Goal: Task Accomplishment & Management: Manage account settings

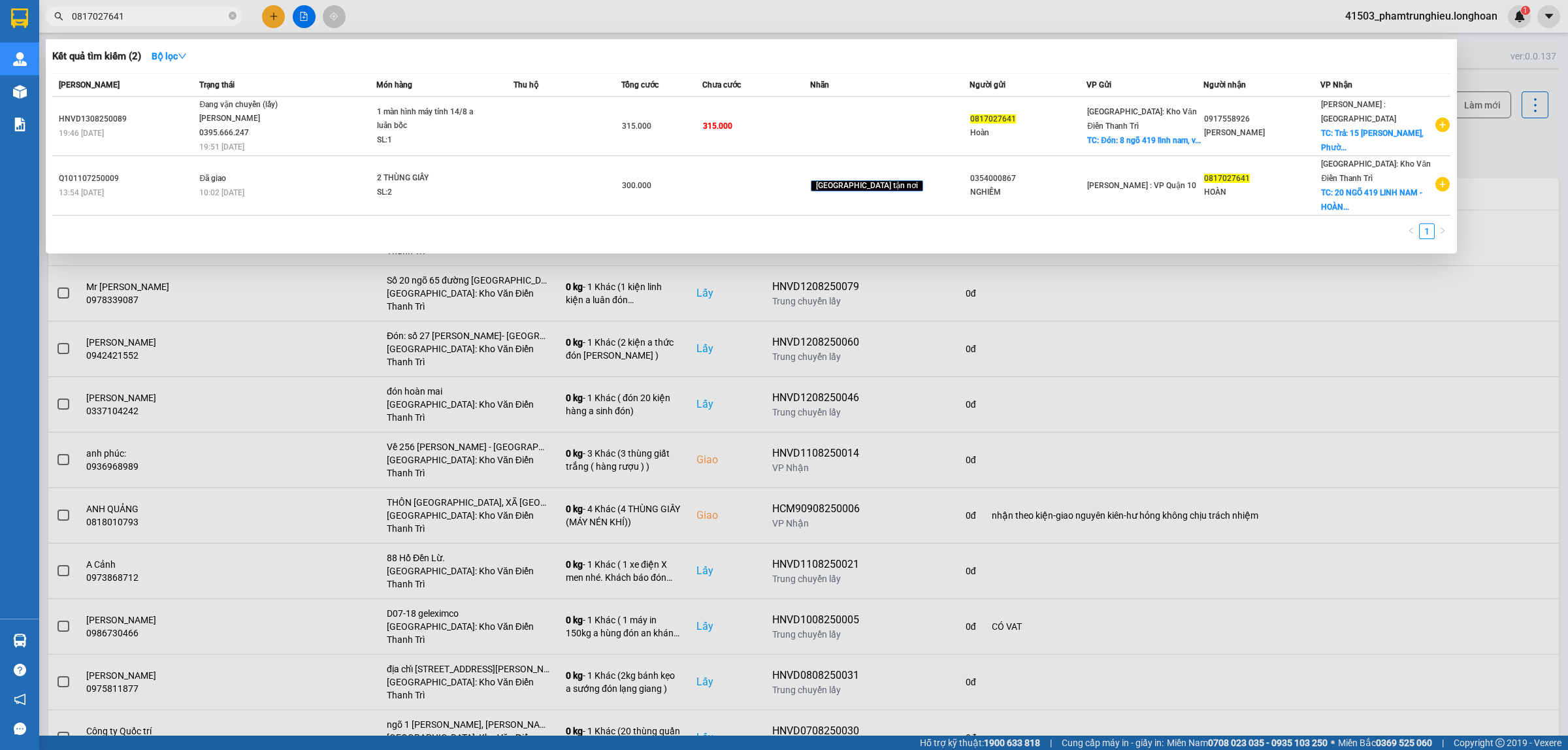
type input "0817027641"
click at [160, 8] on span "0817027641" at bounding box center [143, 16] width 196 height 20
click at [140, 12] on input "0817027641" at bounding box center [148, 16] width 154 height 14
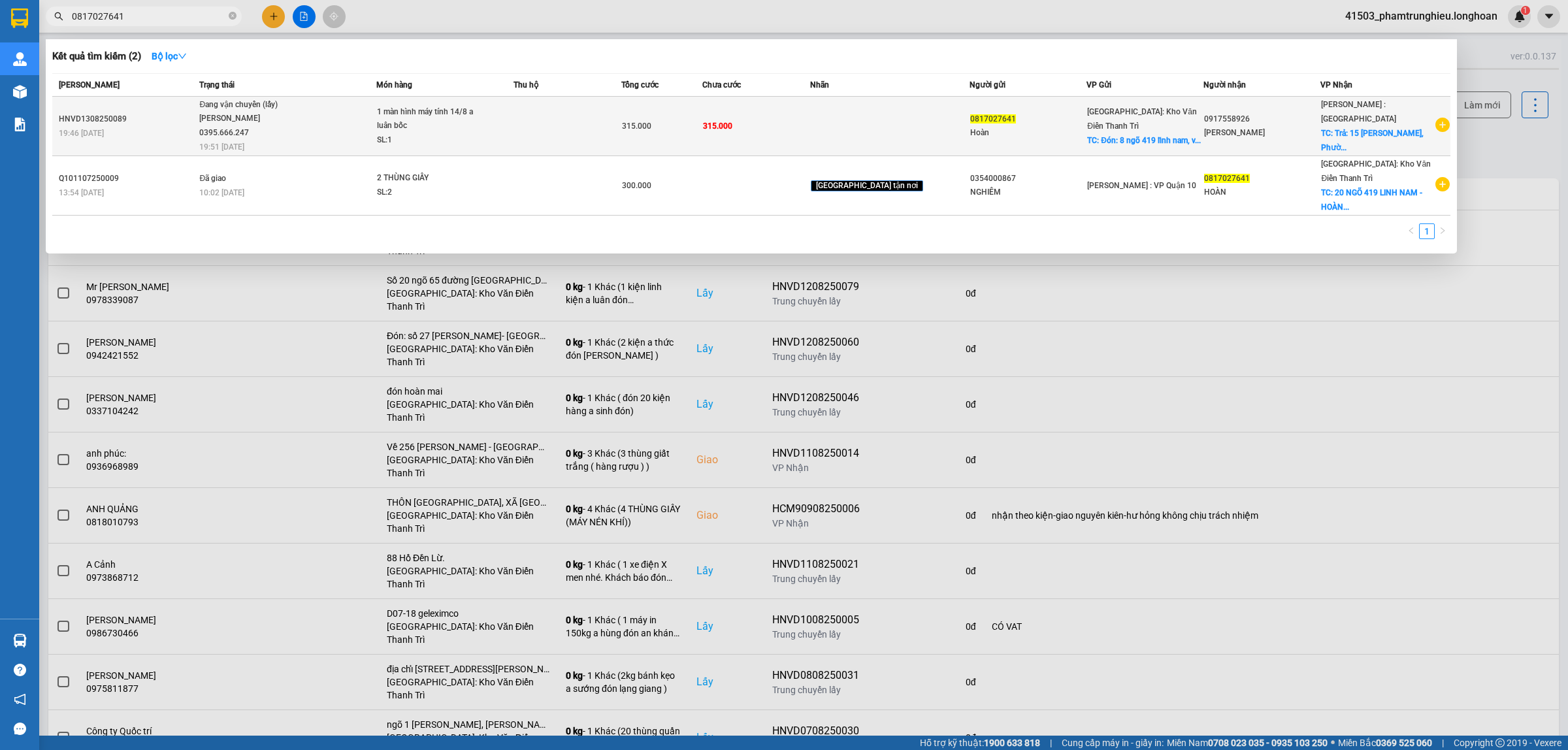
click at [298, 121] on div "[PERSON_NAME] 0395.666.247" at bounding box center [248, 125] width 98 height 28
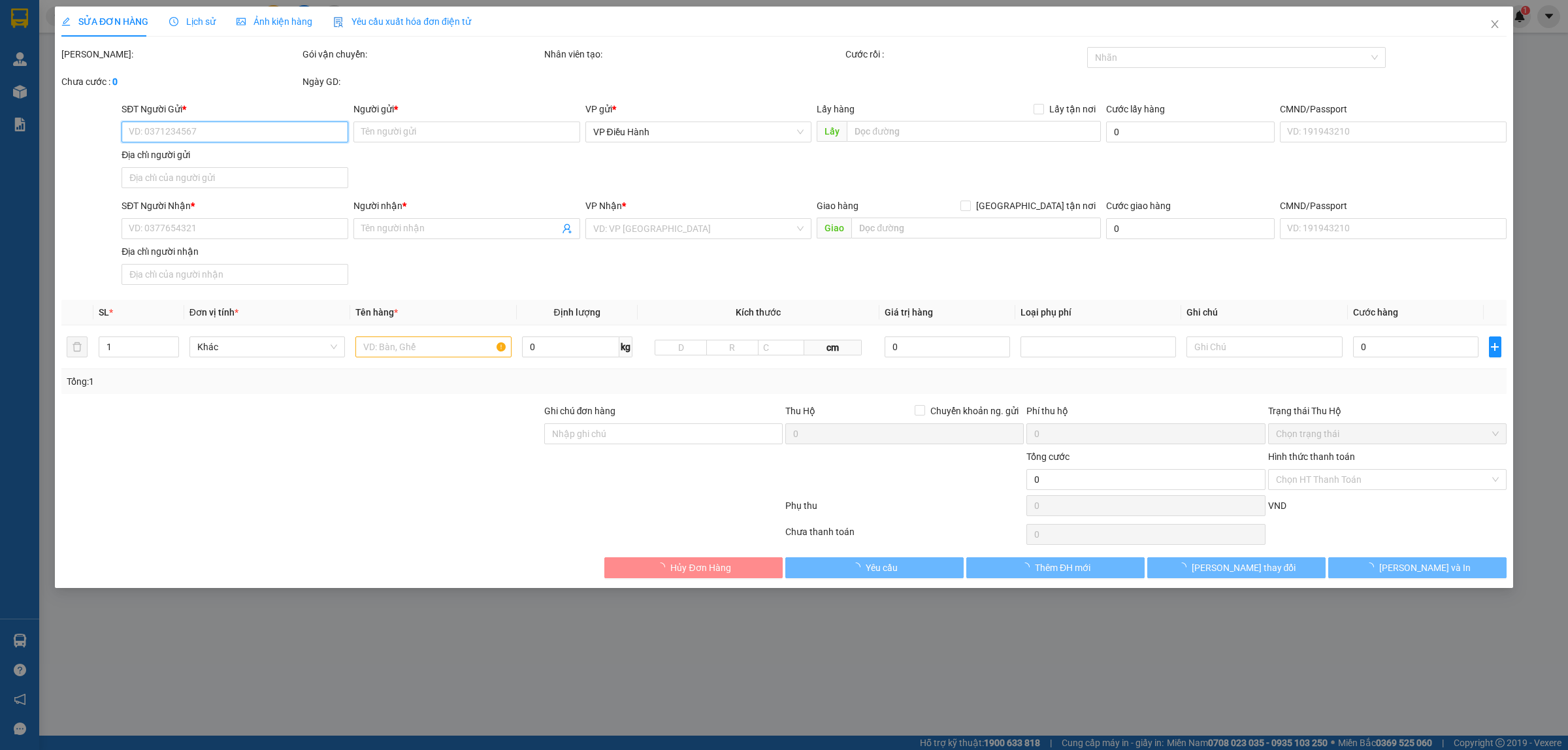
type input "0817027641"
type input "Hoàn"
checkbox input "true"
type input "Đón: 8 ngõ 419 lĩnh nam, [GEOGRAPHIC_DATA], [GEOGRAPHIC_DATA]"
type input "0917558926"
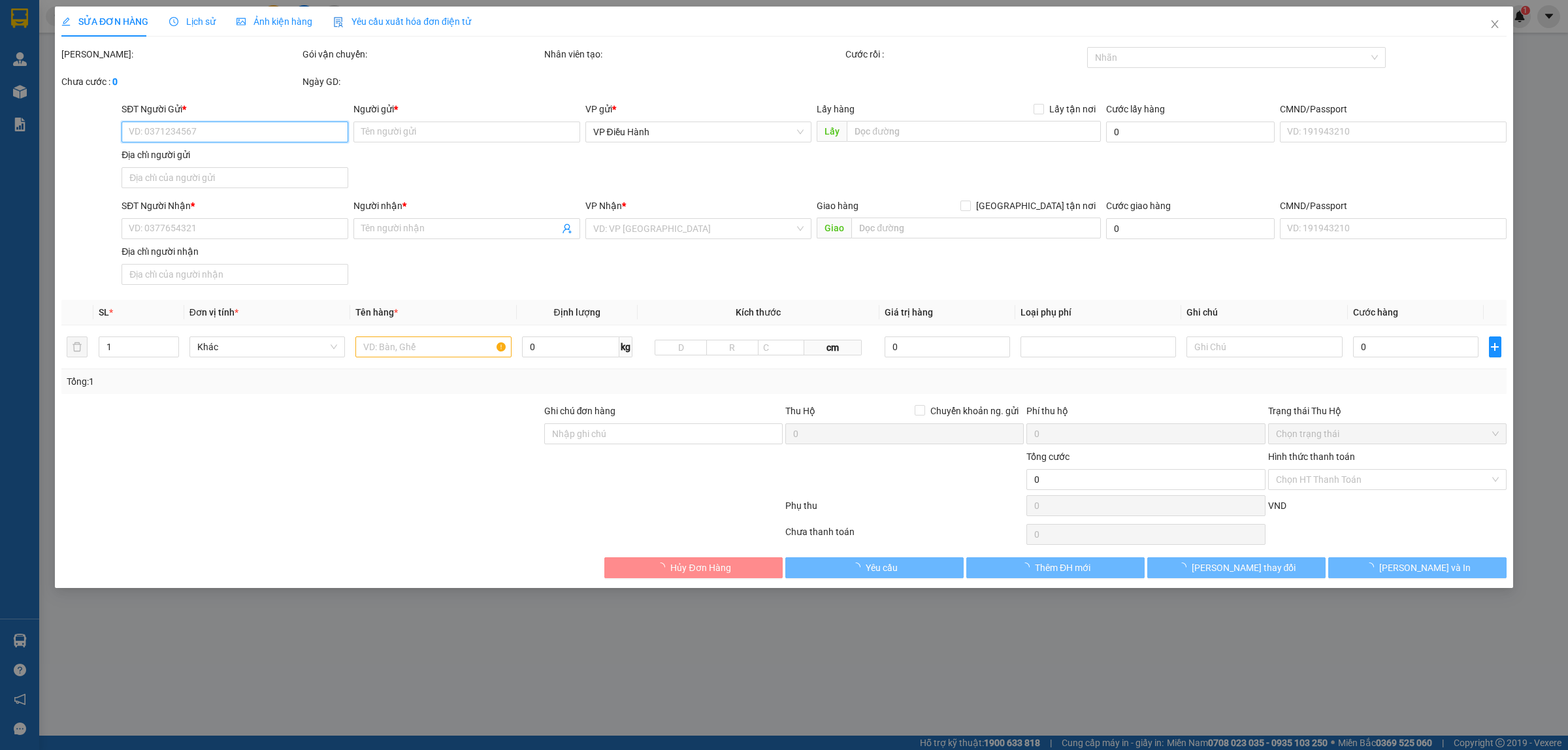
type input "[PERSON_NAME]"
checkbox input "true"
type input "Trả: 15 [PERSON_NAME], Phường 13 [GEOGRAPHIC_DATA], [GEOGRAPHIC_DATA]"
type input "315.000"
type input "30.000"
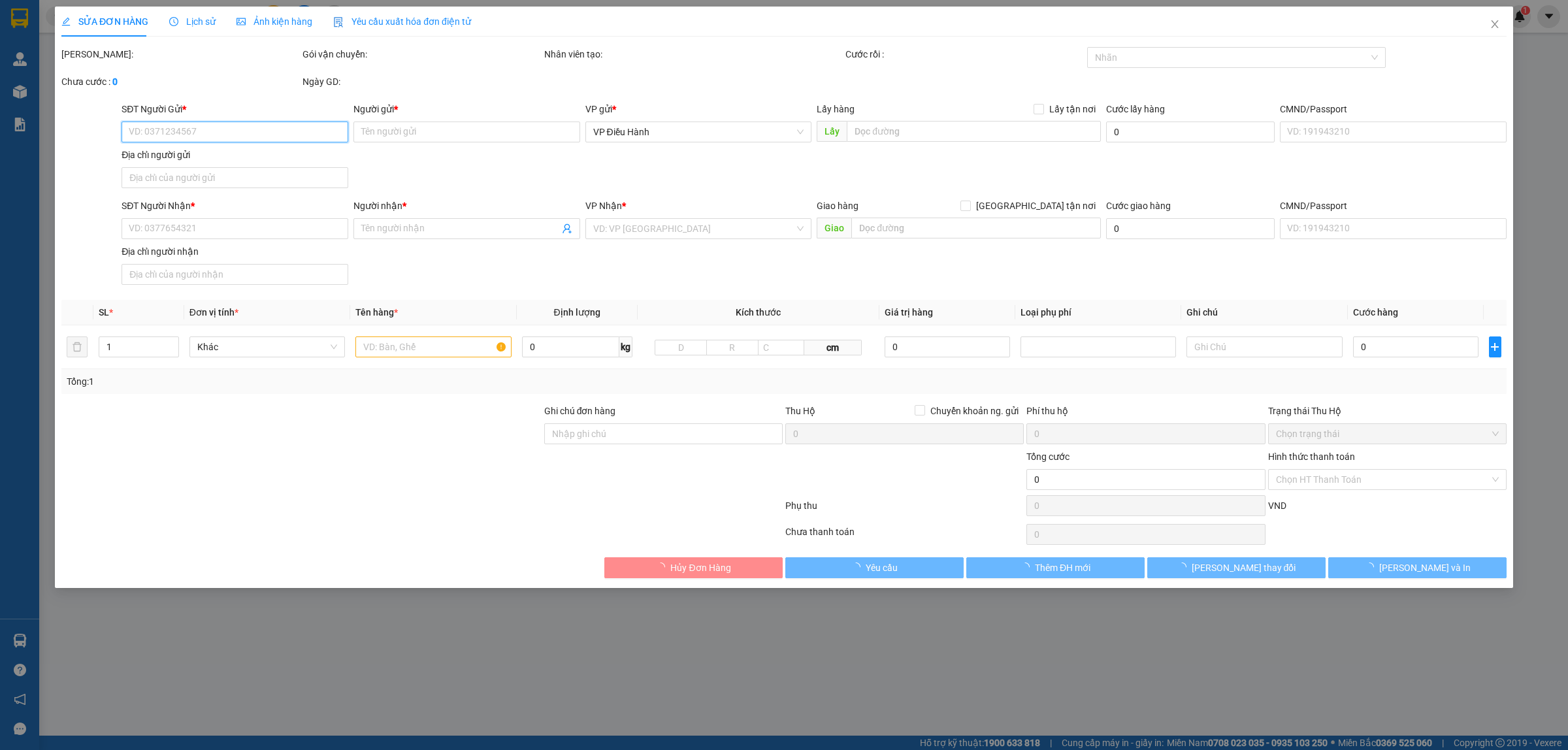
type input "315.000"
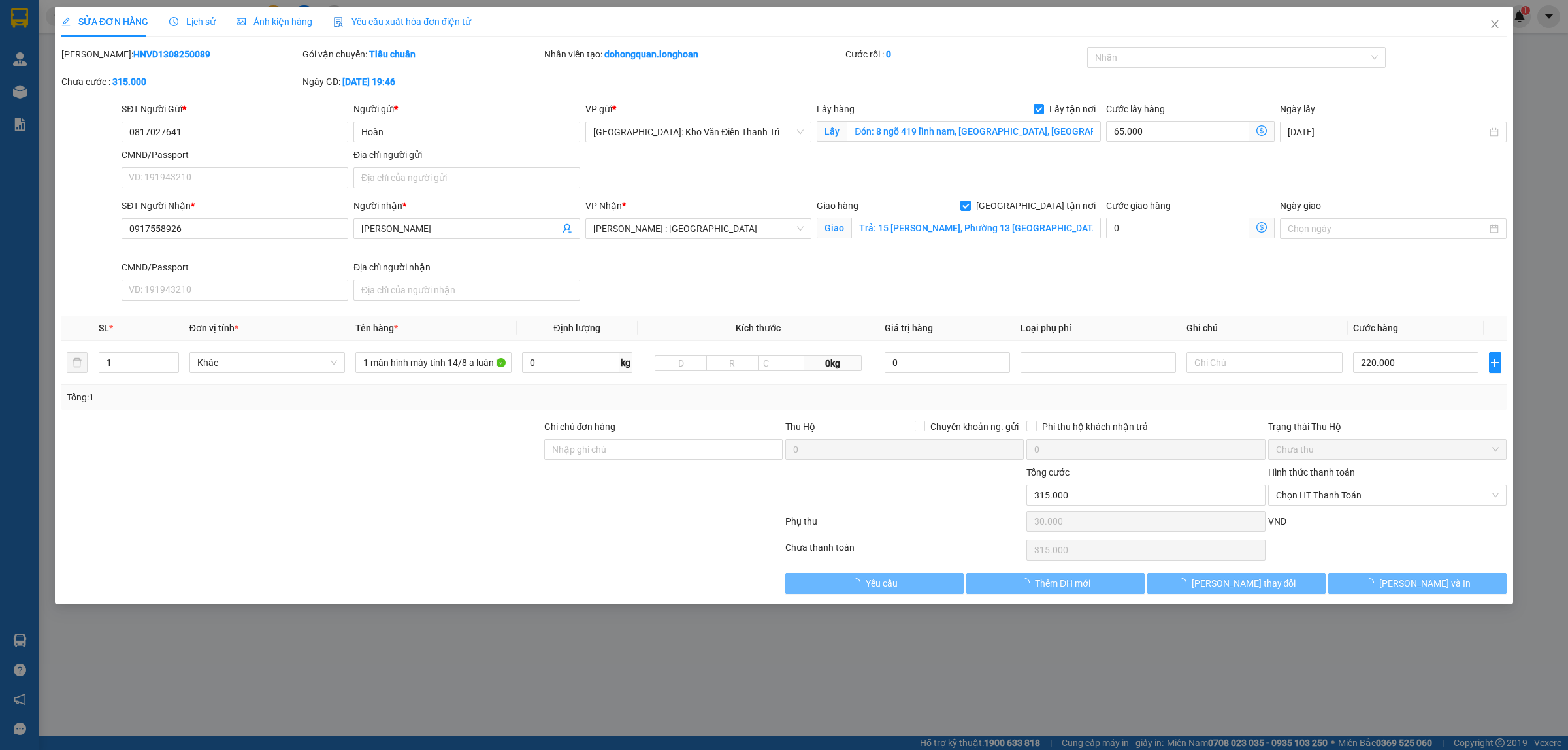
click at [159, 54] on b "HNVD1308250089" at bounding box center [171, 54] width 77 height 11
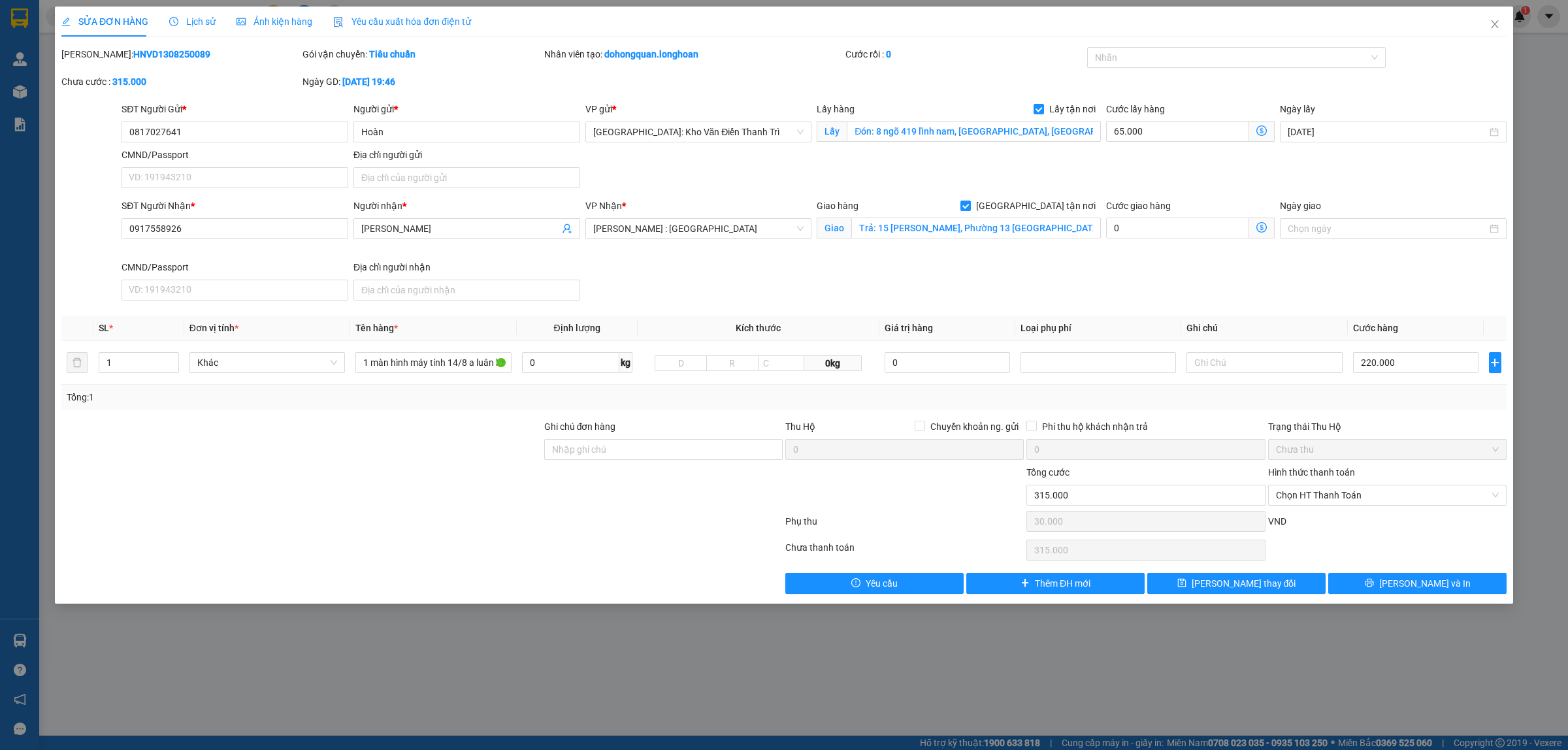
click at [159, 54] on b "HNVD1308250089" at bounding box center [171, 54] width 77 height 11
copy b "HNVD1308250089"
click at [1499, 23] on icon "close" at bounding box center [1494, 24] width 11 height 11
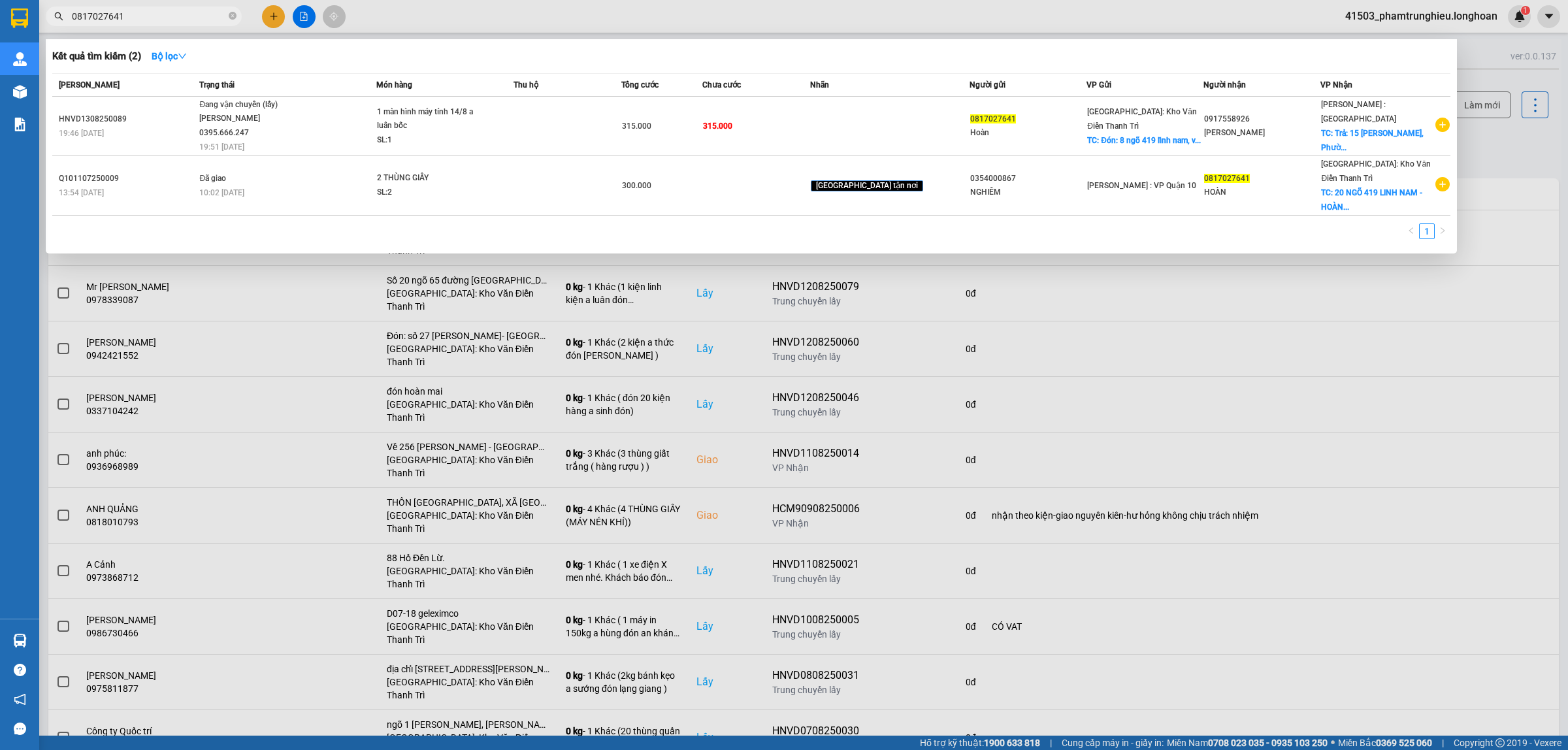
click at [200, 11] on input "0817027641" at bounding box center [148, 16] width 154 height 14
click at [157, 17] on input "0817027641" at bounding box center [148, 16] width 154 height 14
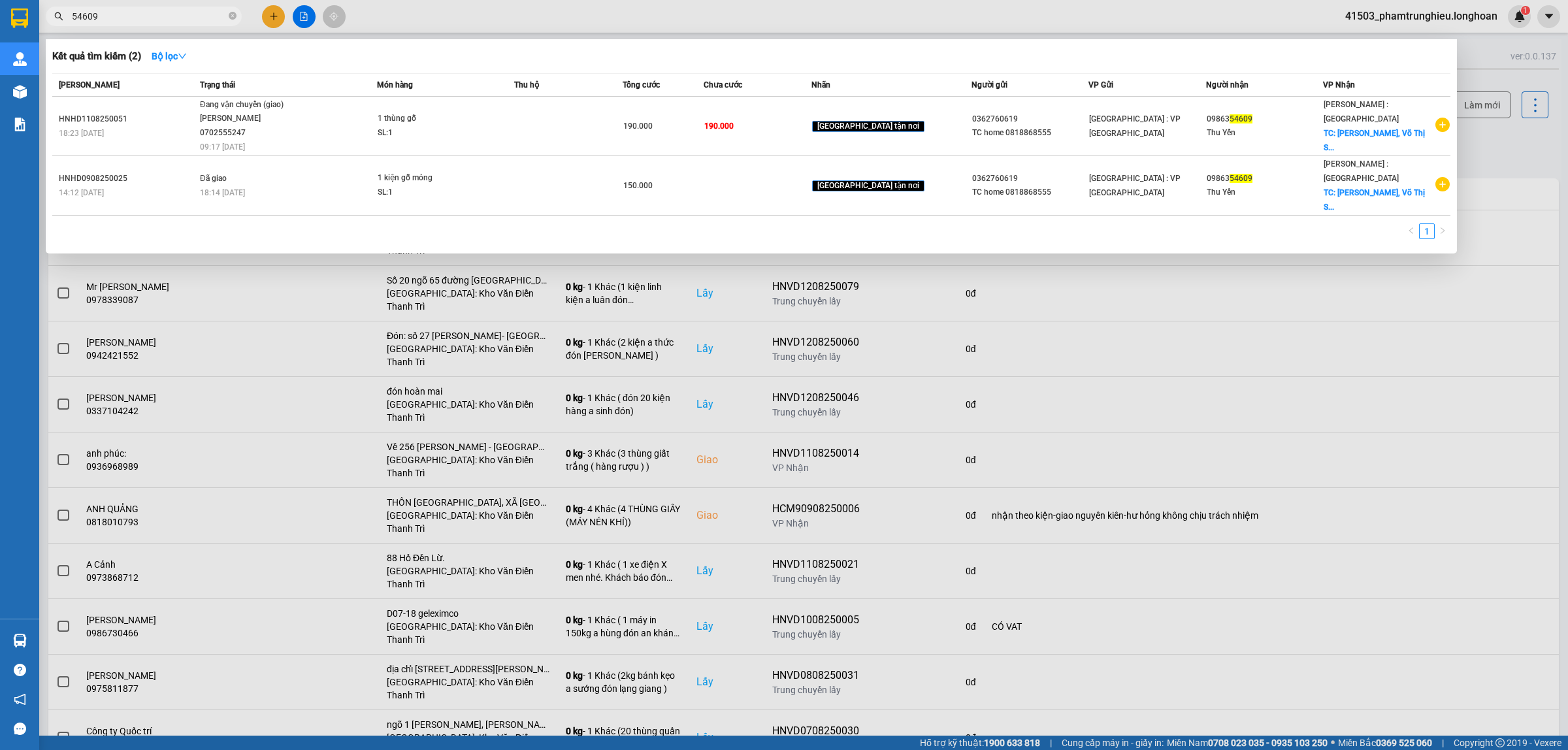
click at [203, 16] on input "54609" at bounding box center [148, 16] width 154 height 14
paste input "0827515555"
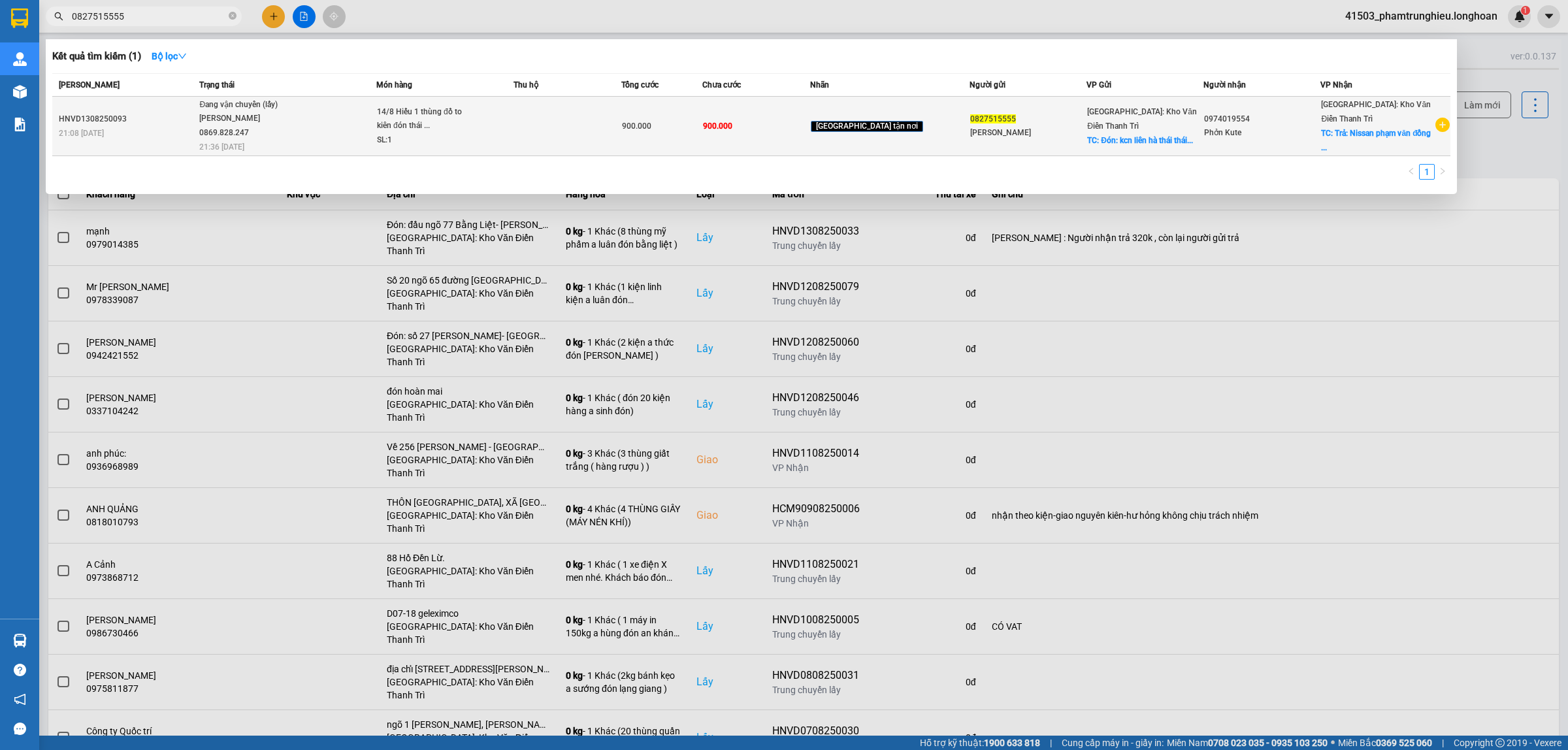
type input "0827515555"
click at [376, 120] on span "Đang vận chuyển (lấy) [PERSON_NAME] 0869.828.247 21:36 [DATE]" at bounding box center [288, 125] width 176 height 54
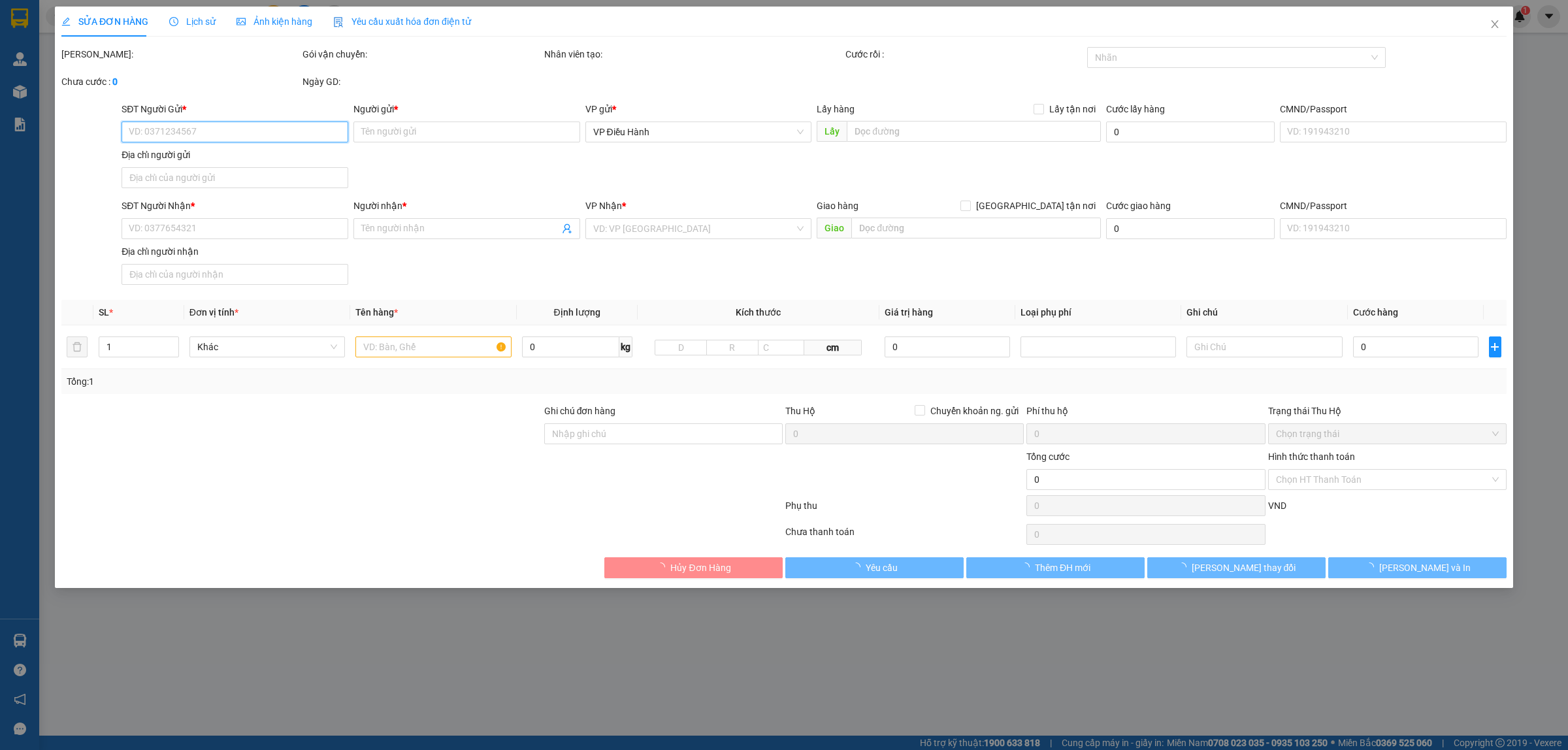
type input "0827515555"
type input "[PERSON_NAME]"
checkbox input "true"
type input "Đón: kcn liên hà thái thái thuỵ [GEOGRAPHIC_DATA]"
type input "0974019554"
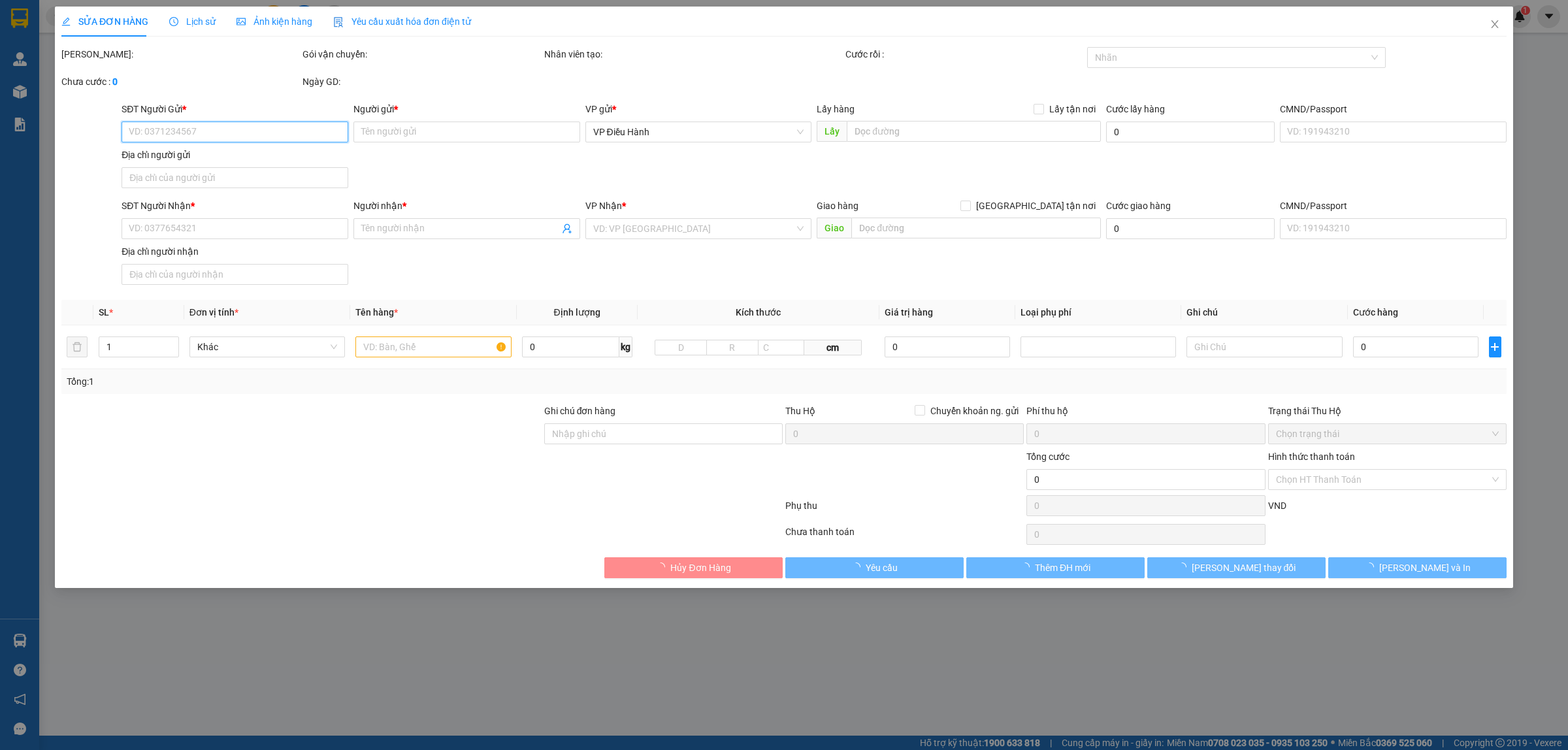
type input "Phởn Kute"
checkbox input "true"
type input "Trả: Nissan phạm văn đồng [GEOGRAPHIC_DATA]"
type input "900.000"
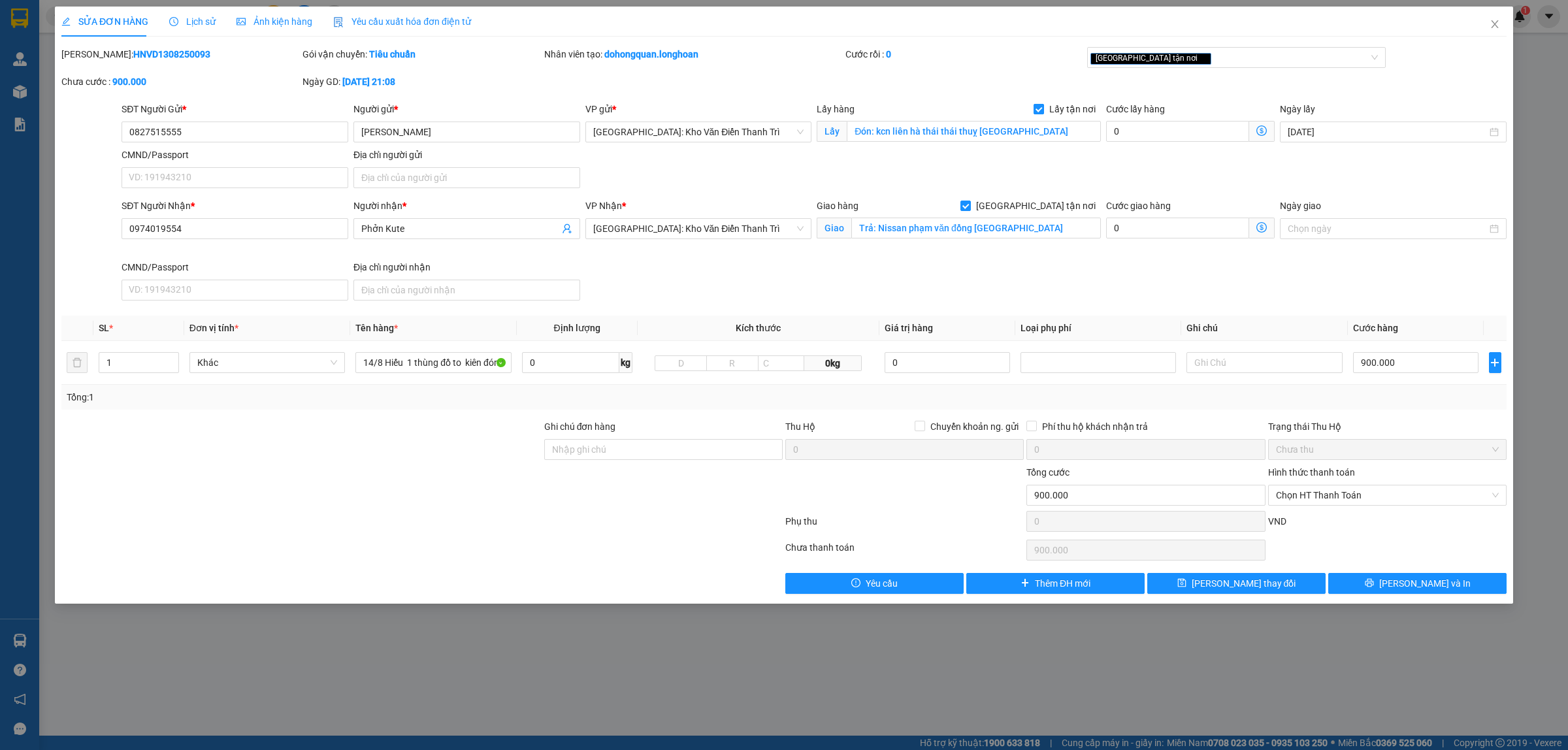
click at [1054, 109] on span "Lấy tận nơi" at bounding box center [1072, 109] width 57 height 14
click at [1043, 109] on input "Lấy tận nơi" at bounding box center [1037, 108] width 9 height 9
checkbox input "false"
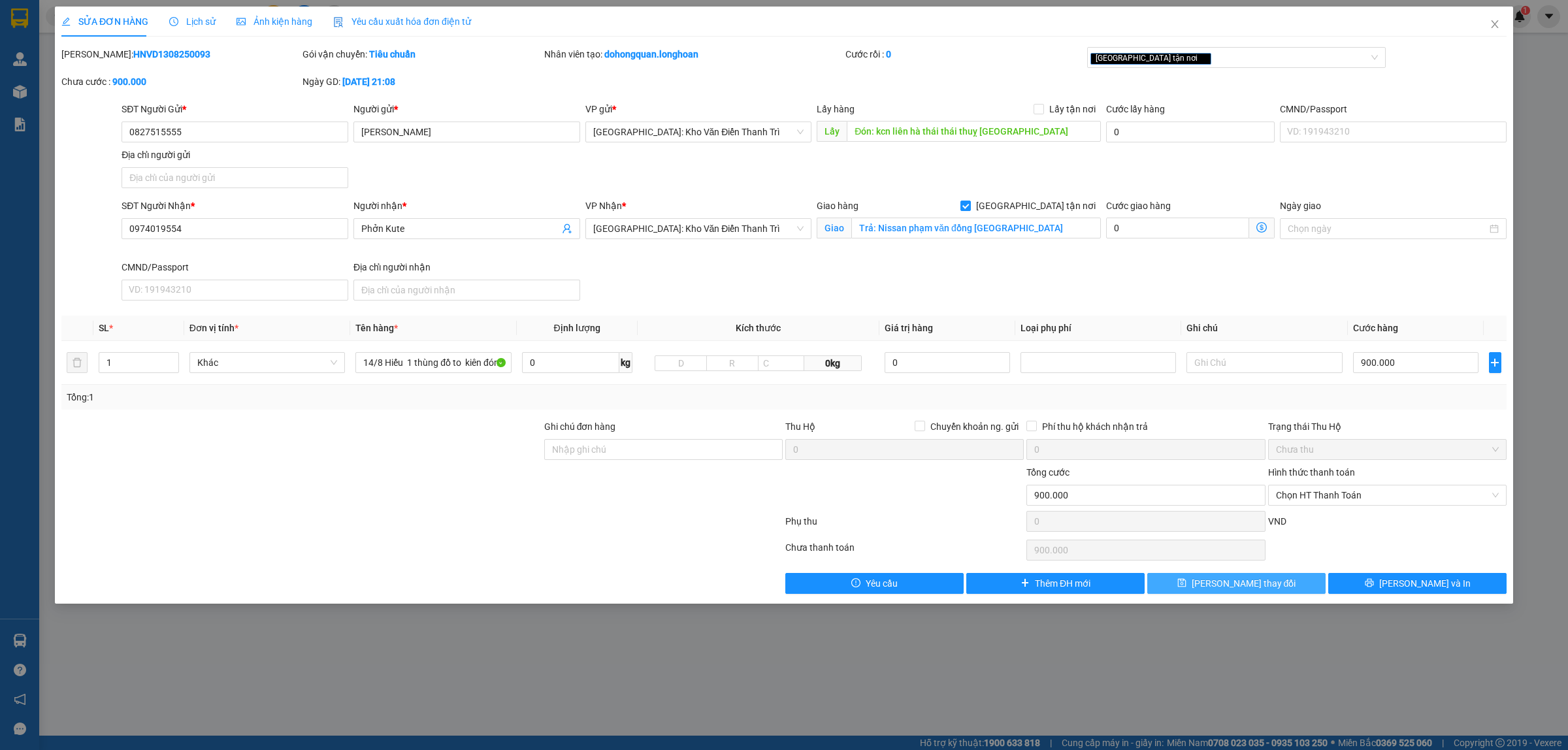
click at [1232, 584] on span "[PERSON_NAME] thay đổi" at bounding box center [1243, 583] width 105 height 14
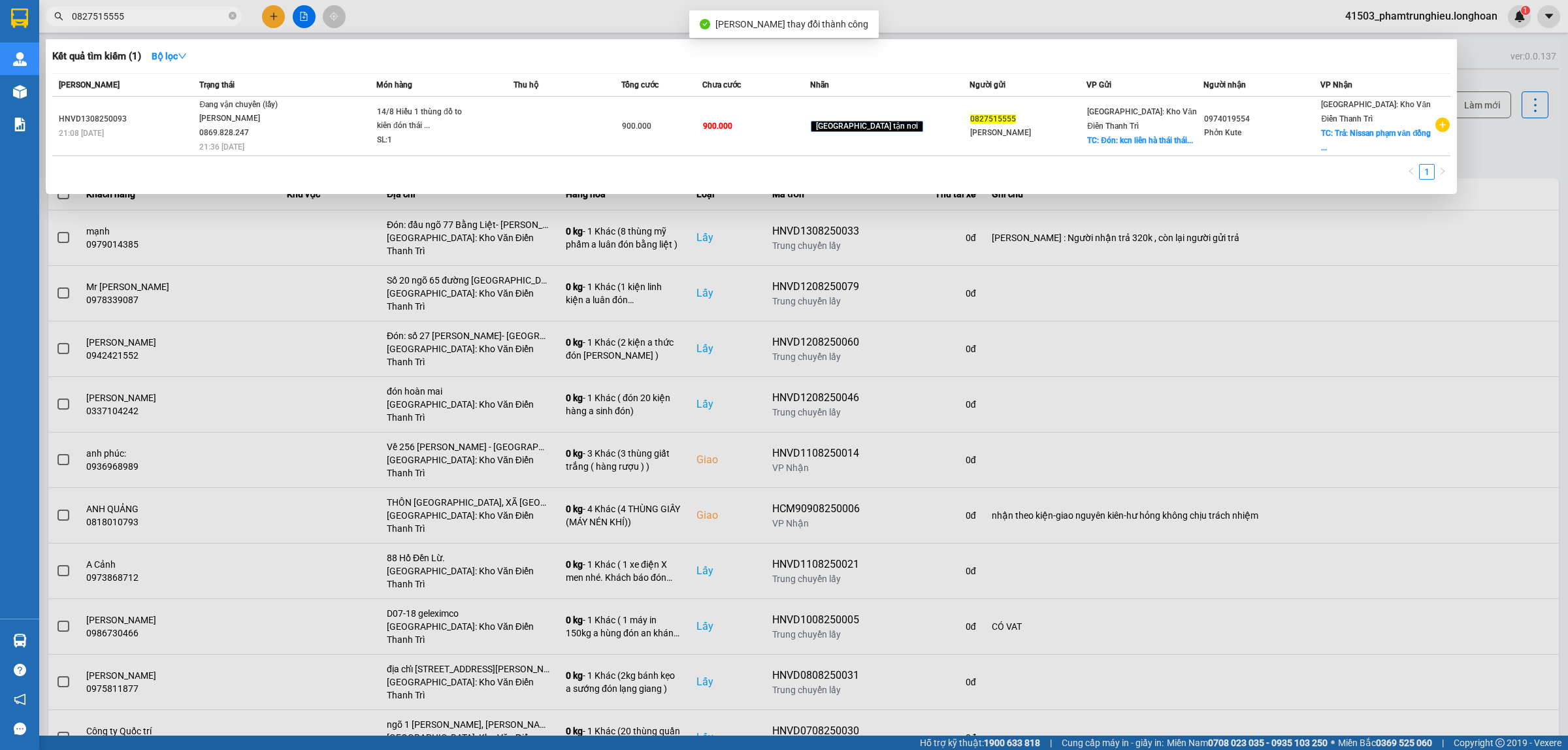
click at [187, 15] on input "0827515555" at bounding box center [148, 16] width 154 height 14
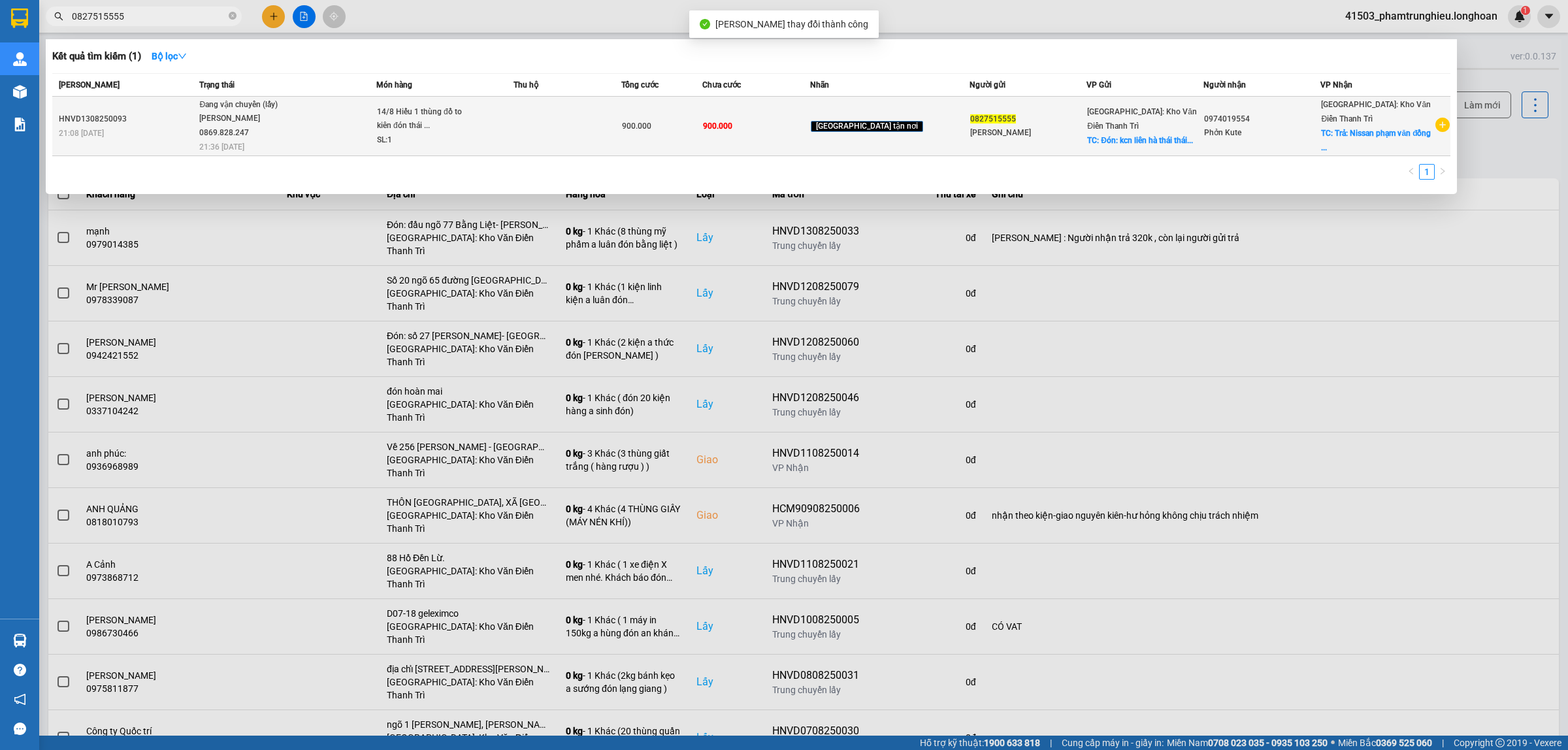
click at [298, 112] on div "Đang vận chuyển (lấy)" at bounding box center [248, 105] width 98 height 14
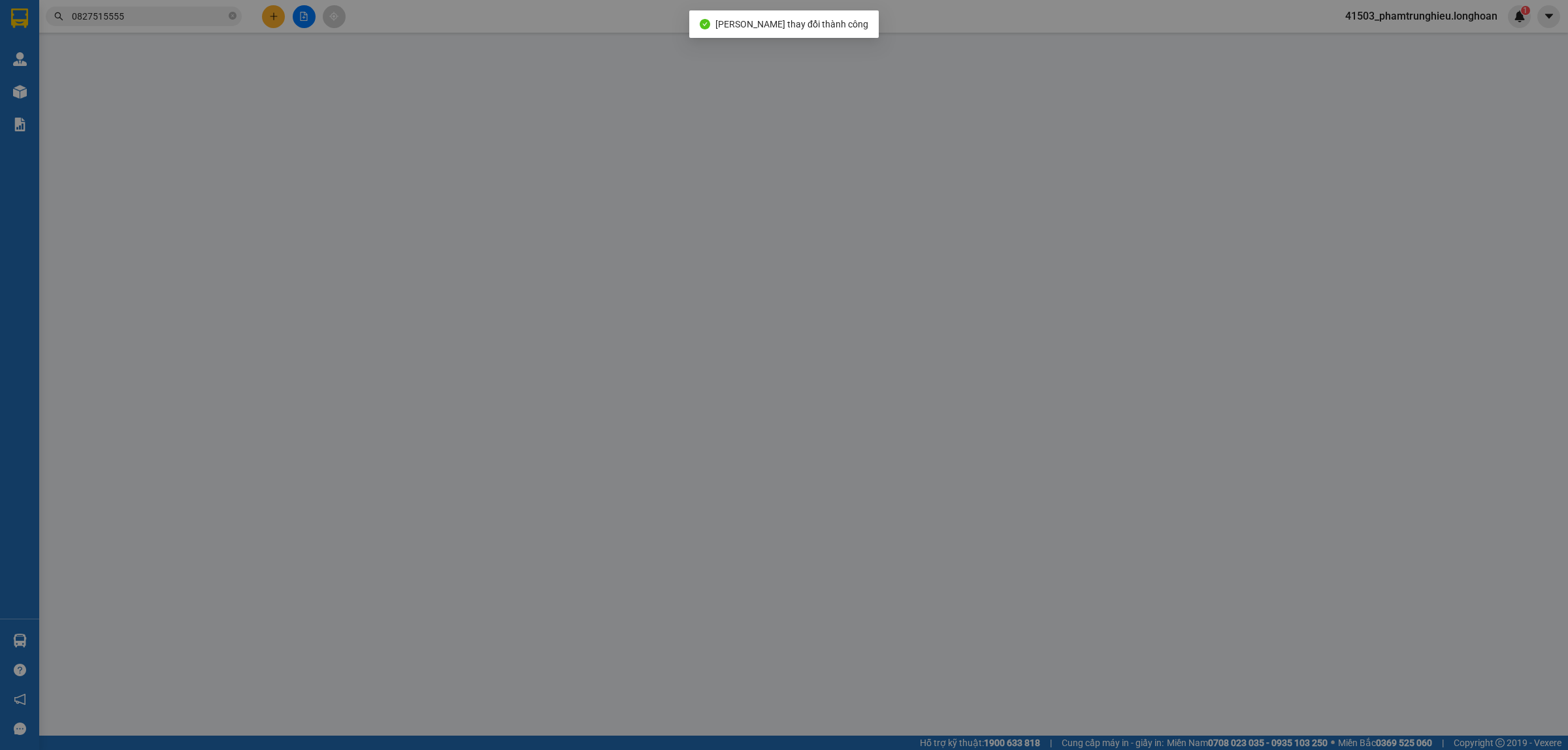
type input "0827515555"
type input "[PERSON_NAME]"
type input "Đón: kcn liên hà thái thái thuỵ [GEOGRAPHIC_DATA]"
type input "0974019554"
type input "Phởn Kute"
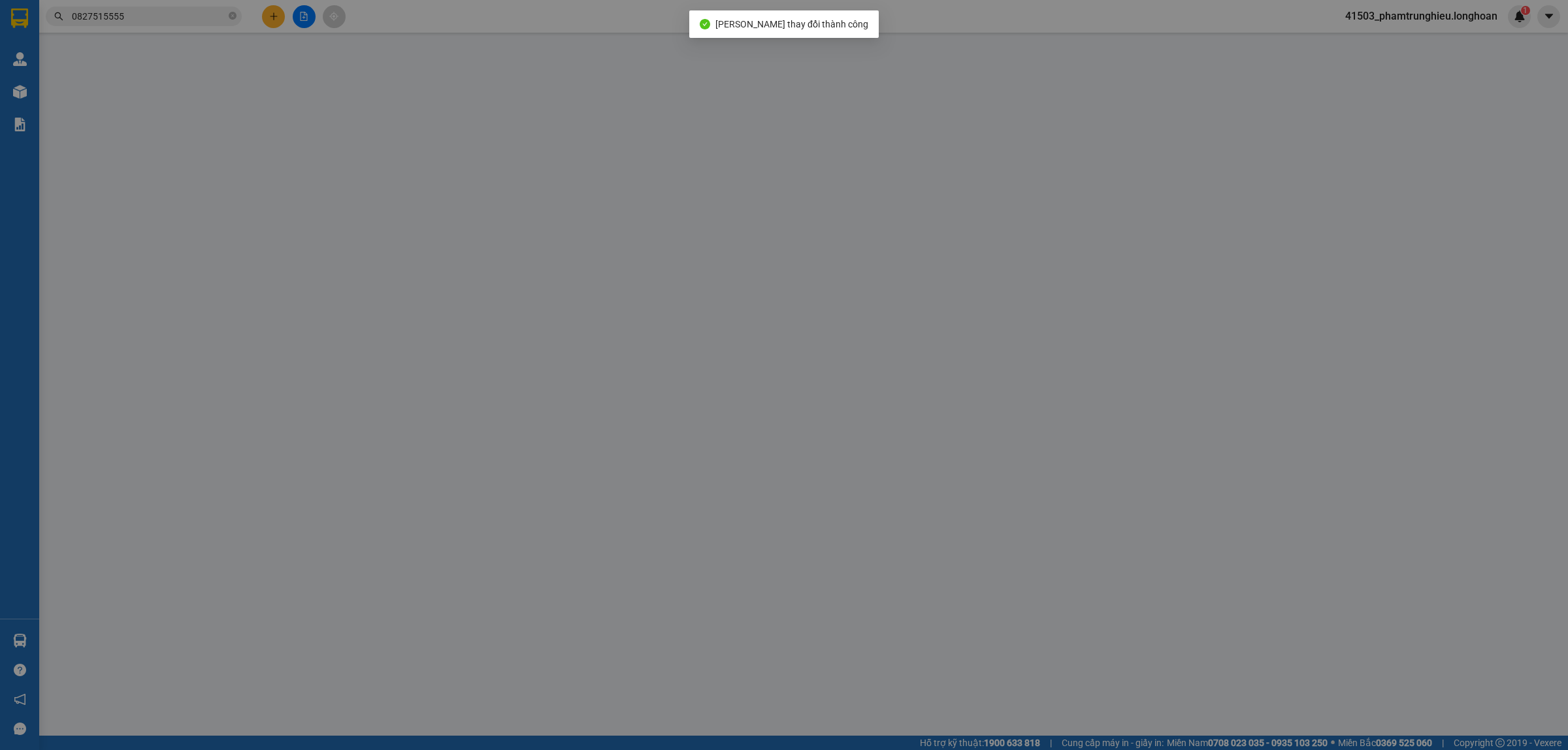
checkbox input "true"
type input "Trả: Nissan phạm văn đồng [GEOGRAPHIC_DATA]"
type input "900.000"
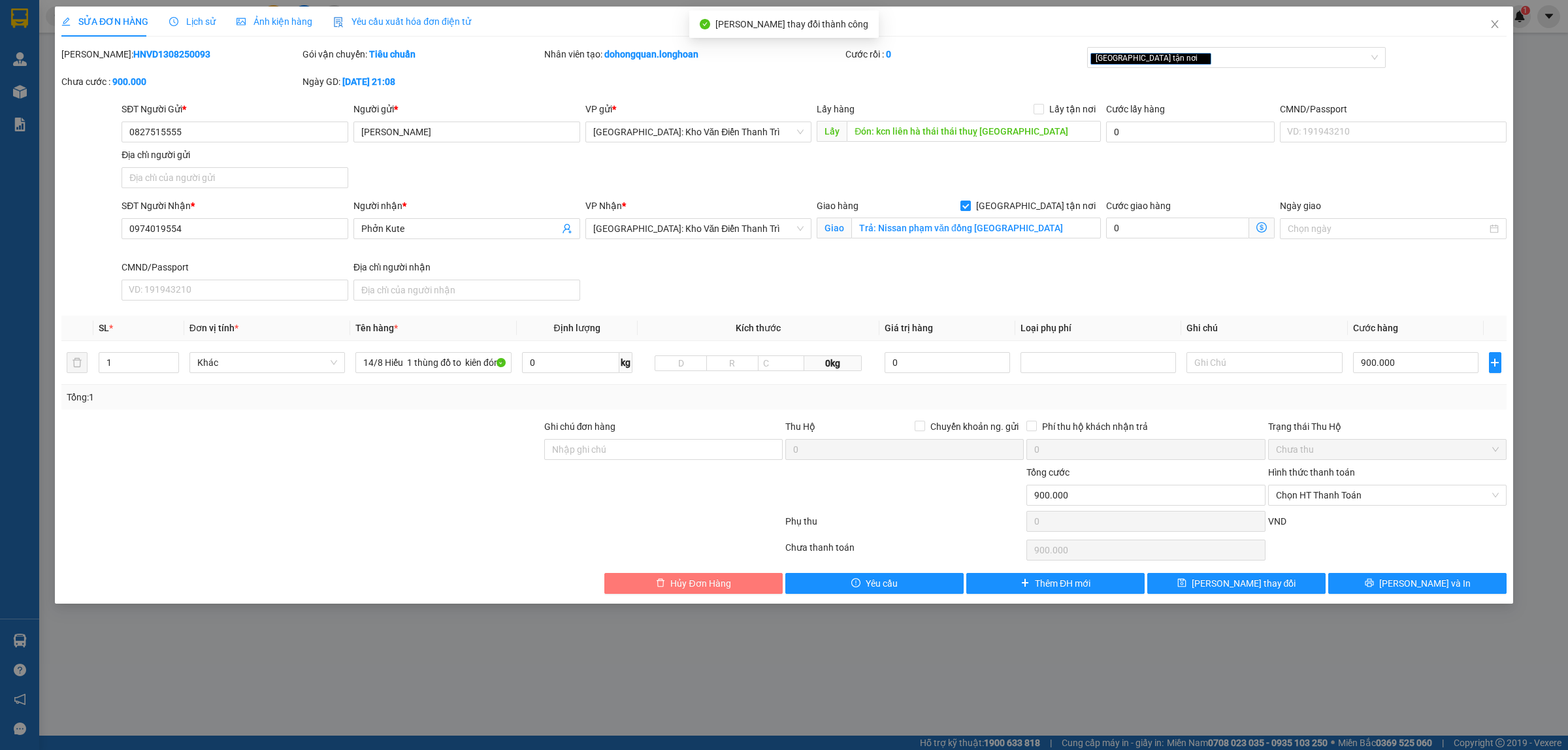
click at [716, 587] on span "Hủy Đơn Hàng" at bounding box center [700, 583] width 60 height 14
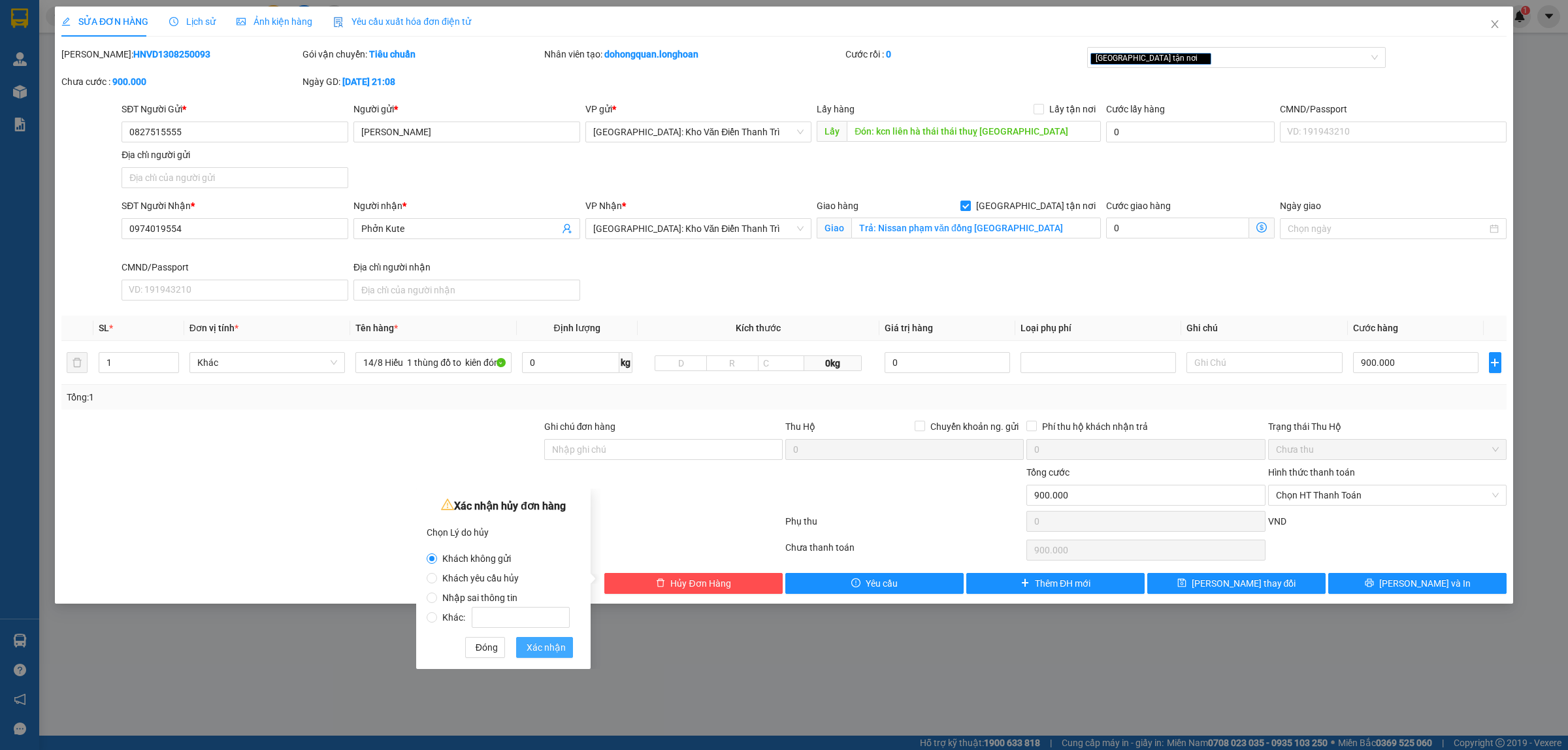
click at [549, 650] on span "Xác nhận" at bounding box center [547, 646] width 40 height 14
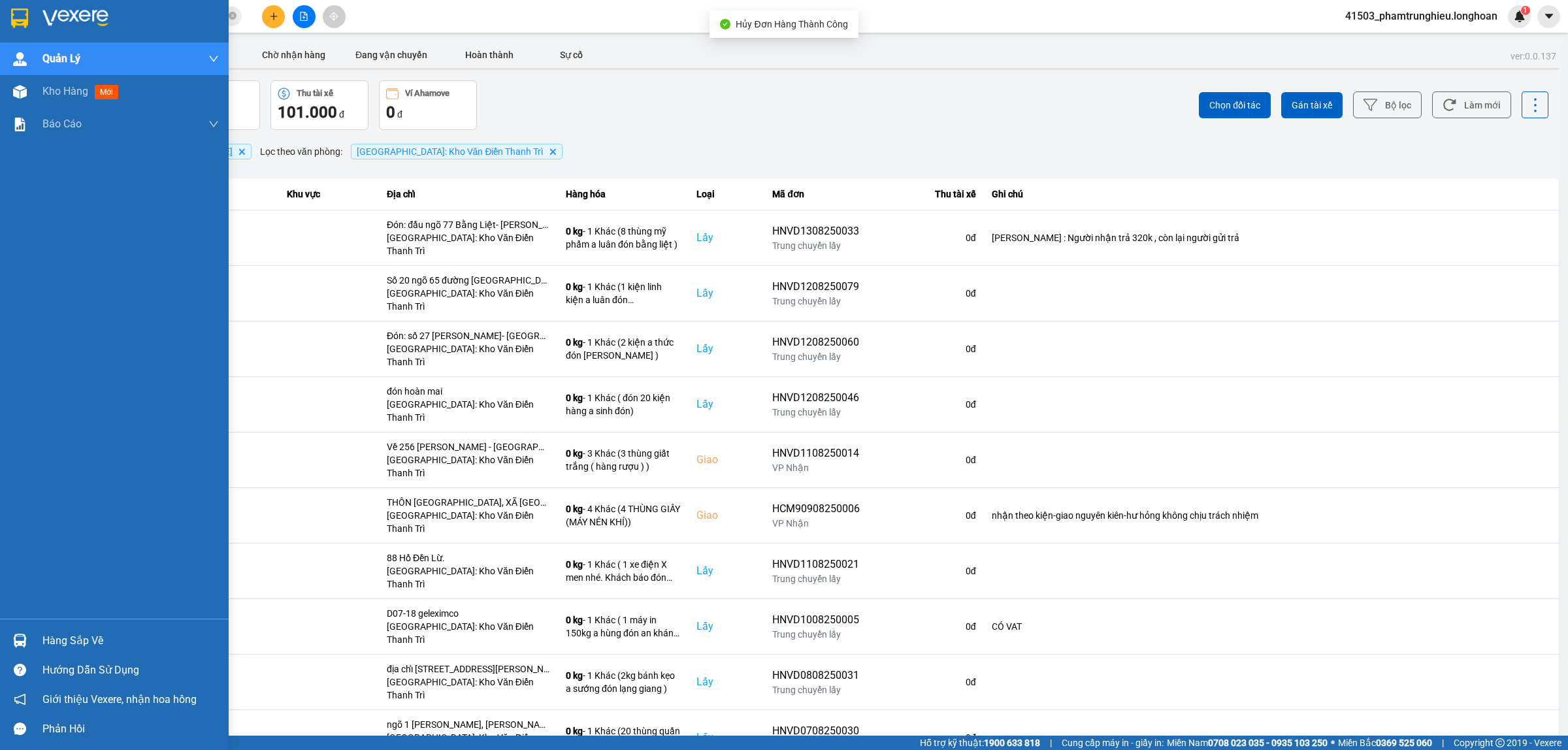
click at [14, 3] on div at bounding box center [114, 21] width 228 height 43
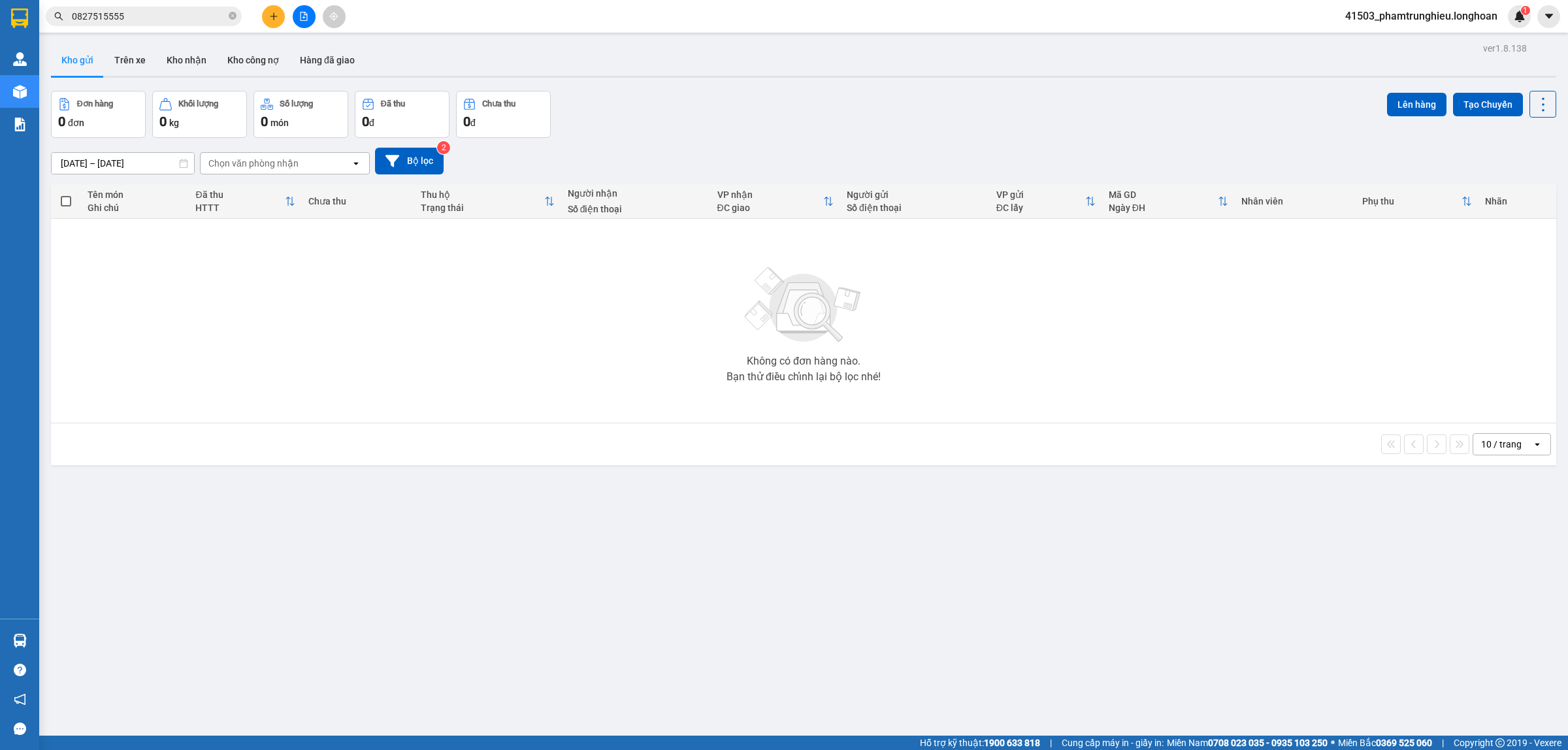
click at [181, 13] on input "0827515555" at bounding box center [148, 16] width 154 height 14
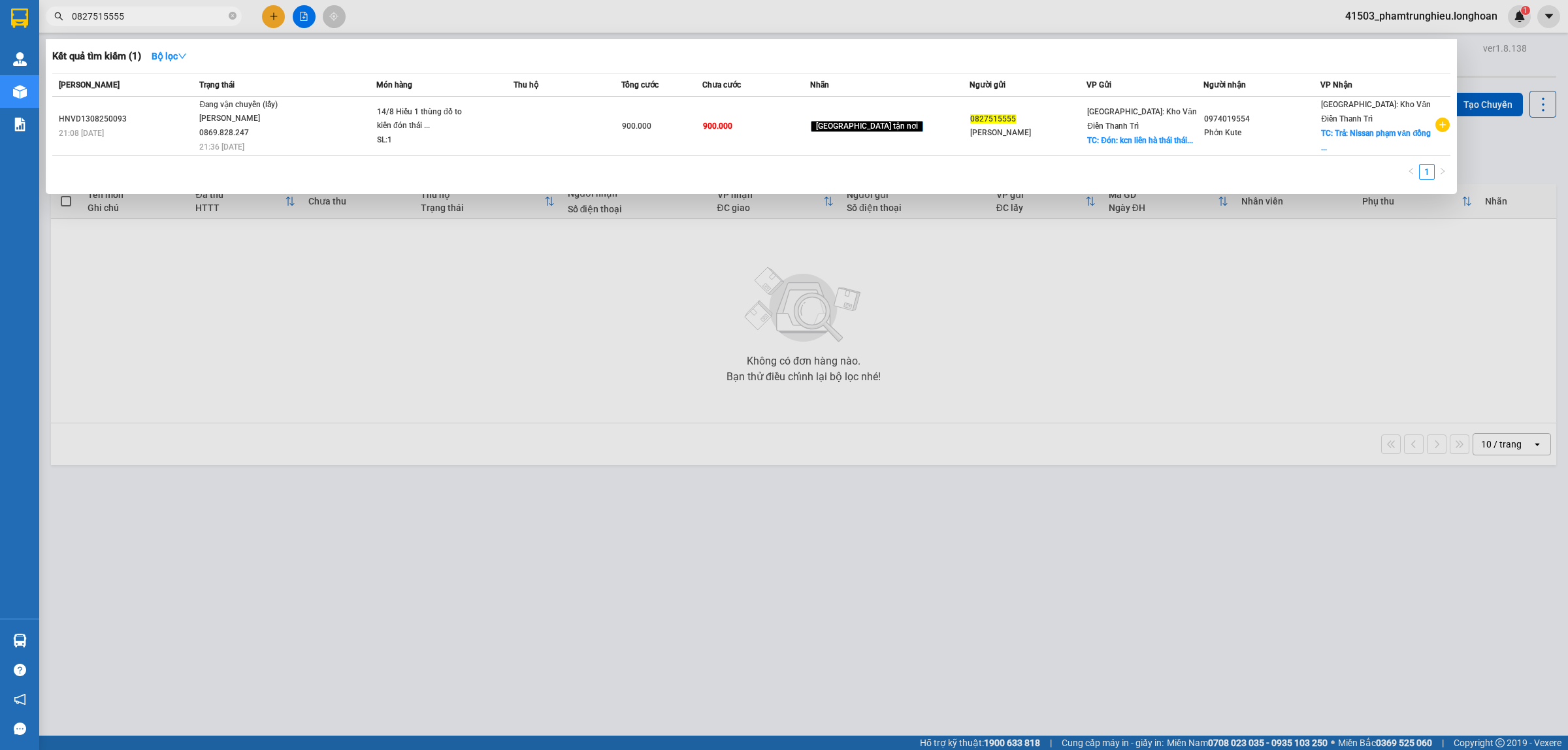
drag, startPoint x: 181, startPoint y: 13, endPoint x: 1452, endPoint y: 90, distance: 1273.3
click at [200, 11] on input "0827515555" at bounding box center [148, 16] width 154 height 14
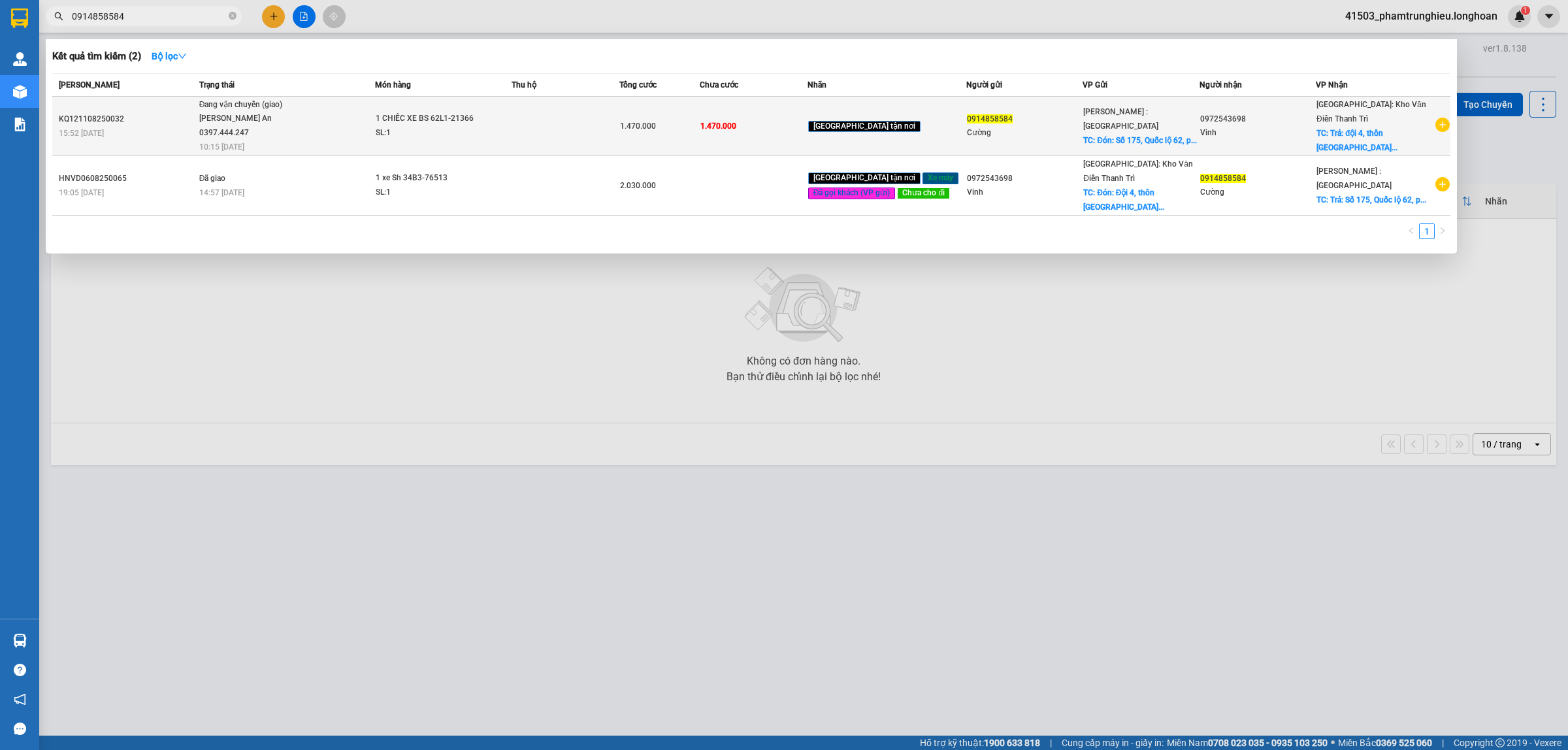
type input "0914858584"
click at [396, 137] on div "SL: 1" at bounding box center [425, 133] width 98 height 14
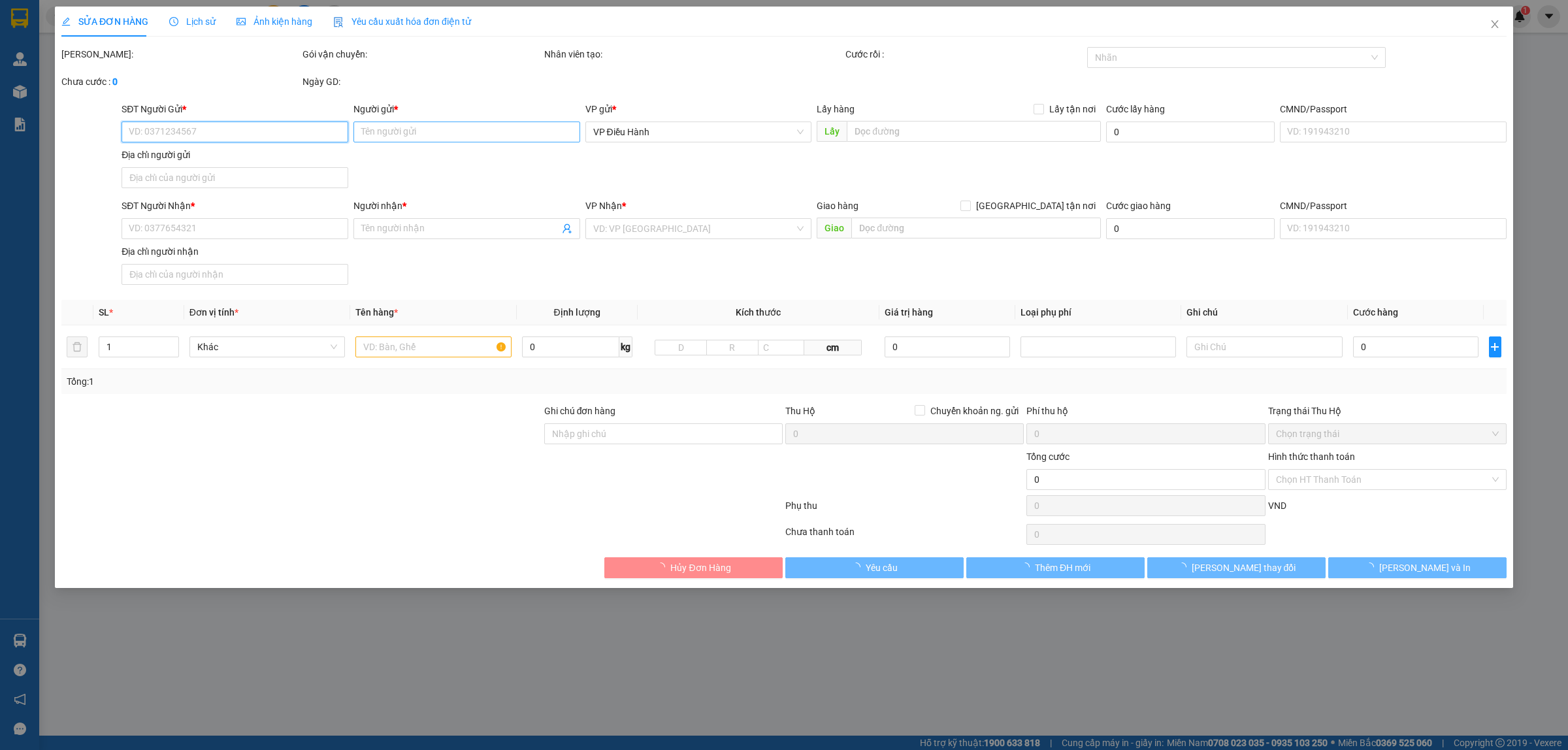
type input "0914858584"
type input "Cường"
checkbox input "true"
type input "Đón: [STREET_ADDRESS] An."
type input "0972543698"
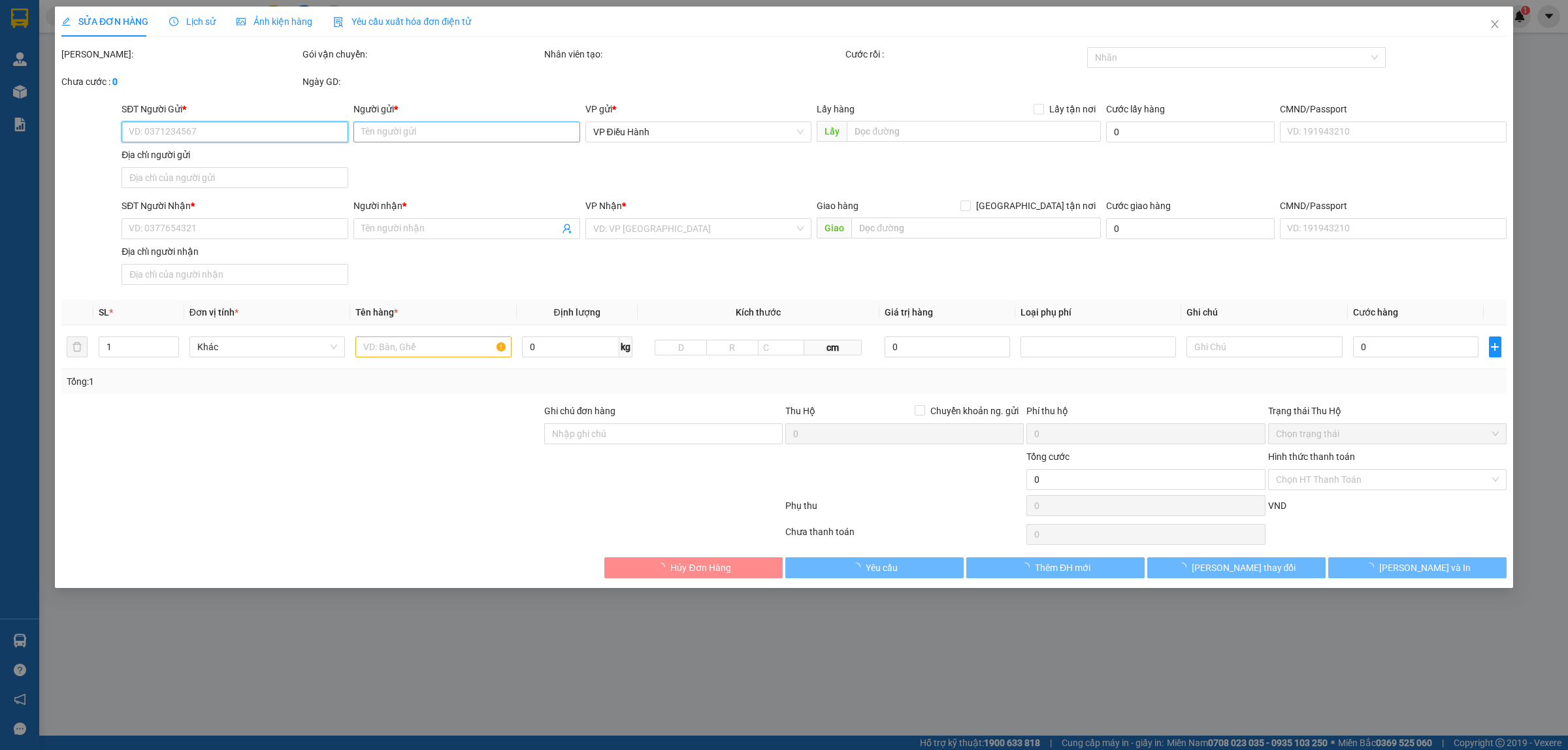
type input "Vinh"
checkbox input "true"
type input "Trả: đội 4, thôn [GEOGRAPHIC_DATA], xã [GEOGRAPHIC_DATA], [GEOGRAPHIC_DATA], tỉ…"
type input "CÓ CHÌA KHOÁ QUẤN TAY LÁI + CAVET ĐỂ COP"
type input "1.470.000"
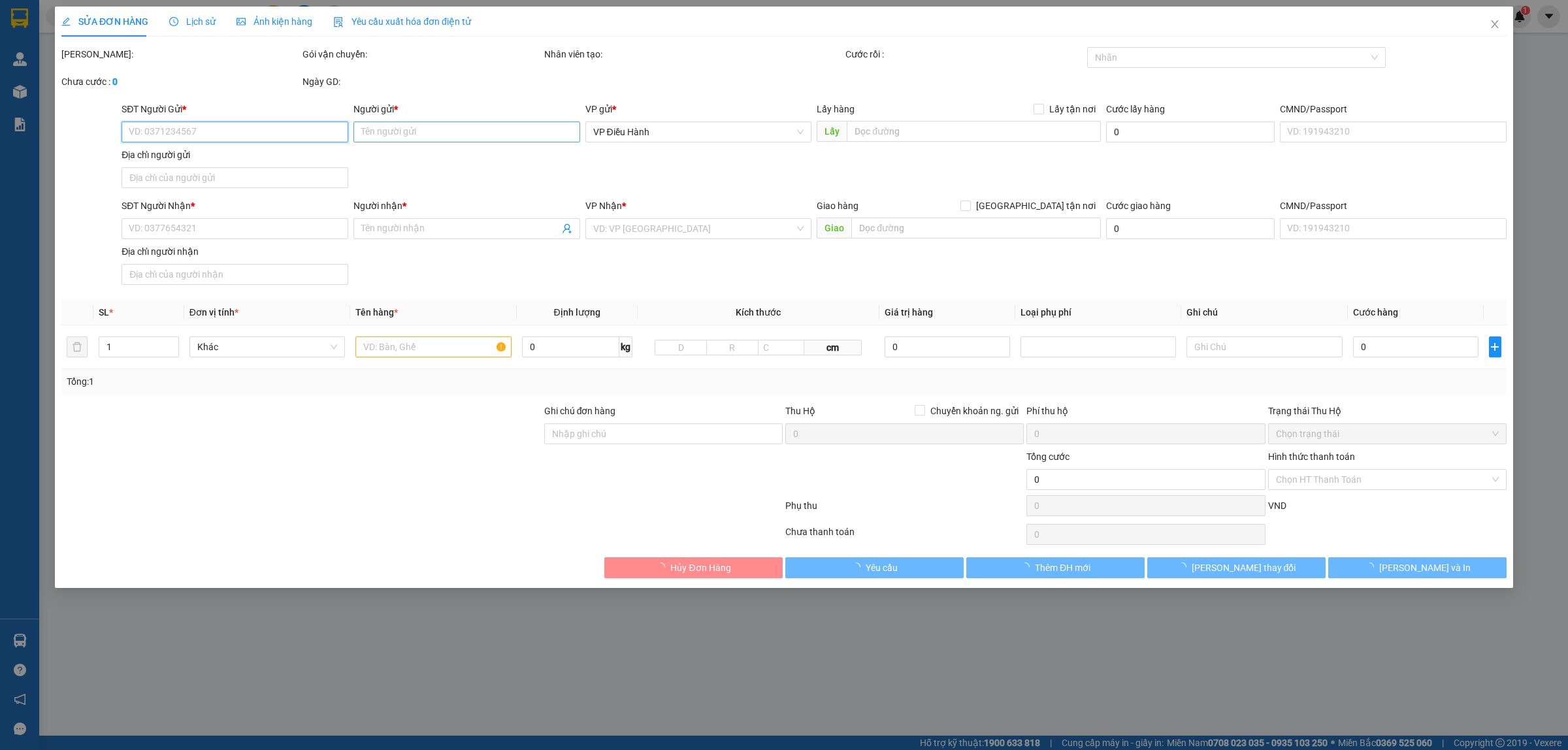
type input "1.470.000"
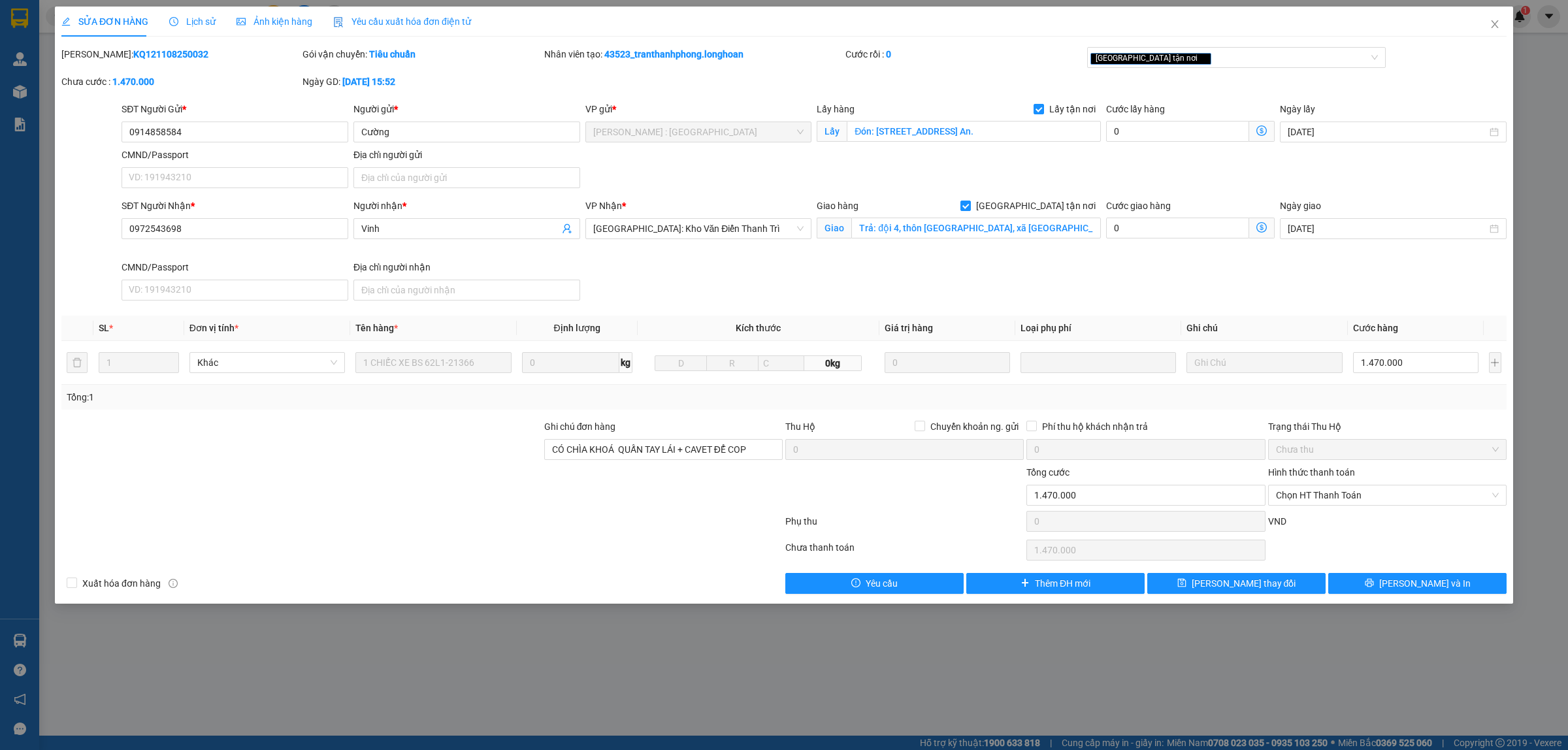
click at [187, 25] on span "Lịch sử" at bounding box center [192, 21] width 46 height 11
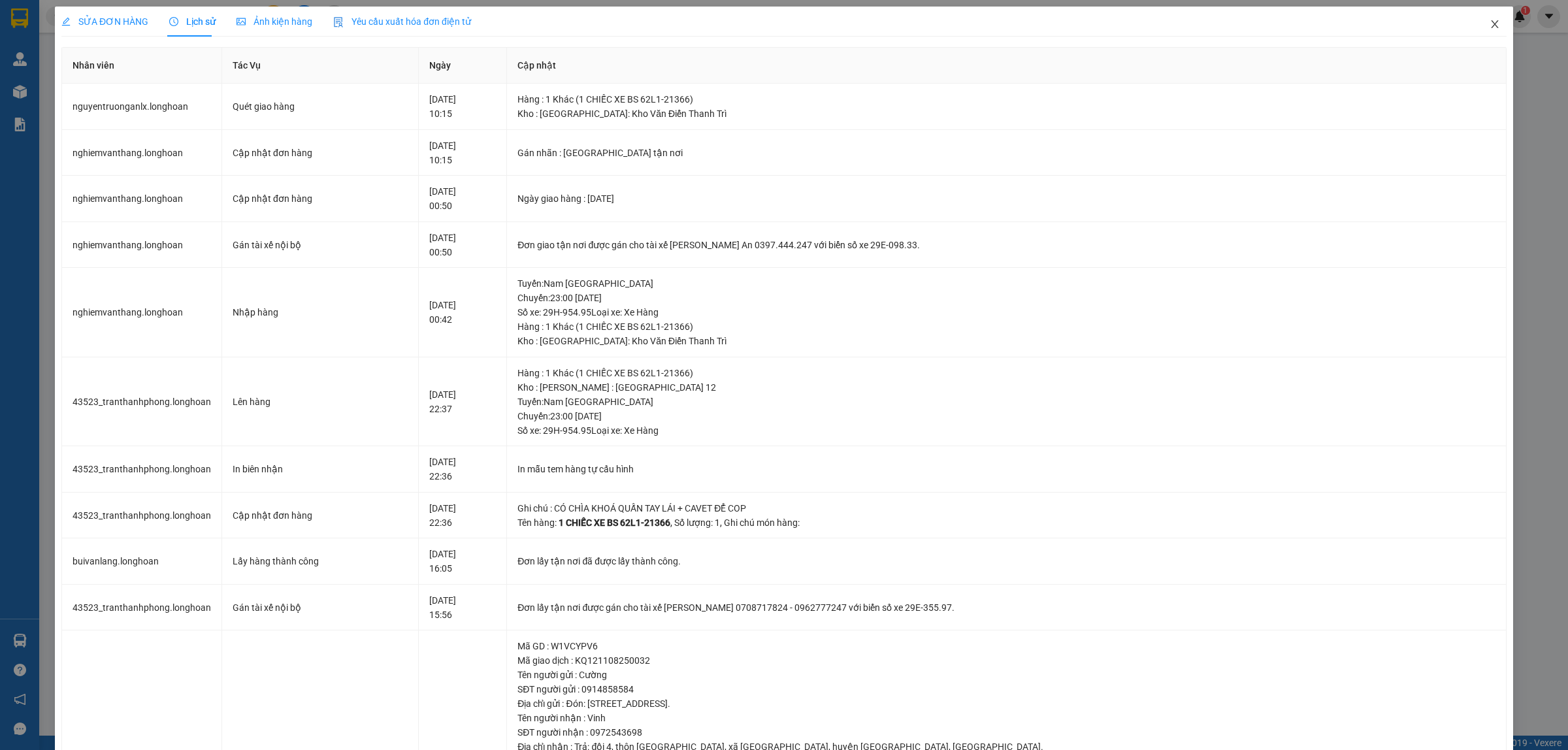
click at [1489, 21] on icon "close" at bounding box center [1494, 24] width 11 height 11
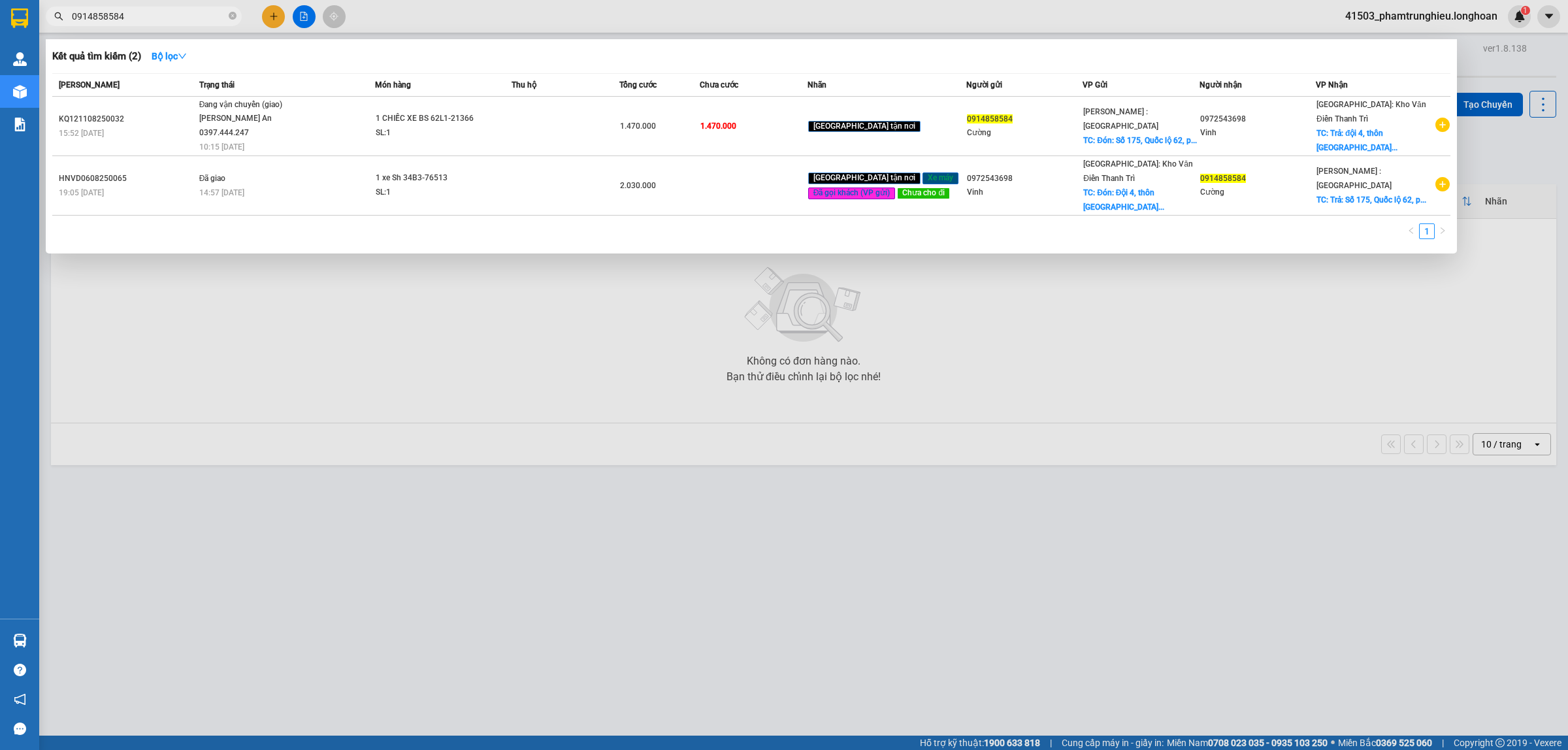
click at [158, 14] on input "0914858584" at bounding box center [148, 16] width 154 height 14
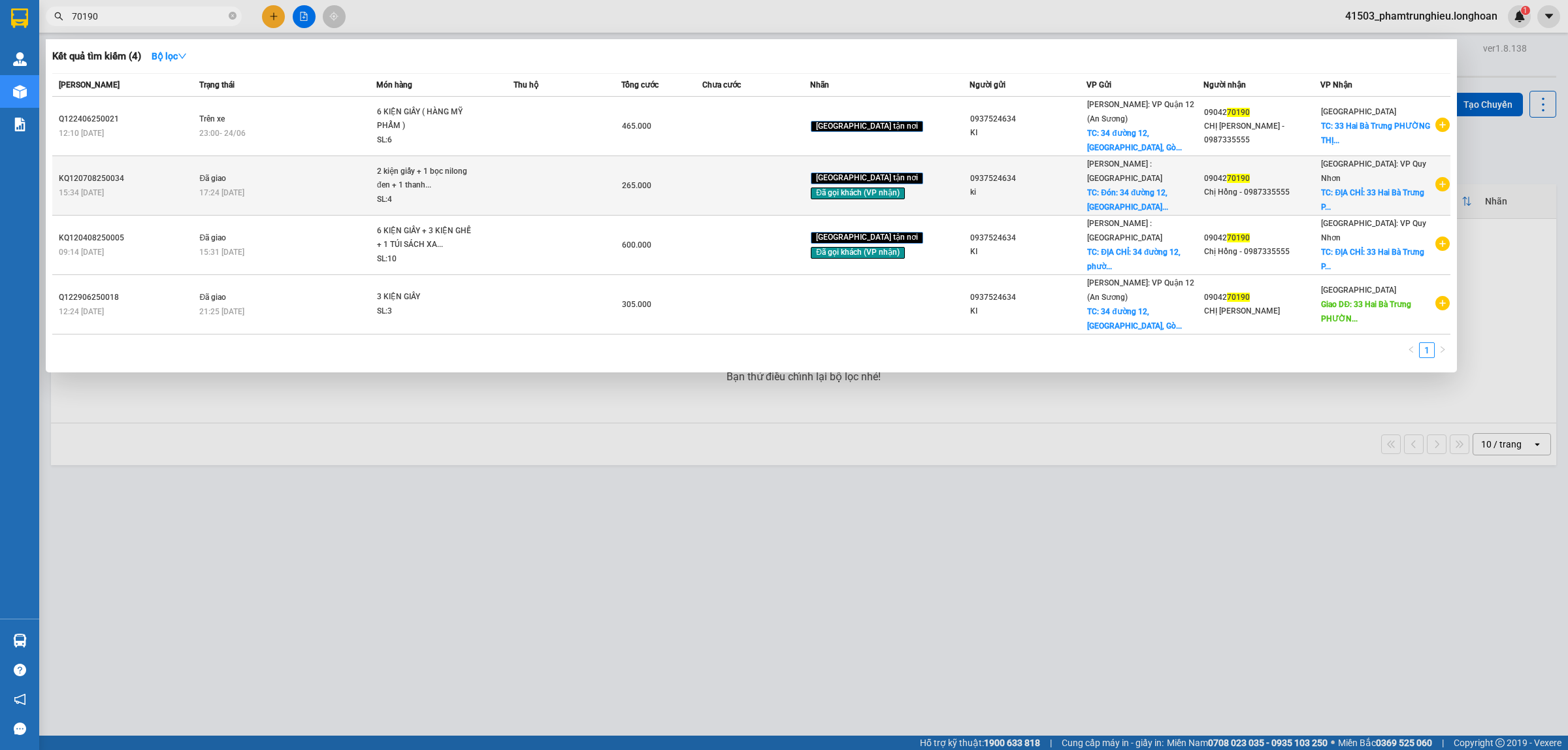
type input "70190"
click at [415, 168] on div "2 kiện giấy + 1 bọc nilong đen + 1 thanh..." at bounding box center [425, 179] width 98 height 28
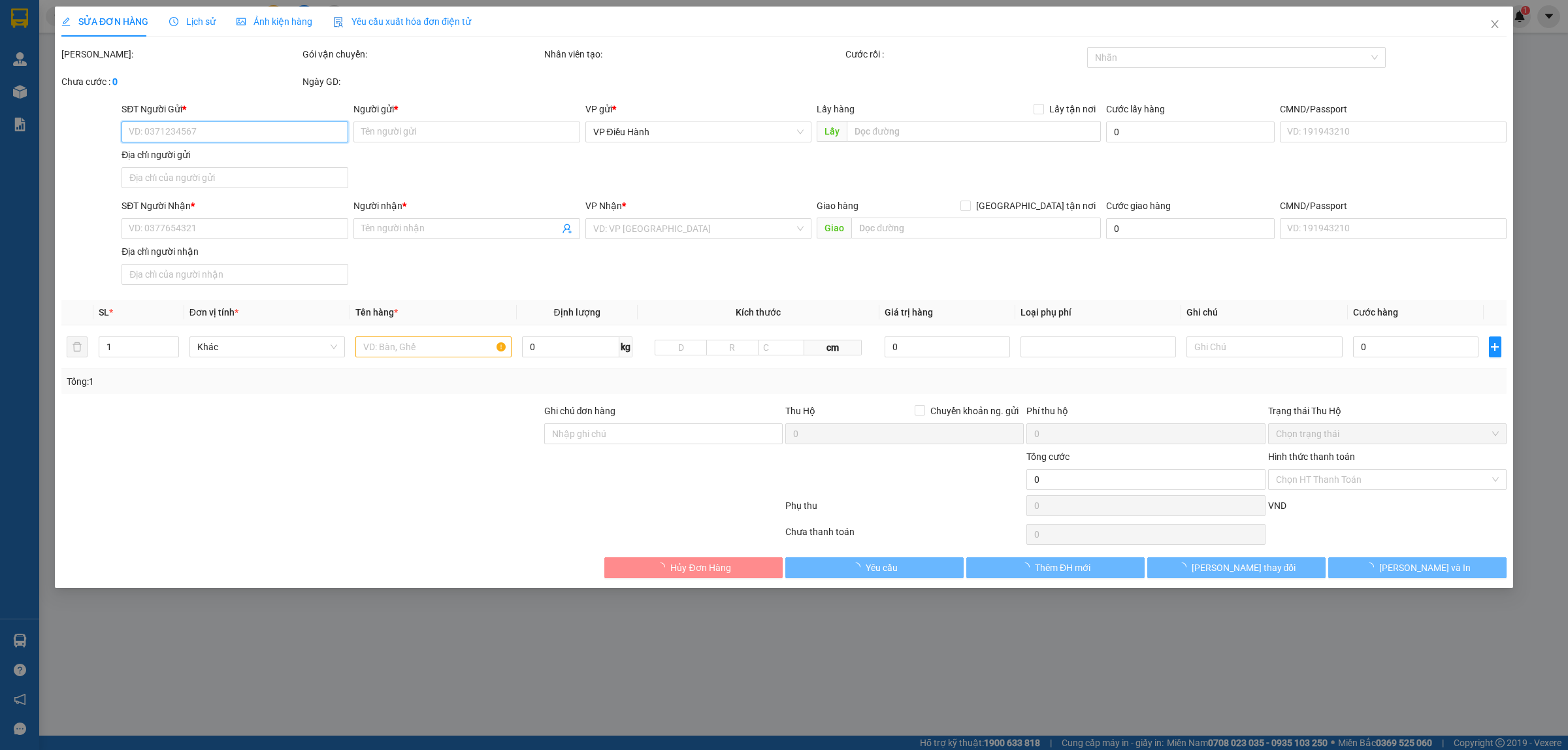
type input "0937524634"
type input "ki"
checkbox input "true"
type input "Đón: [STREET_ADDRESS]"
type input "65.000"
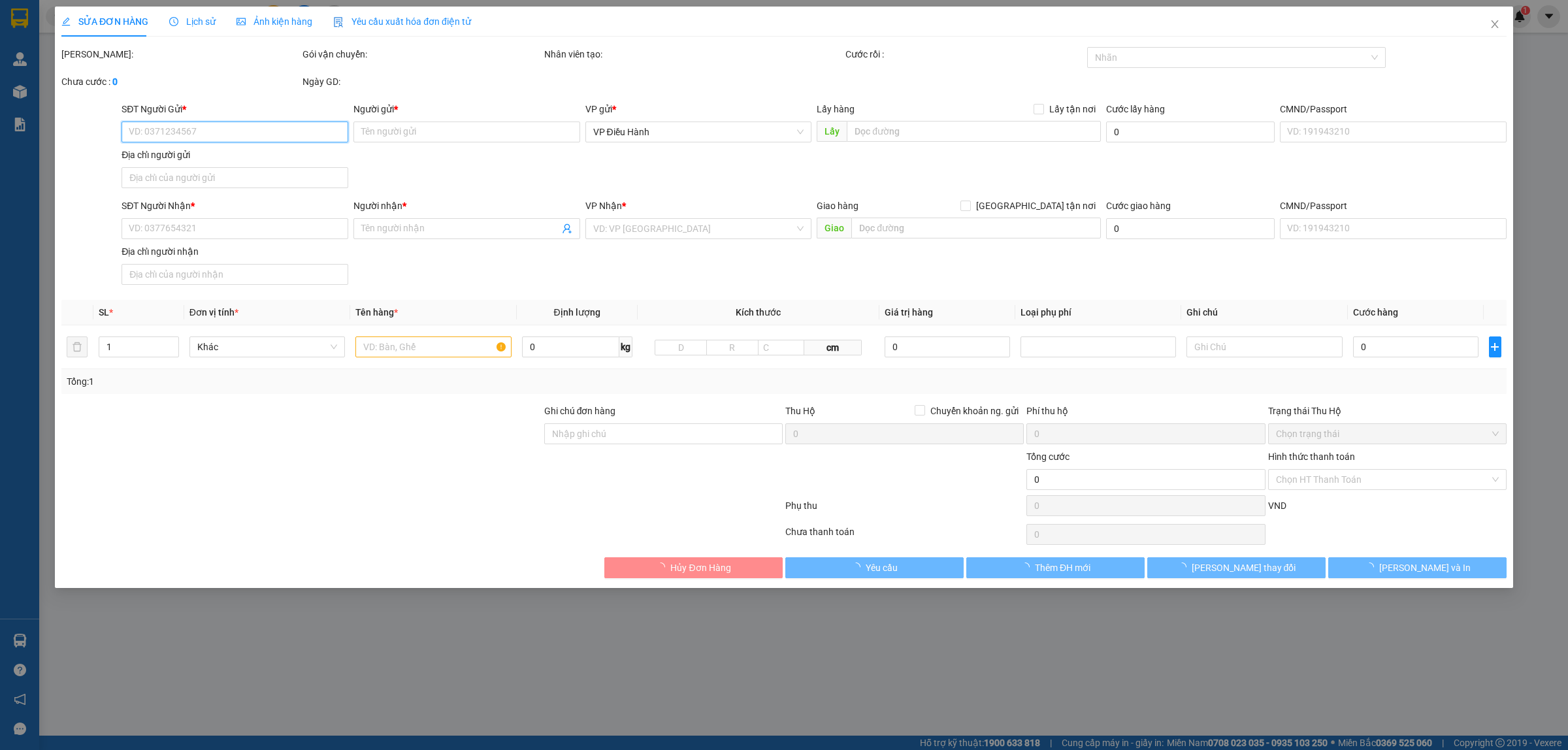
type input "0904270190"
type input "Chị Hồng - 0987335555"
checkbox input "true"
type input "ĐỊA CHỈ: [GEOGRAPHIC_DATA] [GEOGRAPHIC_DATA]"
type input "265.000"
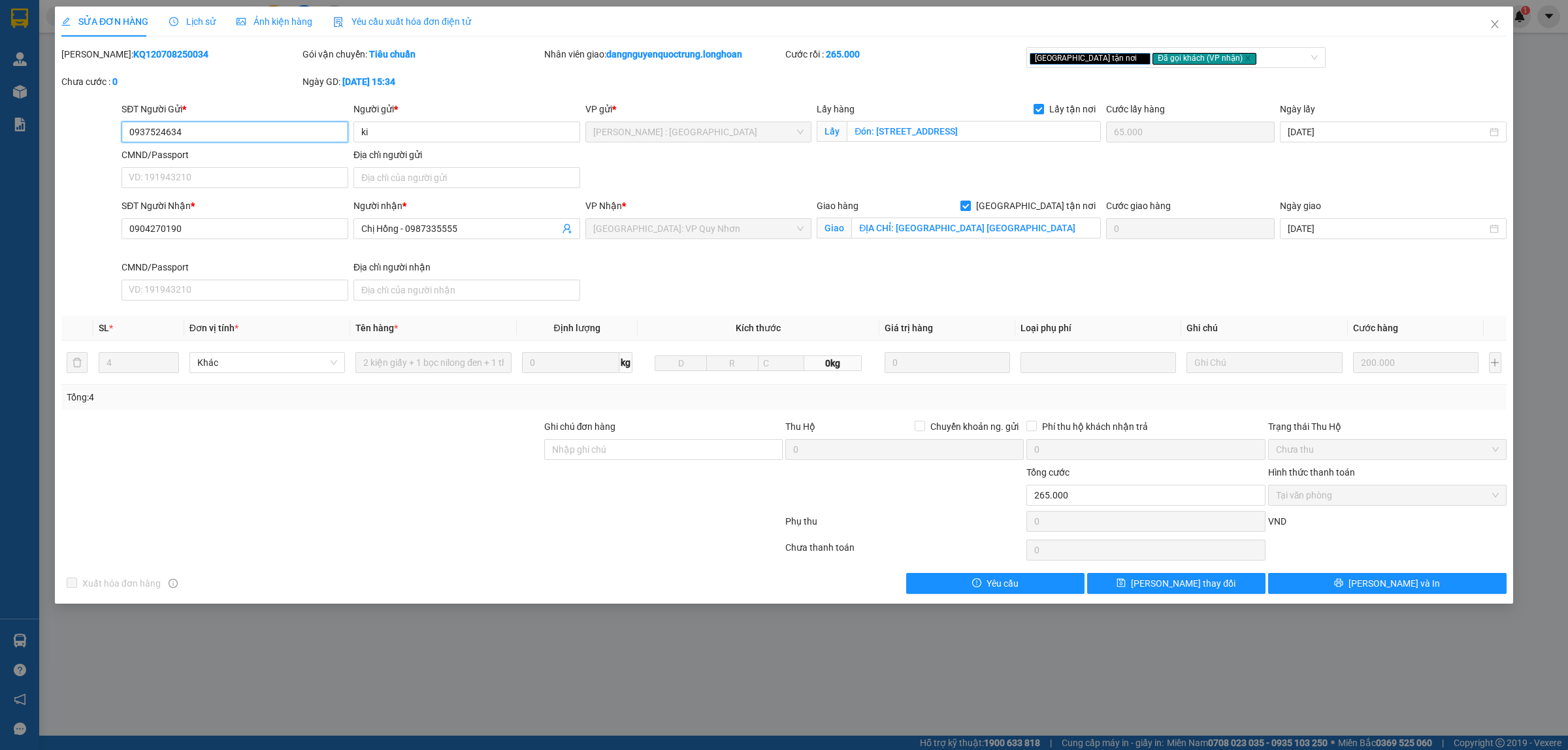
click at [227, 130] on input "0937524634" at bounding box center [234, 131] width 227 height 21
click at [208, 228] on input "0904270190" at bounding box center [234, 228] width 227 height 21
click at [467, 230] on input "Chị Hồng - 0987335555" at bounding box center [460, 228] width 198 height 14
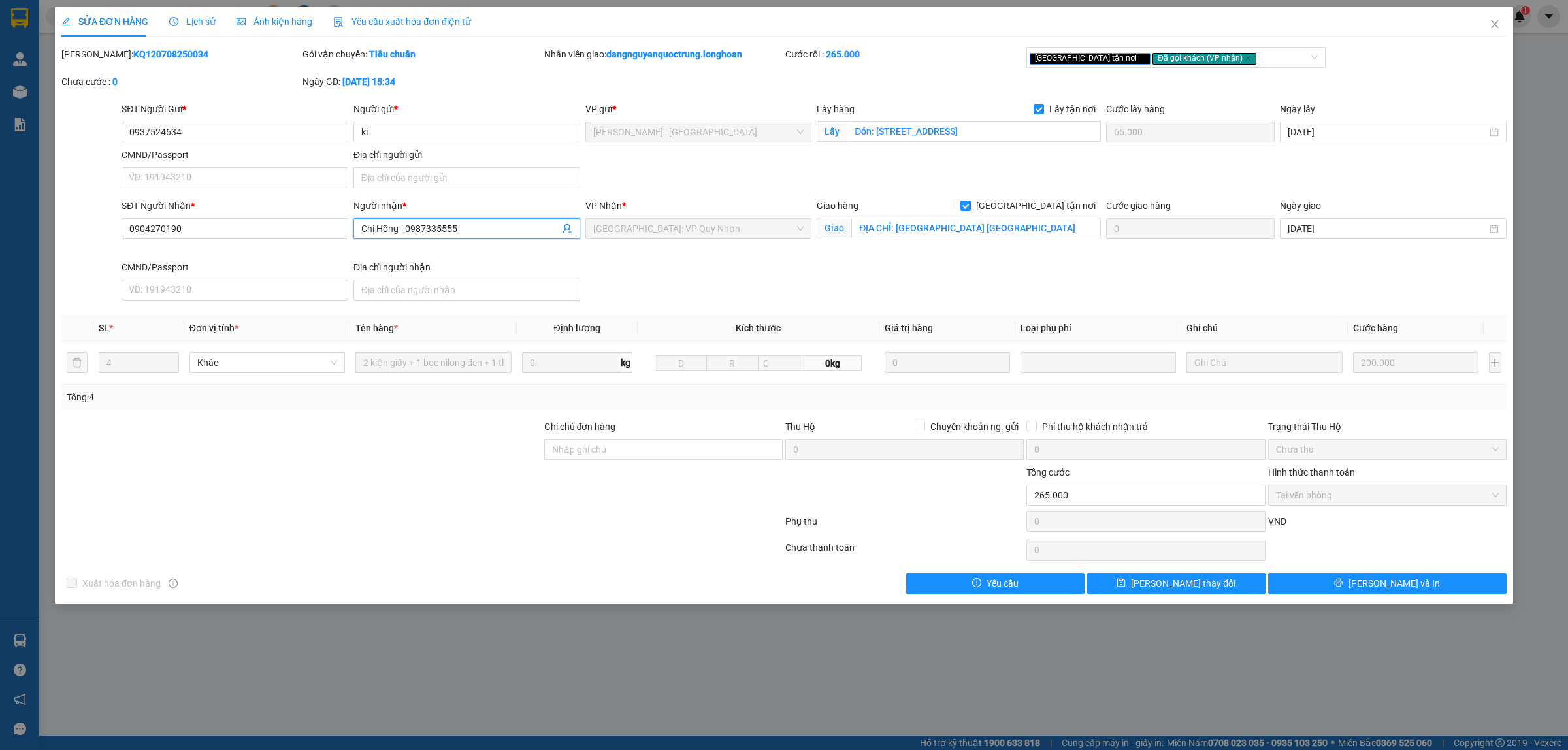
click at [467, 230] on input "Chị Hồng - 0987335555" at bounding box center [460, 228] width 198 height 14
click at [970, 134] on input "Đón: [STREET_ADDRESS]" at bounding box center [974, 131] width 254 height 21
click at [949, 234] on input "ĐỊA CHỈ: [GEOGRAPHIC_DATA] [GEOGRAPHIC_DATA]" at bounding box center [975, 227] width 250 height 21
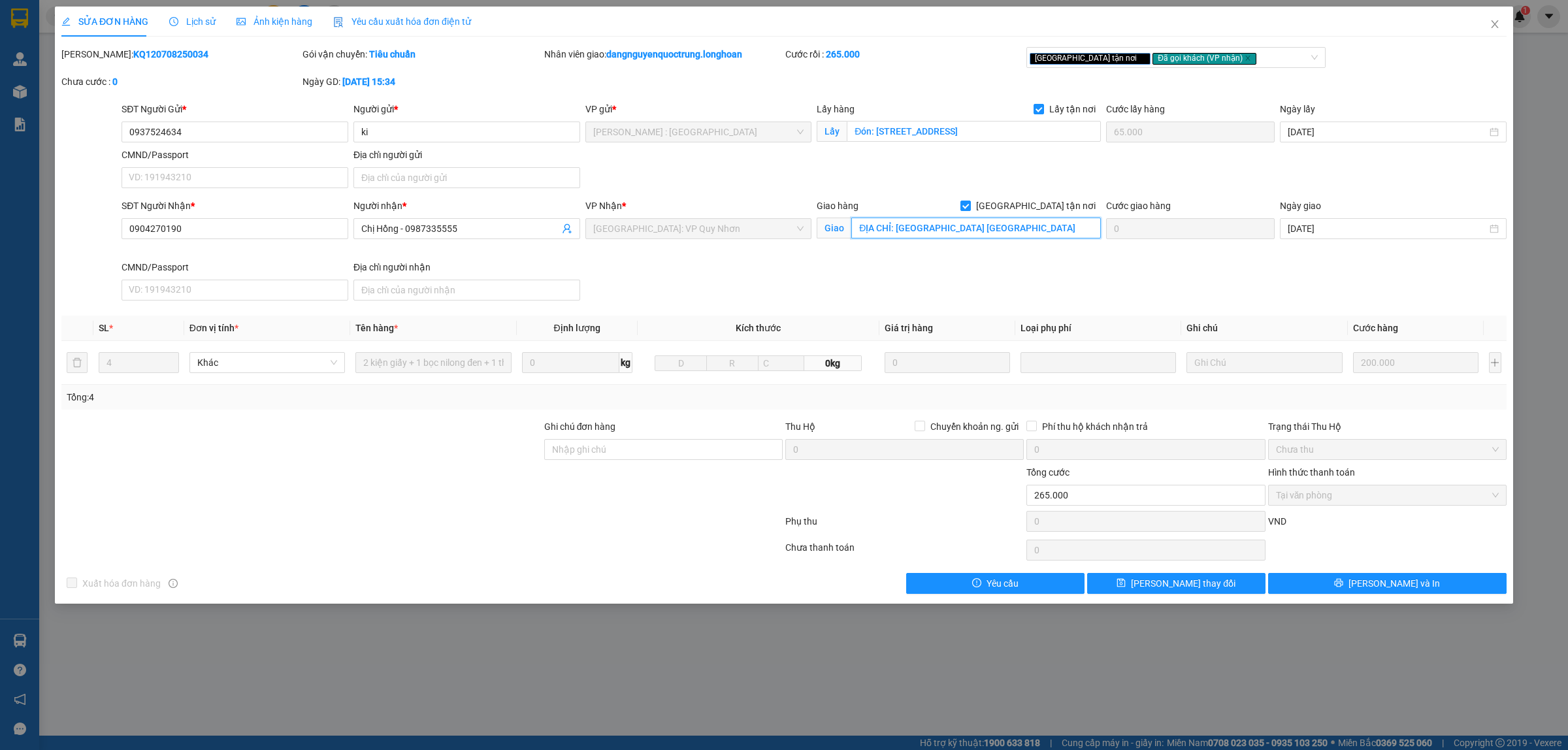
drag, startPoint x: 896, startPoint y: 229, endPoint x: 1091, endPoint y: 228, distance: 195.0
click at [1091, 228] on input "ĐỊA CHỈ: [GEOGRAPHIC_DATA] [GEOGRAPHIC_DATA]" at bounding box center [975, 227] width 250 height 21
click at [1500, 27] on span "Close" at bounding box center [1495, 25] width 36 height 36
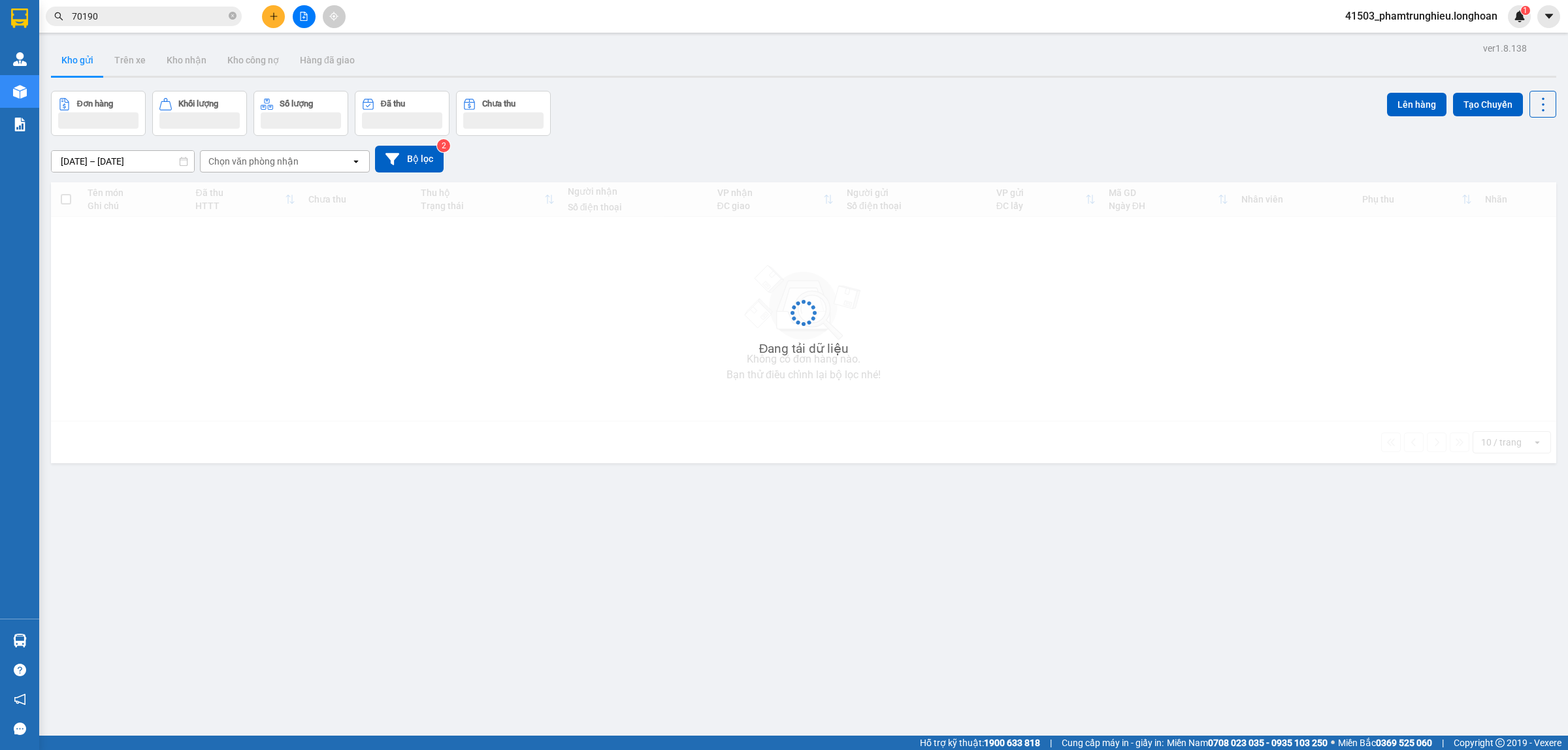
click at [194, 21] on input "70190" at bounding box center [148, 16] width 154 height 14
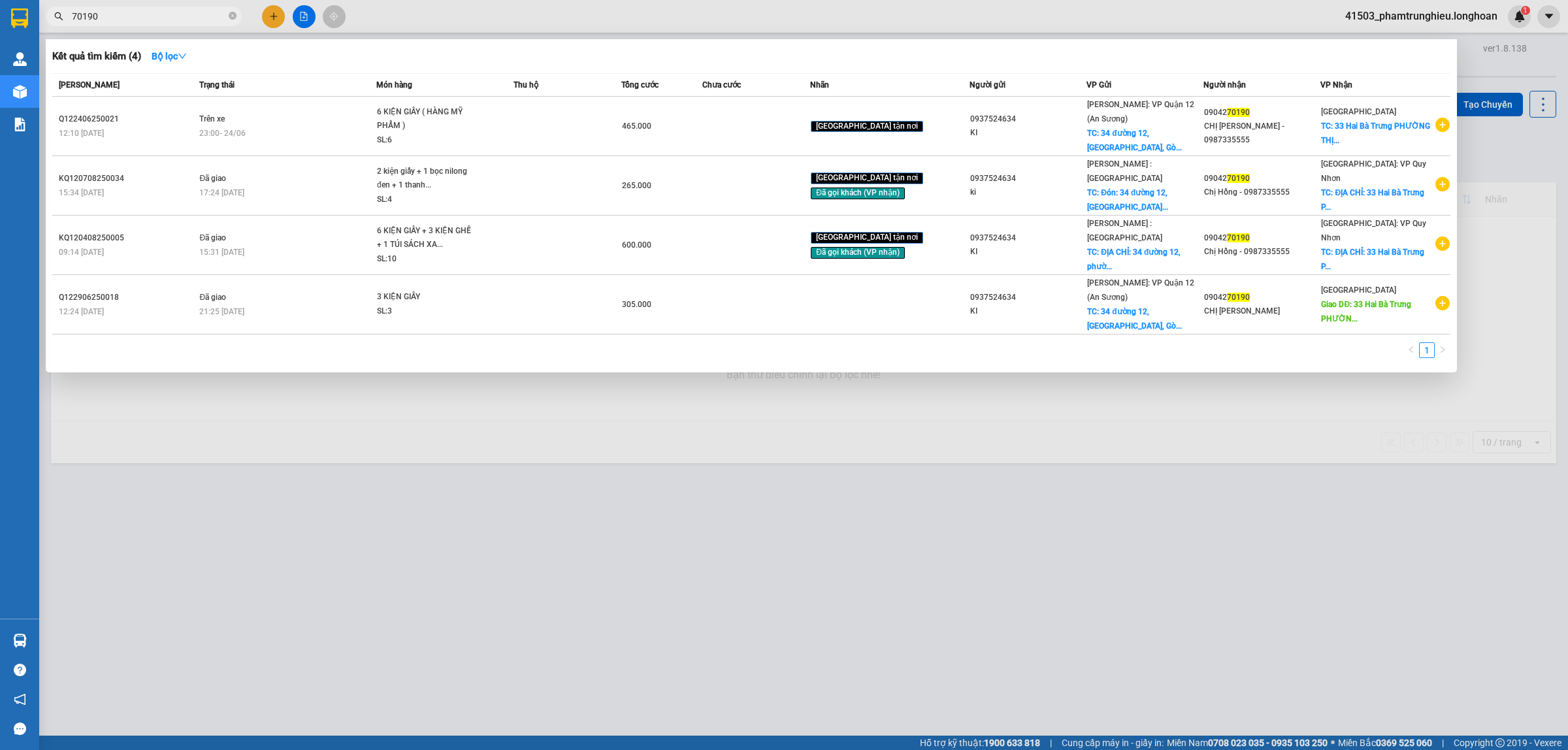
click at [194, 21] on input "70190" at bounding box center [148, 16] width 154 height 14
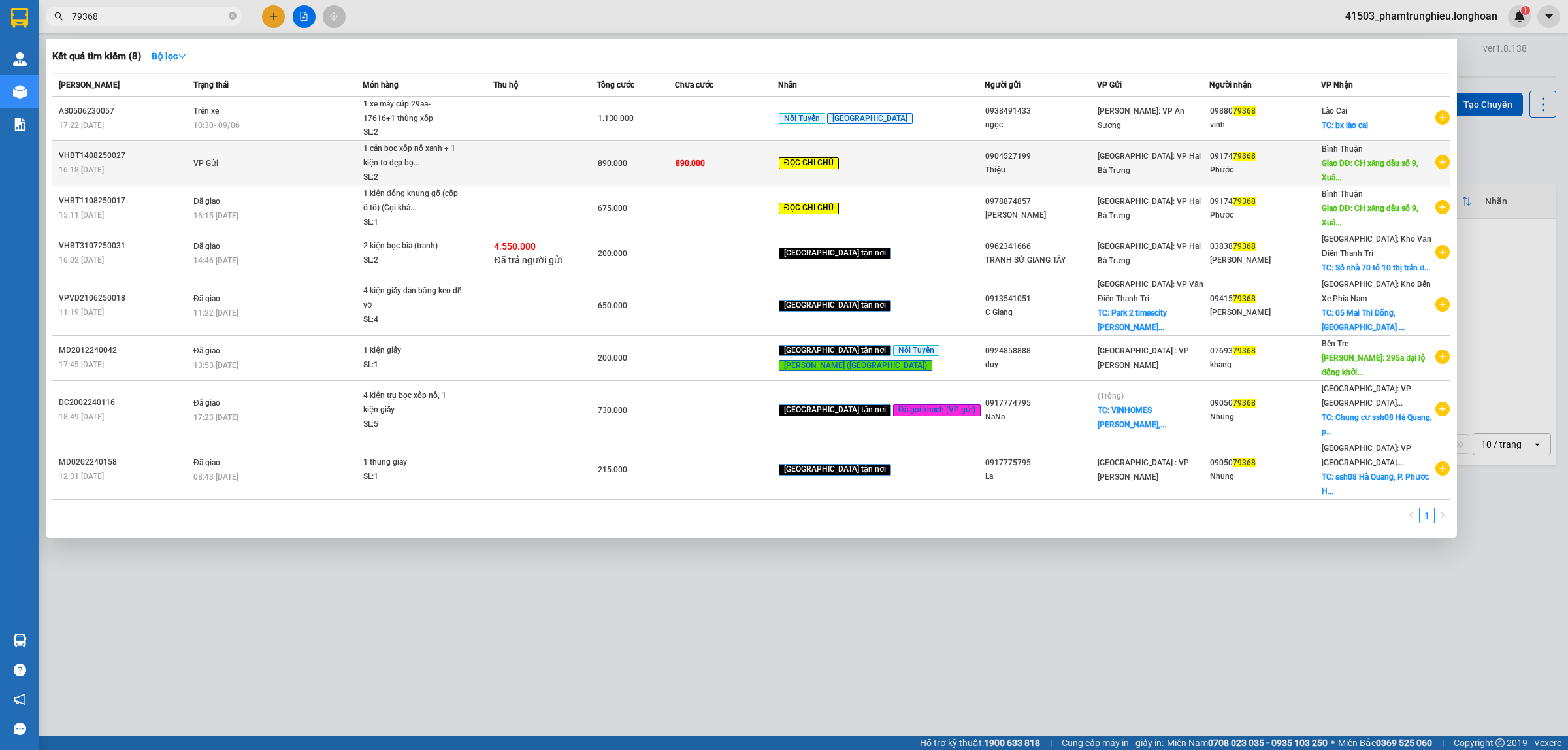
type input "79368"
click at [420, 149] on div "1 cản bọc xốp nổ xanh + 1 kiện to dẹp bọ..." at bounding box center [412, 156] width 98 height 28
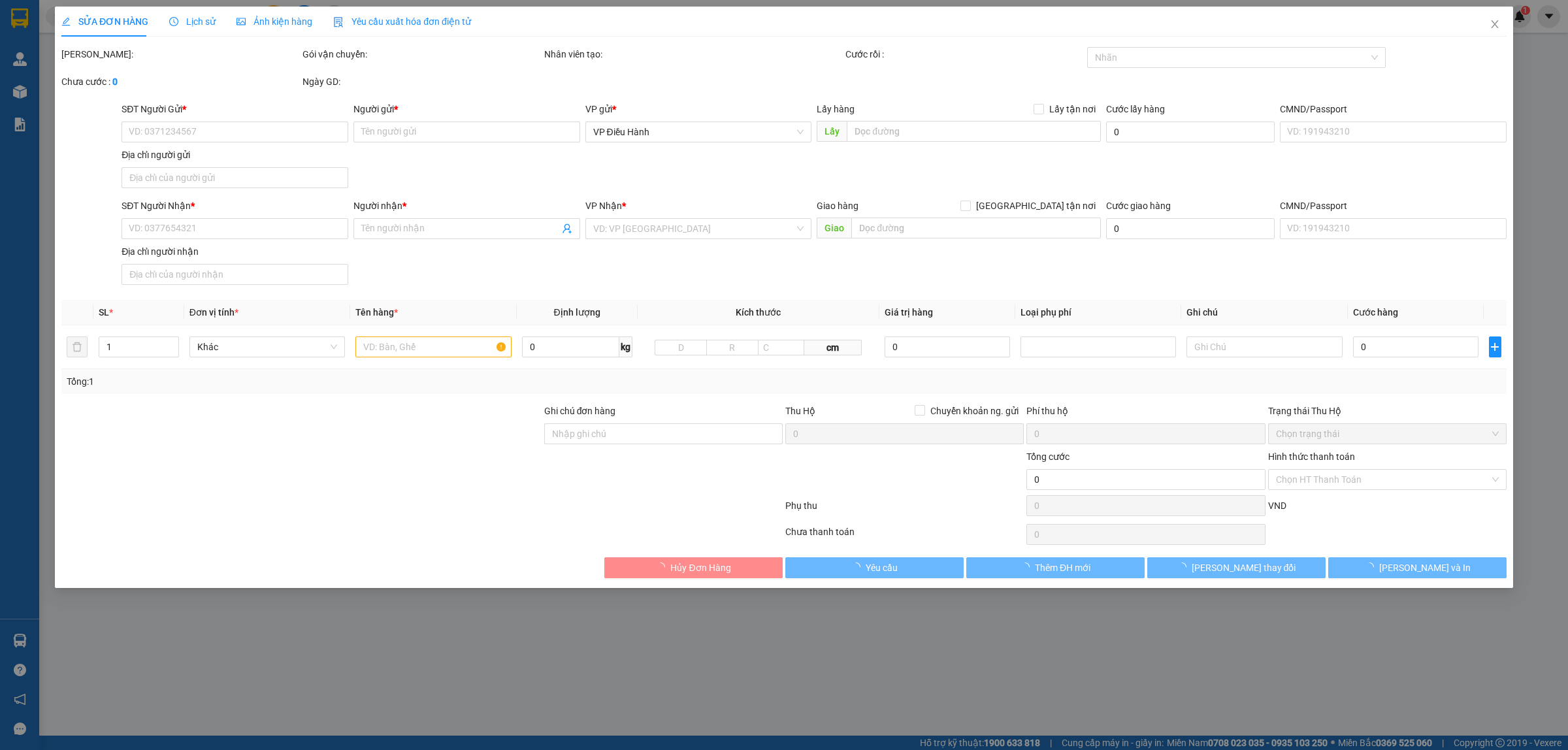
type input "0904527199"
type input "Thiệu"
type input "0917479368"
type input "Phước"
type input "CH xăng dầu số 9, Xuân An, Tp. [PERSON_NAME], [GEOGRAPHIC_DATA]"
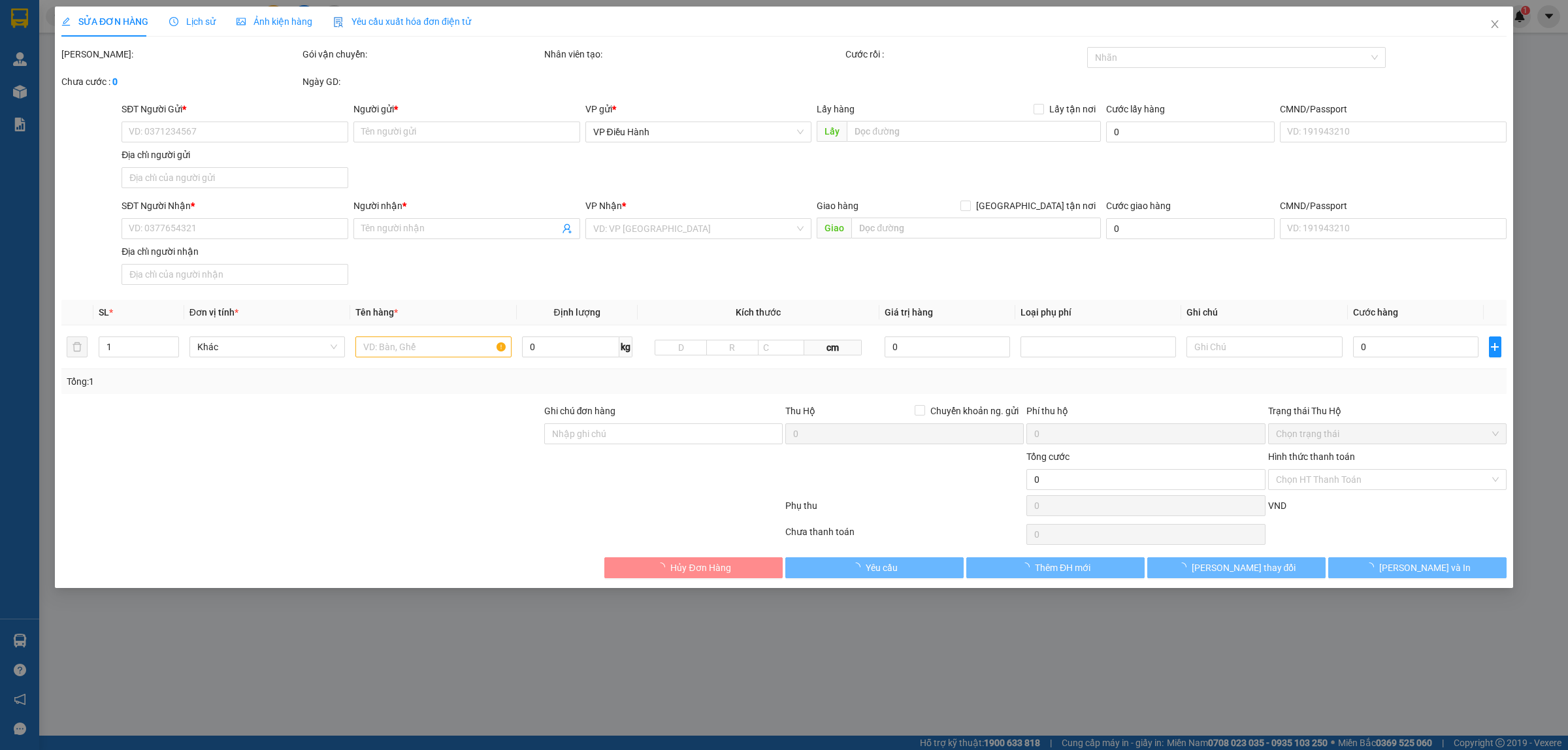
type input "Gọi khách trước 1 tiếng"
type input "890.000"
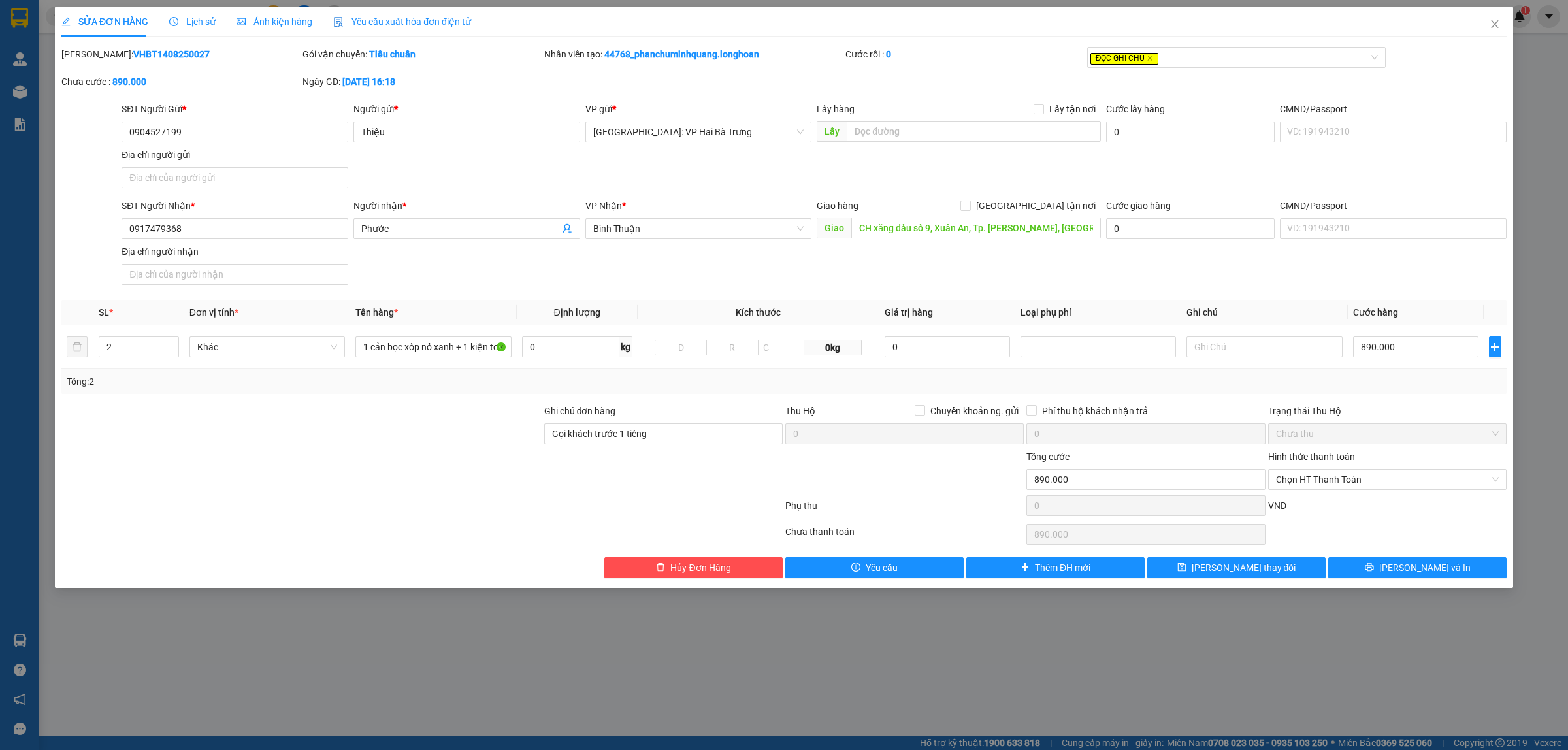
click at [139, 55] on b "VHBT1408250027" at bounding box center [171, 54] width 77 height 11
copy b "VHBT1408250027"
click at [1490, 26] on icon "close" at bounding box center [1494, 24] width 11 height 11
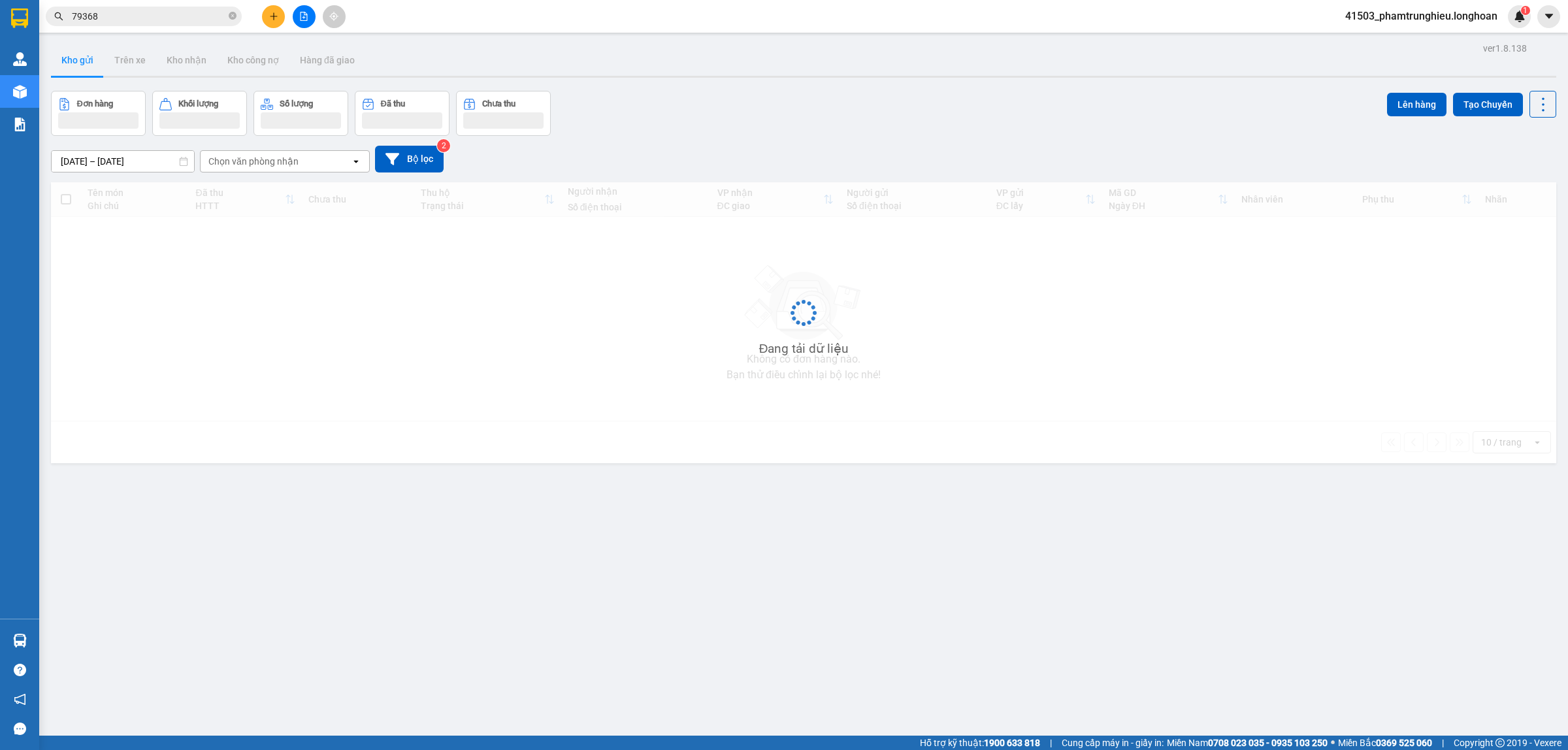
click at [133, 14] on input "79368" at bounding box center [148, 16] width 154 height 14
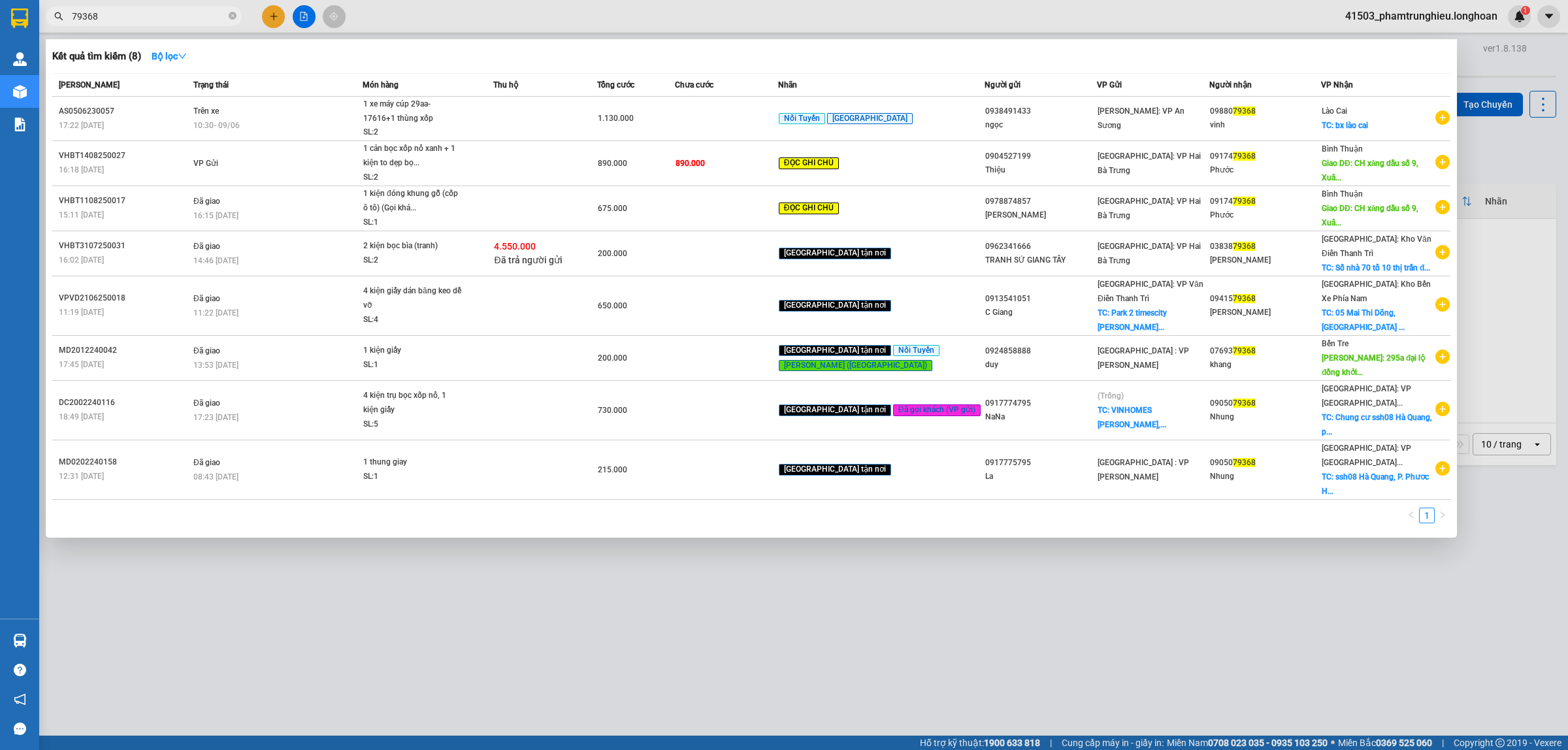
click at [133, 14] on input "79368" at bounding box center [148, 16] width 154 height 14
paste input "086 5260627"
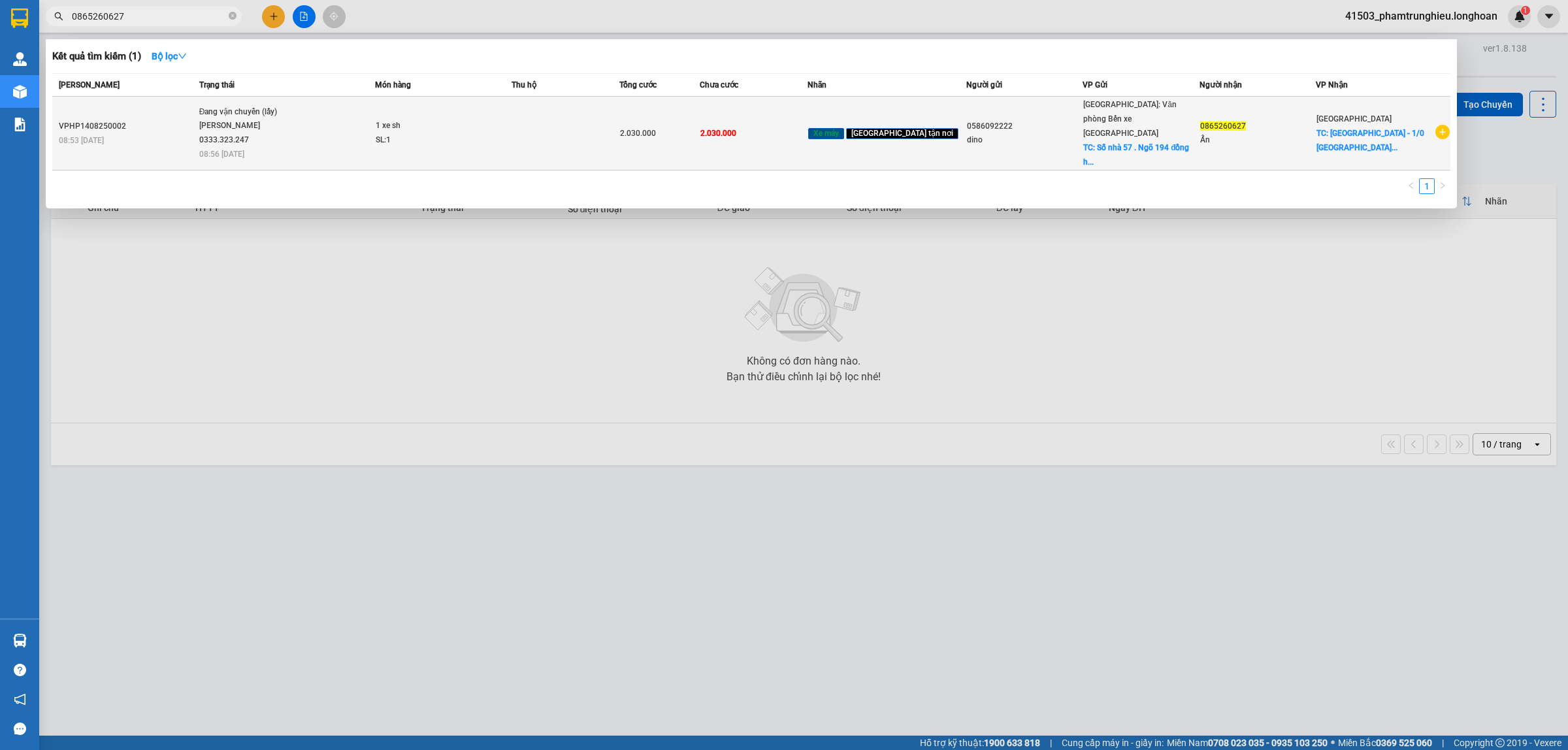
type input "0865260627"
click at [411, 119] on div "1 xe sh" at bounding box center [425, 125] width 98 height 14
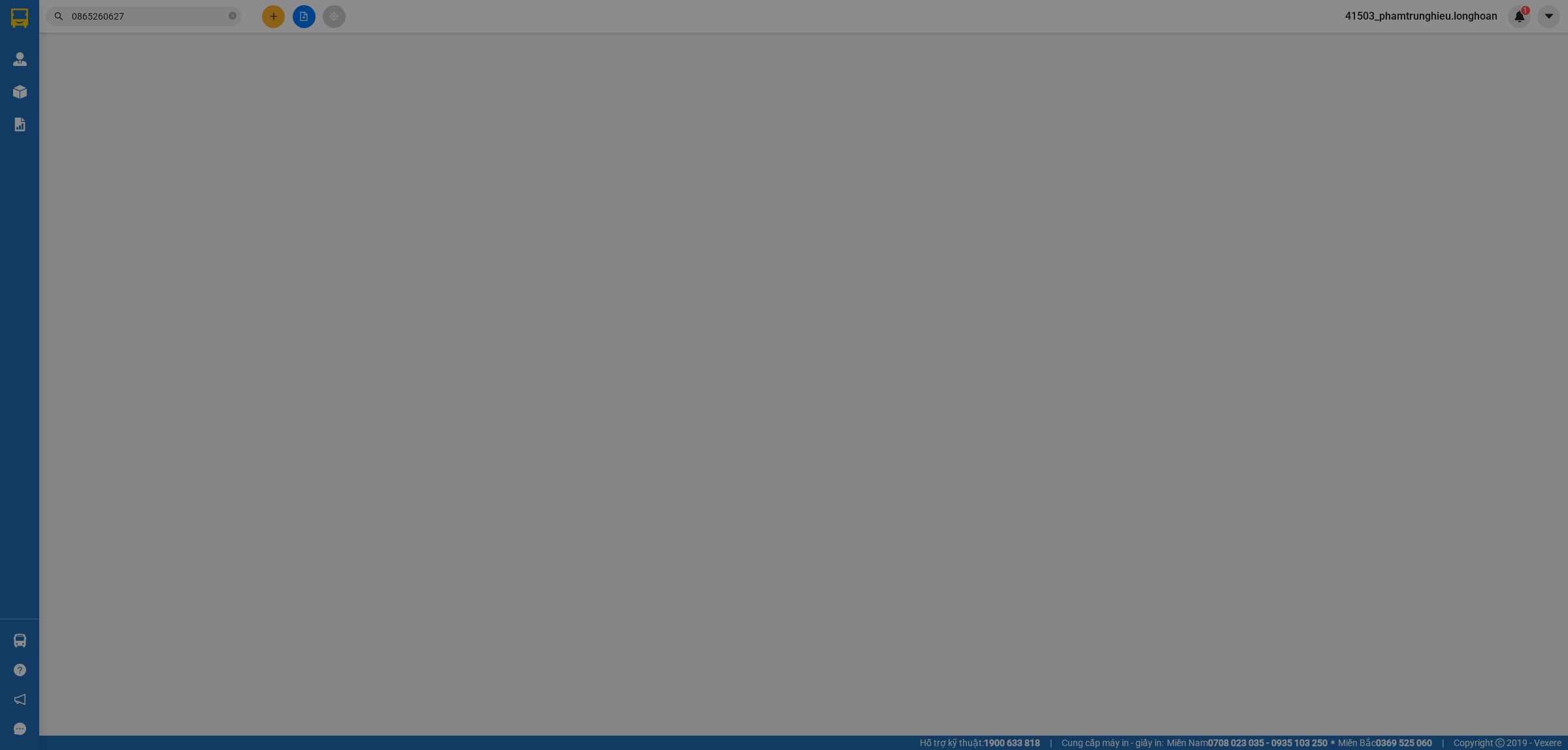
type input "0586092222"
type input "dino"
checkbox input "true"
type input "Số nhà 57 . Ngõ 194 đồng hoà kiến an"
type input "0865260627"
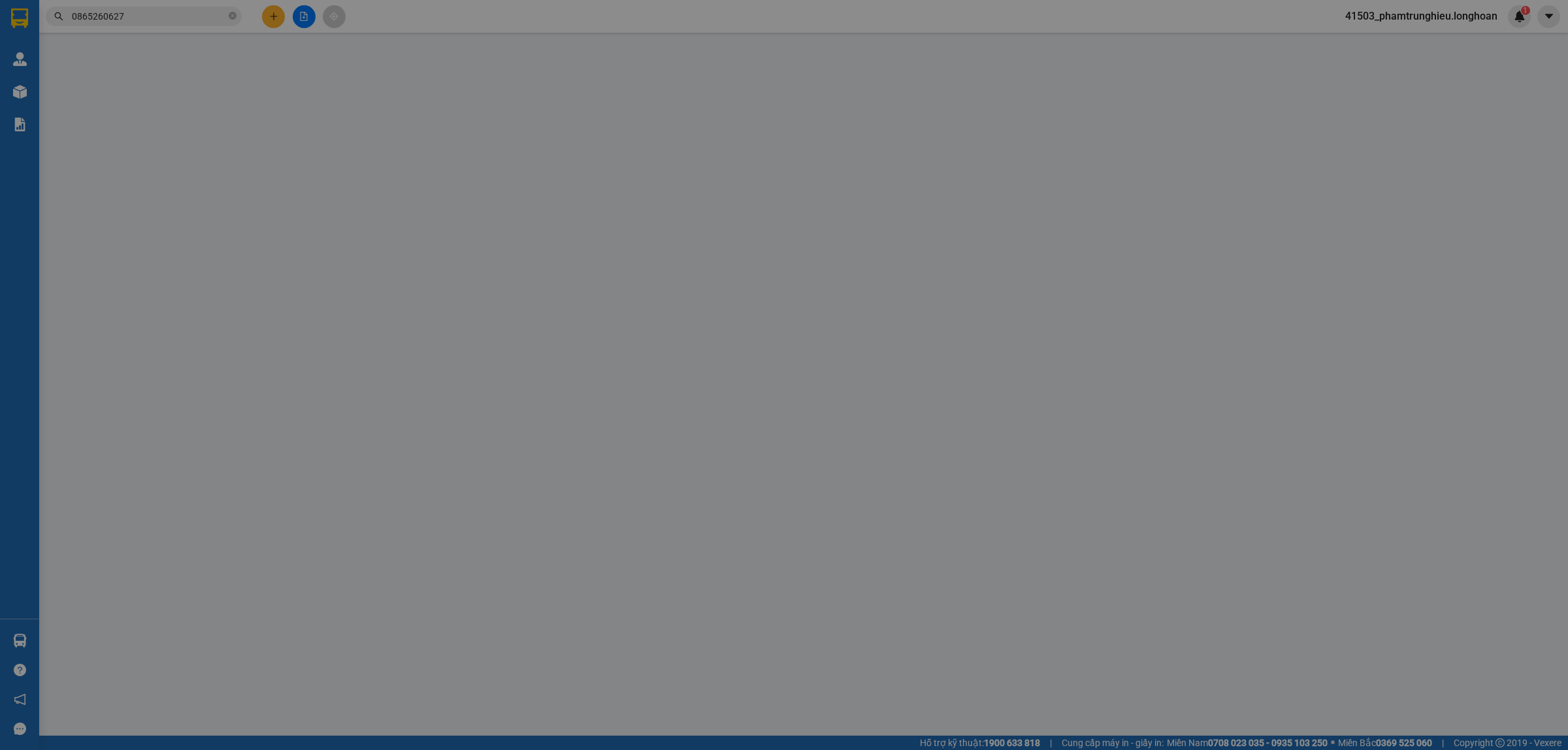
type input "Ẩn"
checkbox input "true"
type input "[GEOGRAPHIC_DATA] - 1/0 [GEOGRAPHIC_DATA] phường 8 [GEOGRAPHIC_DATA]"
type input "2.030.000"
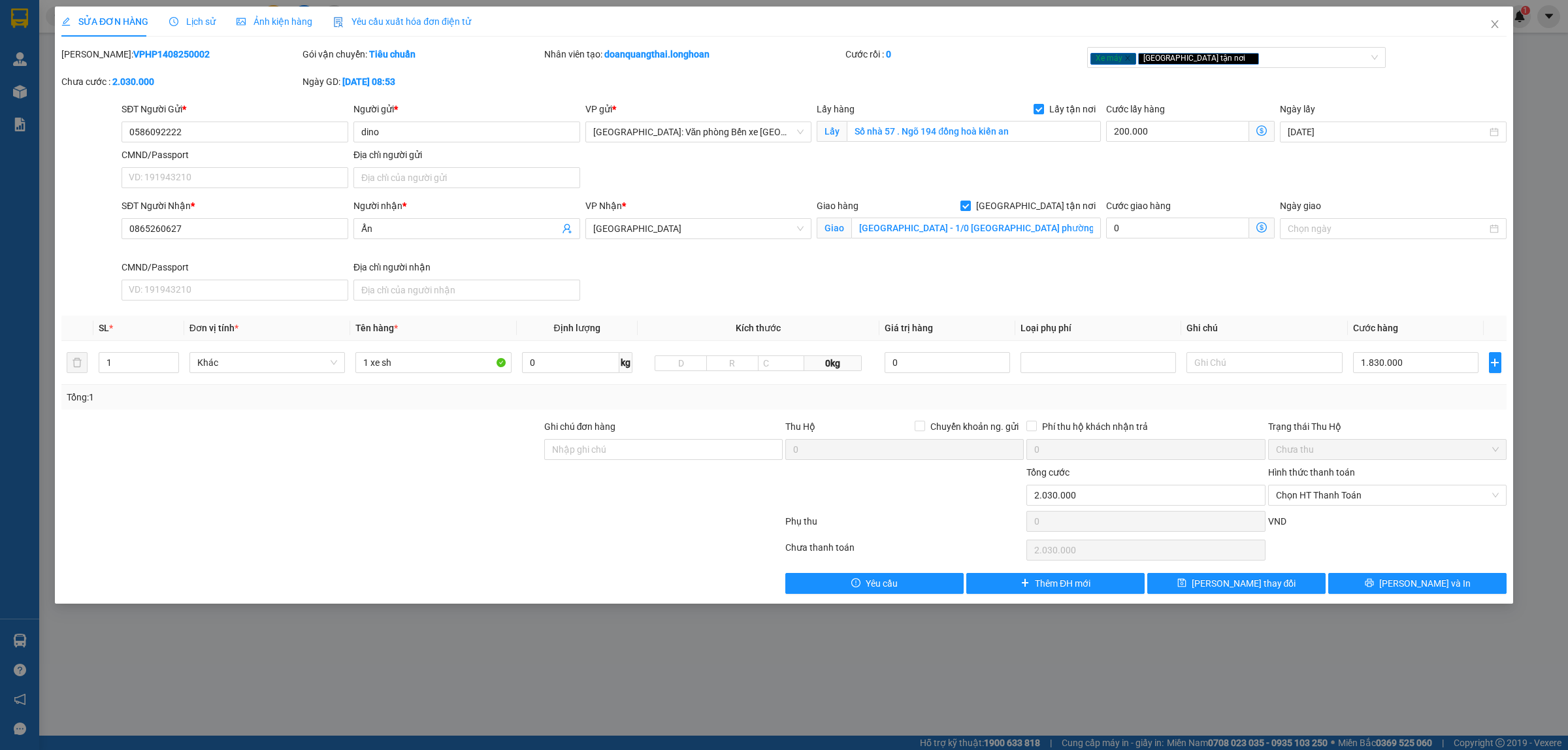
click at [195, 18] on span "Lịch sử" at bounding box center [192, 21] width 46 height 11
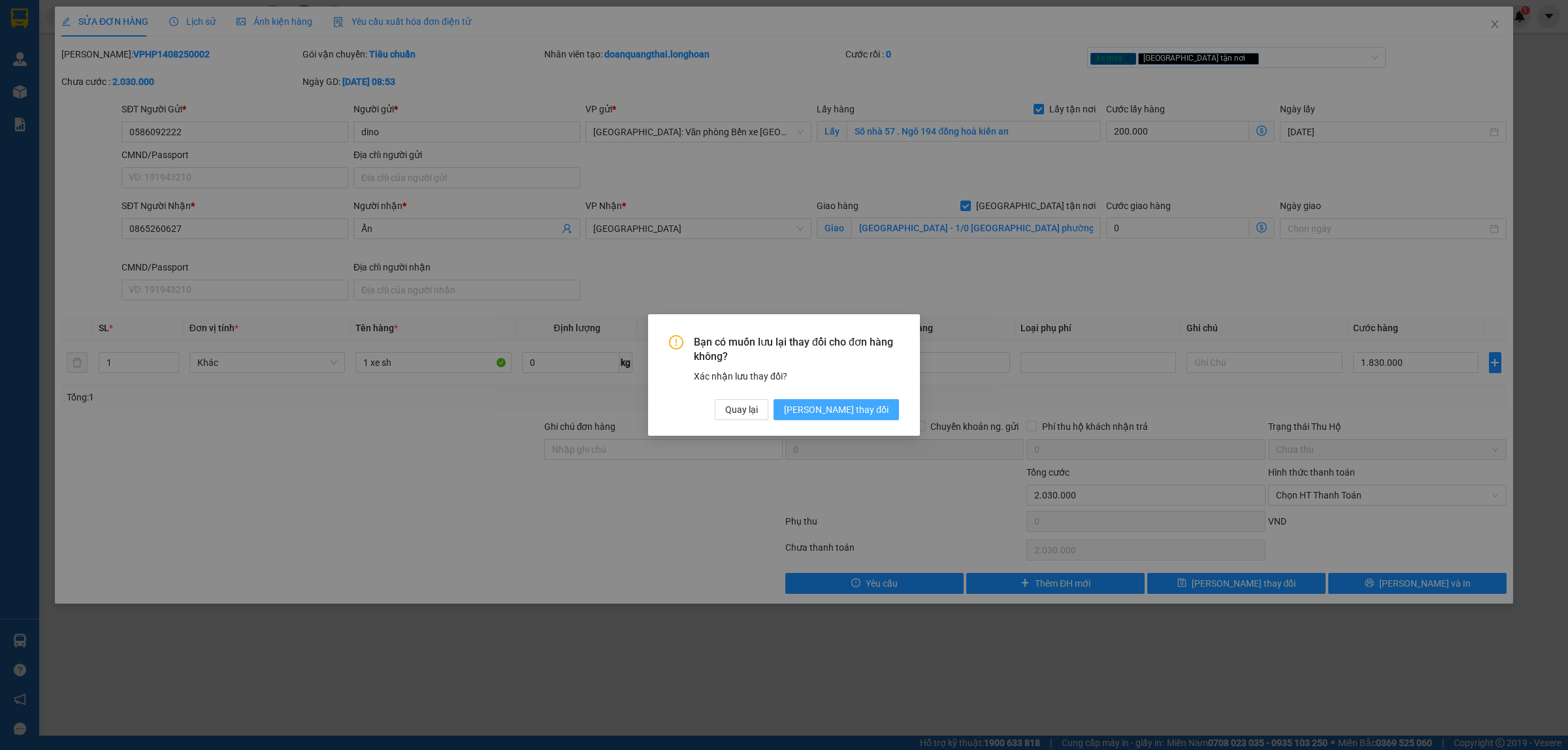
click at [866, 410] on span "[PERSON_NAME] thay đổi" at bounding box center [836, 409] width 105 height 14
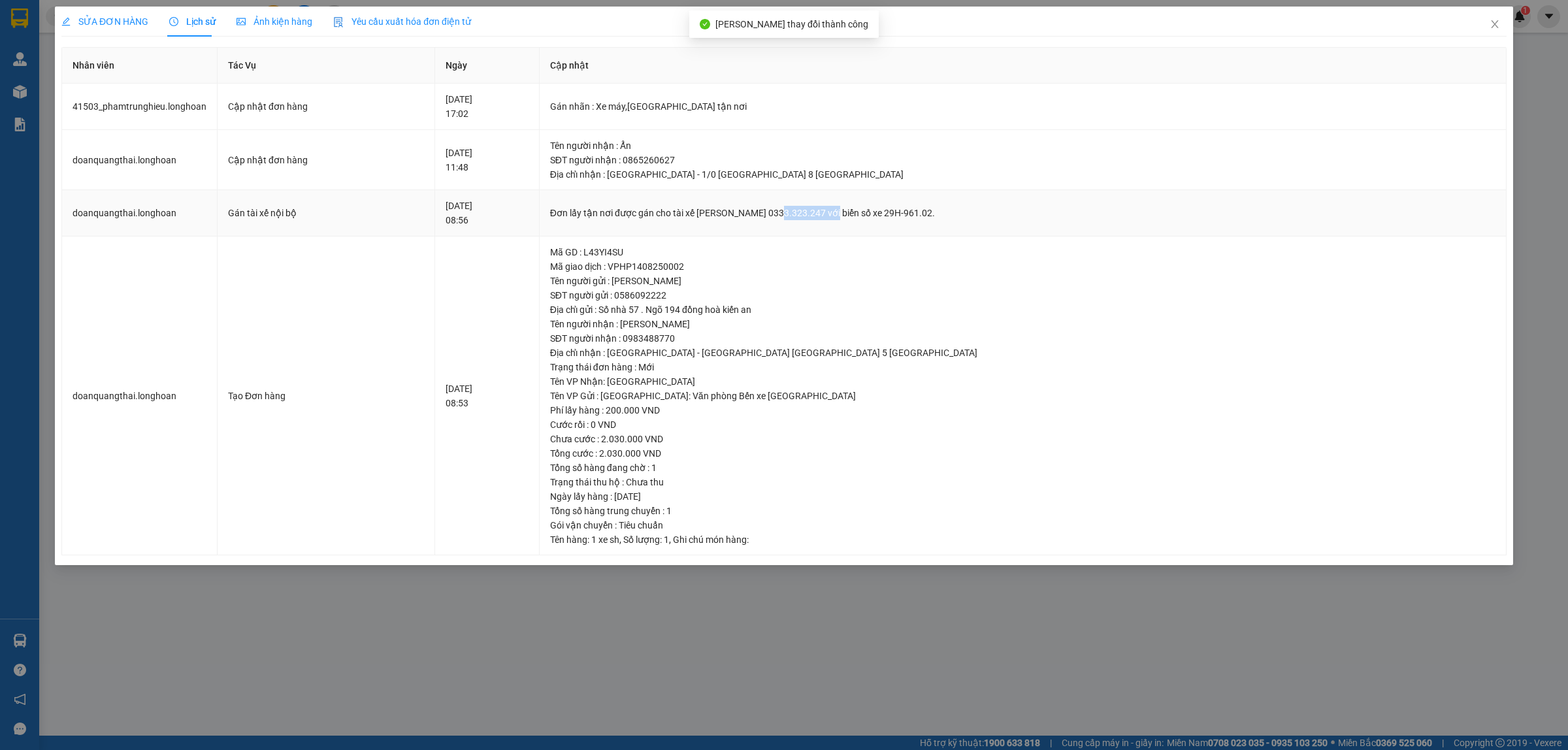
drag, startPoint x: 827, startPoint y: 218, endPoint x: 880, endPoint y: 224, distance: 53.3
click at [880, 224] on td "Đơn lấy tận nơi được gán cho tài xế [PERSON_NAME] 0333.323.247 với biển số xe 2…" at bounding box center [1022, 213] width 967 height 46
copy div "0333.323.247"
click at [1492, 25] on icon "close" at bounding box center [1494, 24] width 11 height 11
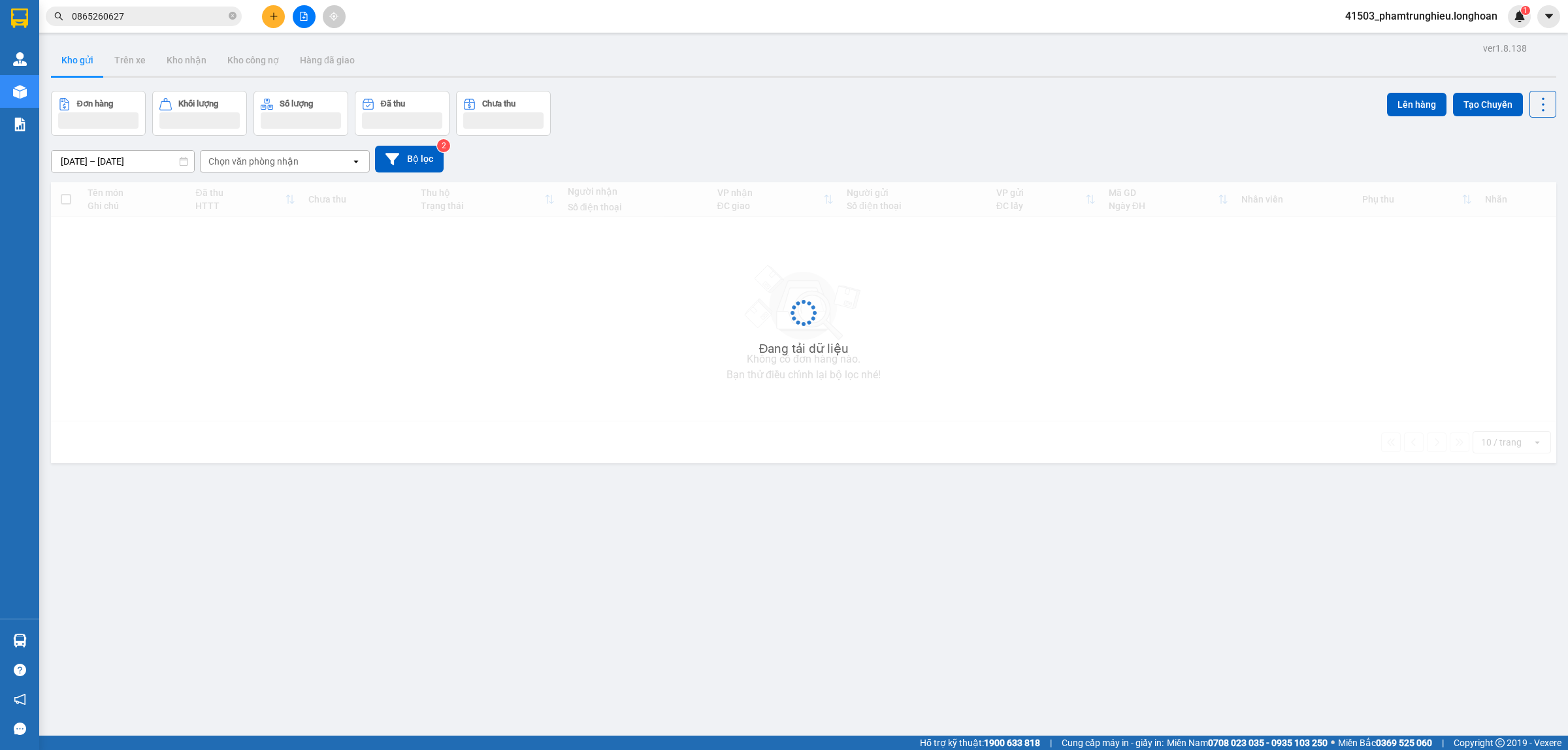
click at [171, 18] on input "0865260627" at bounding box center [148, 16] width 154 height 14
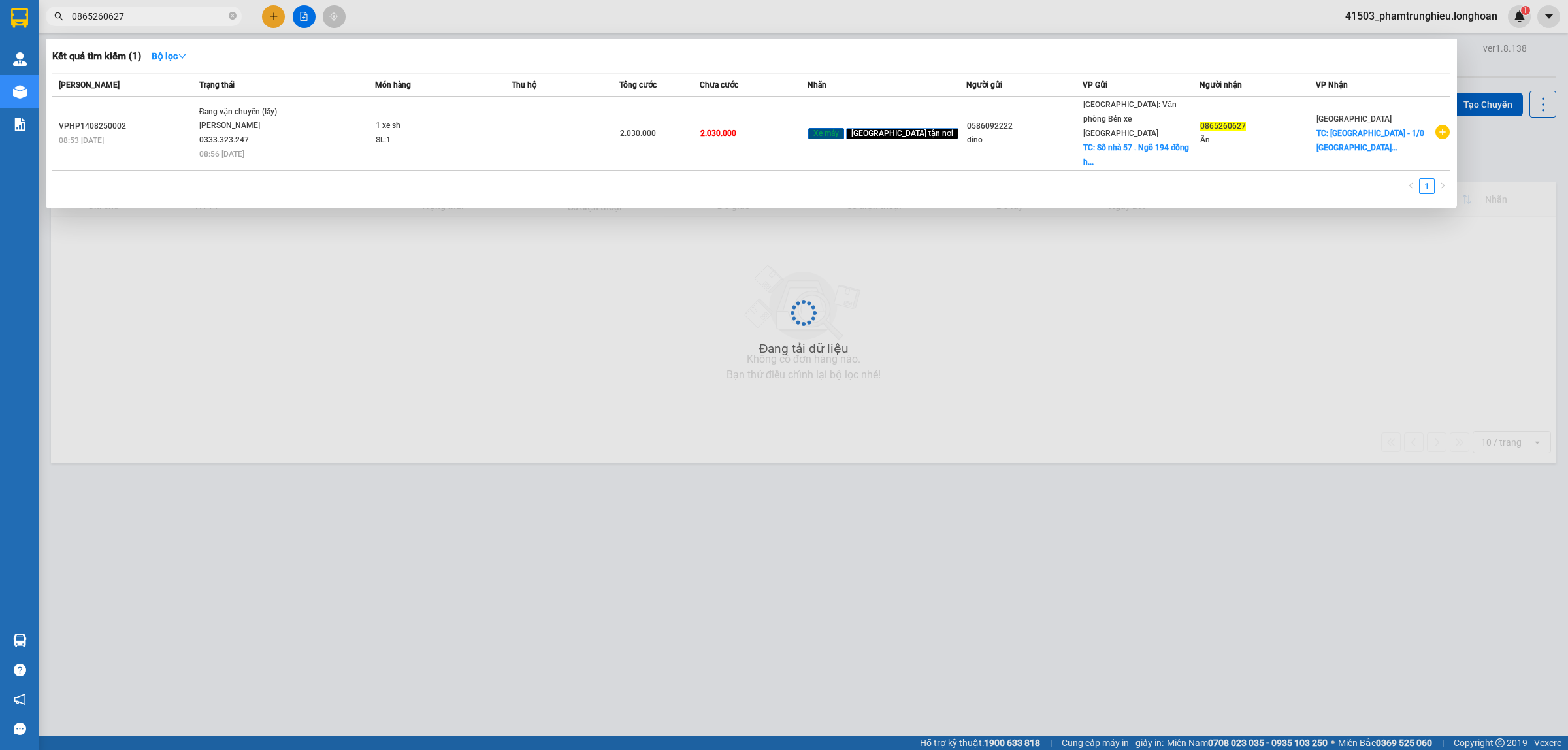
click at [171, 18] on input "0865260627" at bounding box center [148, 16] width 154 height 14
paste input "17027641"
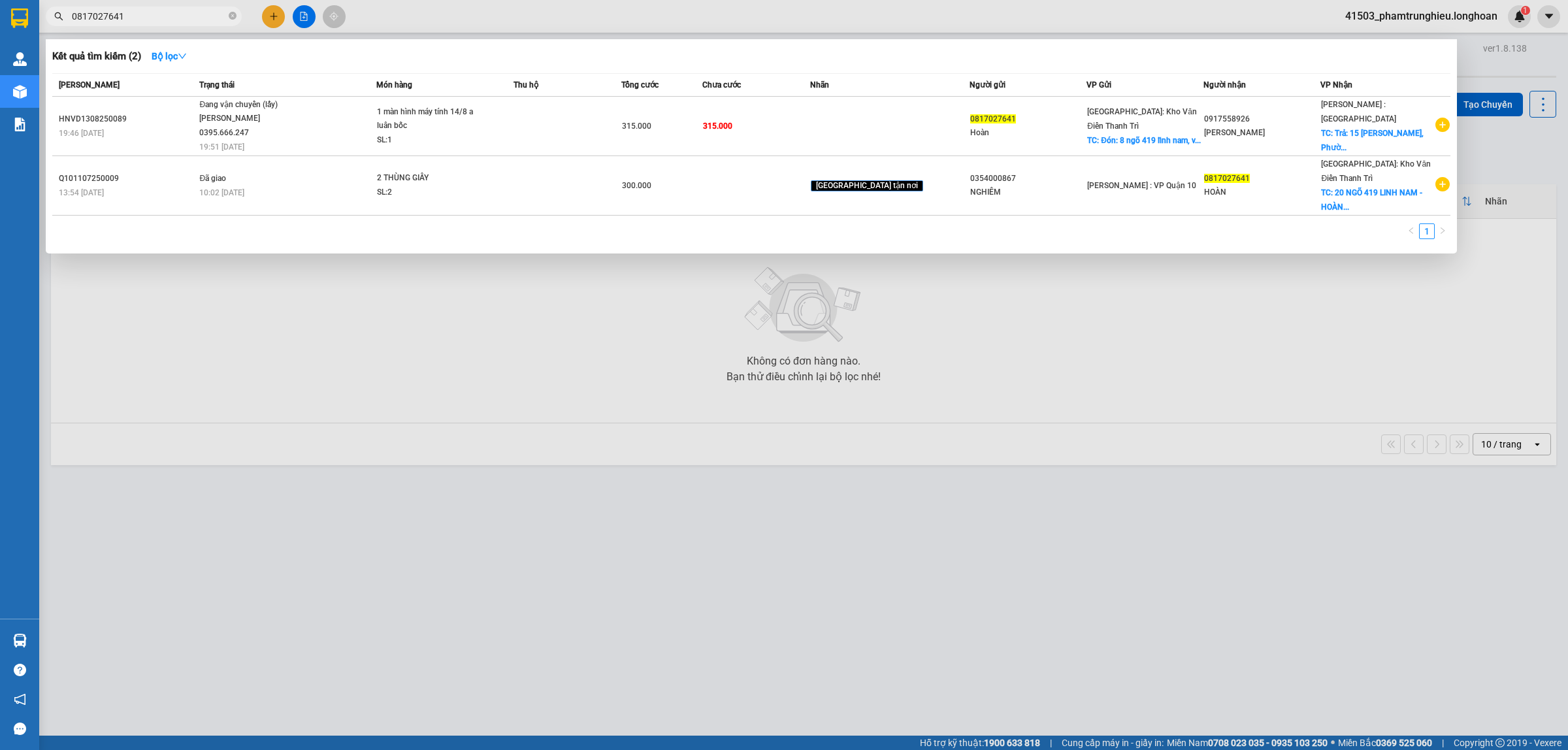
click at [164, 18] on input "0817027641" at bounding box center [148, 16] width 154 height 14
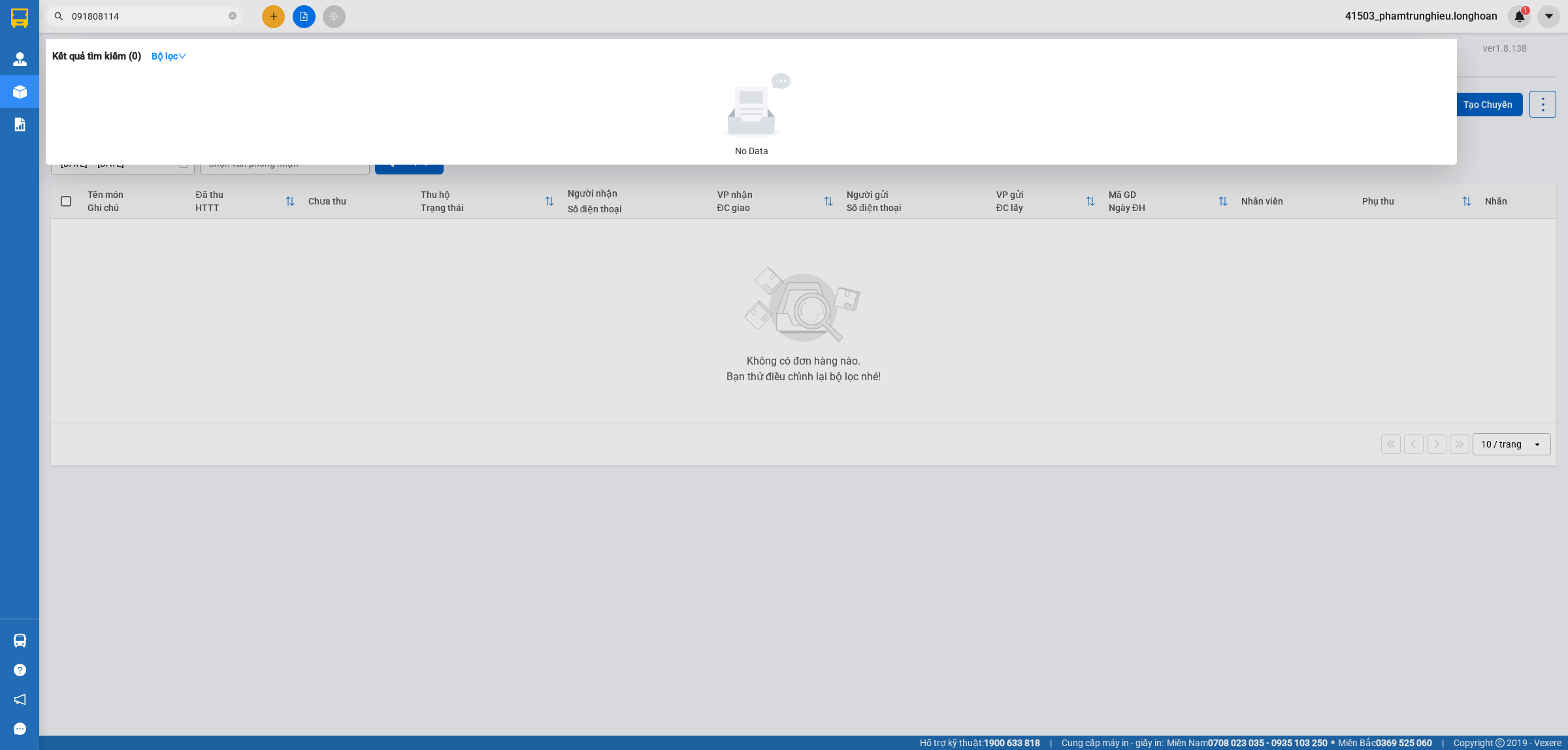
click at [146, 21] on input "091808114" at bounding box center [148, 16] width 154 height 14
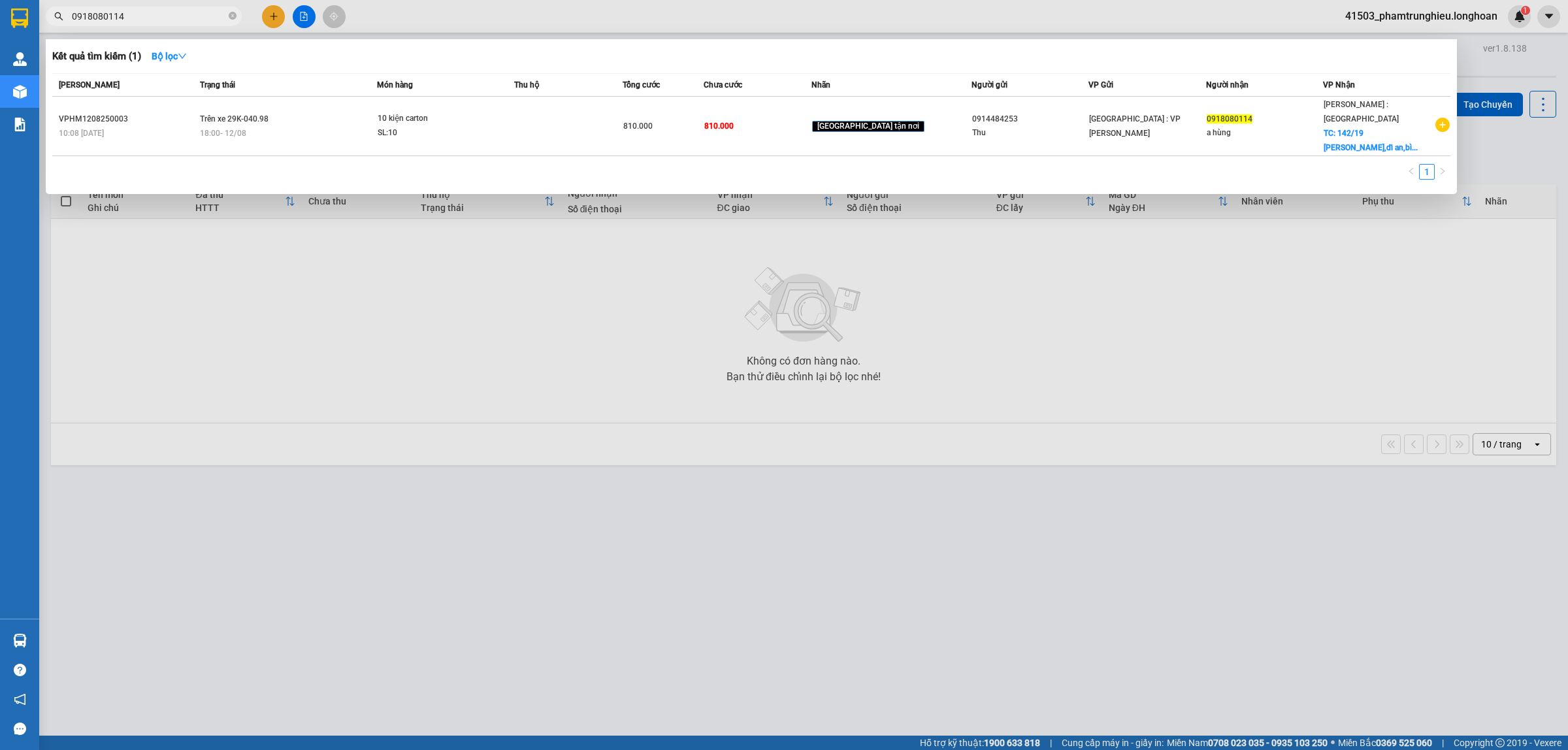
type input "0918080114"
click at [425, 142] on div "Mã ĐH Trạng thái Món hàng Thu hộ Tổng cước Chưa cước Nhãn Người gửi VP Gửi Ngườ…" at bounding box center [751, 130] width 1398 height 115
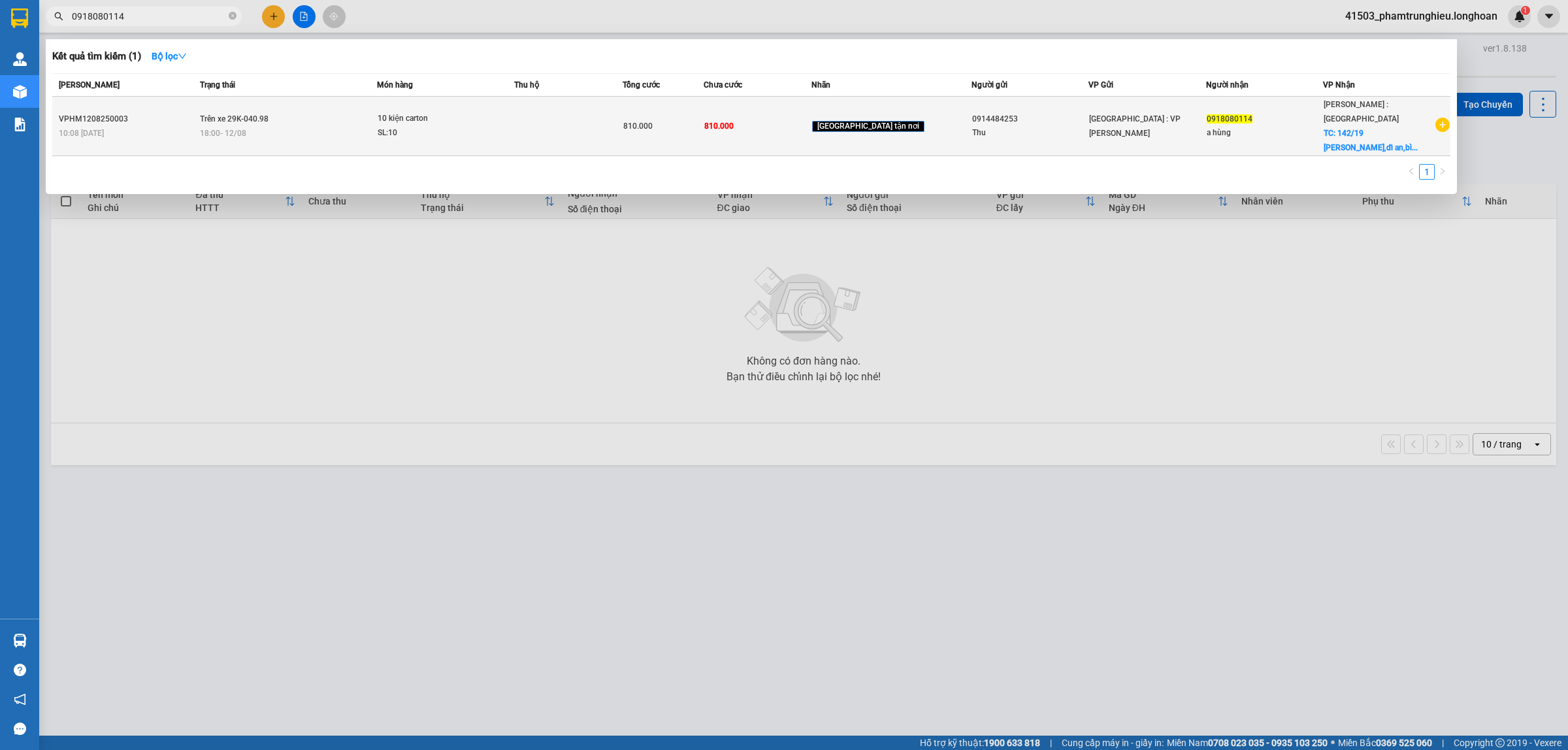
click at [444, 126] on div "SL: 10" at bounding box center [426, 133] width 98 height 14
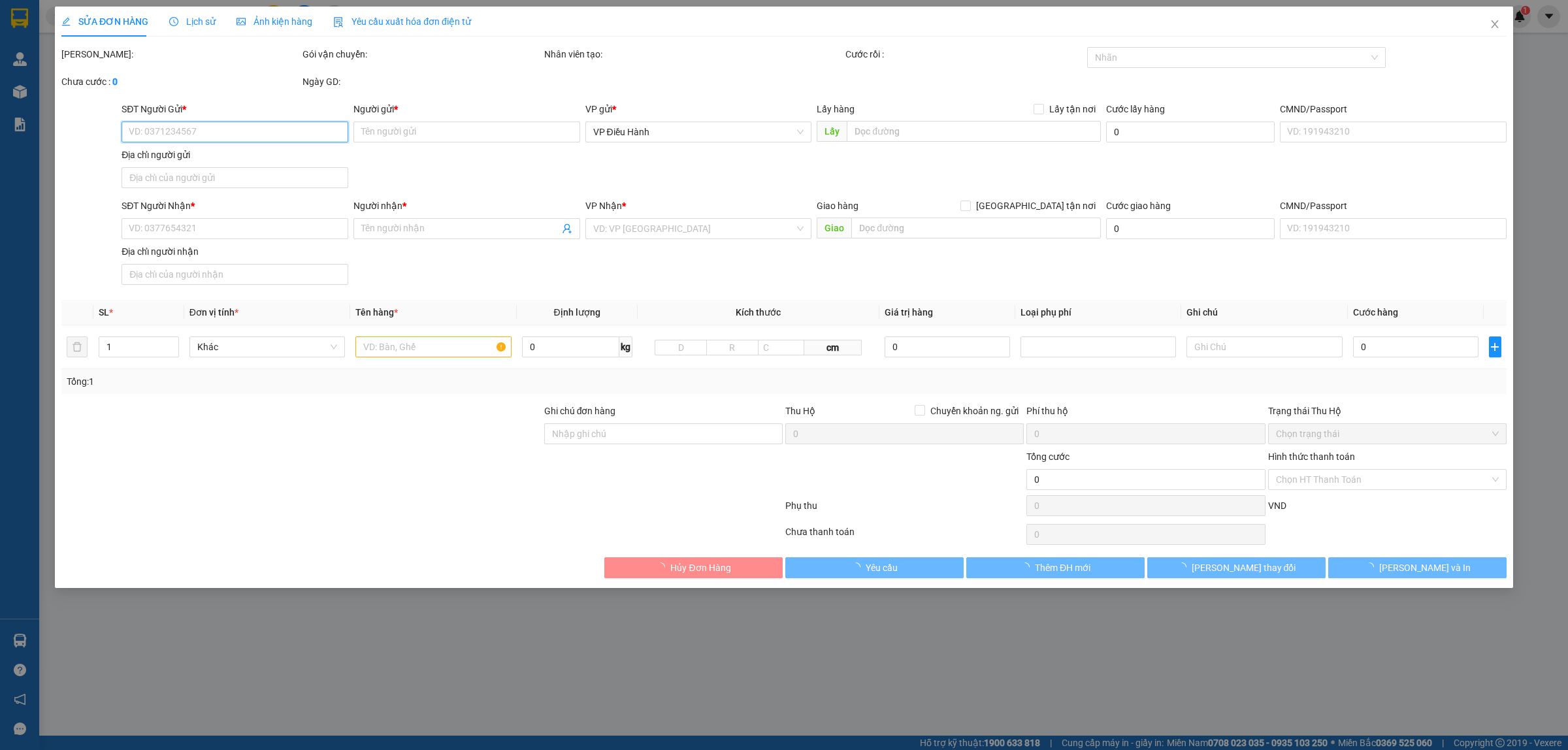
type input "0914484253"
type input "Thu"
type input "0918080114"
type input "a hùng"
checkbox input "true"
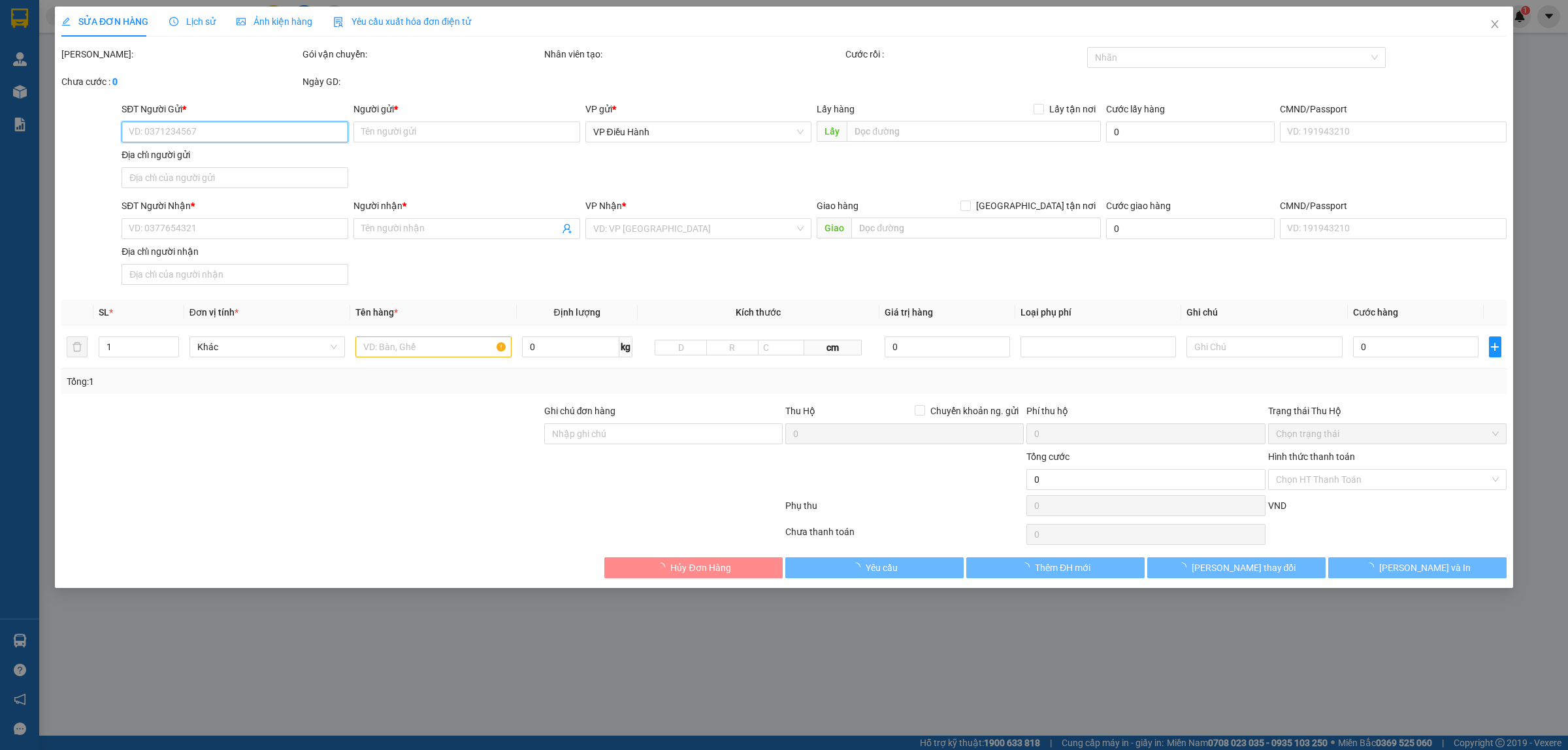
type input "142/19 [PERSON_NAME],dĩ an,[GEOGRAPHIC_DATA]"
type input "nhận nguyên kiện,giao nguyên kiện,bể vỡ k đền"
type input "810.000"
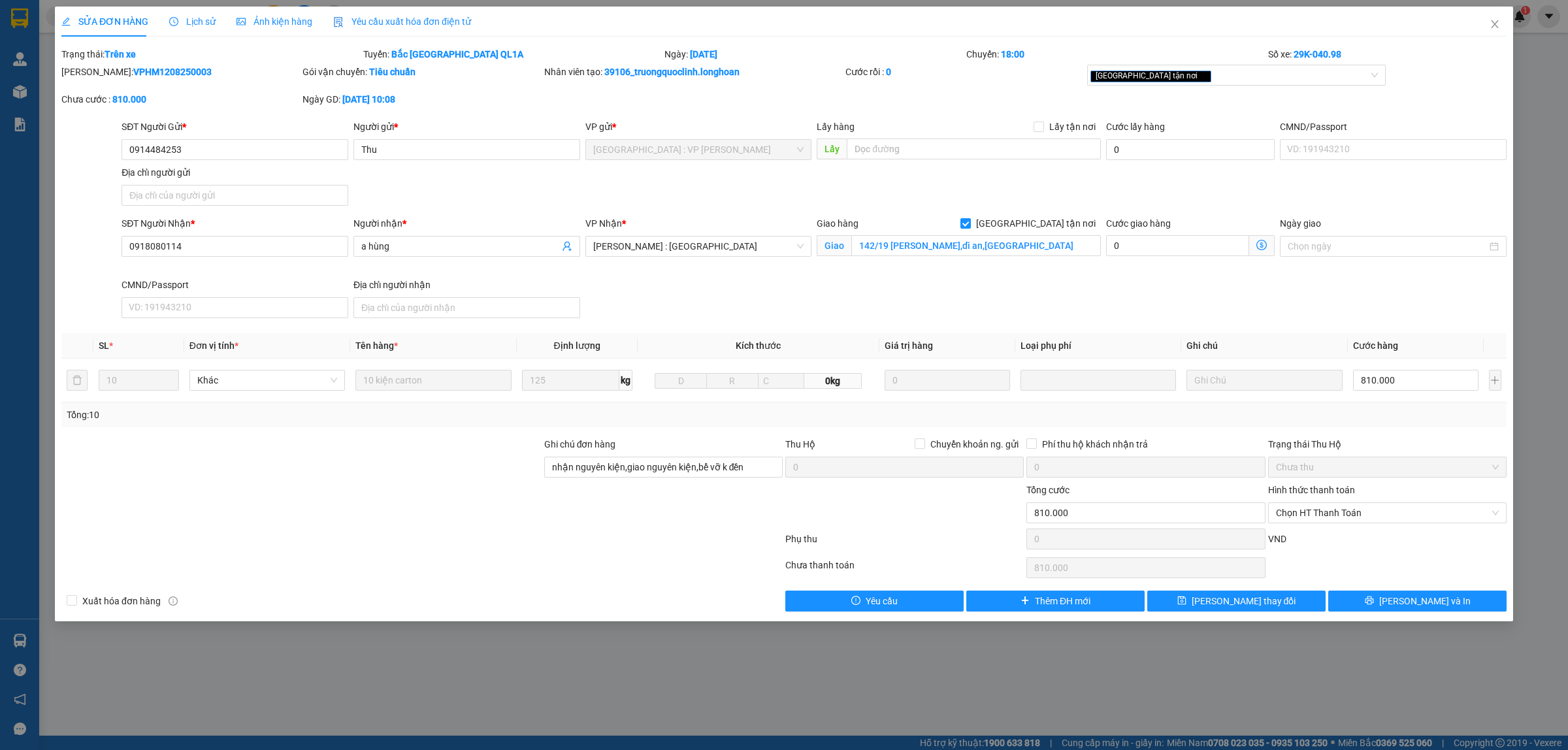
click at [183, 21] on span "Lịch sử" at bounding box center [192, 21] width 46 height 11
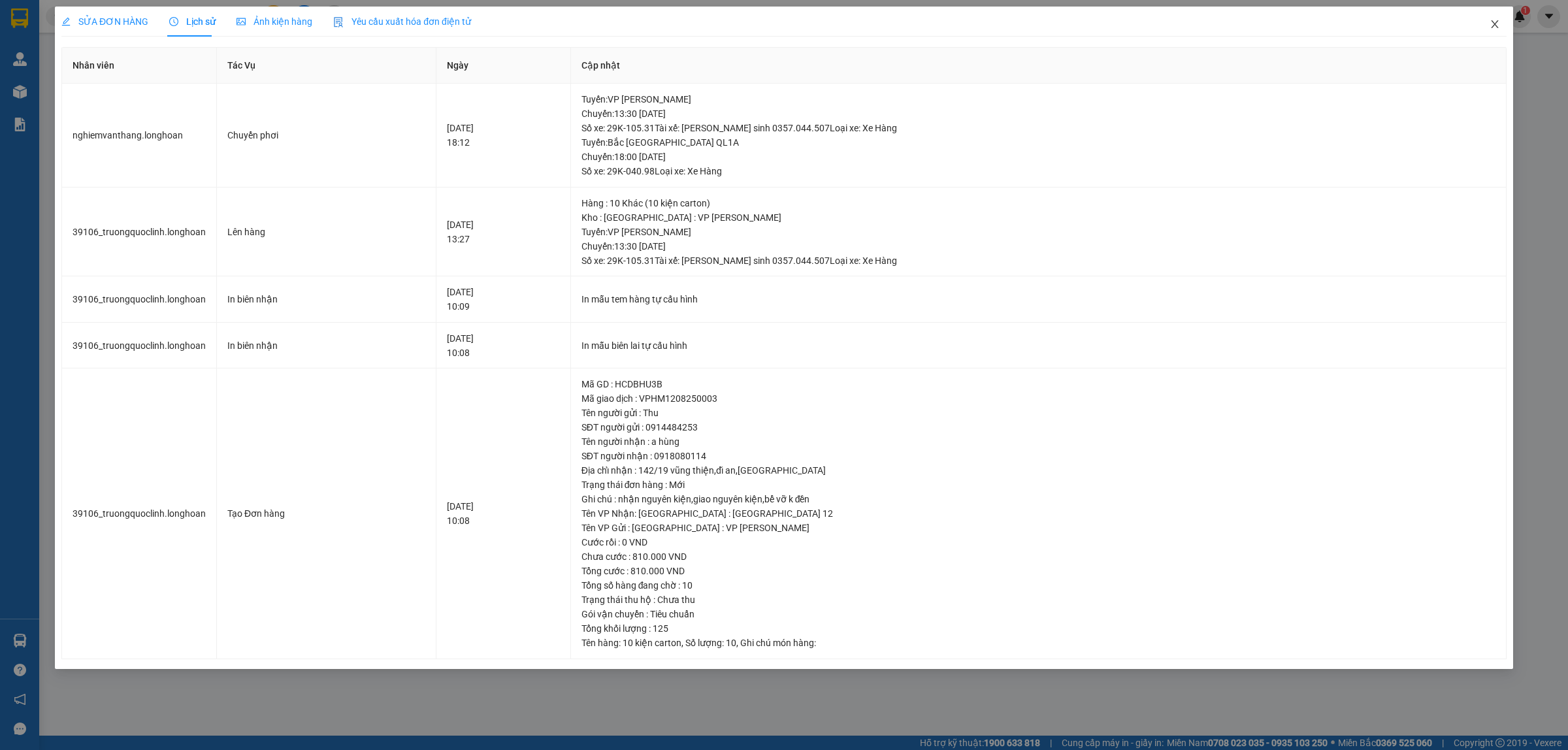
click at [1486, 21] on span "Close" at bounding box center [1495, 25] width 36 height 36
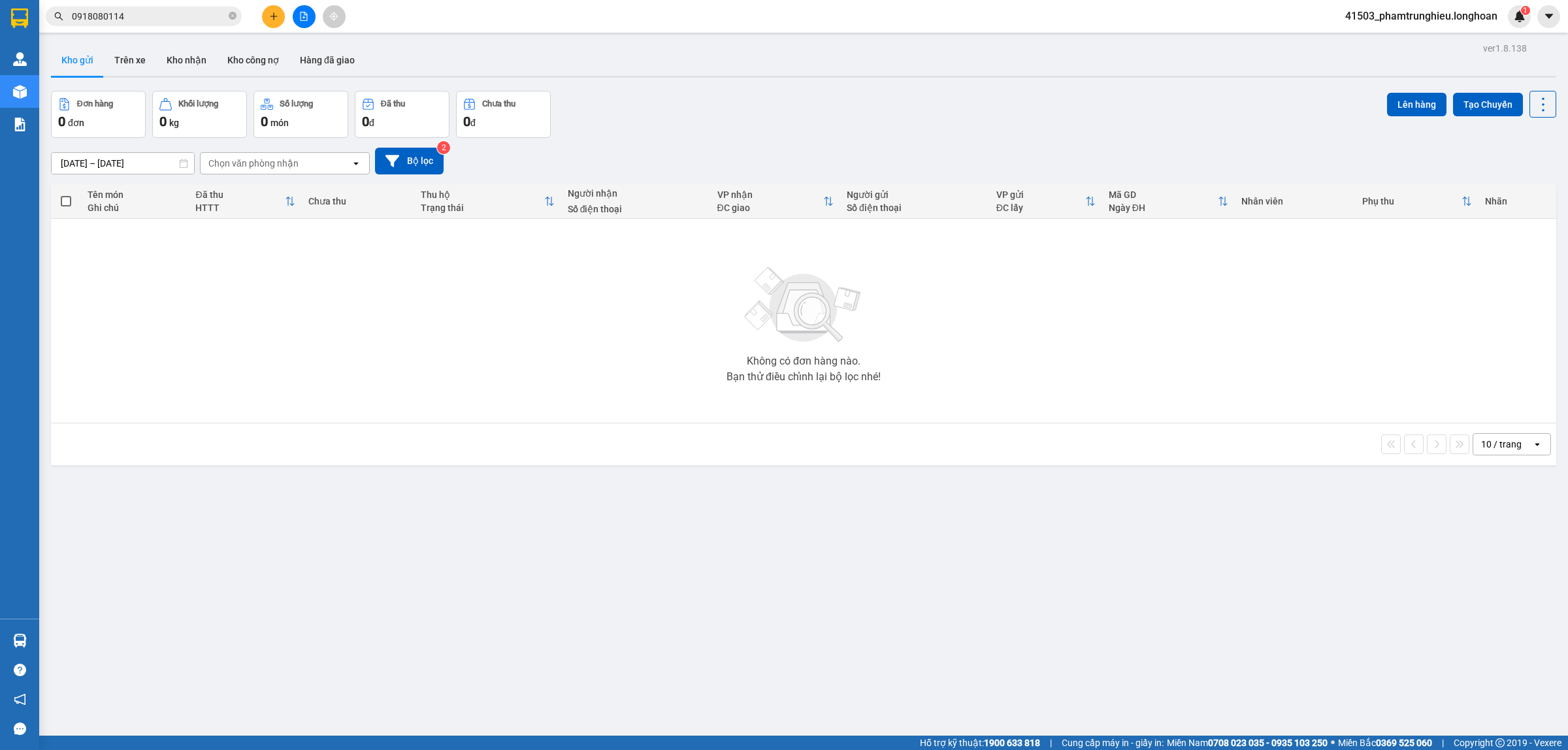
click at [194, 14] on input "0918080114" at bounding box center [148, 16] width 154 height 14
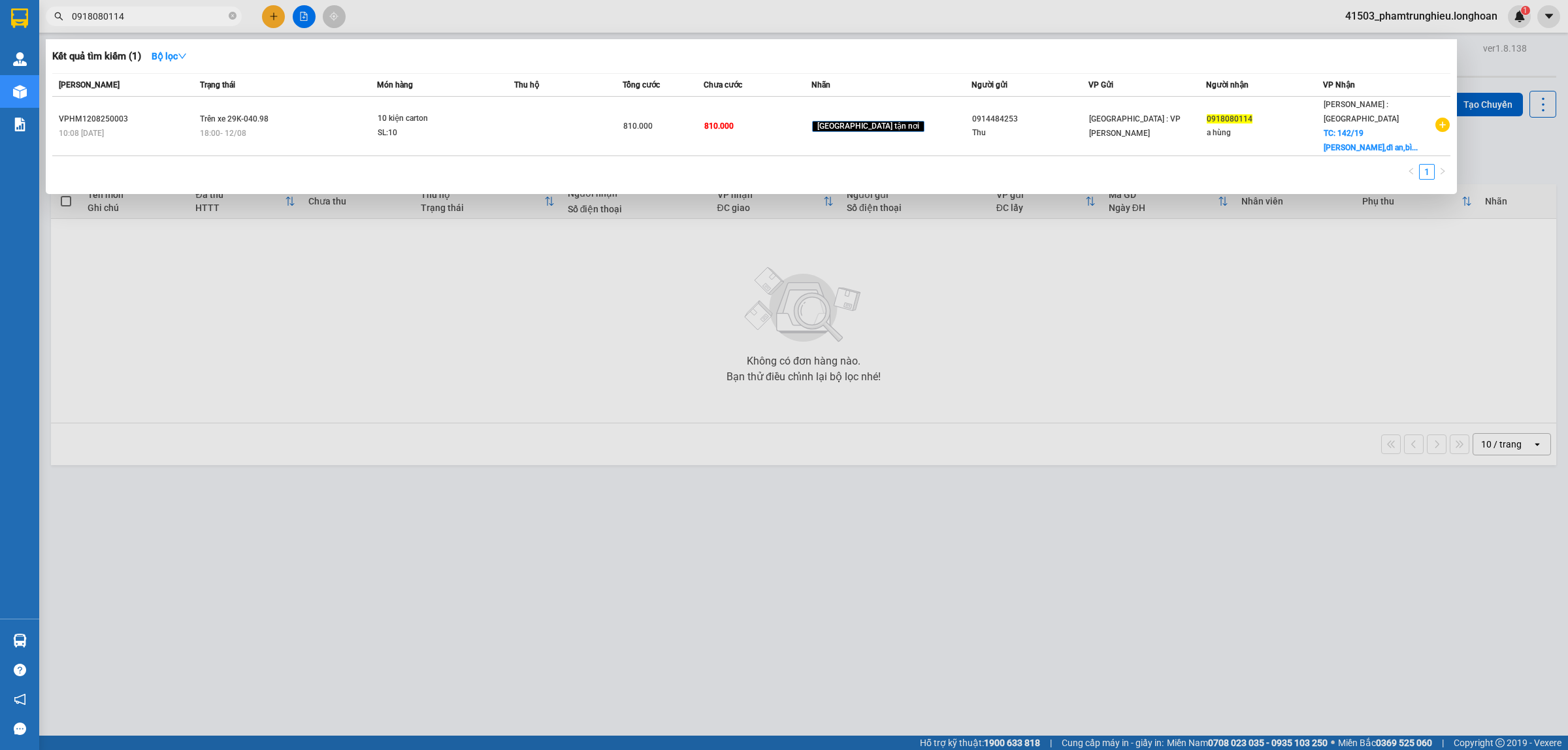
click at [194, 14] on input "0918080114" at bounding box center [148, 16] width 154 height 14
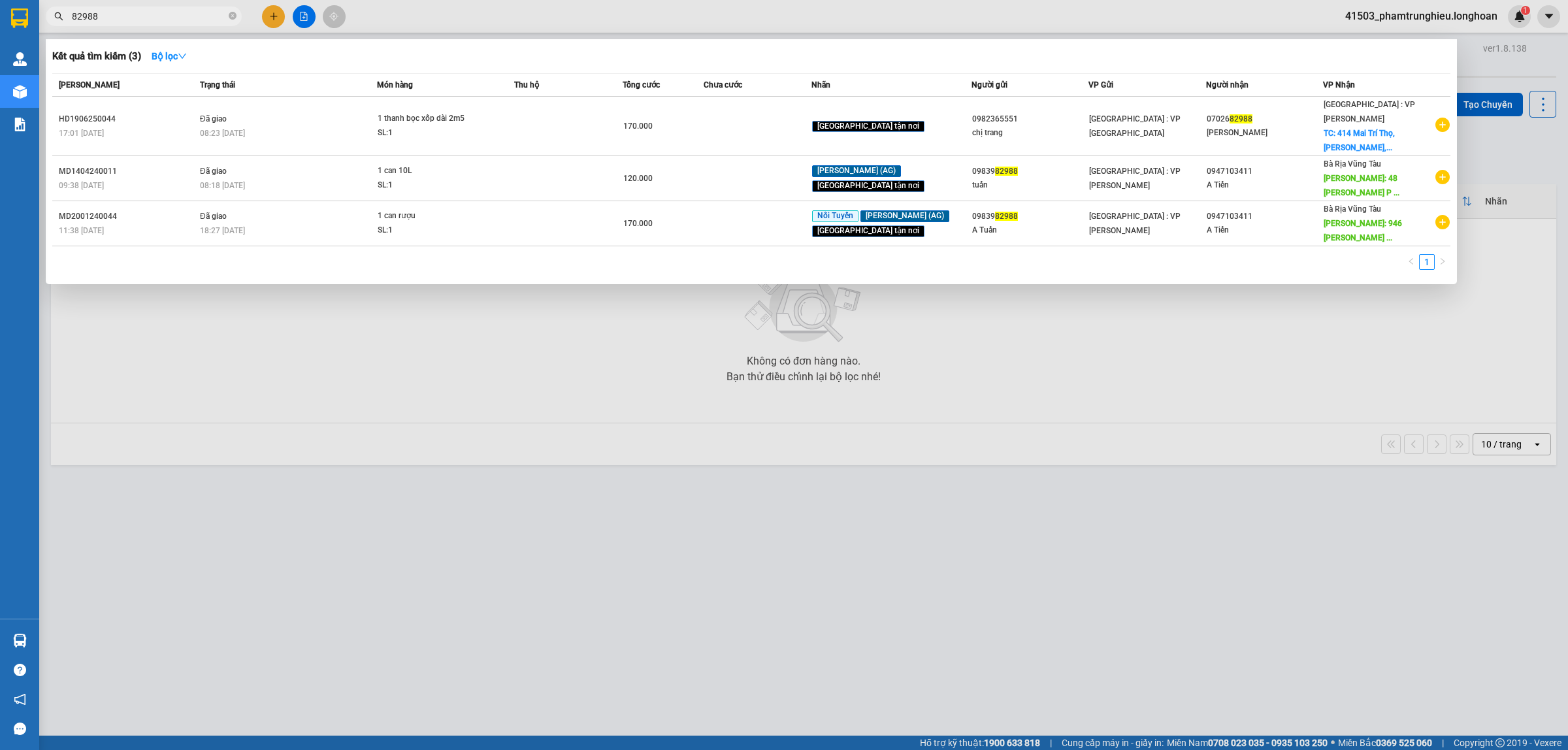
click at [137, 10] on input "82988" at bounding box center [148, 16] width 154 height 14
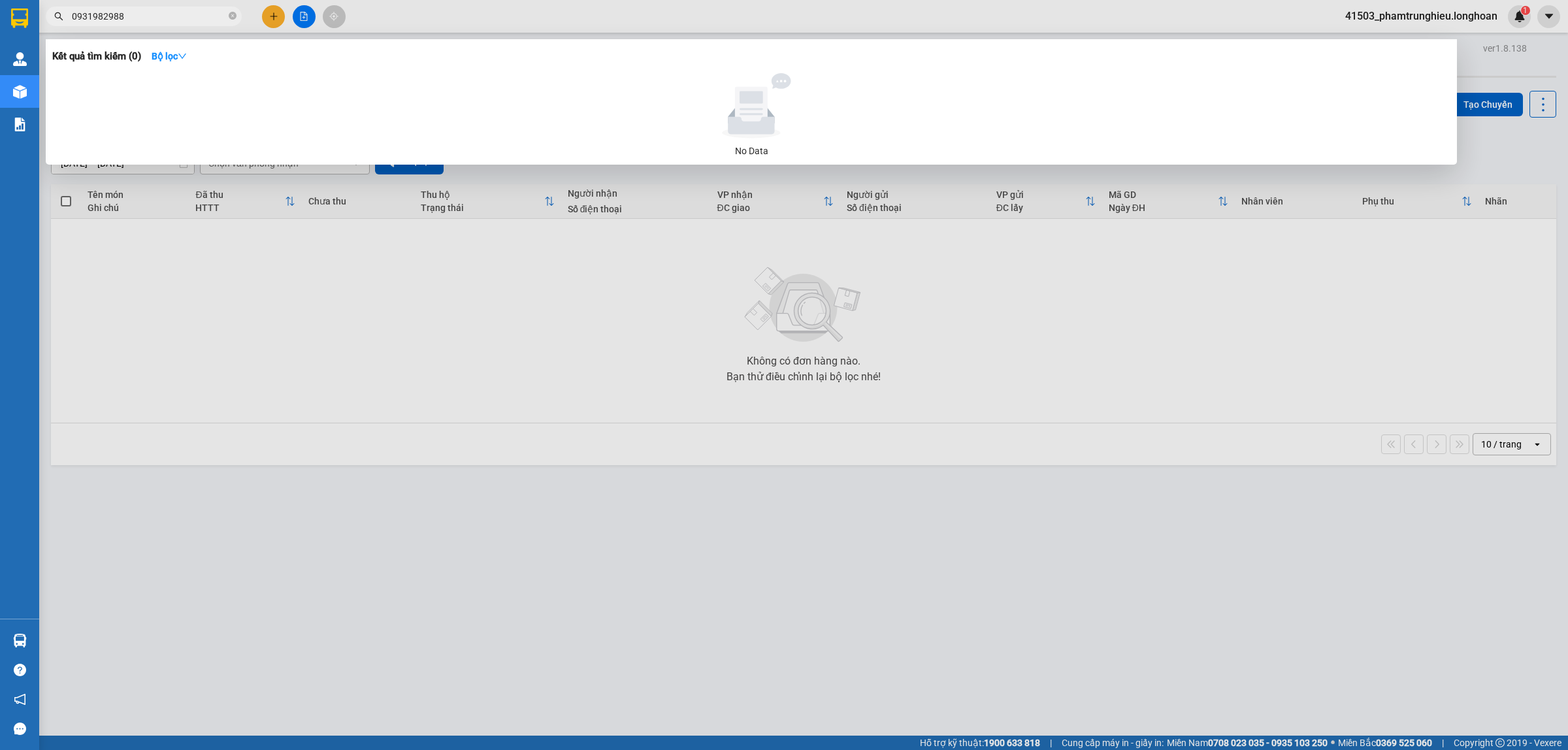
click at [194, 18] on input "0931982988" at bounding box center [148, 16] width 154 height 14
click at [165, 20] on input "0931982988" at bounding box center [148, 16] width 154 height 14
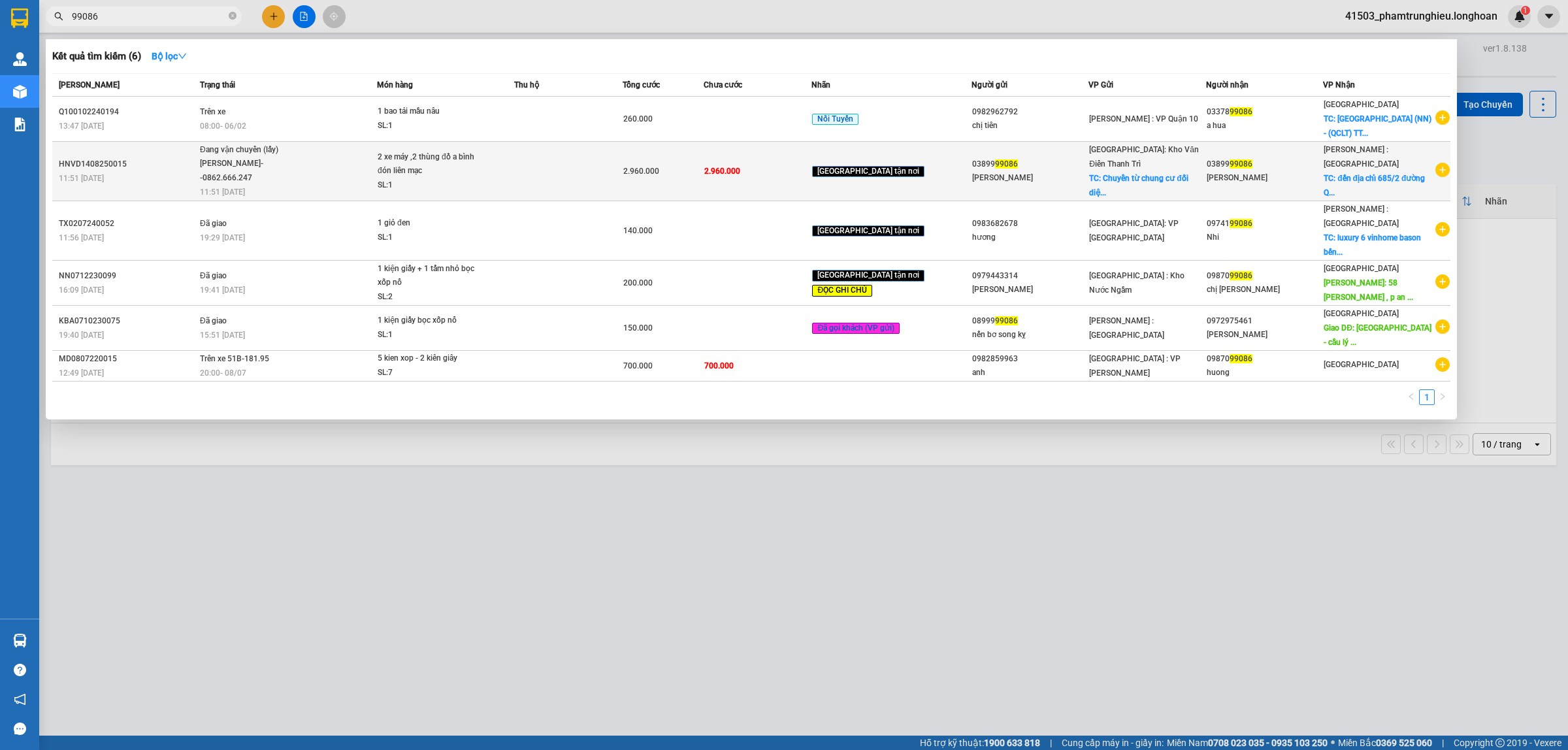
type input "99086"
click at [376, 168] on span "Đang vận chuyển (lấy) [PERSON_NAME]--0862.666.247 11:51 [DATE]" at bounding box center [288, 171] width 176 height 54
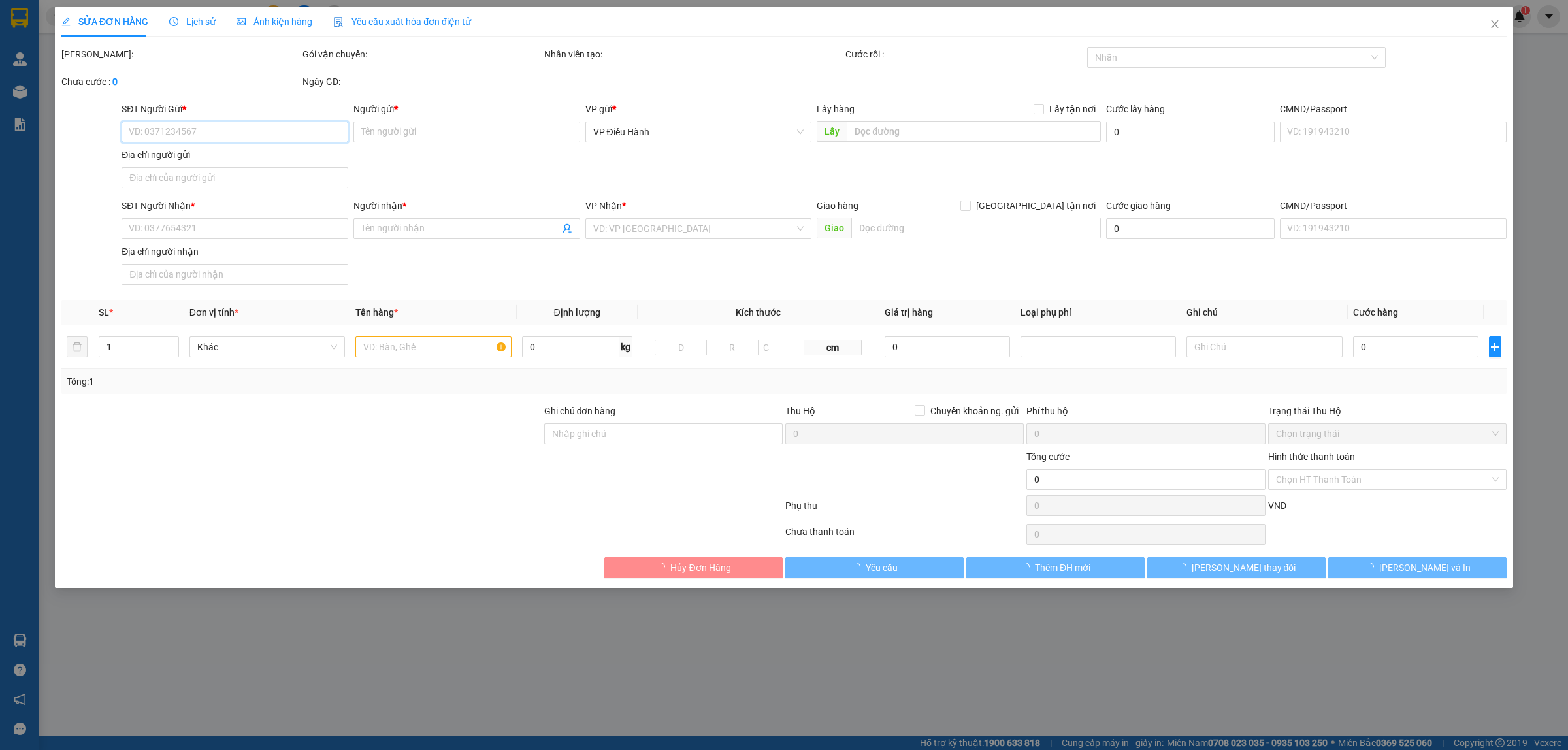
type input "0389999086"
type input "[PERSON_NAME]"
checkbox input "true"
type input "Chuyển từ chung cư đối diện ủy ban nhân dân [GEOGRAPHIC_DATA], [GEOGRAPHIC_DATA…"
type input "0389999086"
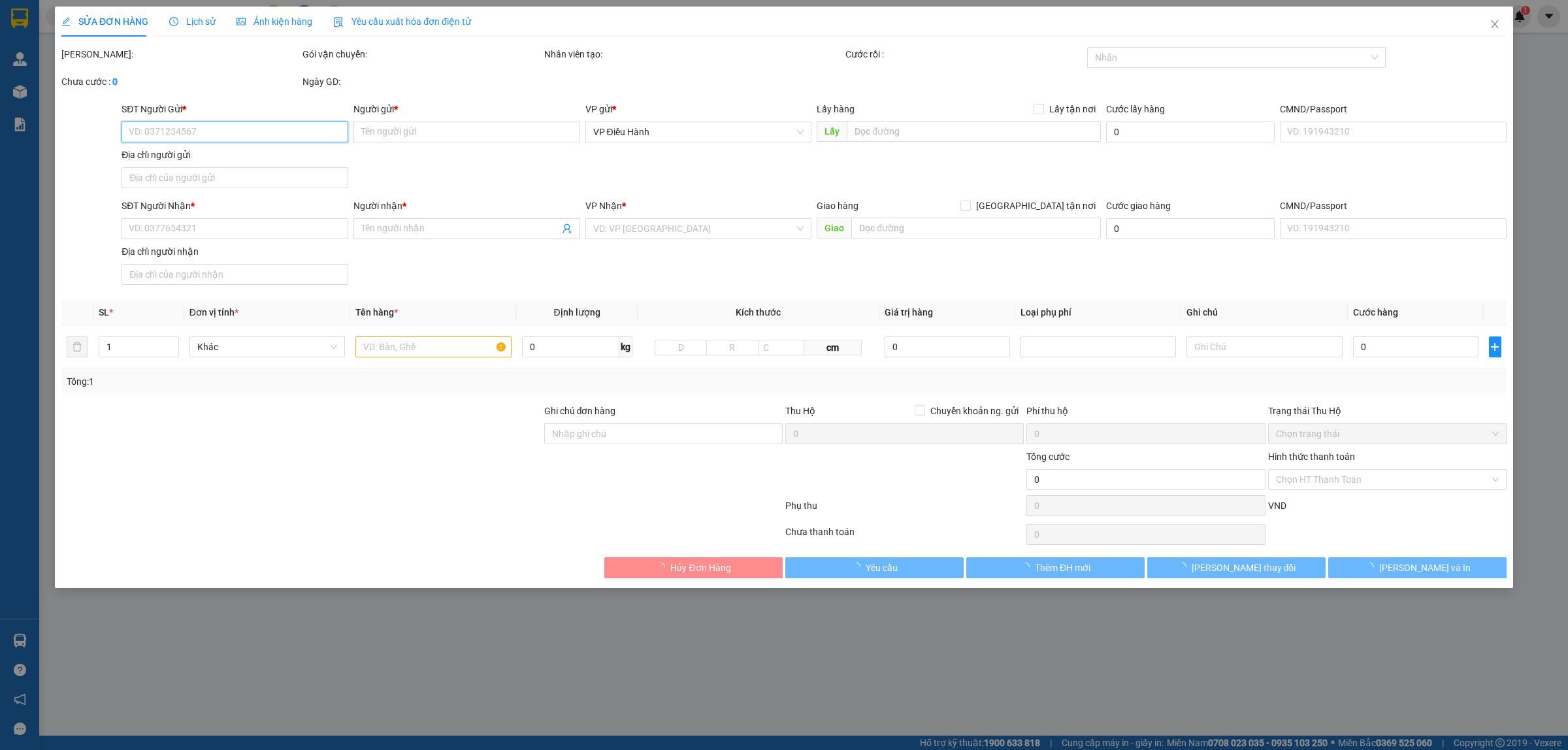
type input "[PERSON_NAME]"
checkbox input "true"
type input "đến địa chỉ [STREET_ADDRESS]."
type input "Cước hàng về kho cân đo tính sau"
type input "2.960.000"
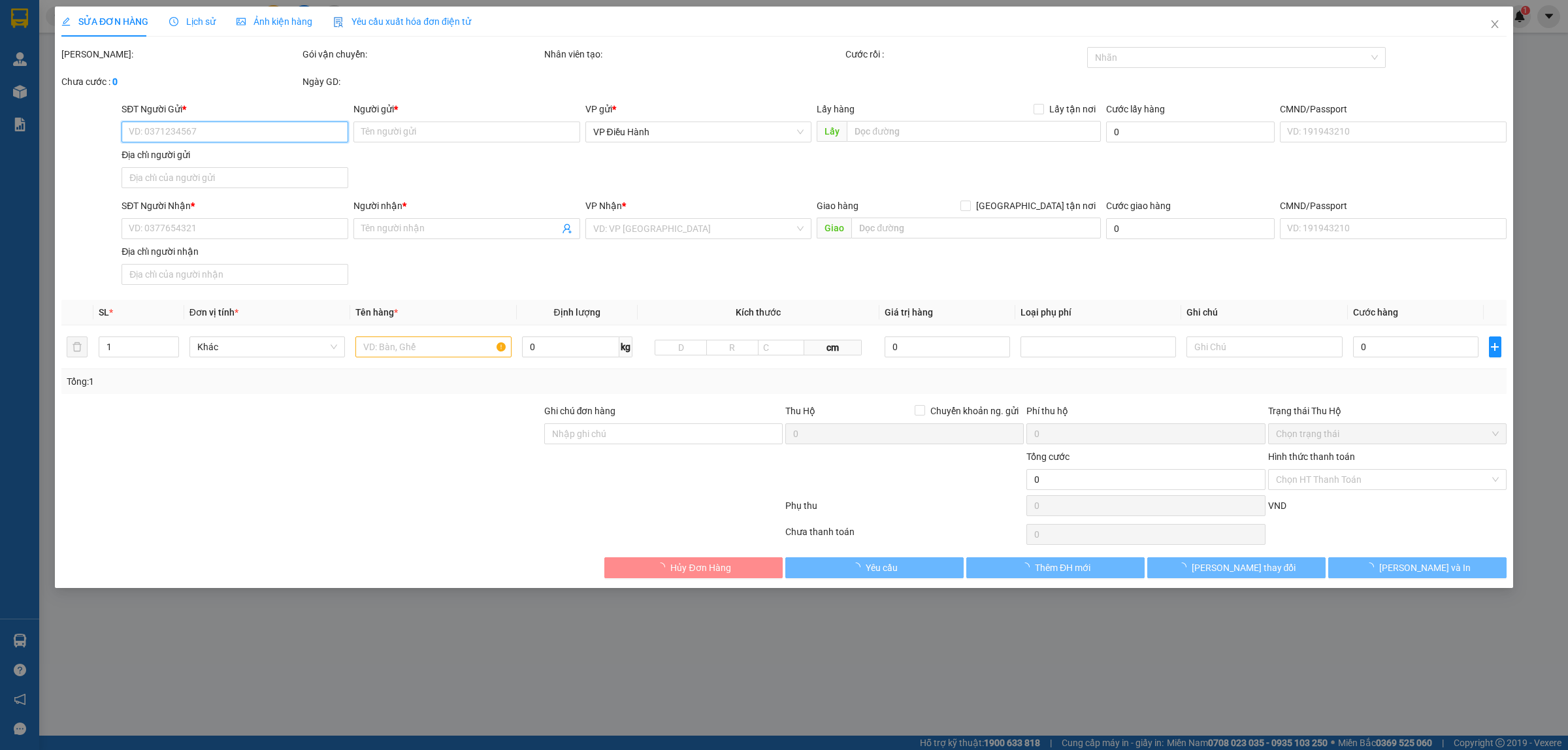
type input "2.960.000"
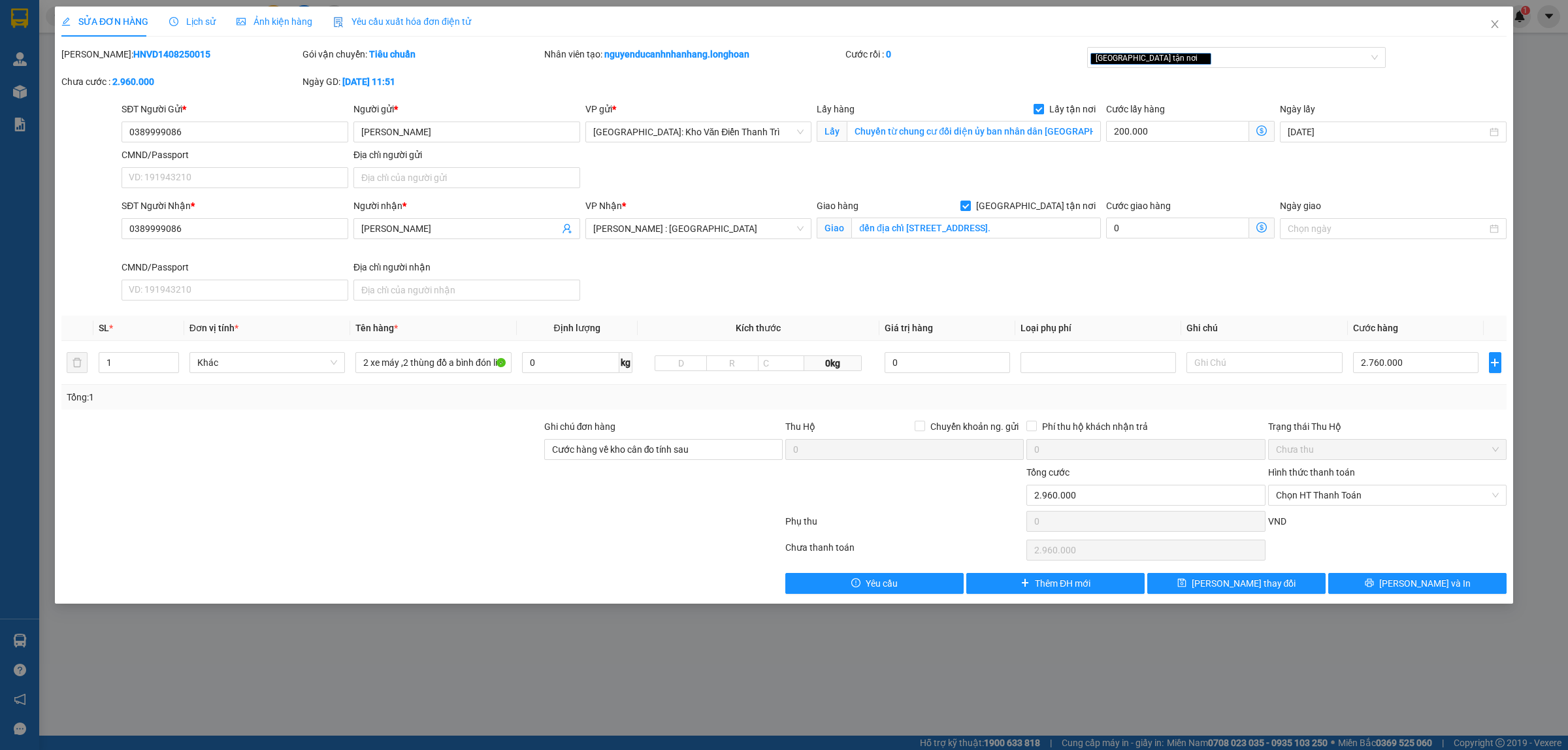
click at [1055, 109] on span "Lấy tận nơi" at bounding box center [1072, 109] width 57 height 14
click at [1043, 109] on input "Lấy tận nơi" at bounding box center [1037, 108] width 9 height 9
checkbox input "false"
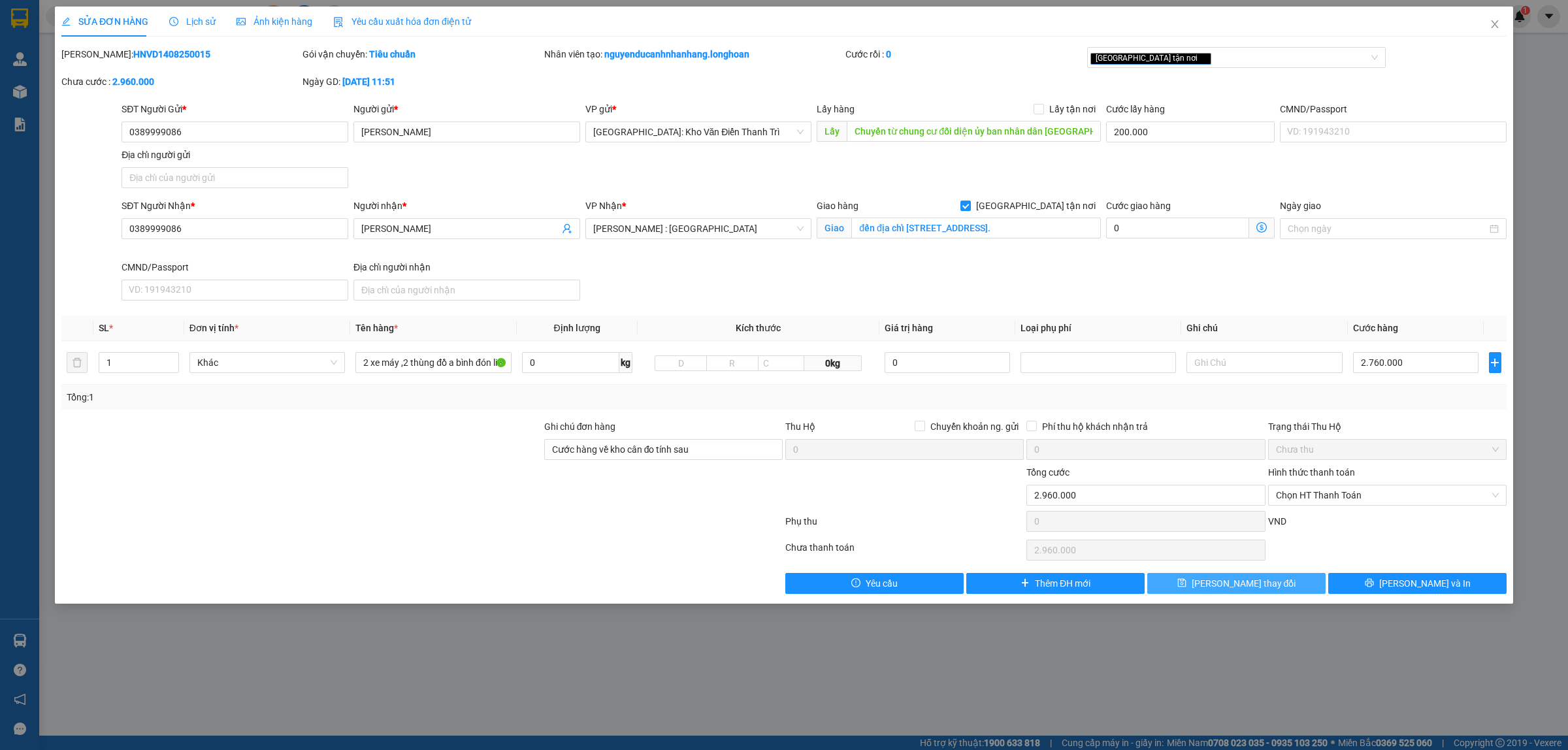
click at [1237, 584] on span "[PERSON_NAME] thay đổi" at bounding box center [1243, 583] width 105 height 14
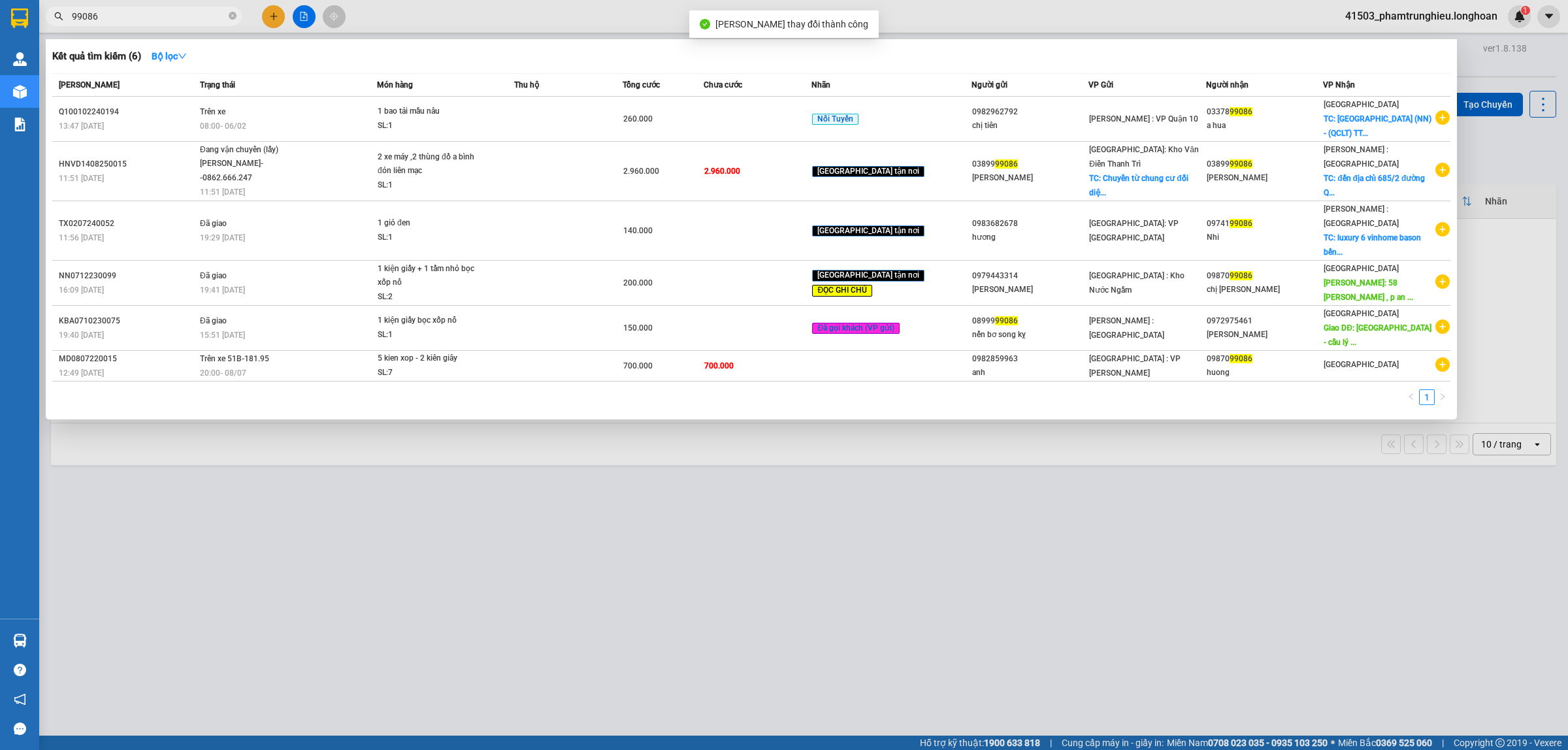
click at [209, 12] on input "99086" at bounding box center [148, 16] width 154 height 14
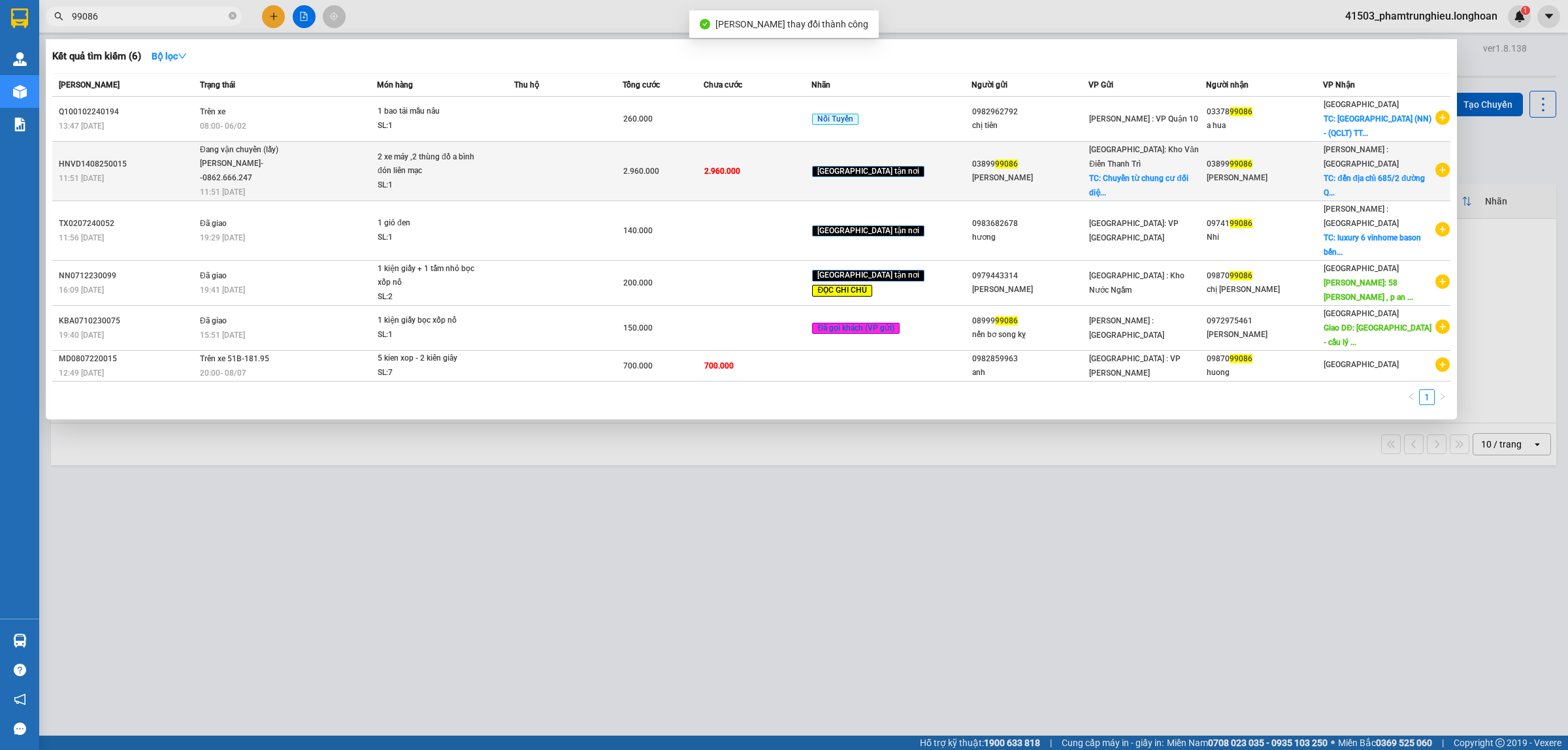
click at [275, 154] on div "Đang vận chuyển (lấy)" at bounding box center [248, 150] width 98 height 14
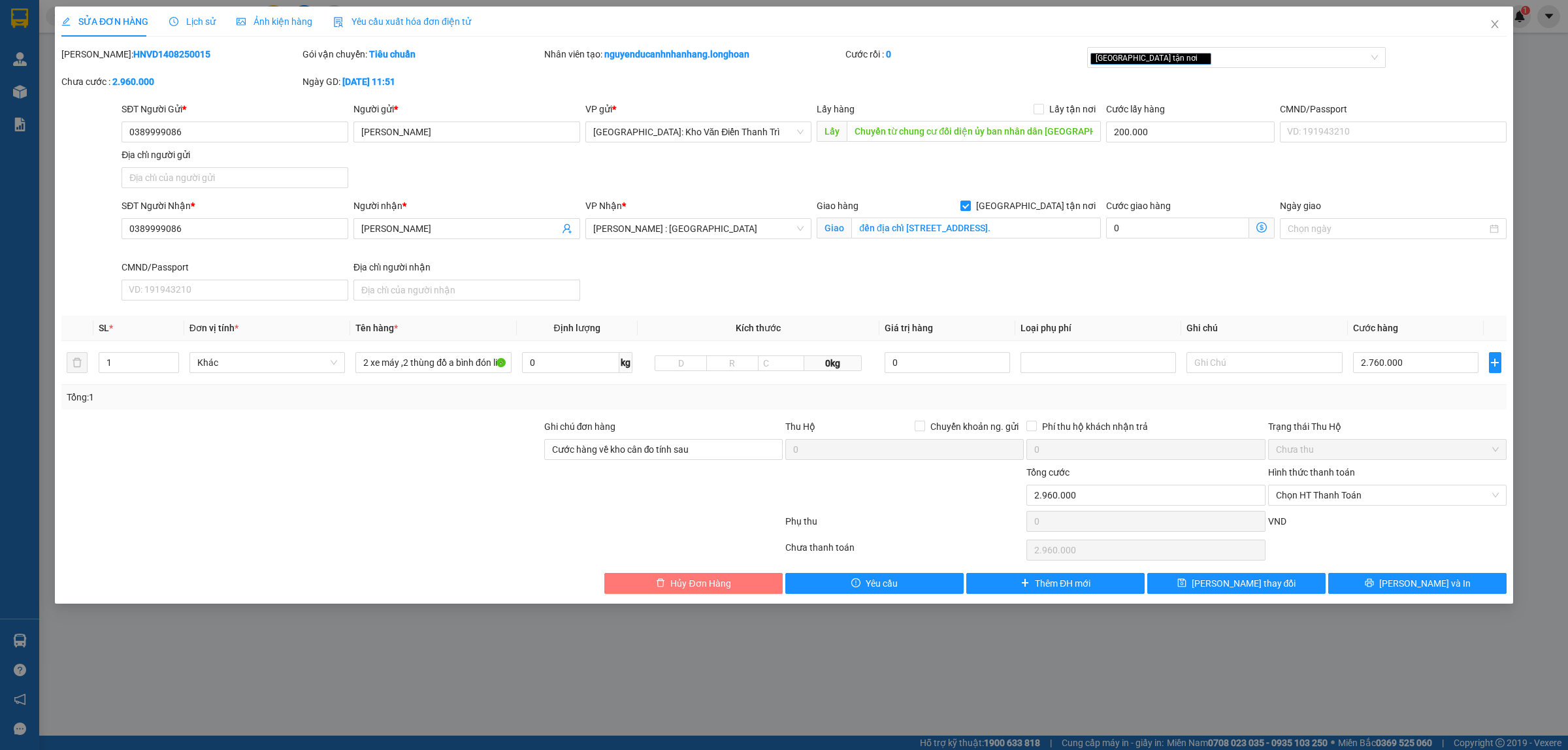
click at [699, 583] on span "Hủy Đơn Hàng" at bounding box center [700, 583] width 60 height 14
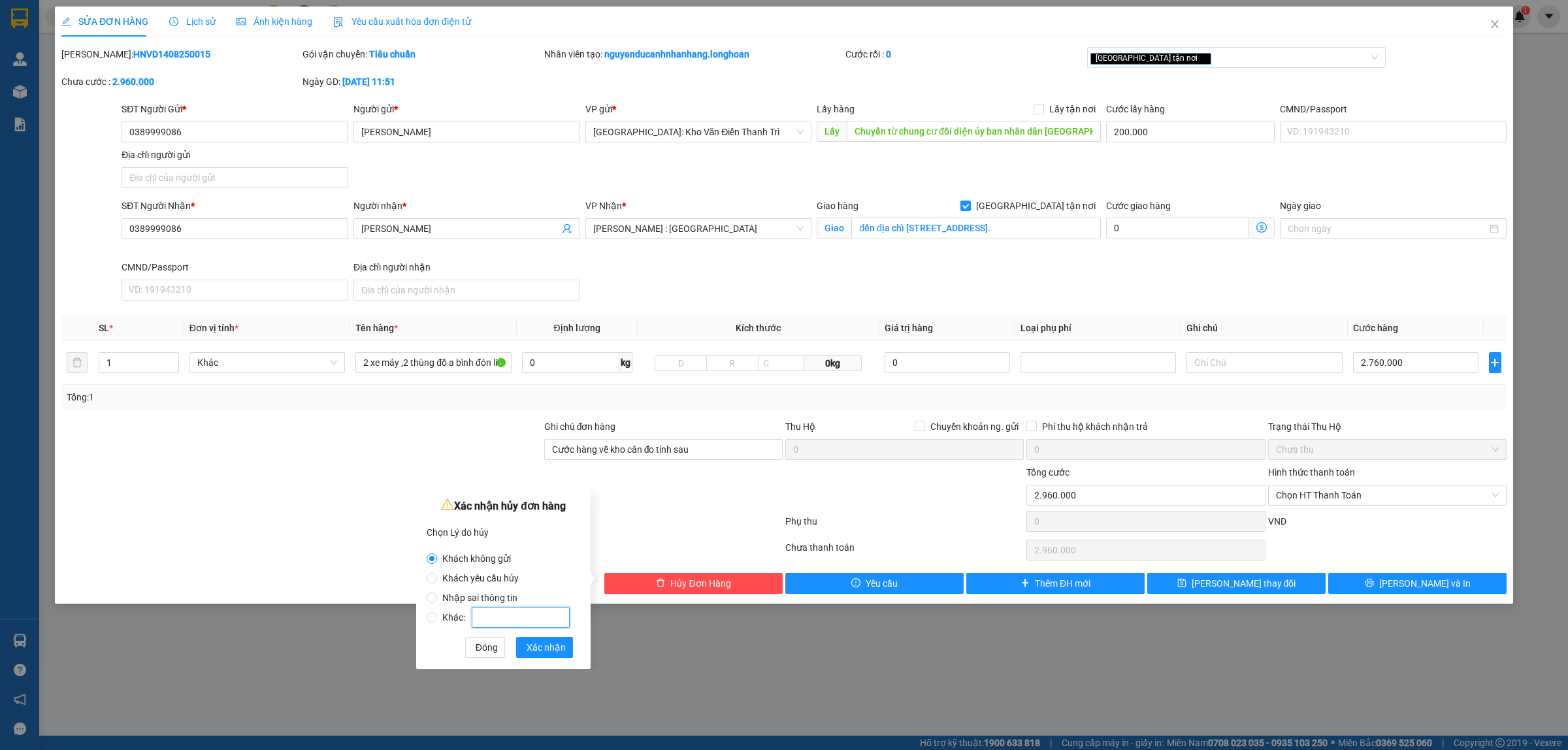
click at [529, 612] on input "Khác:" at bounding box center [520, 616] width 98 height 21
radio input "false"
radio input "true"
type input "khách hủy đơn"
click at [556, 645] on span "Xác nhận" at bounding box center [547, 646] width 40 height 14
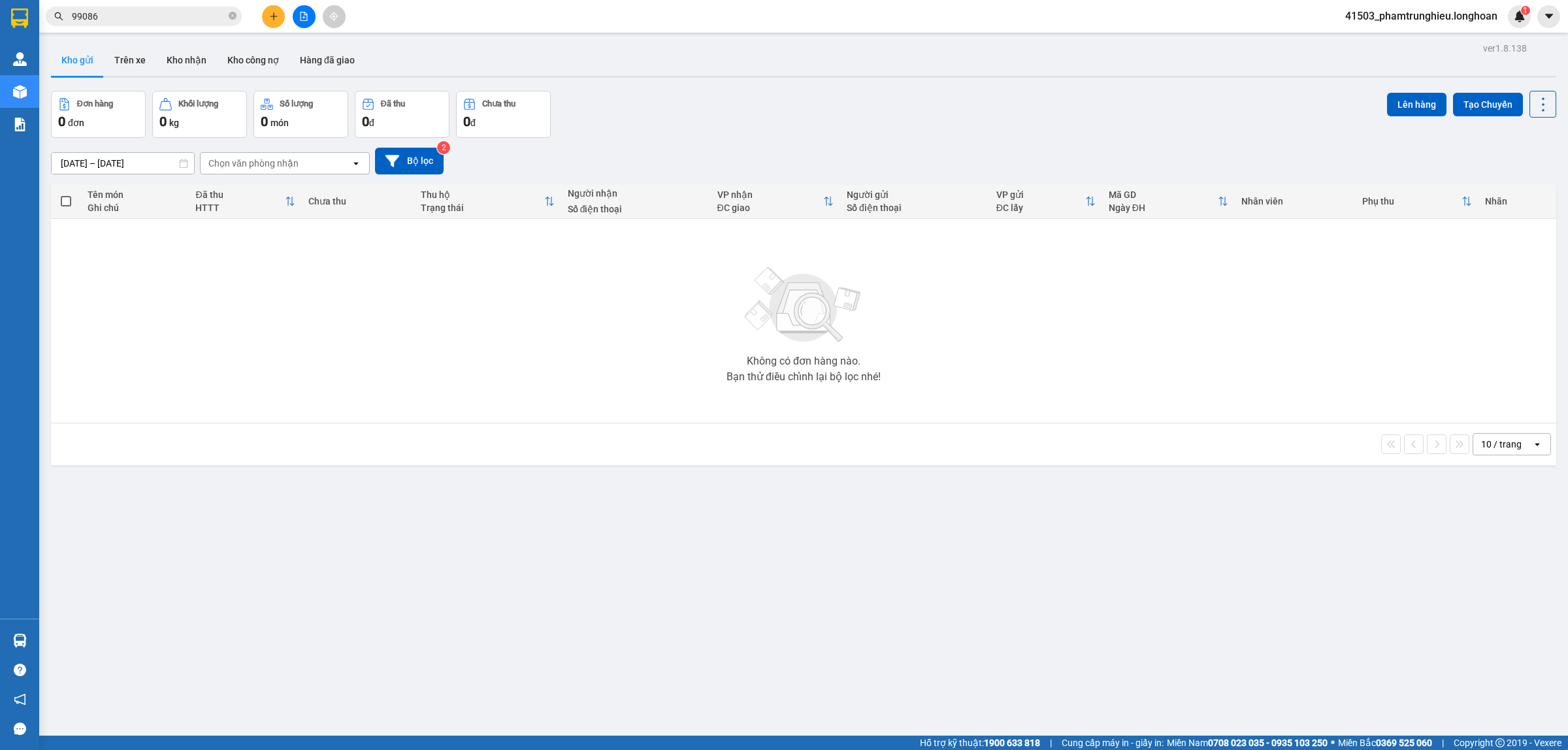
click at [156, 20] on input "99086" at bounding box center [148, 16] width 154 height 14
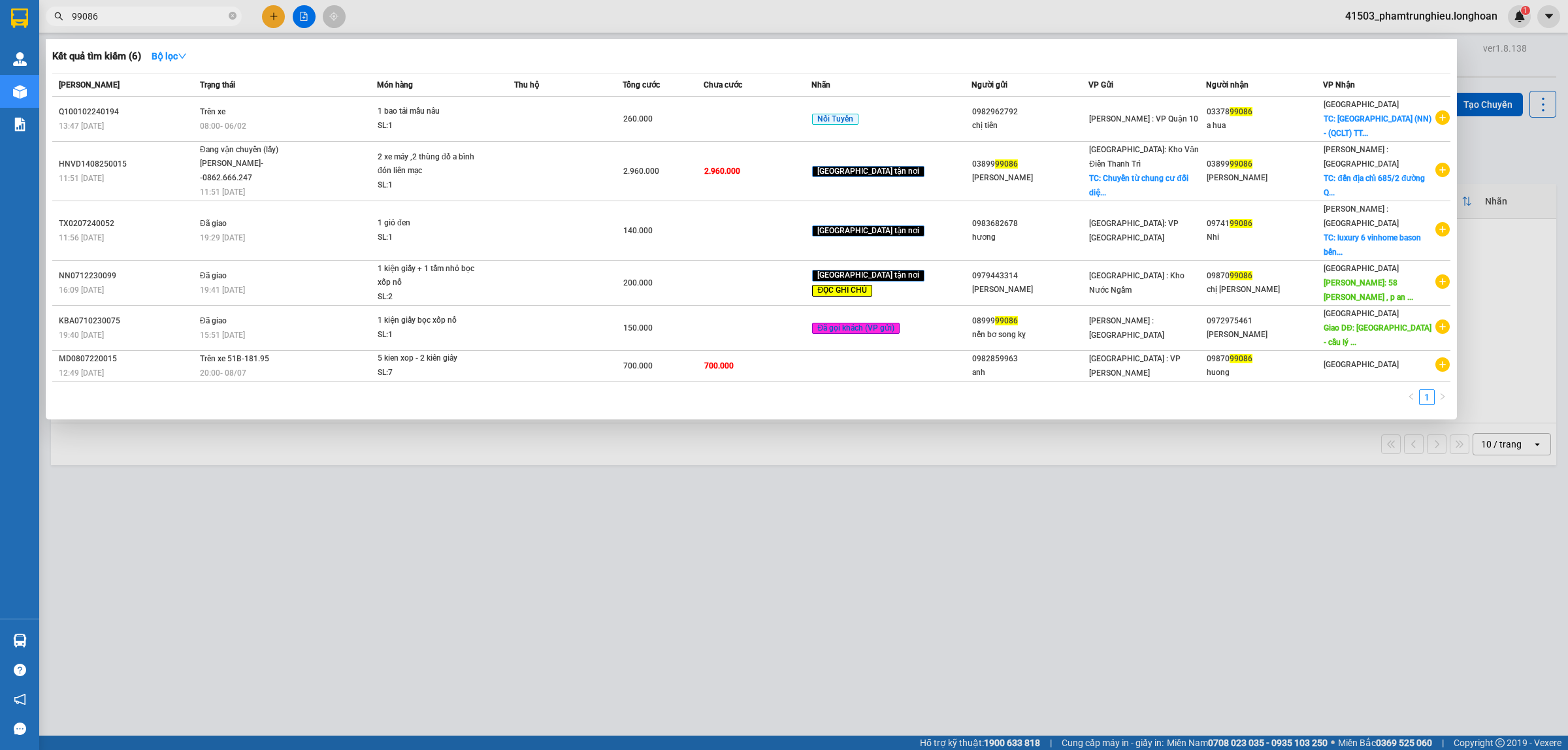
click at [156, 20] on input "99086" at bounding box center [148, 16] width 154 height 14
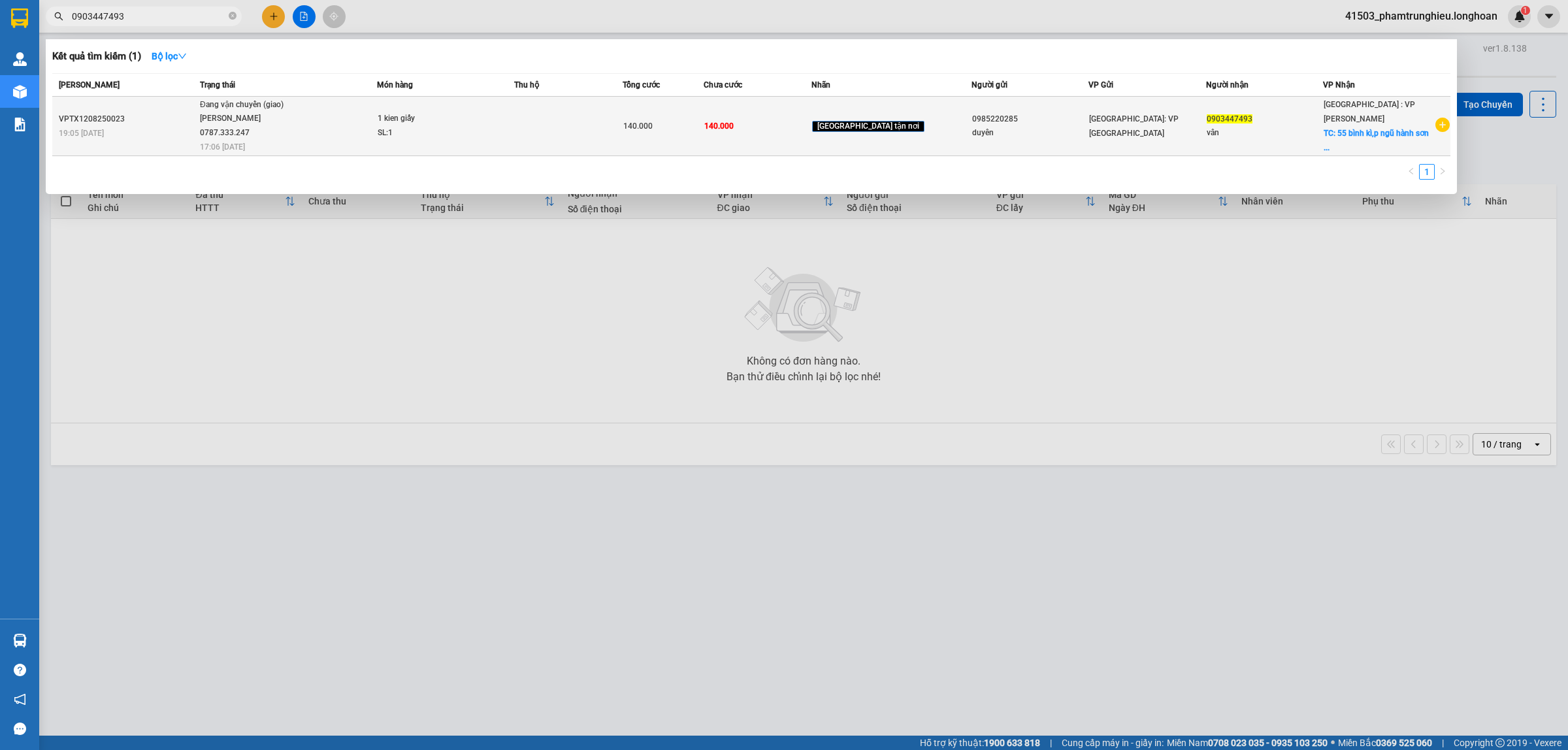
type input "0903447493"
click at [340, 124] on span "Đang vận chuyển (giao) [PERSON_NAME] 0787.333.247 17:06 [DATE]" at bounding box center [288, 125] width 176 height 54
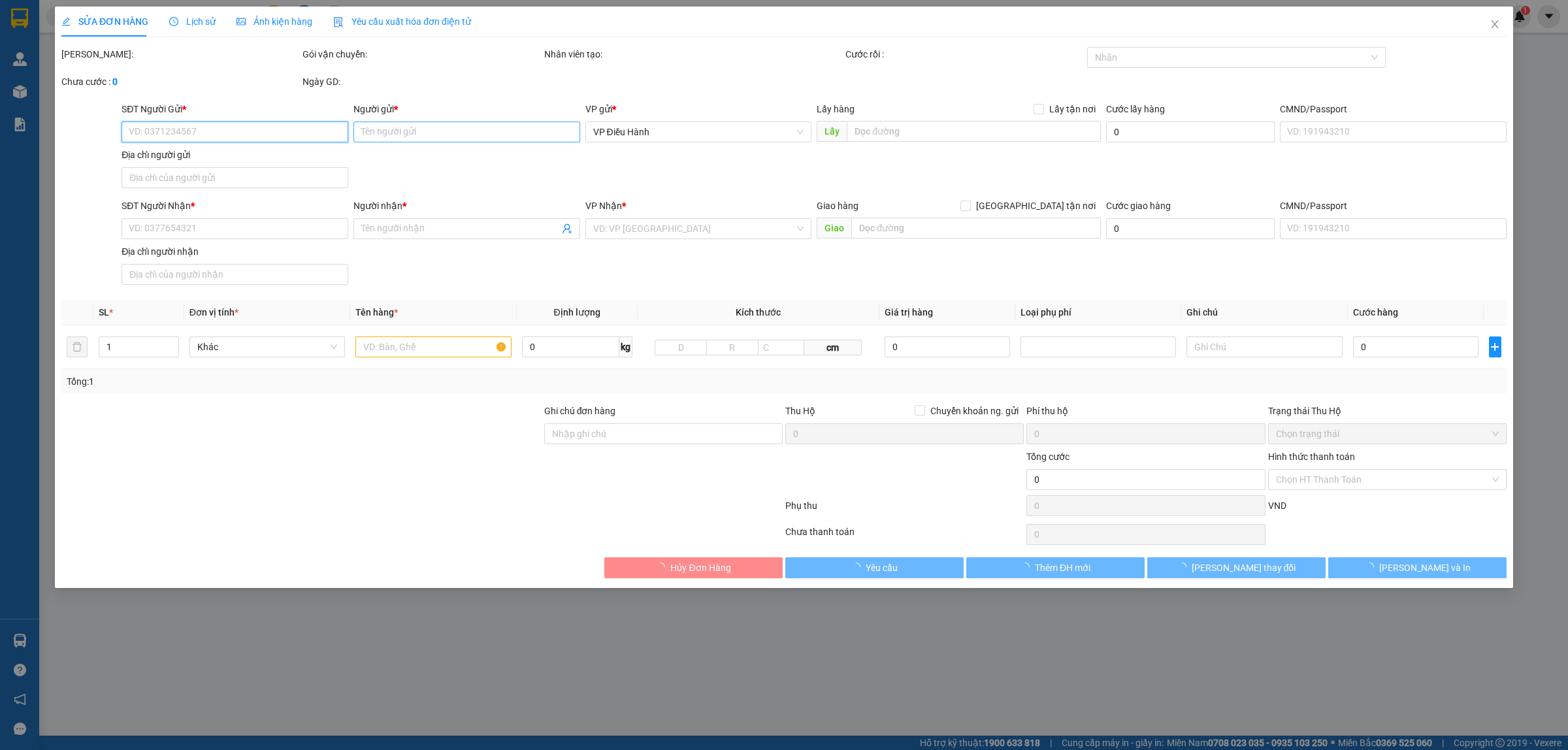
type input "0985220285"
type input "duyên"
type input "số 2 [PERSON_NAME]"
type input "0903447493"
type input "vân"
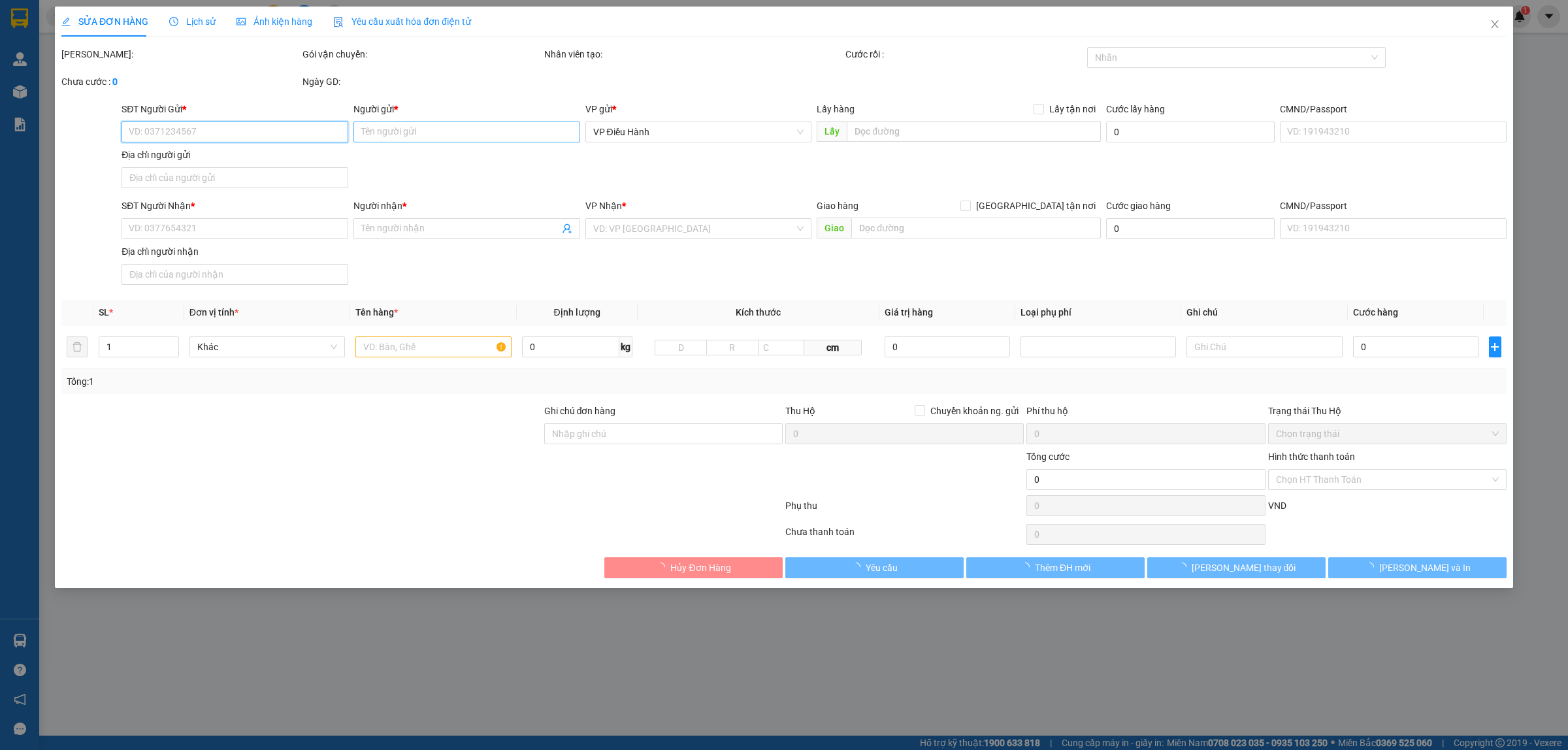
checkbox input "true"
type input "55 bình kì,p ngũ hành sơn [GEOGRAPHIC_DATA]"
type input "140.000"
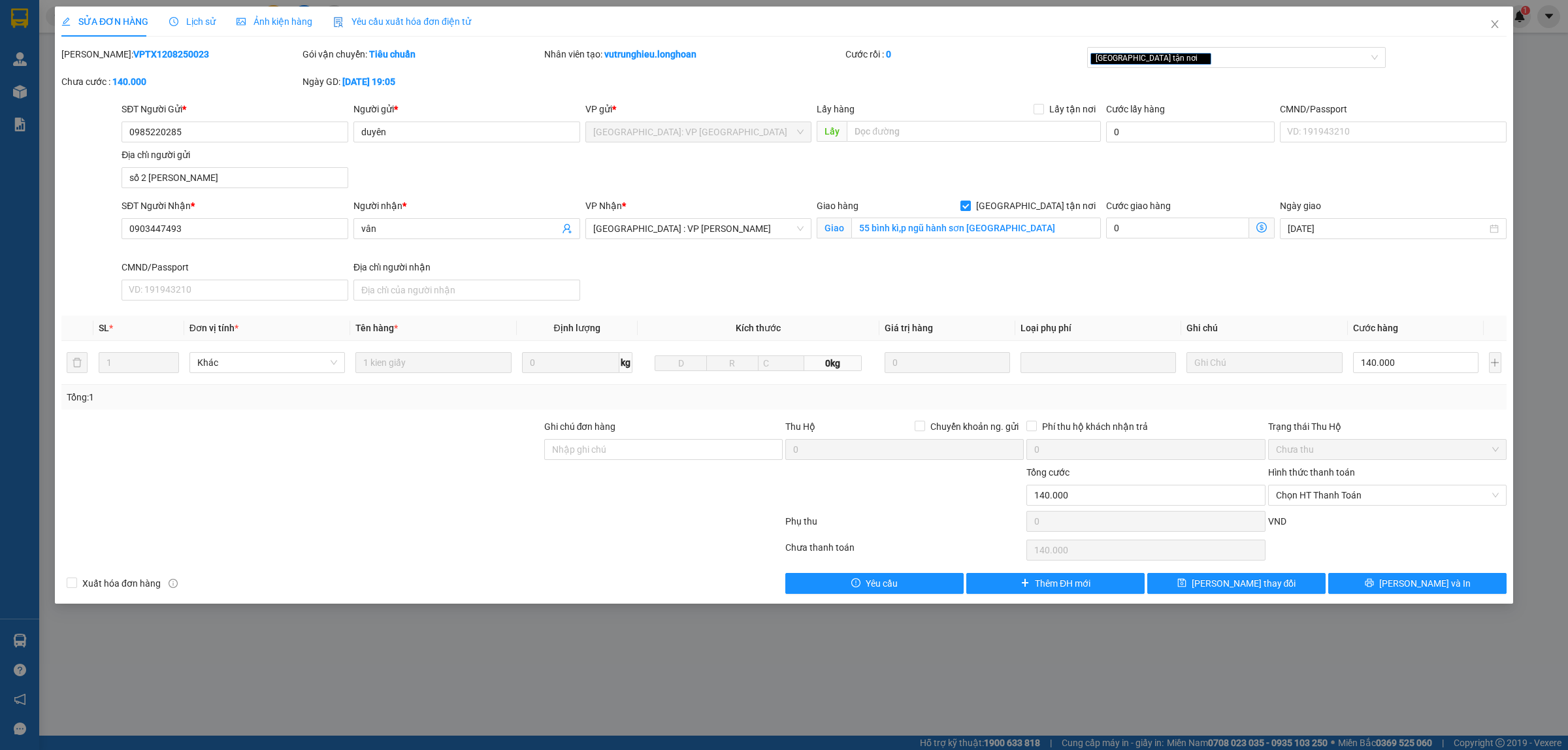
click at [194, 14] on div "Lịch sử" at bounding box center [192, 21] width 46 height 14
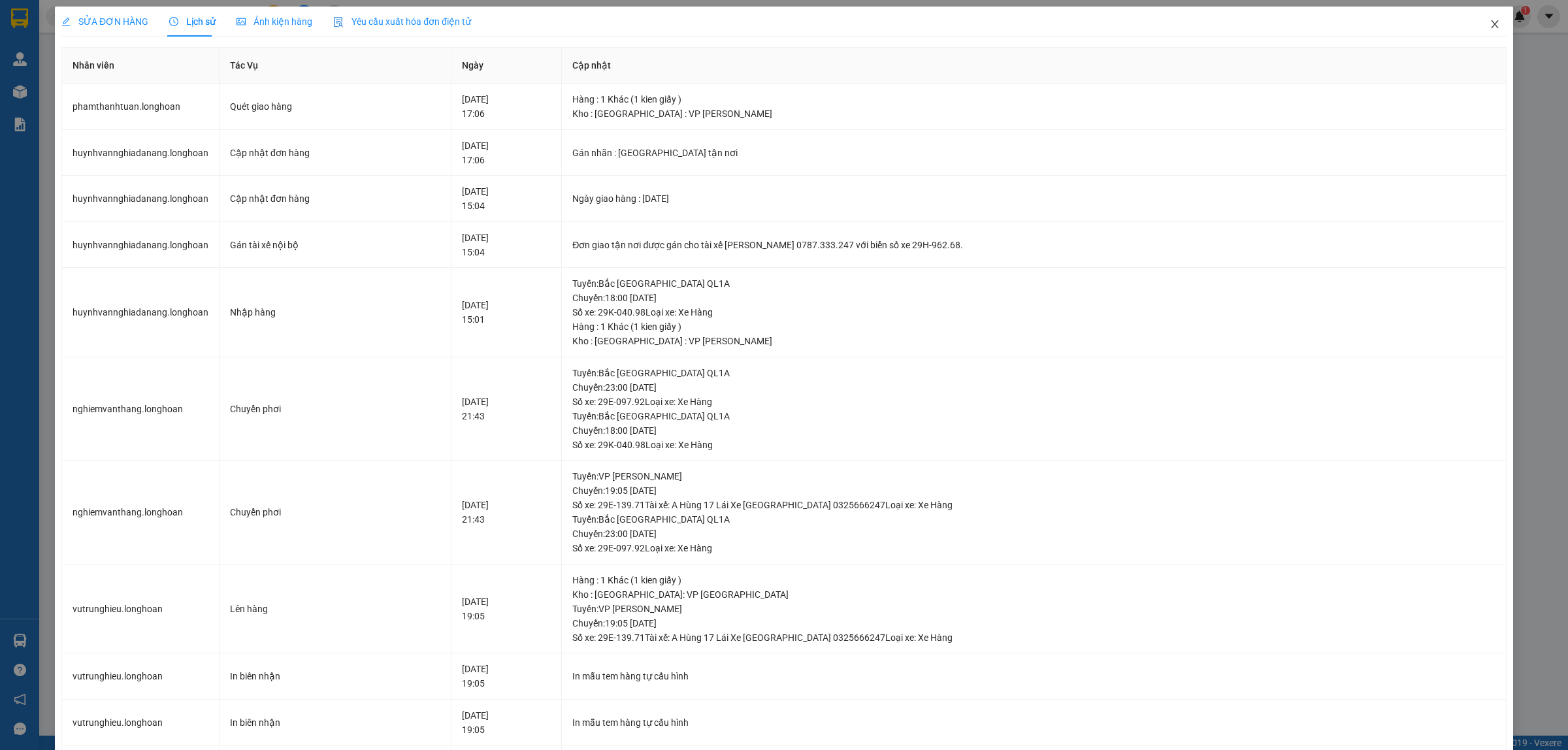
click at [1489, 23] on icon "close" at bounding box center [1494, 24] width 11 height 11
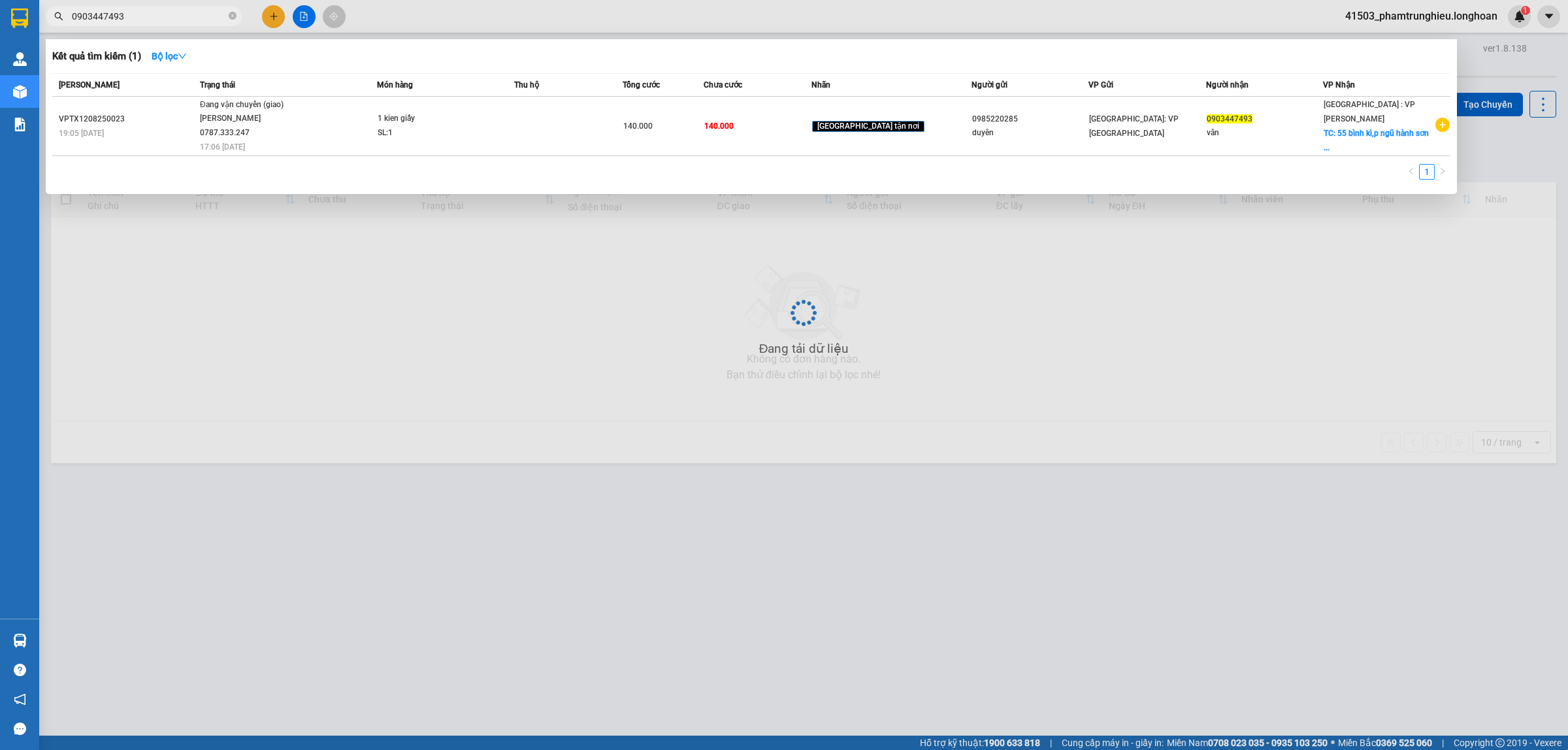
click at [171, 13] on input "0903447493" at bounding box center [148, 16] width 154 height 14
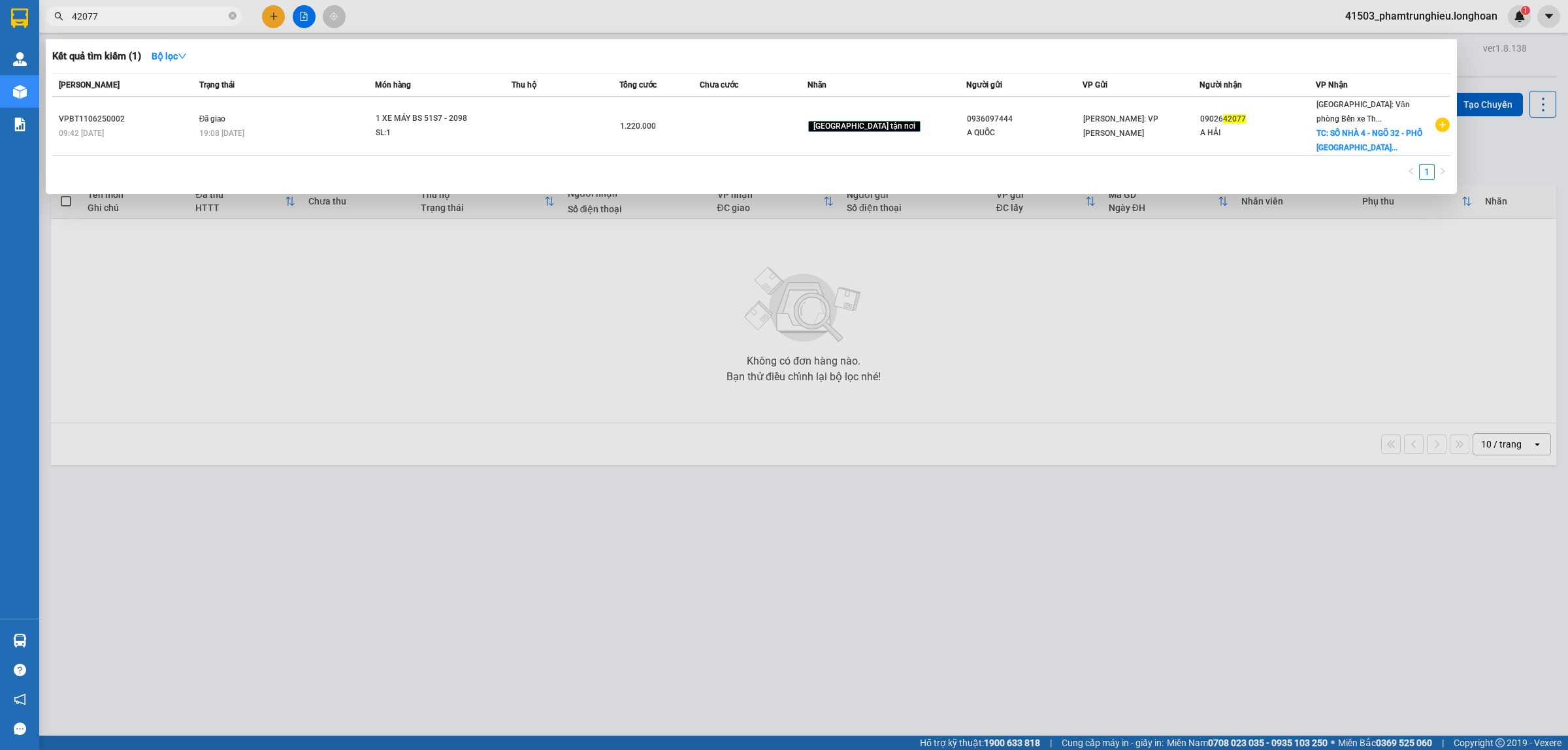
click at [163, 14] on input "42077" at bounding box center [148, 16] width 154 height 14
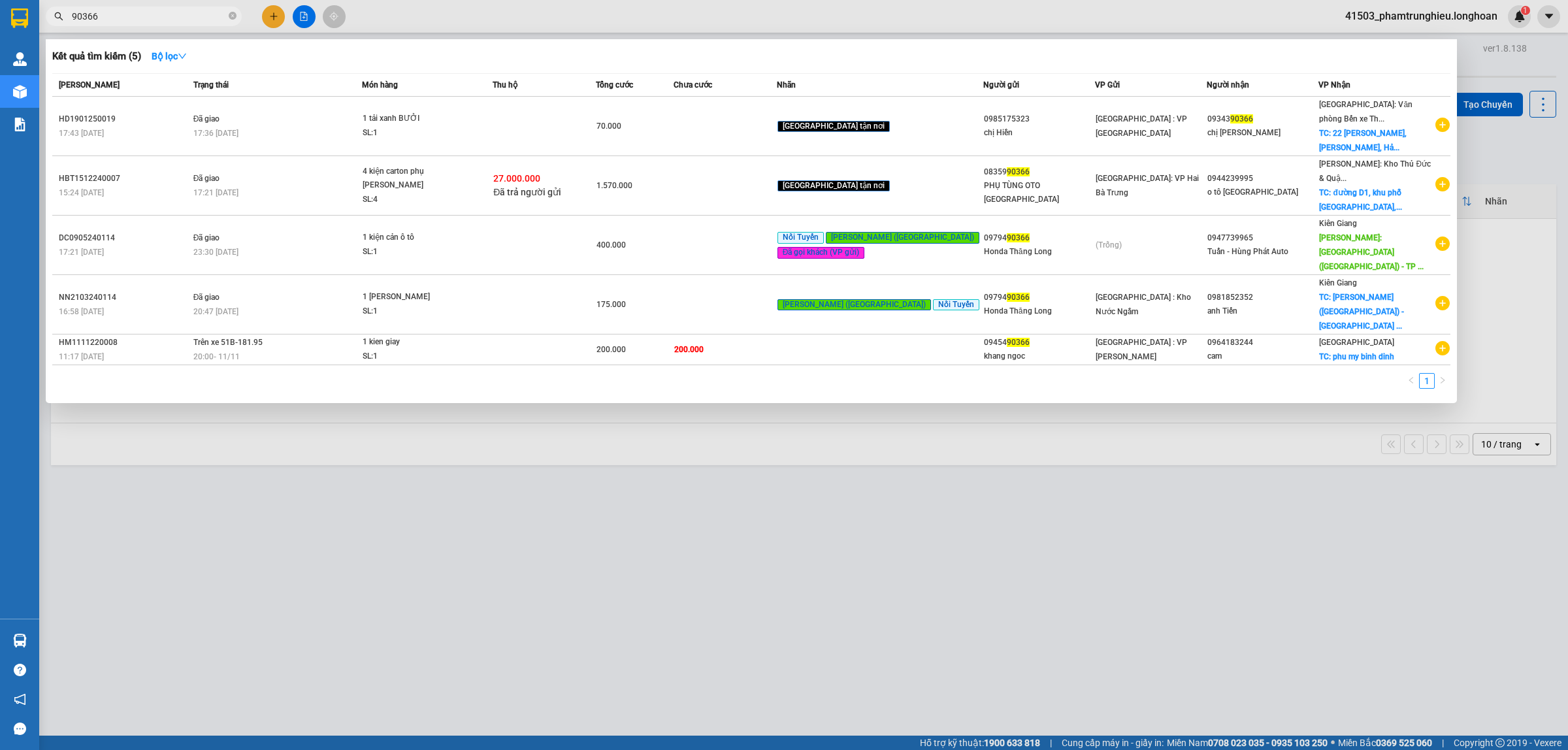
click at [168, 18] on input "90366" at bounding box center [148, 16] width 154 height 14
paste input "0777456730"
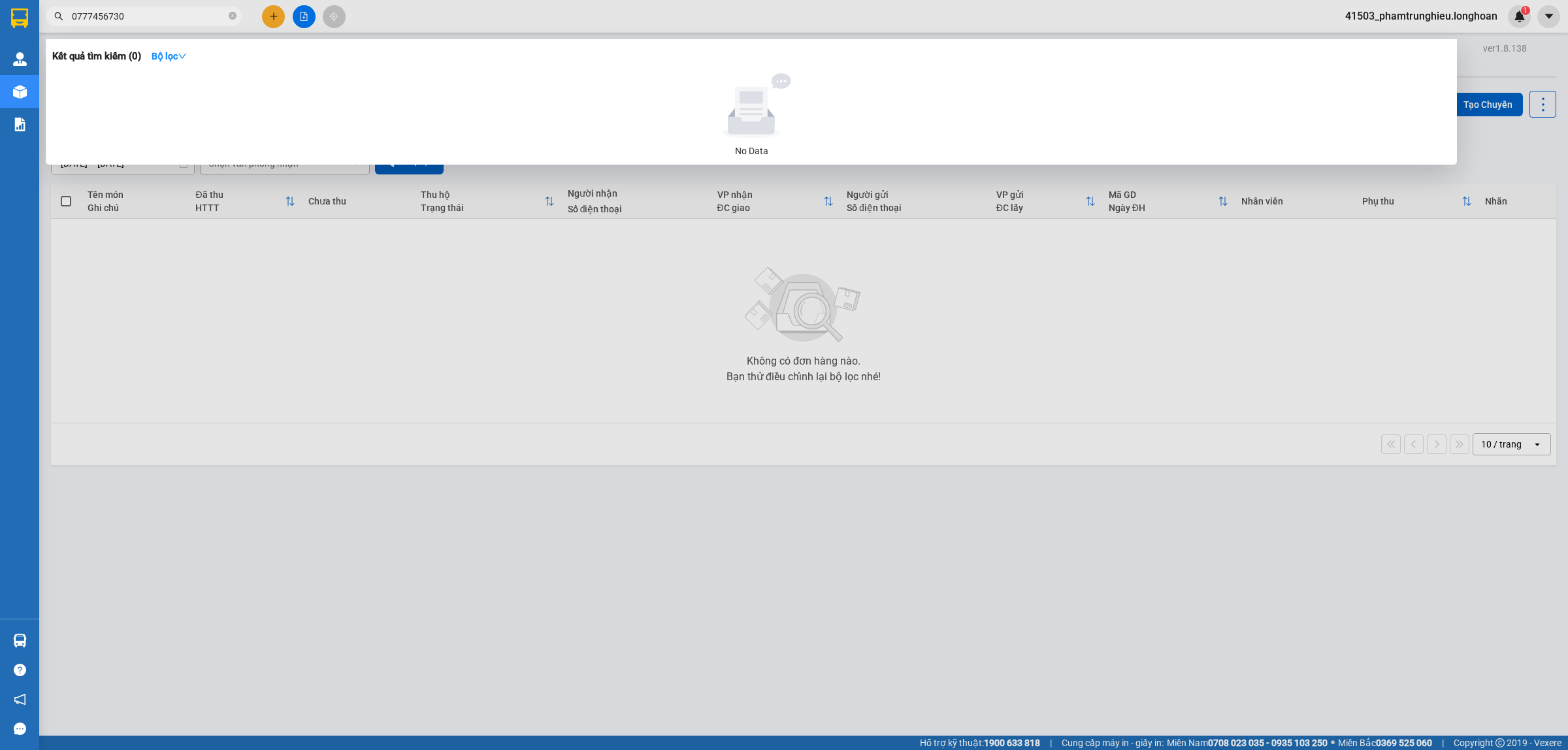
click at [147, 17] on input "0777456730" at bounding box center [148, 16] width 154 height 14
click at [162, 17] on input "0777456730" at bounding box center [148, 16] width 154 height 14
click at [162, 16] on input "0777456730" at bounding box center [148, 16] width 154 height 14
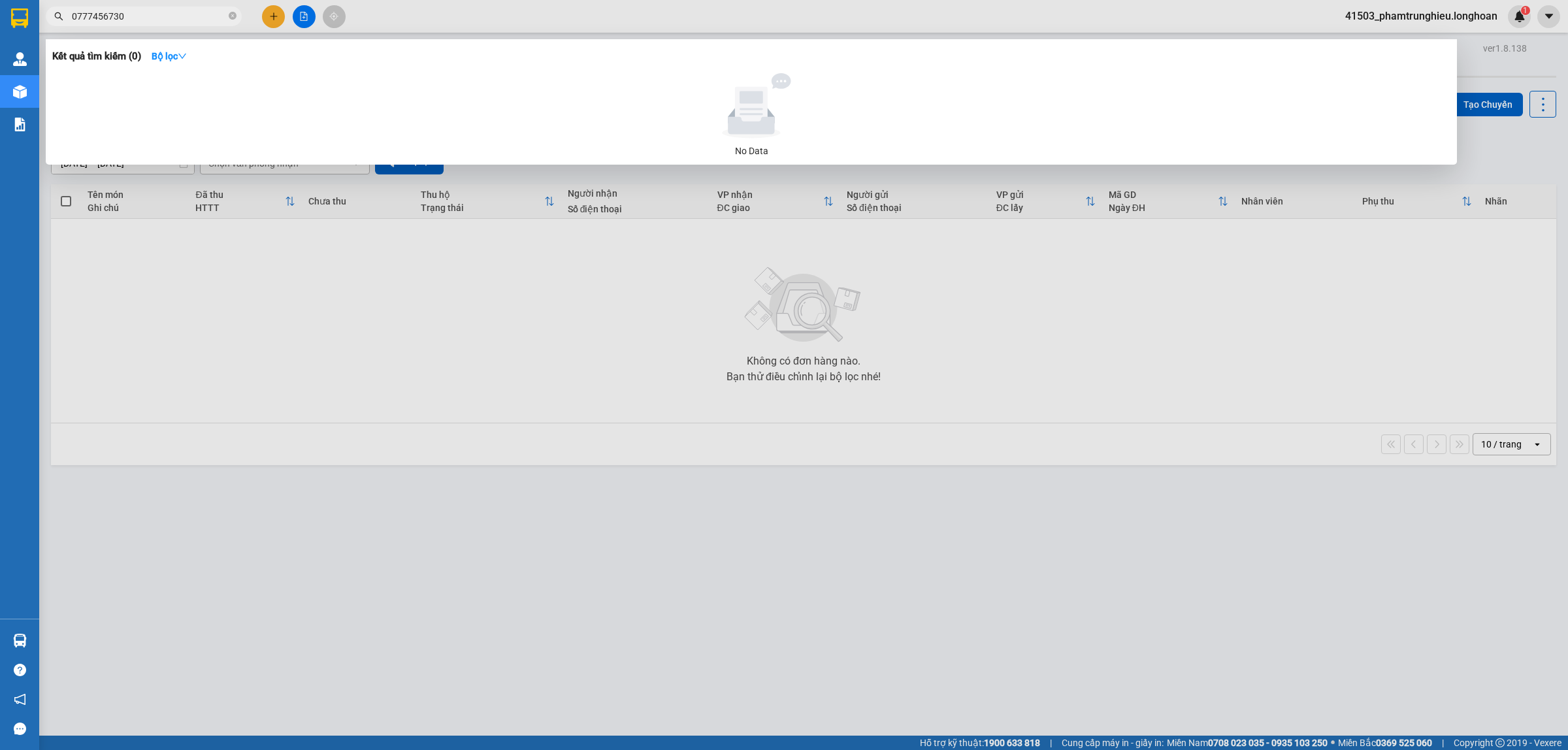
click at [162, 16] on input "0777456730" at bounding box center [148, 16] width 154 height 14
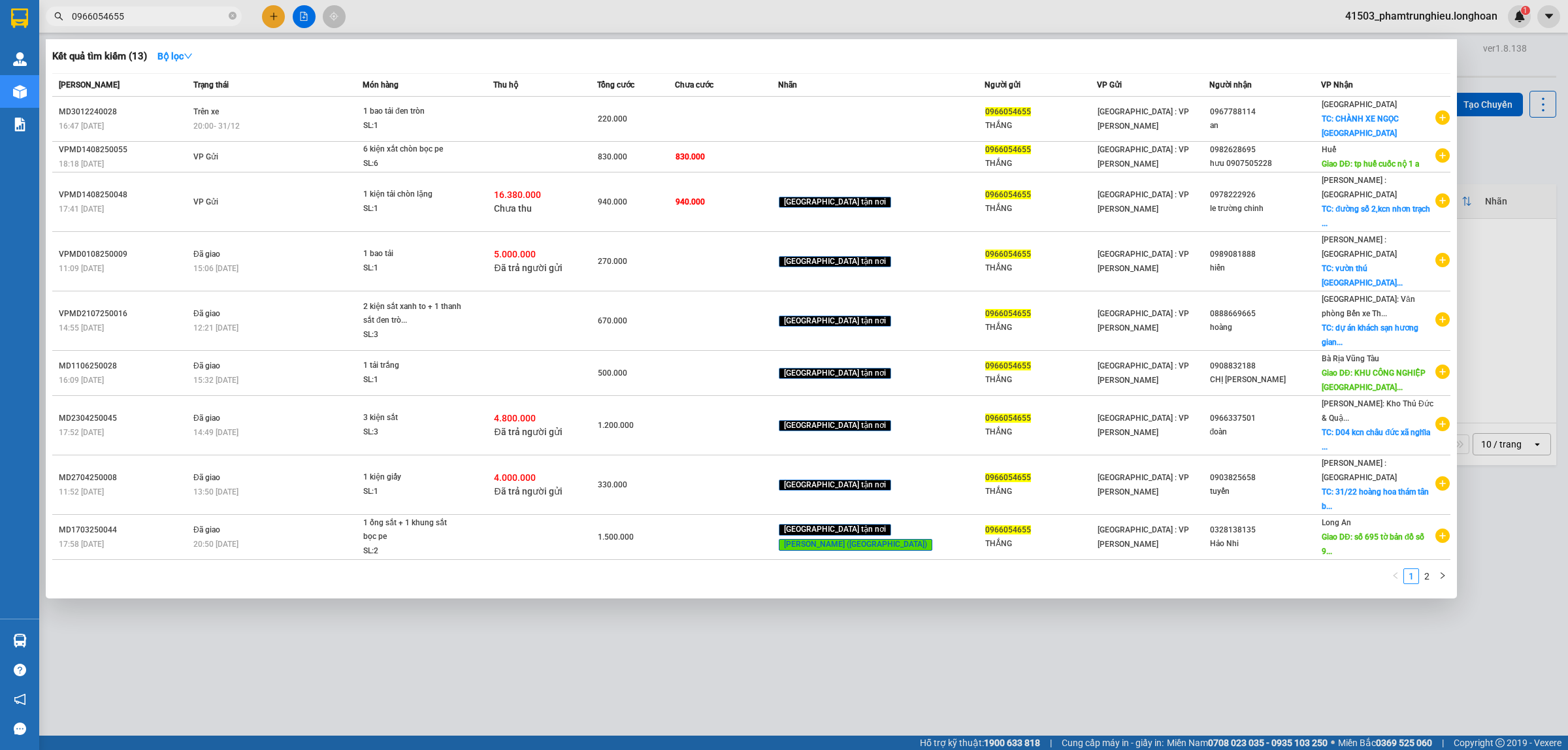
click at [153, 24] on span "0966054655" at bounding box center [143, 16] width 196 height 20
click at [148, 14] on input "0966054655" at bounding box center [148, 16] width 154 height 14
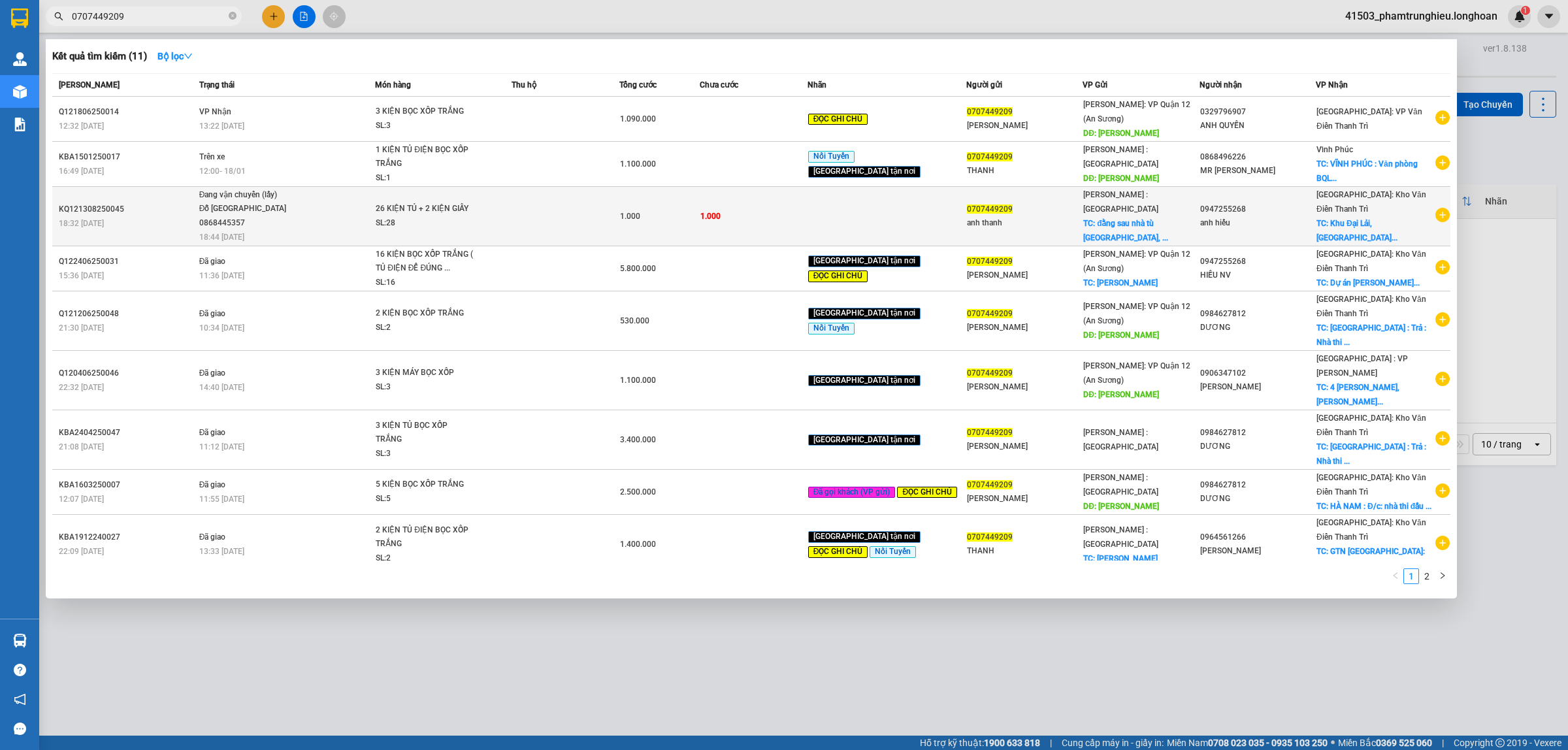
type input "0707449209"
click at [367, 191] on span "Đang vận chuyển (lấy) [PERSON_NAME][GEOGRAPHIC_DATA] 0868445357 18:44 [DATE]" at bounding box center [287, 215] width 176 height 54
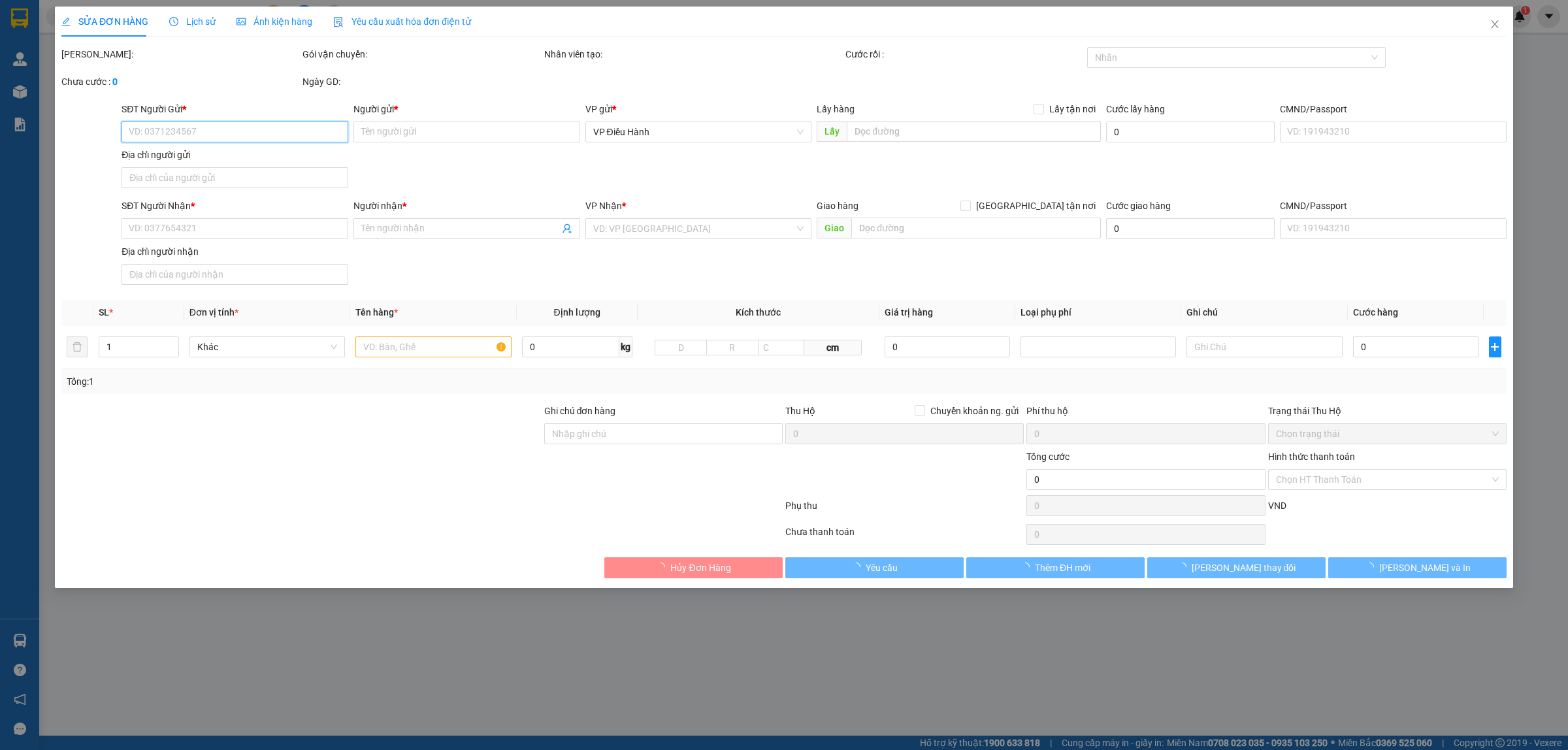
type input "0707449209"
type input "anh thanh"
checkbox input "true"
type input "đằng sau nhà tù [GEOGRAPHIC_DATA], [GEOGRAPHIC_DATA]"
type input "0947255268"
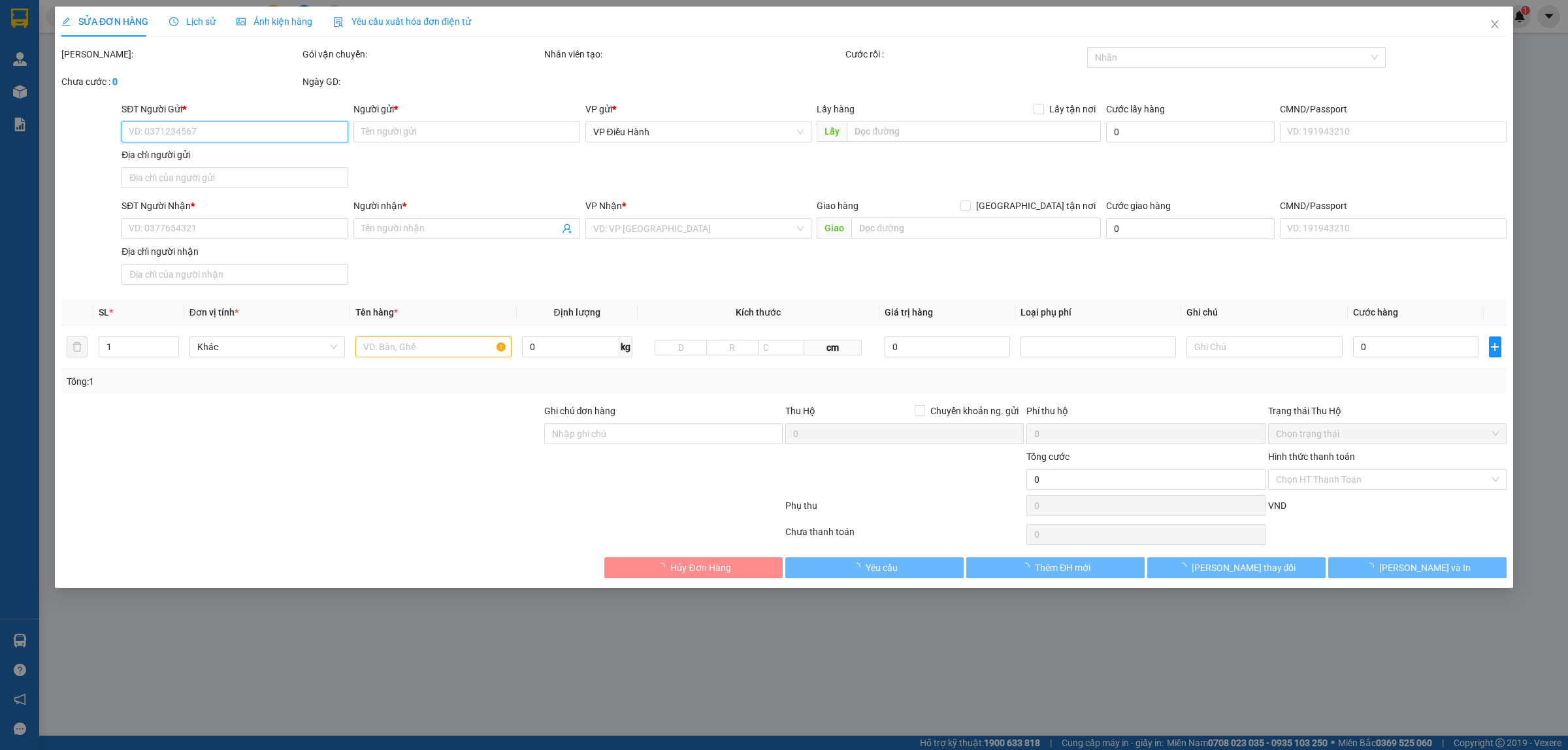
type input "anh hiếu"
checkbox input "true"
type input "Khu Đại Lải, [GEOGRAPHIC_DATA], [GEOGRAPHIC_DATA] , [GEOGRAPHIC_DATA] (tỉnh [GE…"
type input "1.000"
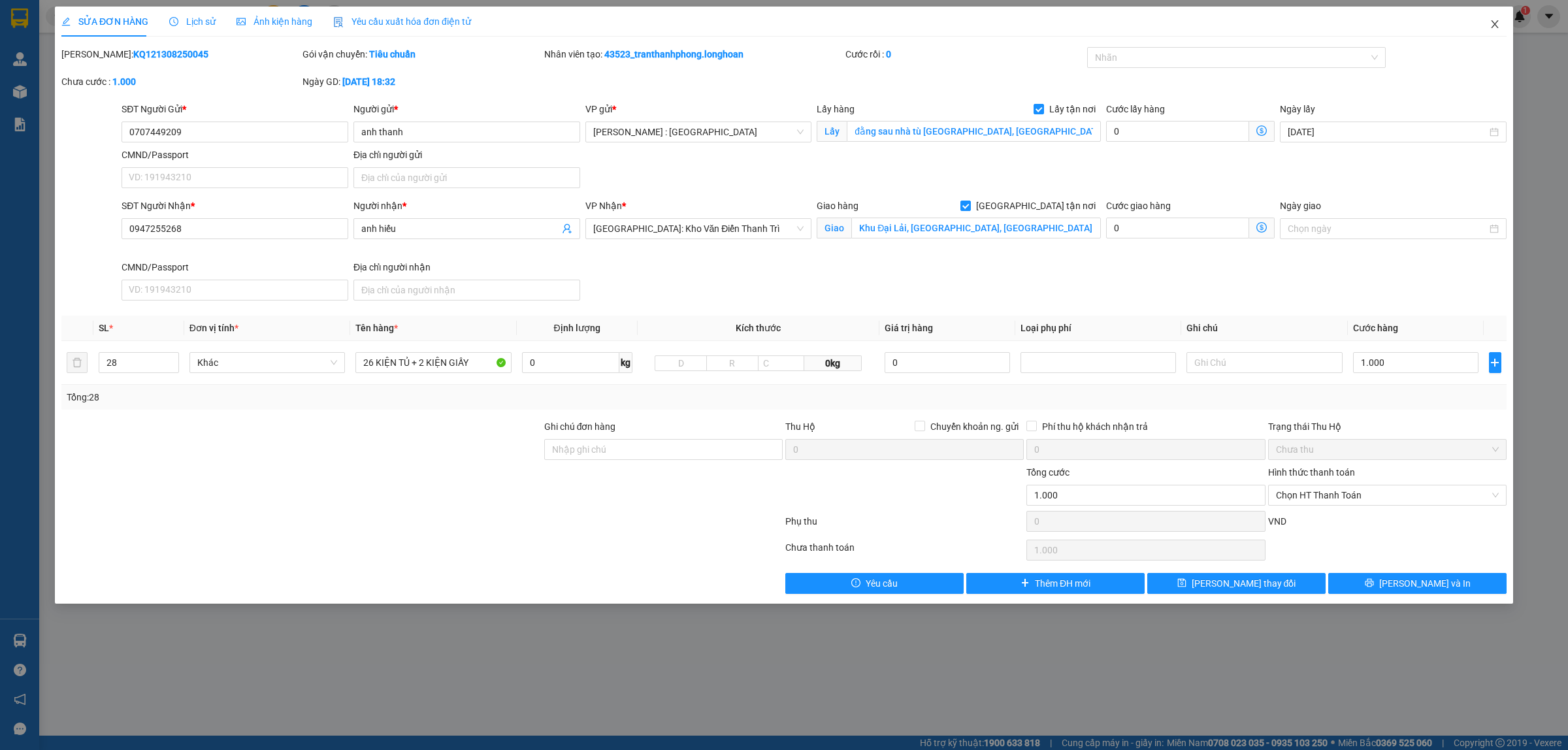
click at [1497, 27] on icon "close" at bounding box center [1494, 25] width 7 height 8
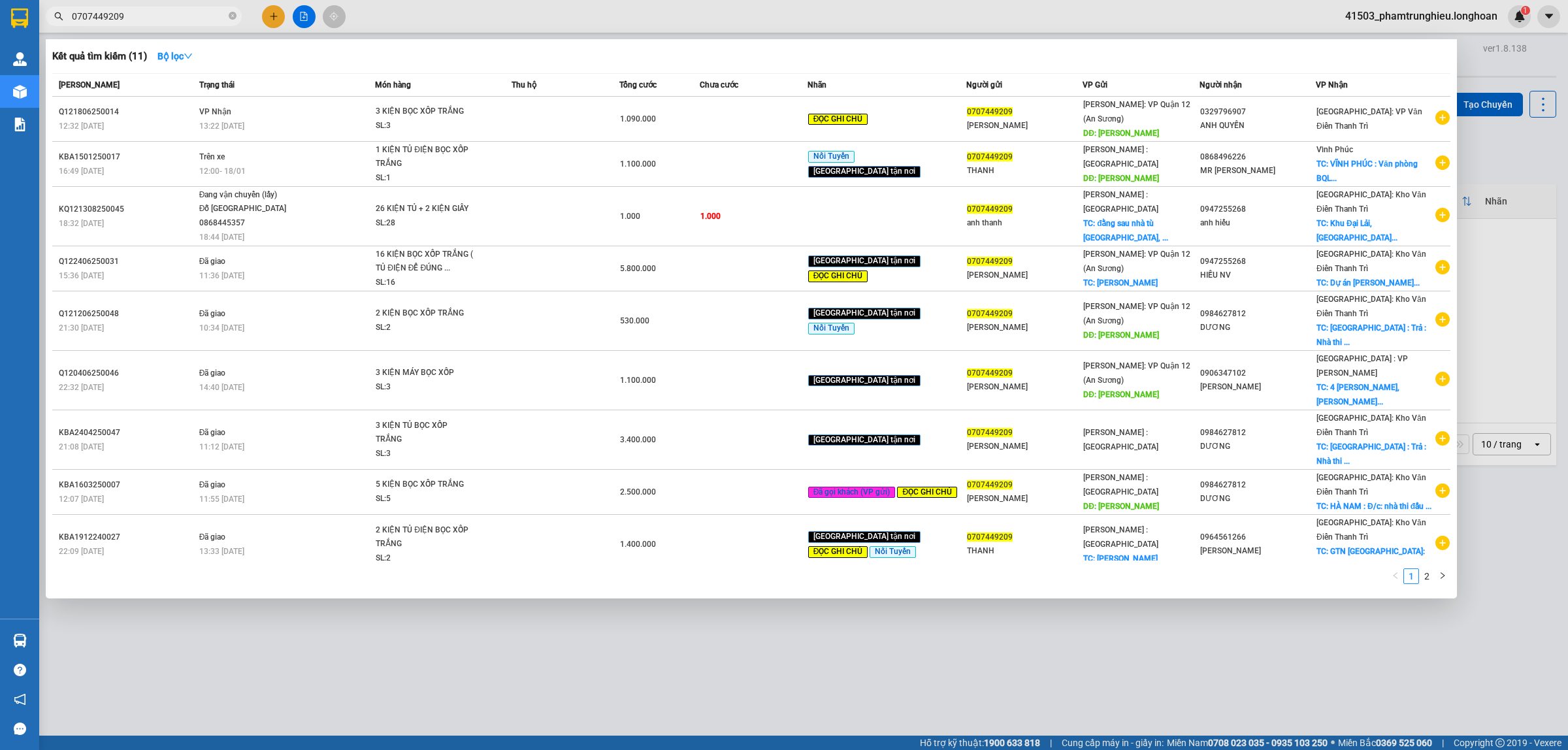
click at [142, 17] on input "0707449209" at bounding box center [148, 16] width 154 height 14
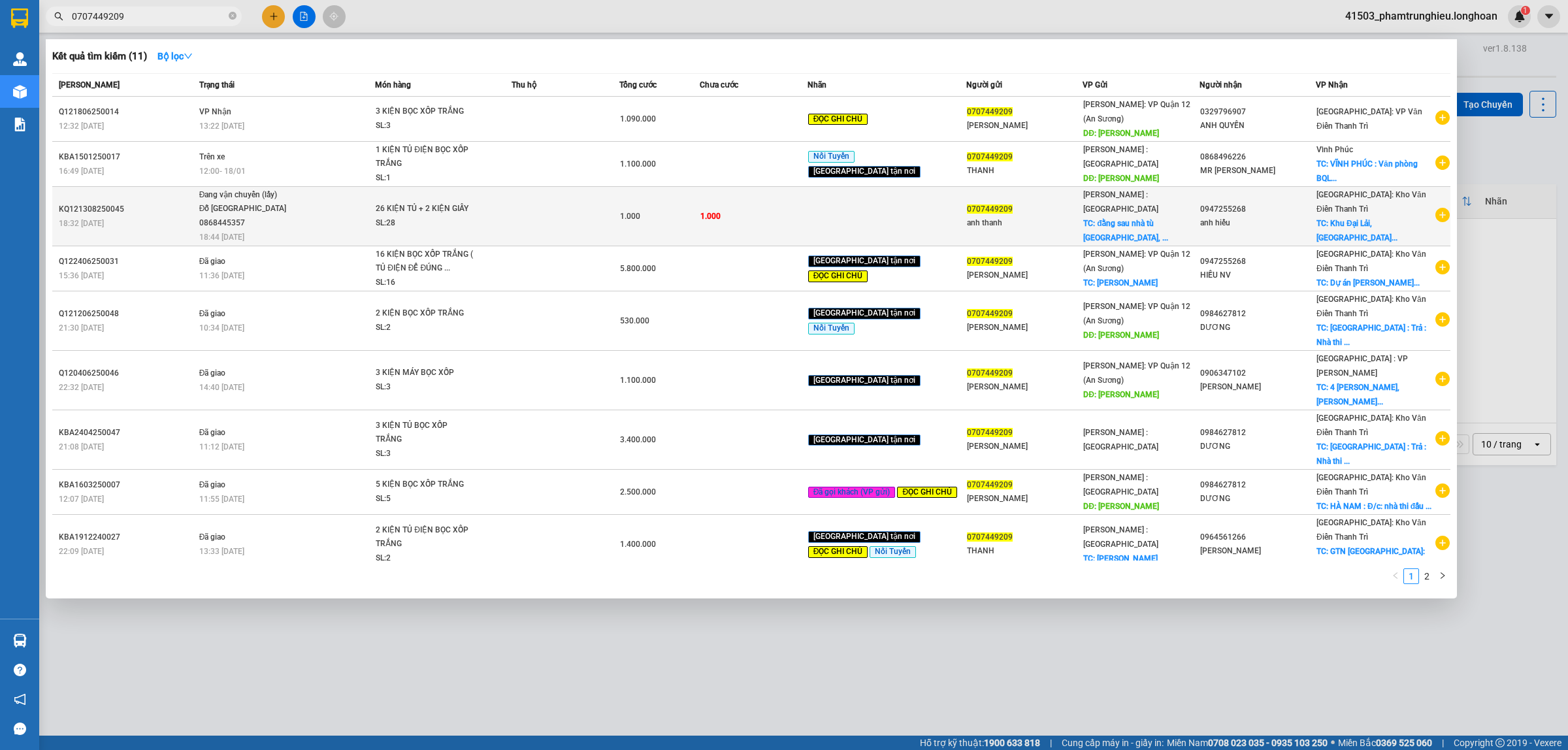
click at [315, 209] on span "Đang vận chuyển (lấy) [PERSON_NAME][GEOGRAPHIC_DATA] 0868445357 18:44 [DATE]" at bounding box center [287, 215] width 176 height 54
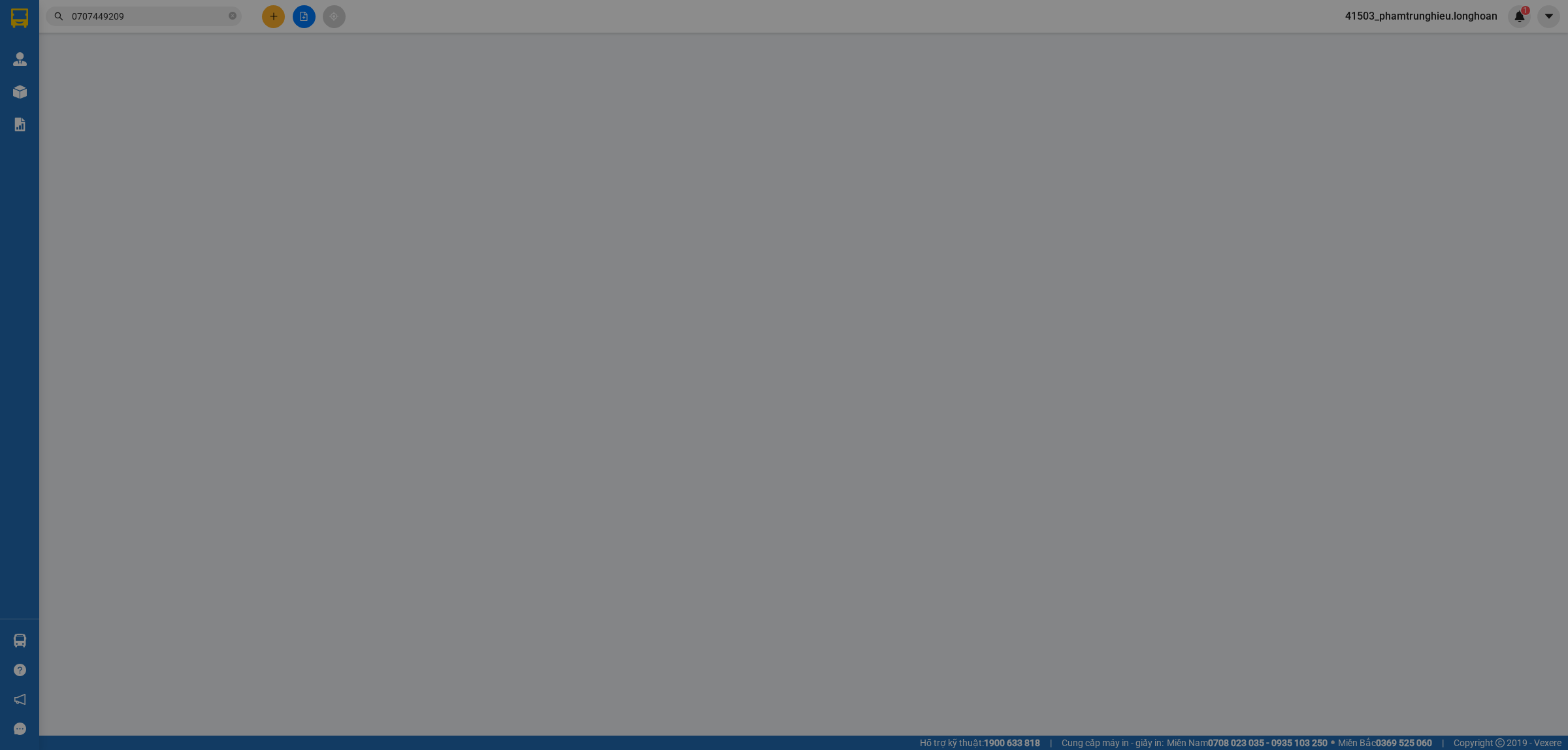
type input "0707449209"
type input "anh thanh"
checkbox input "true"
type input "đằng sau nhà tù [GEOGRAPHIC_DATA], [GEOGRAPHIC_DATA]"
type input "0947255268"
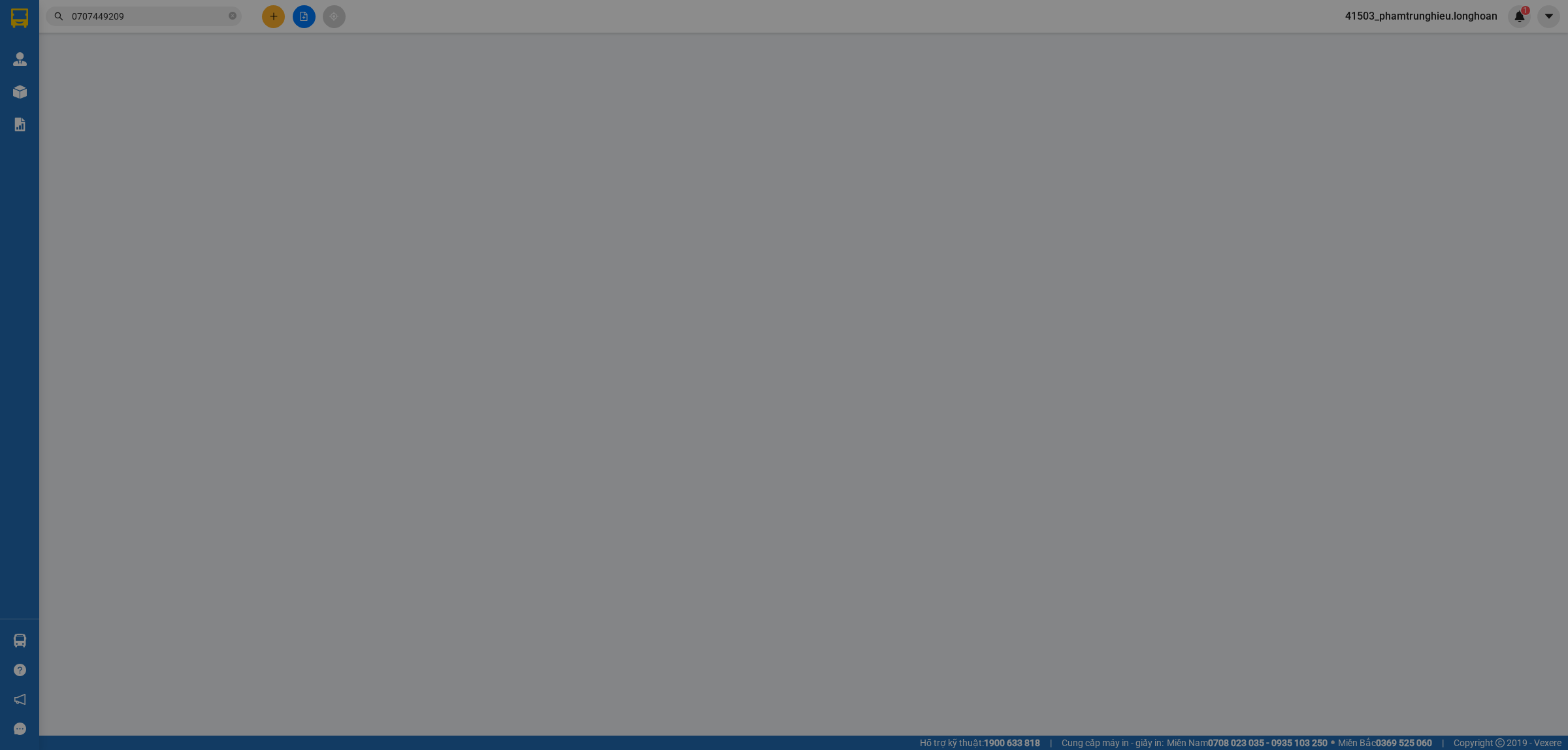
type input "anh hiếu"
checkbox input "true"
type input "Khu Đại Lải, [GEOGRAPHIC_DATA], [GEOGRAPHIC_DATA] , [GEOGRAPHIC_DATA] (tỉnh [GE…"
type input "1.000"
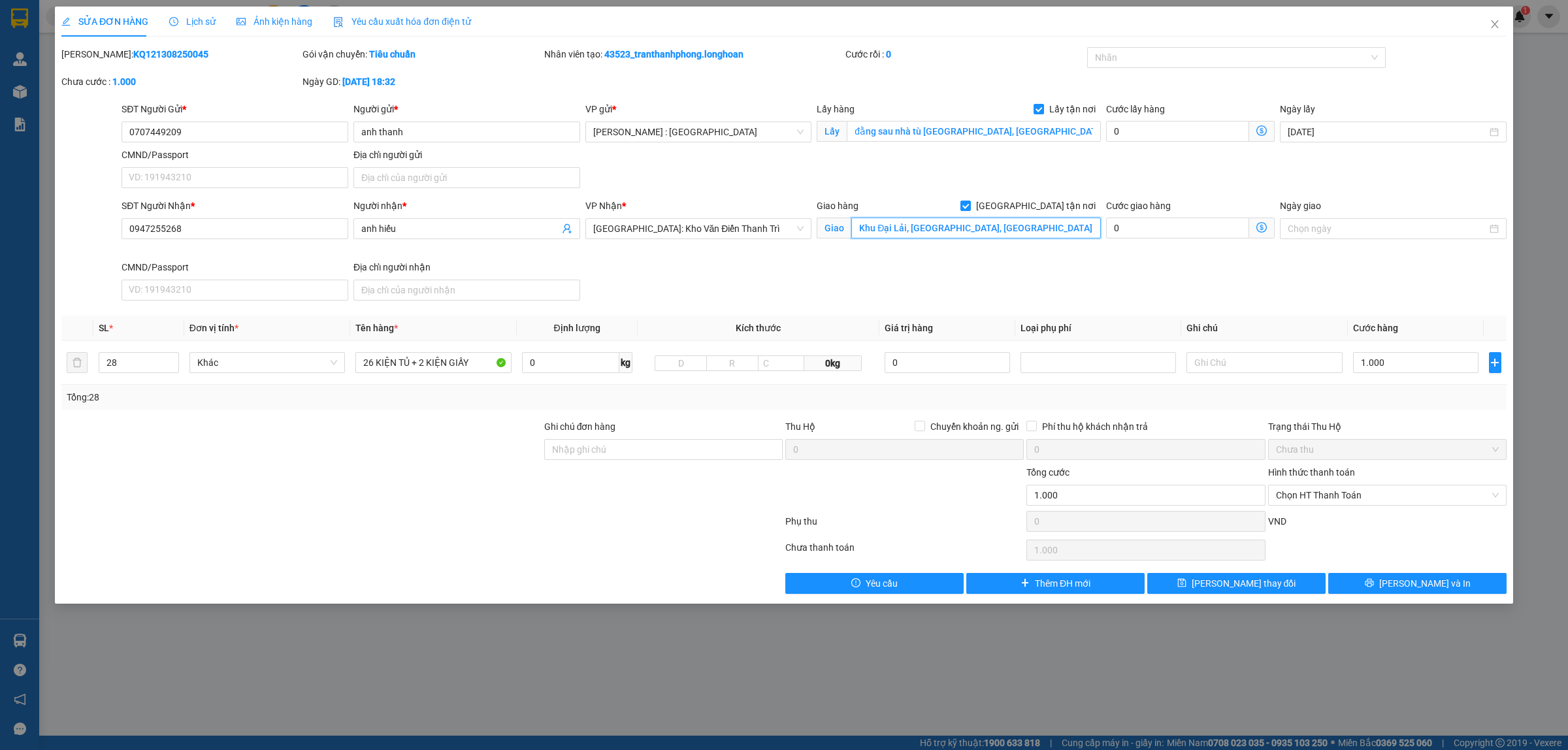
click at [1068, 231] on input "Khu Đại Lải, [GEOGRAPHIC_DATA], [GEOGRAPHIC_DATA] , [GEOGRAPHIC_DATA] (tỉnh [GE…" at bounding box center [975, 227] width 250 height 21
click at [190, 24] on span "Lịch sử" at bounding box center [192, 21] width 46 height 11
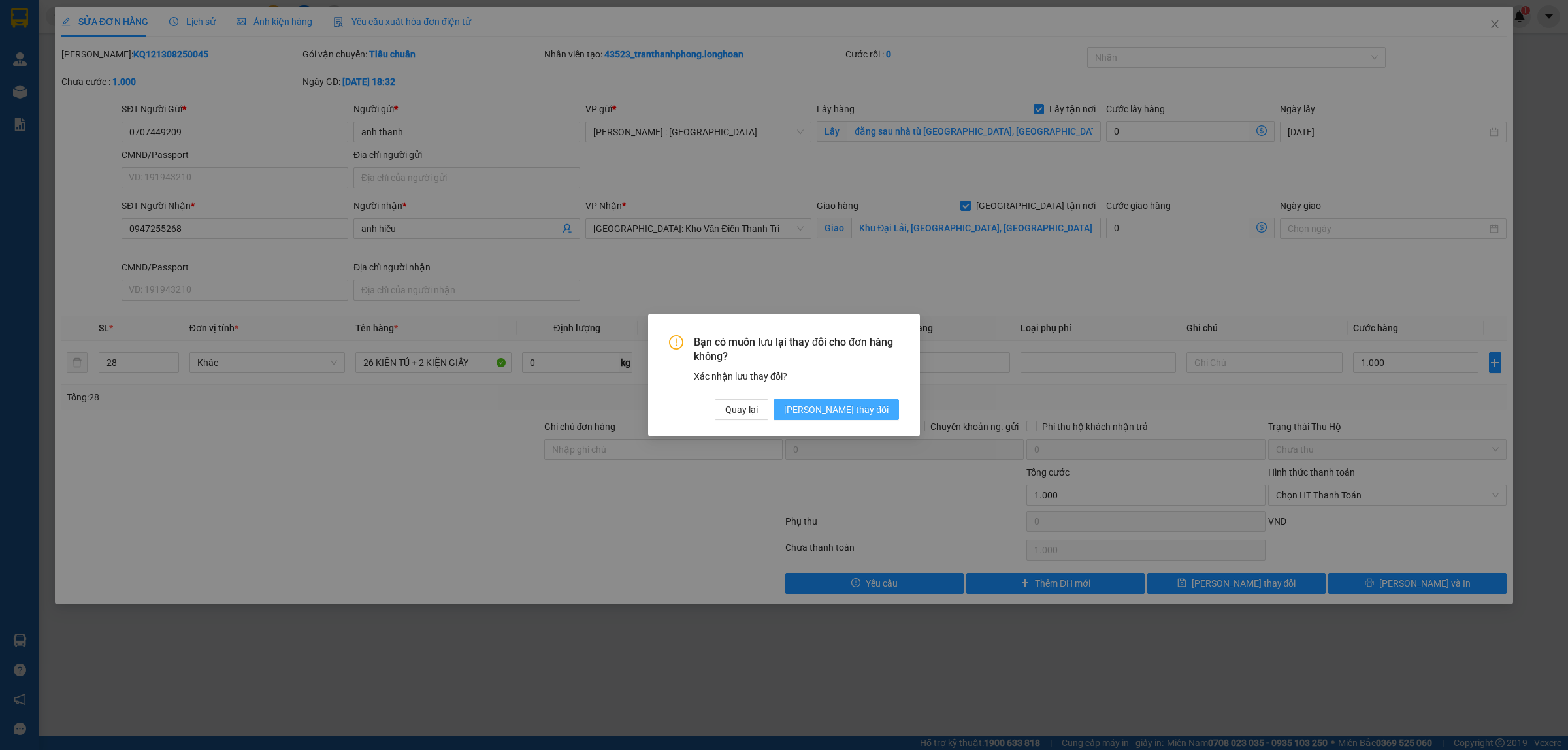
click at [874, 414] on span "[PERSON_NAME] thay đổi" at bounding box center [836, 409] width 105 height 14
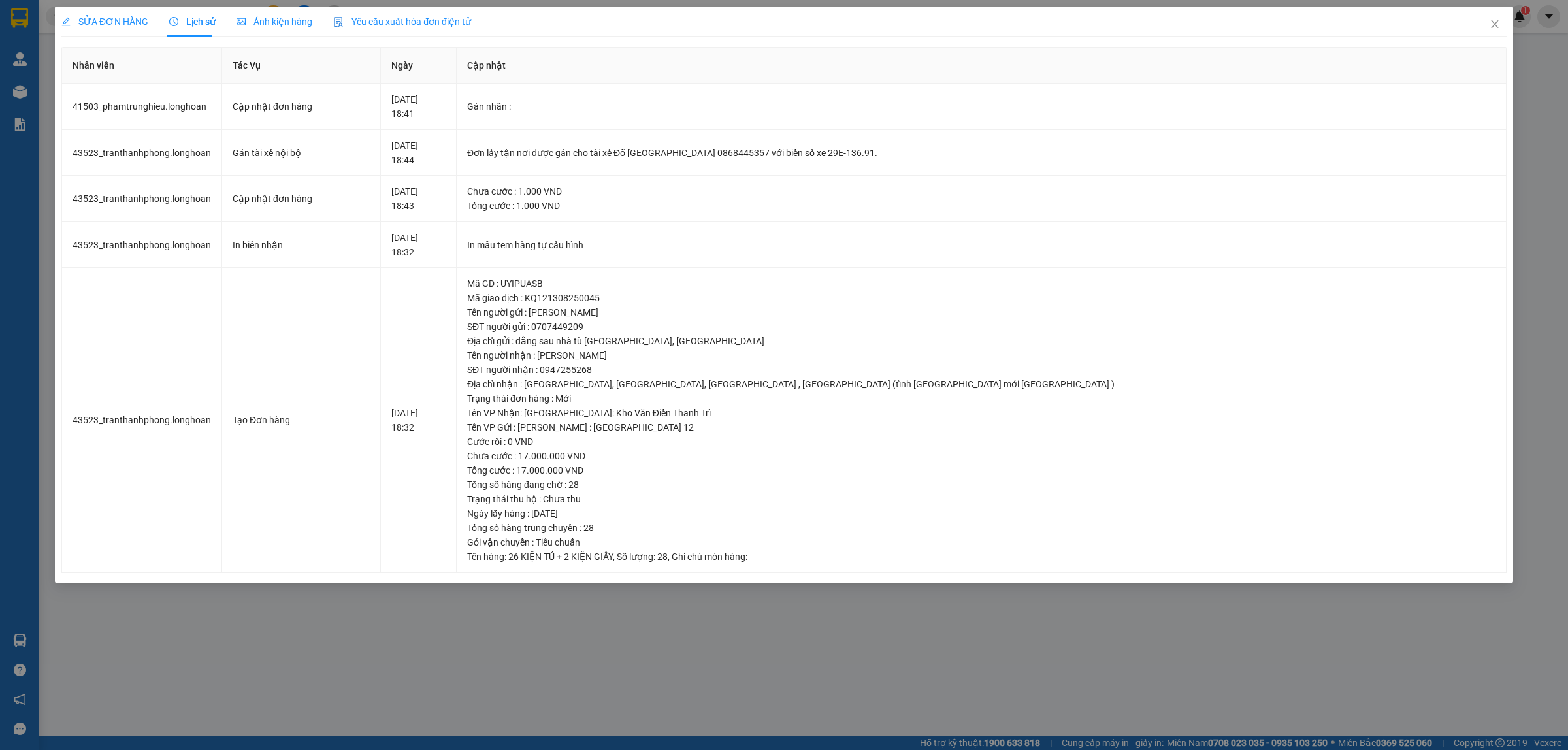
click at [121, 20] on span "SỬA ĐƠN HÀNG" at bounding box center [104, 21] width 87 height 11
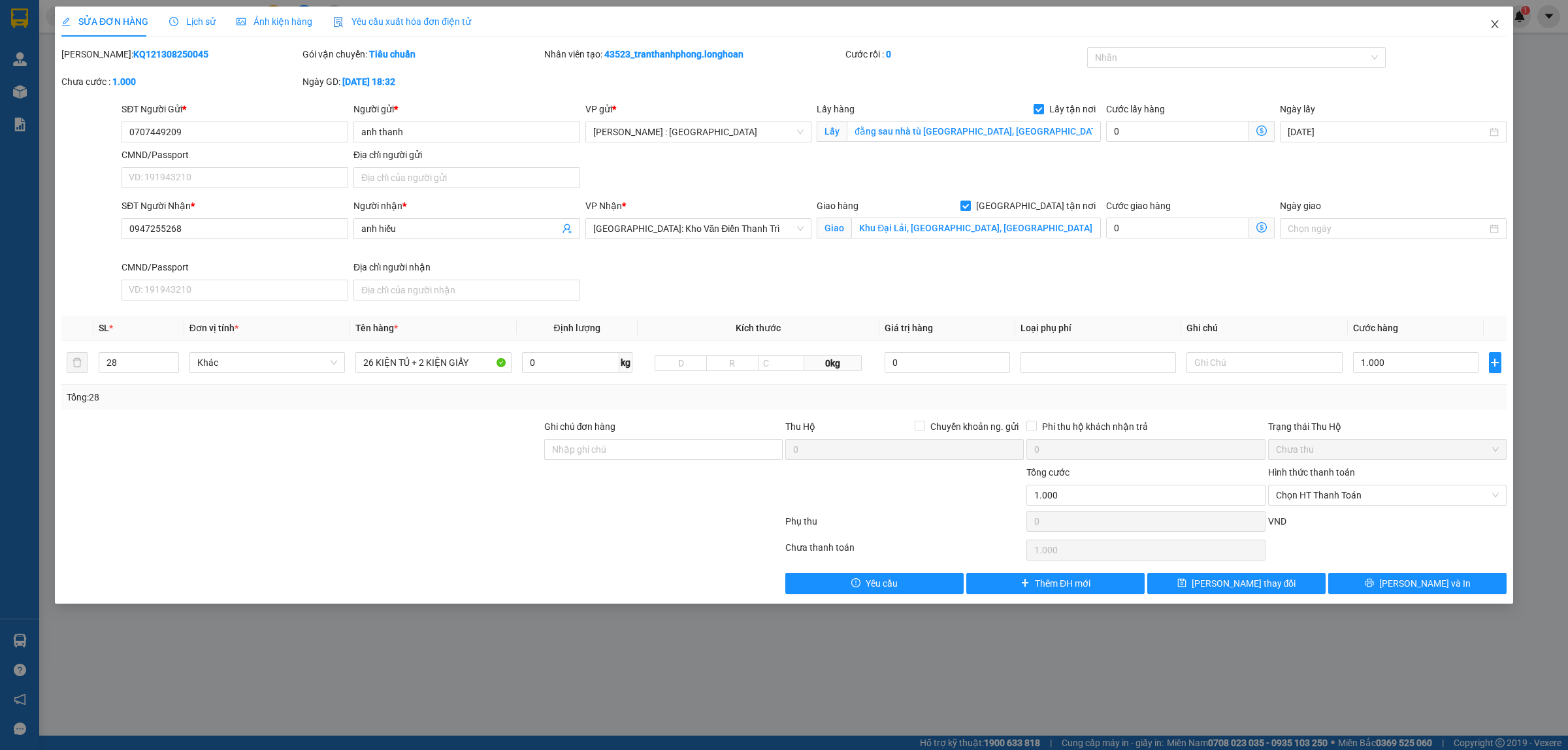
click at [1498, 24] on icon "close" at bounding box center [1494, 24] width 11 height 11
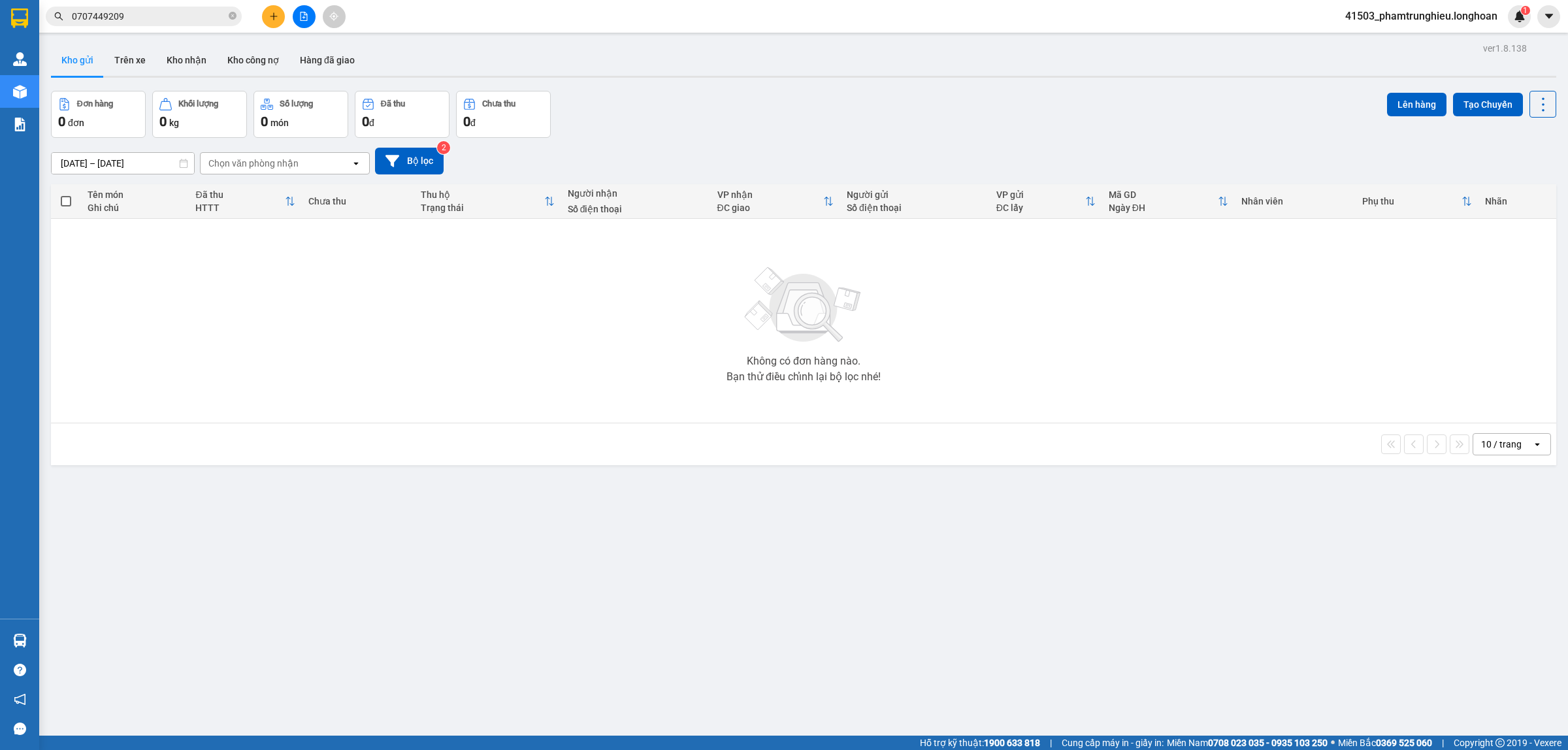
click at [129, 14] on input "0707449209" at bounding box center [148, 16] width 154 height 14
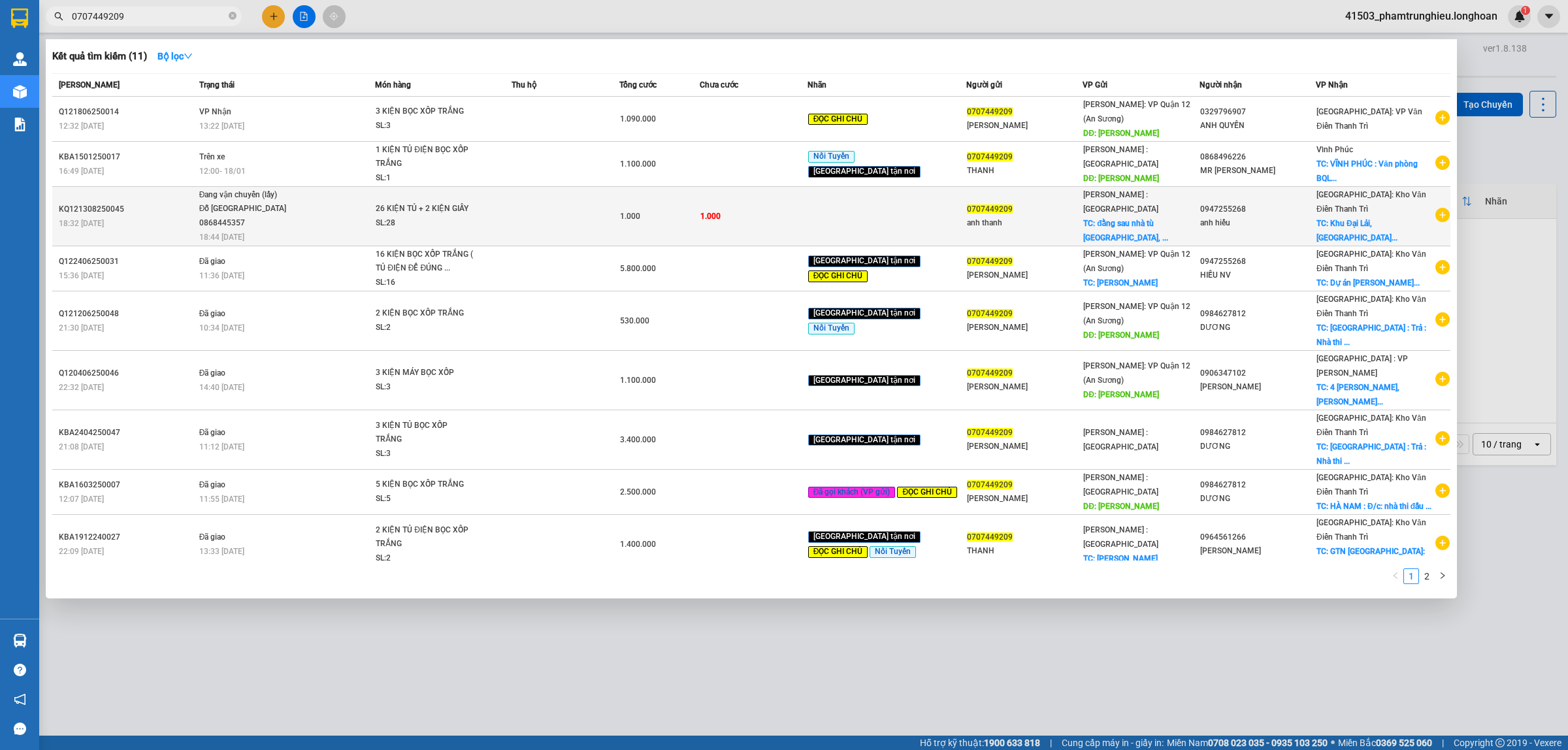
click at [279, 214] on div "Đỗ [GEOGRAPHIC_DATA] 0868445357" at bounding box center [248, 216] width 98 height 28
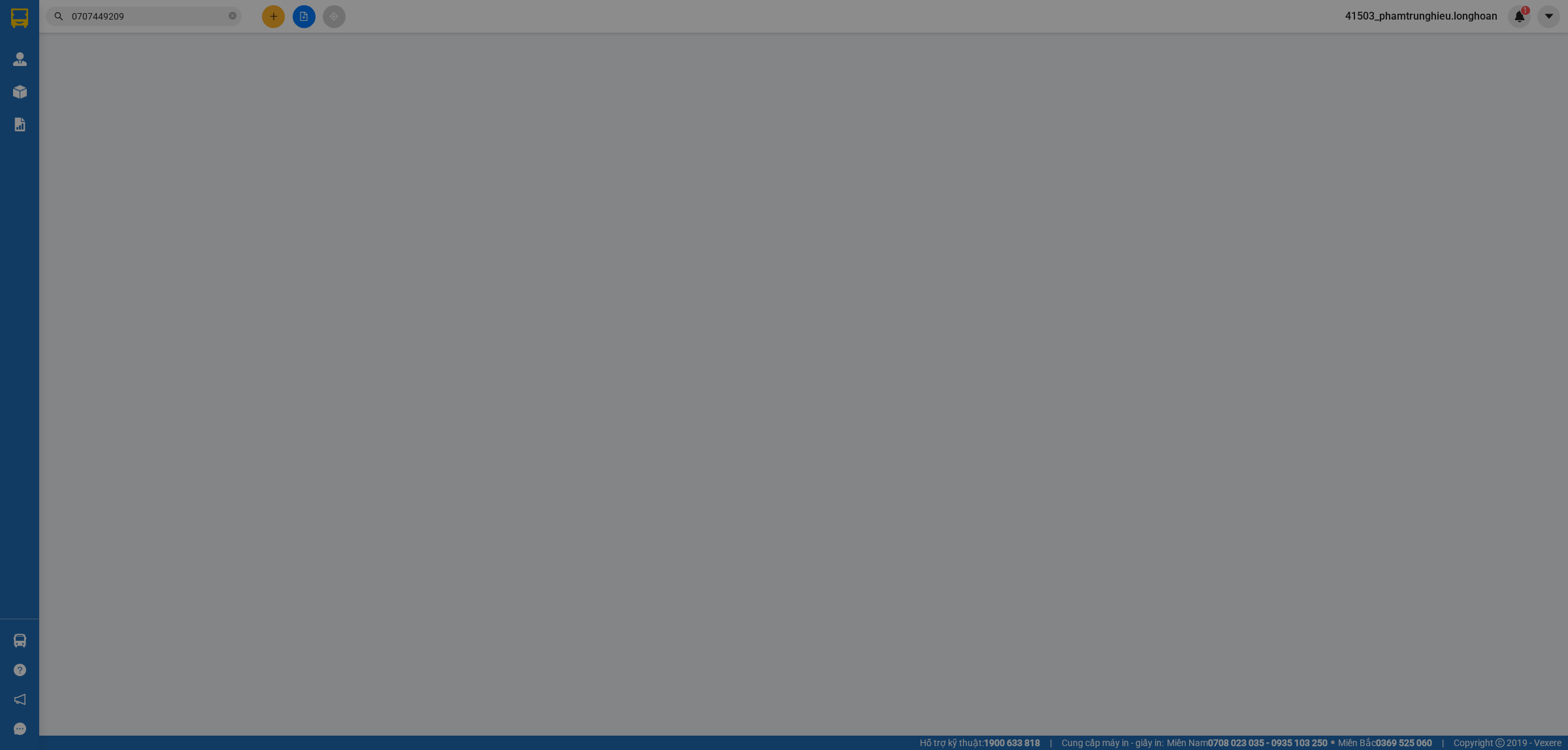
type input "0707449209"
type input "anh thanh"
checkbox input "true"
type input "đằng sau nhà tù [GEOGRAPHIC_DATA], [GEOGRAPHIC_DATA]"
type input "0947255268"
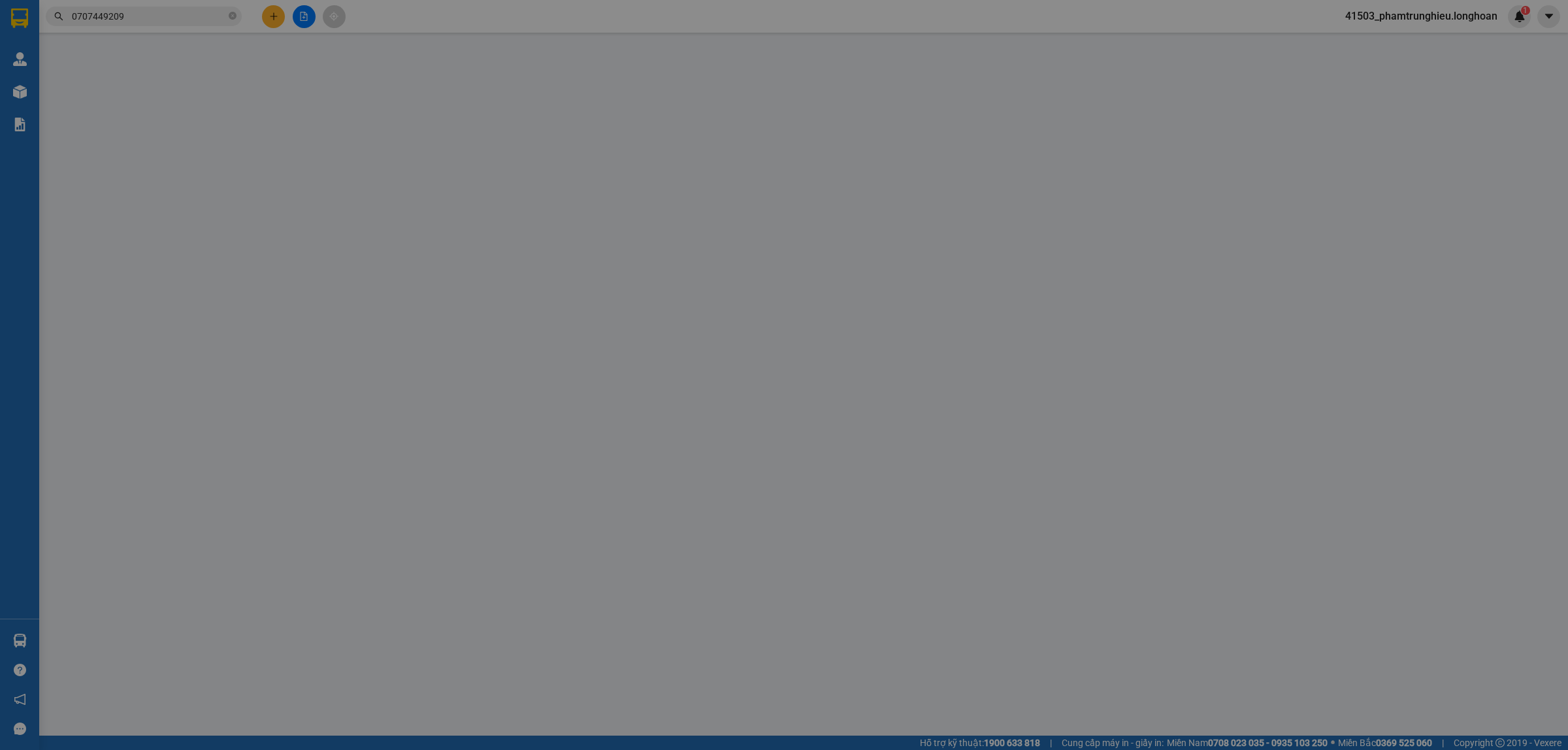
type input "anh hiếu"
checkbox input "true"
type input "Khu Đại Lải, [GEOGRAPHIC_DATA], [GEOGRAPHIC_DATA] , [GEOGRAPHIC_DATA] (tỉnh [GE…"
type input "1.000"
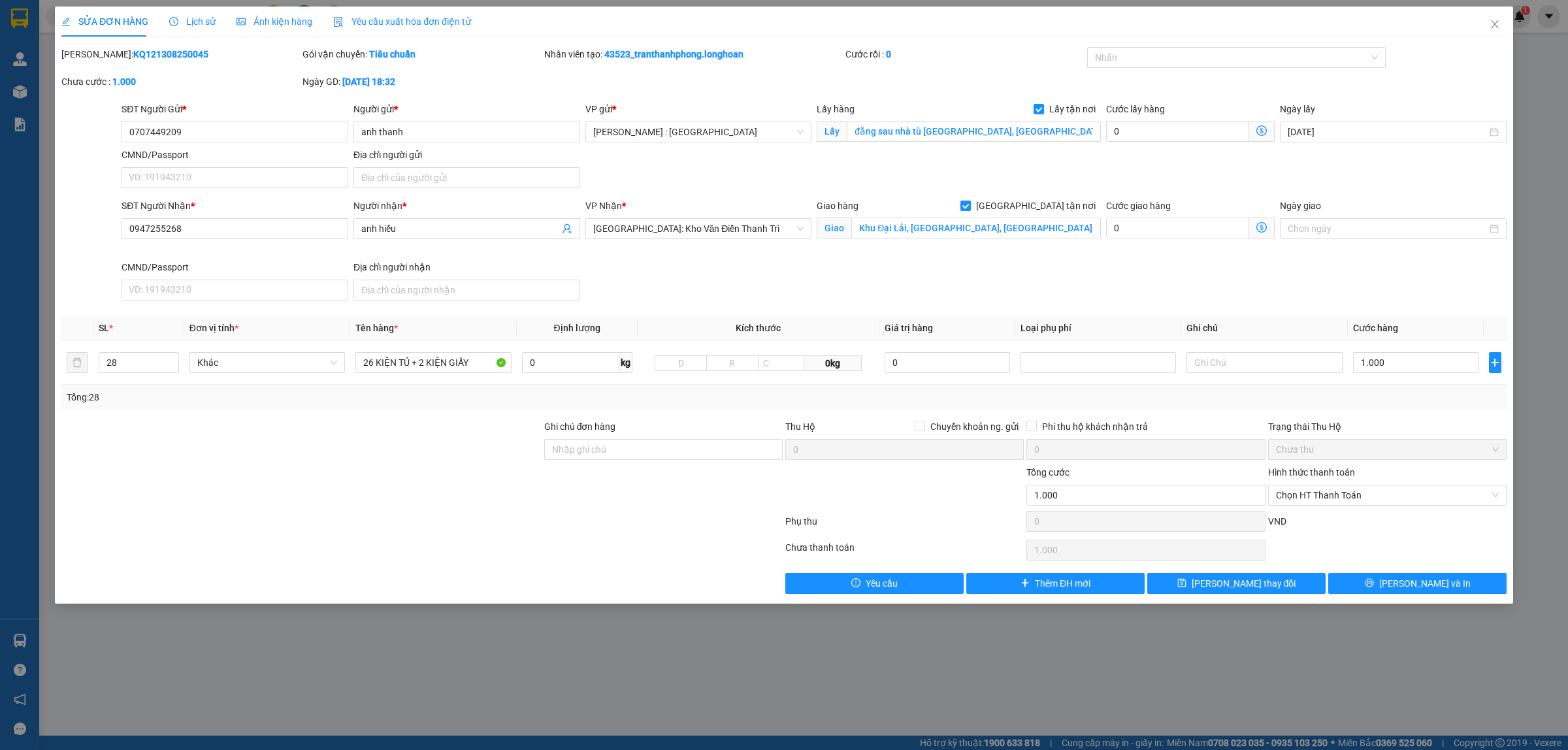
click at [186, 24] on span "Lịch sử" at bounding box center [192, 21] width 46 height 11
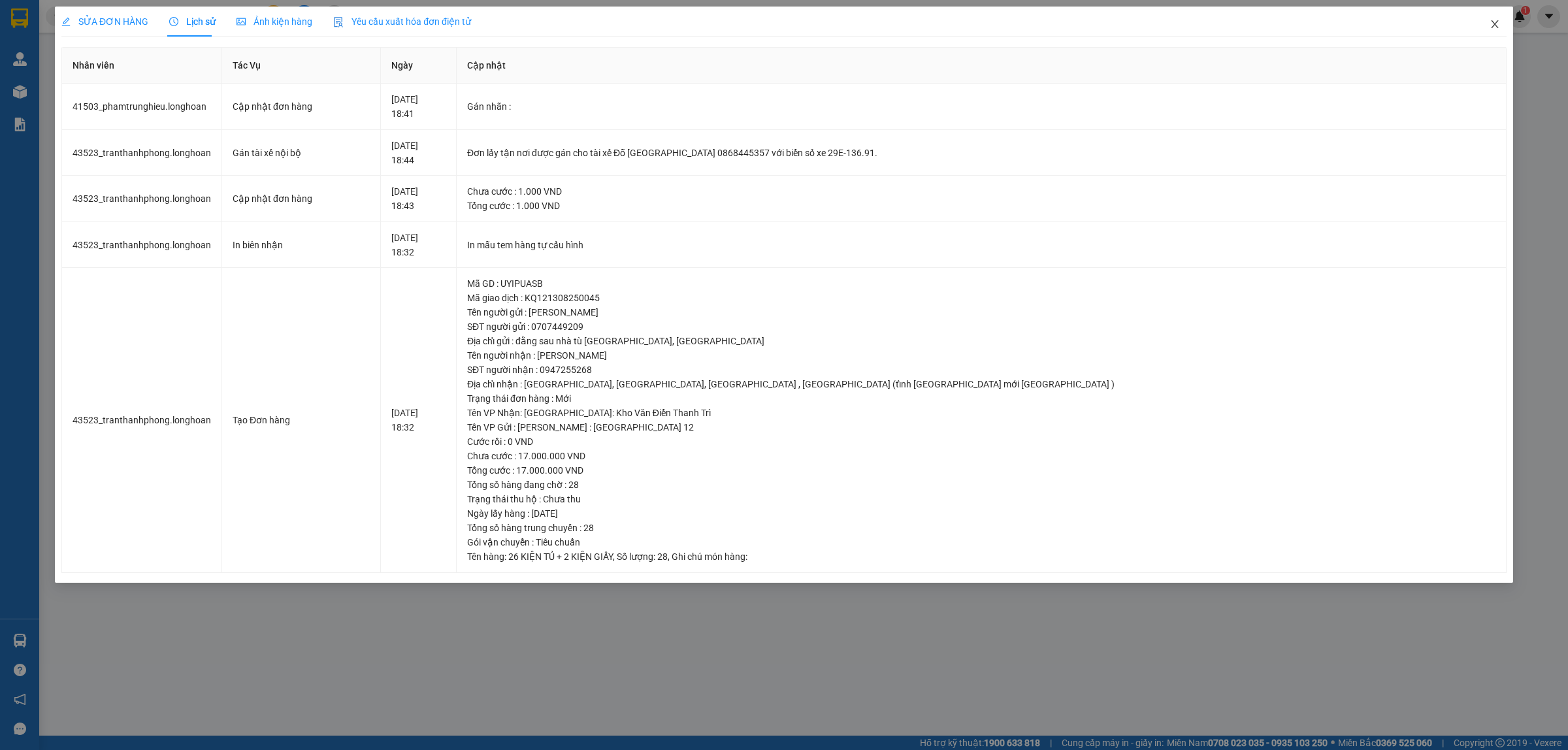
click at [1497, 27] on icon "close" at bounding box center [1494, 25] width 7 height 8
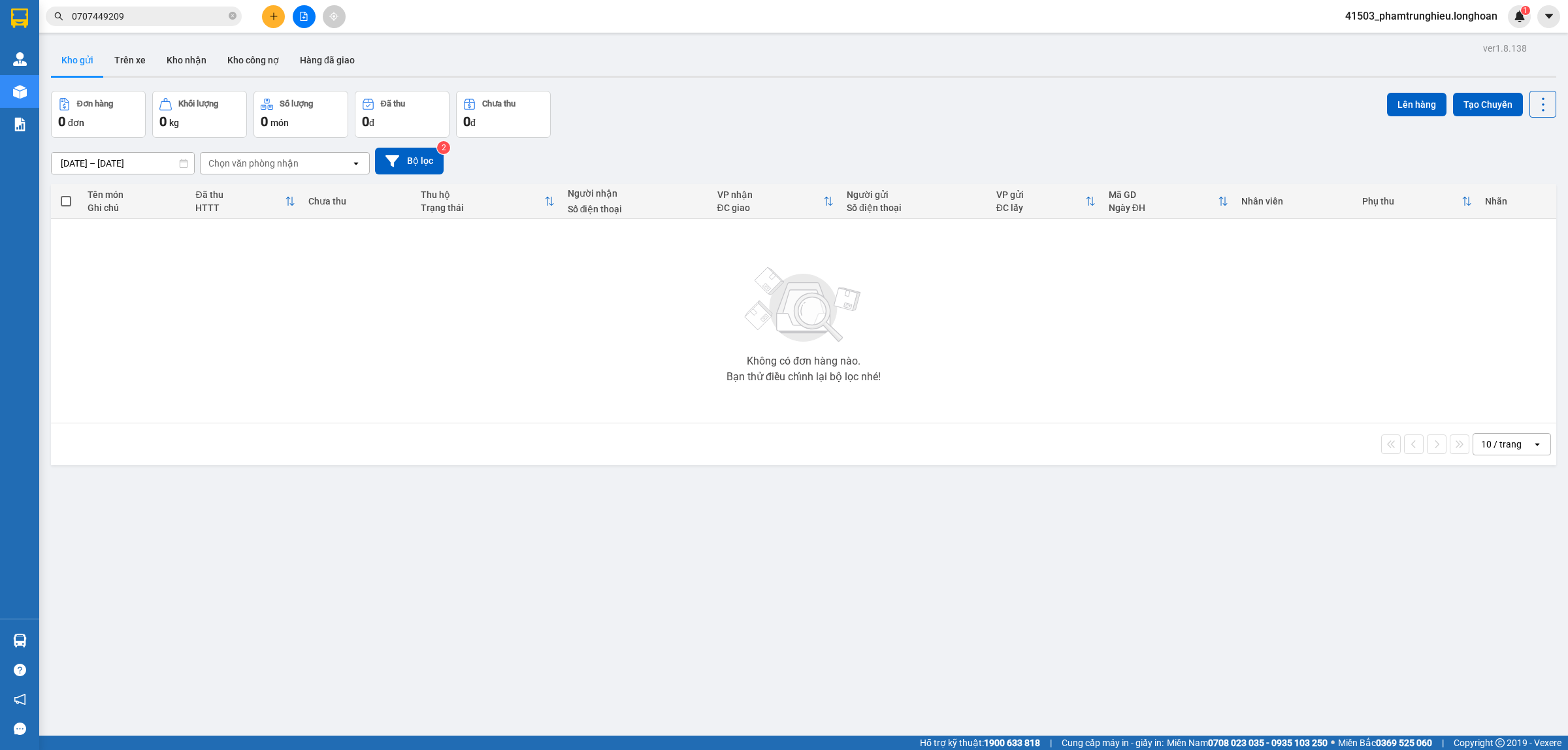
click at [153, 13] on input "0707449209" at bounding box center [148, 16] width 154 height 14
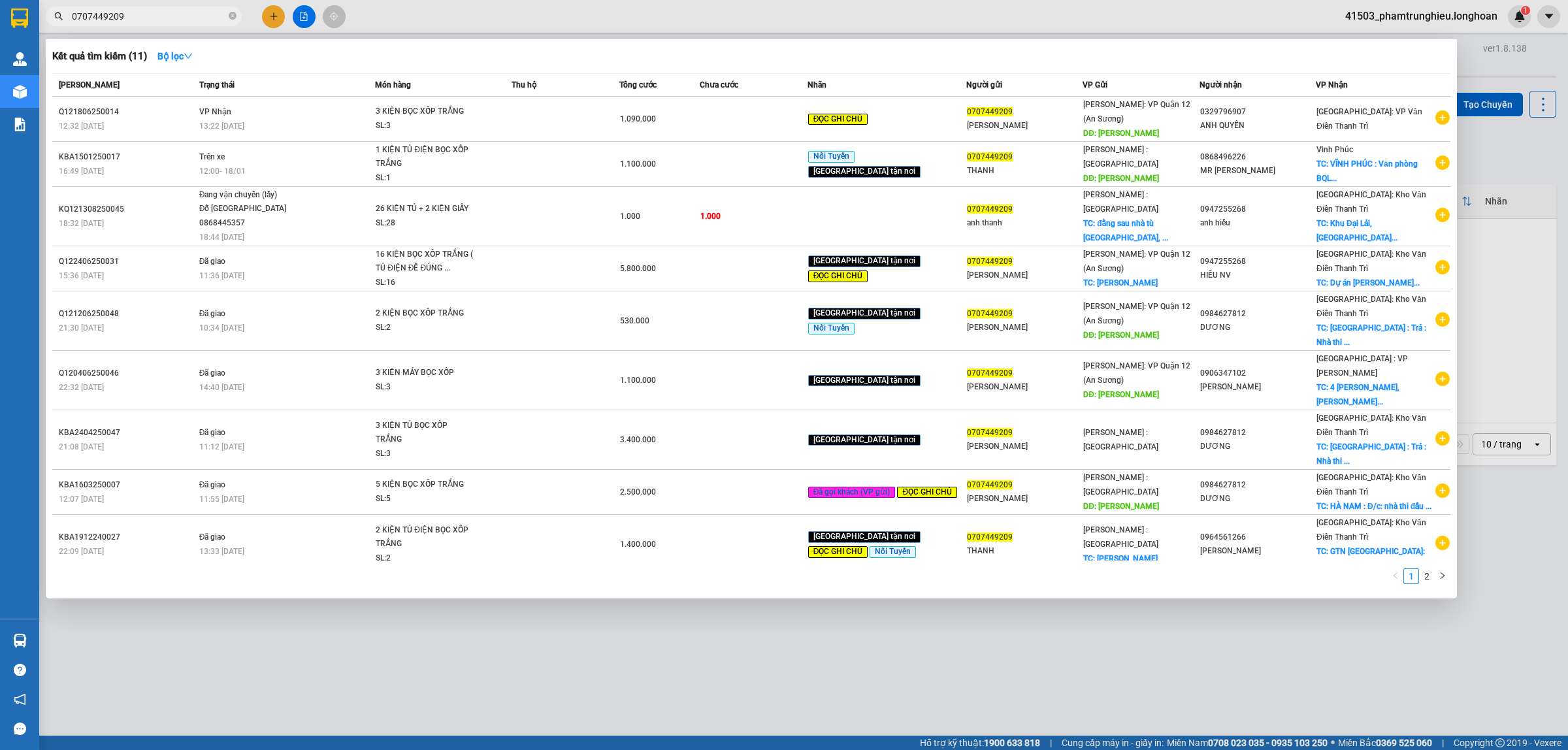
click at [153, 13] on input "0707449209" at bounding box center [148, 16] width 154 height 14
paste input "77456730"
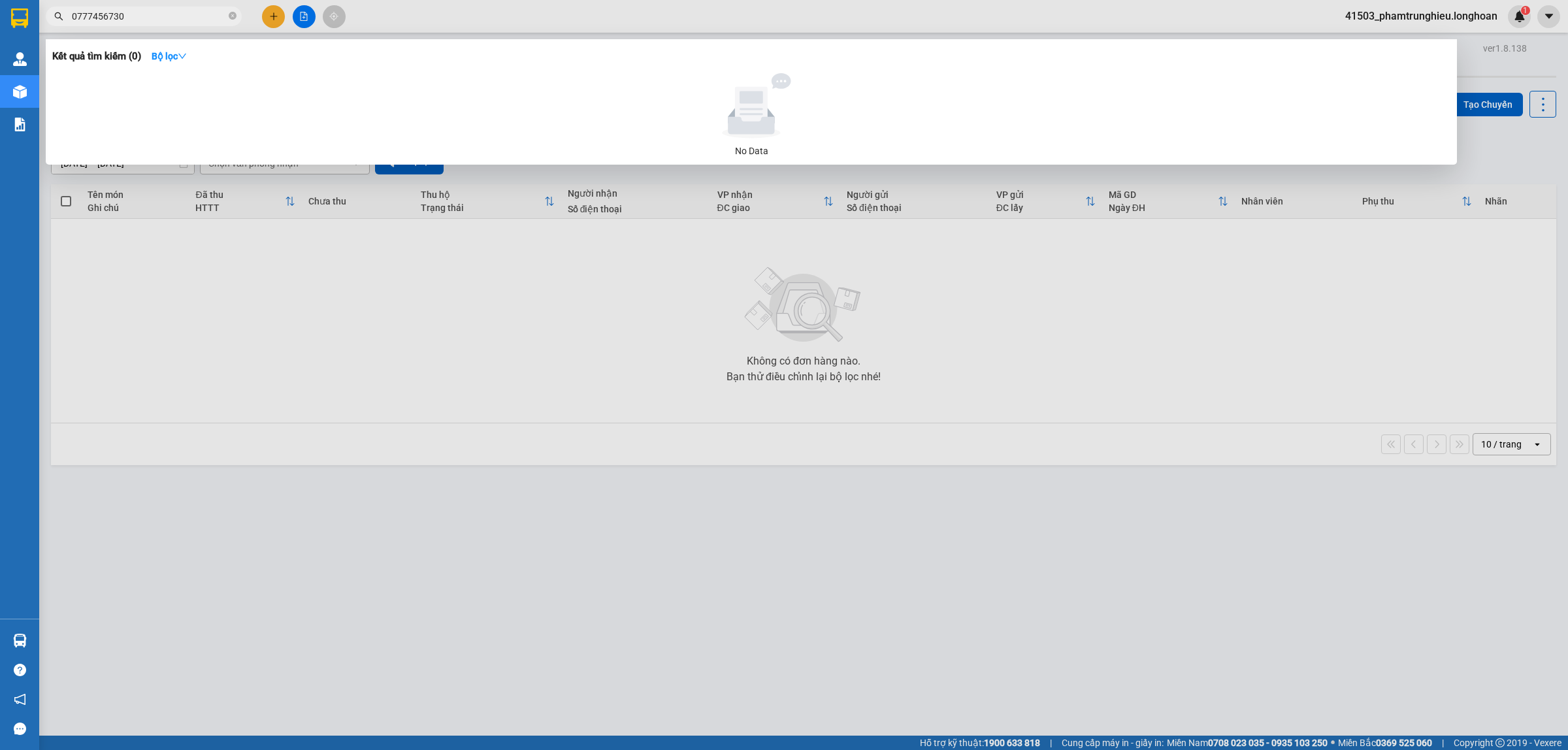
click at [174, 8] on span "0777456730" at bounding box center [143, 16] width 196 height 20
click at [161, 16] on input "0777456730" at bounding box center [148, 16] width 154 height 14
click at [144, 7] on span "0777456730" at bounding box center [143, 16] width 196 height 20
click at [143, 13] on input "0777456730" at bounding box center [148, 16] width 154 height 14
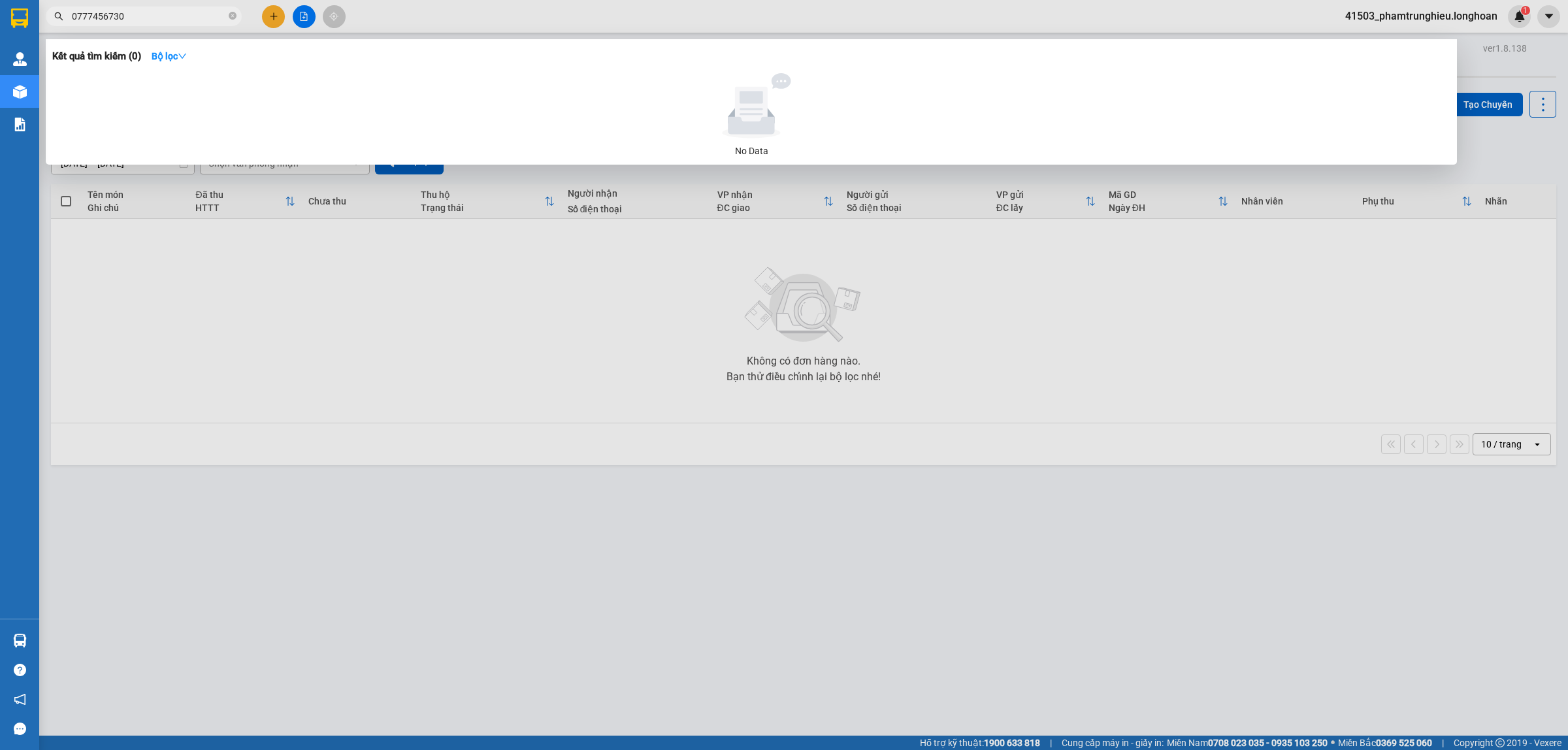
click at [143, 13] on input "0777456730" at bounding box center [148, 16] width 154 height 14
paste input "843619623"
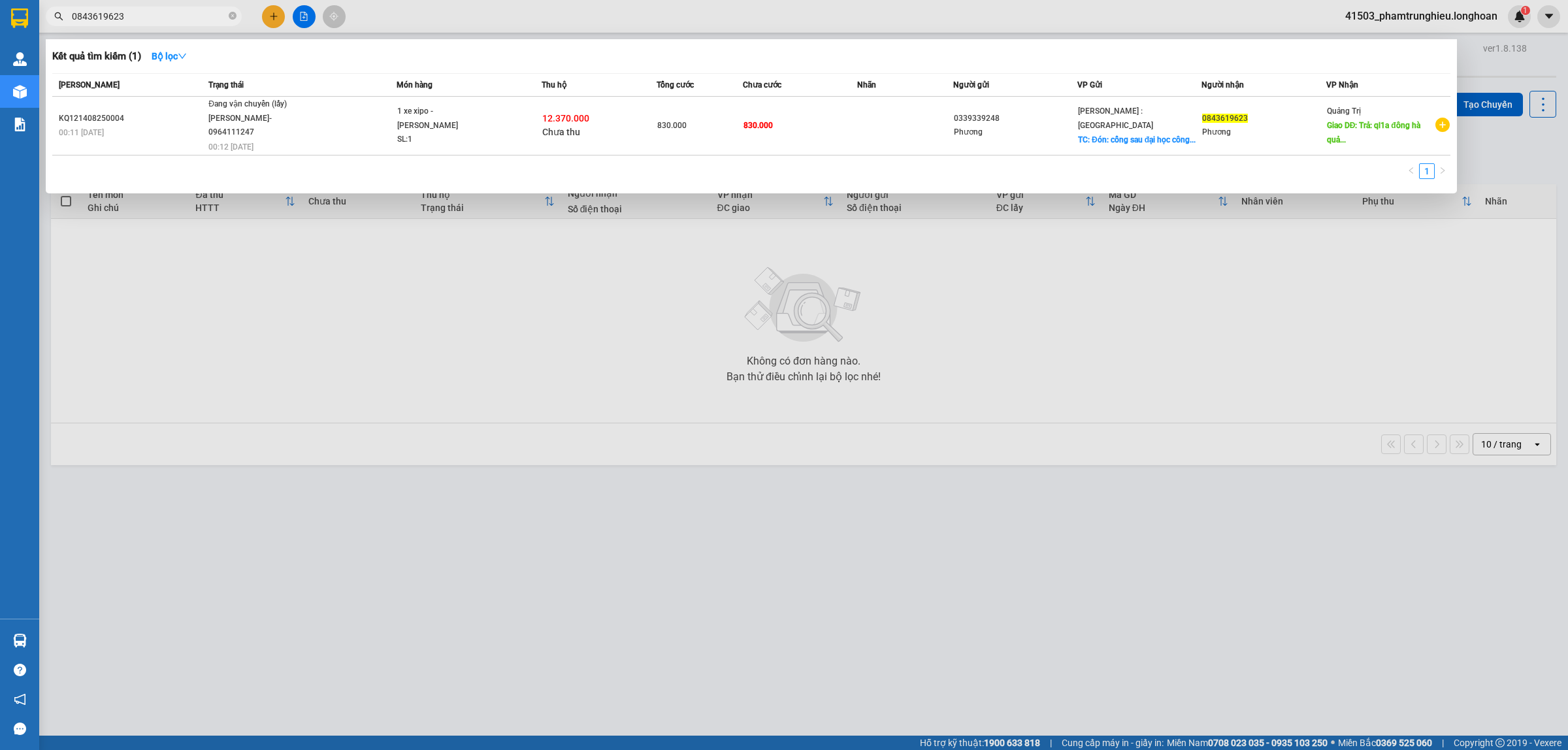
click at [148, 21] on input "0843619623" at bounding box center [148, 16] width 154 height 14
click at [190, 14] on input "0843619623" at bounding box center [148, 16] width 154 height 14
click at [176, 14] on input "0843619623" at bounding box center [148, 16] width 154 height 14
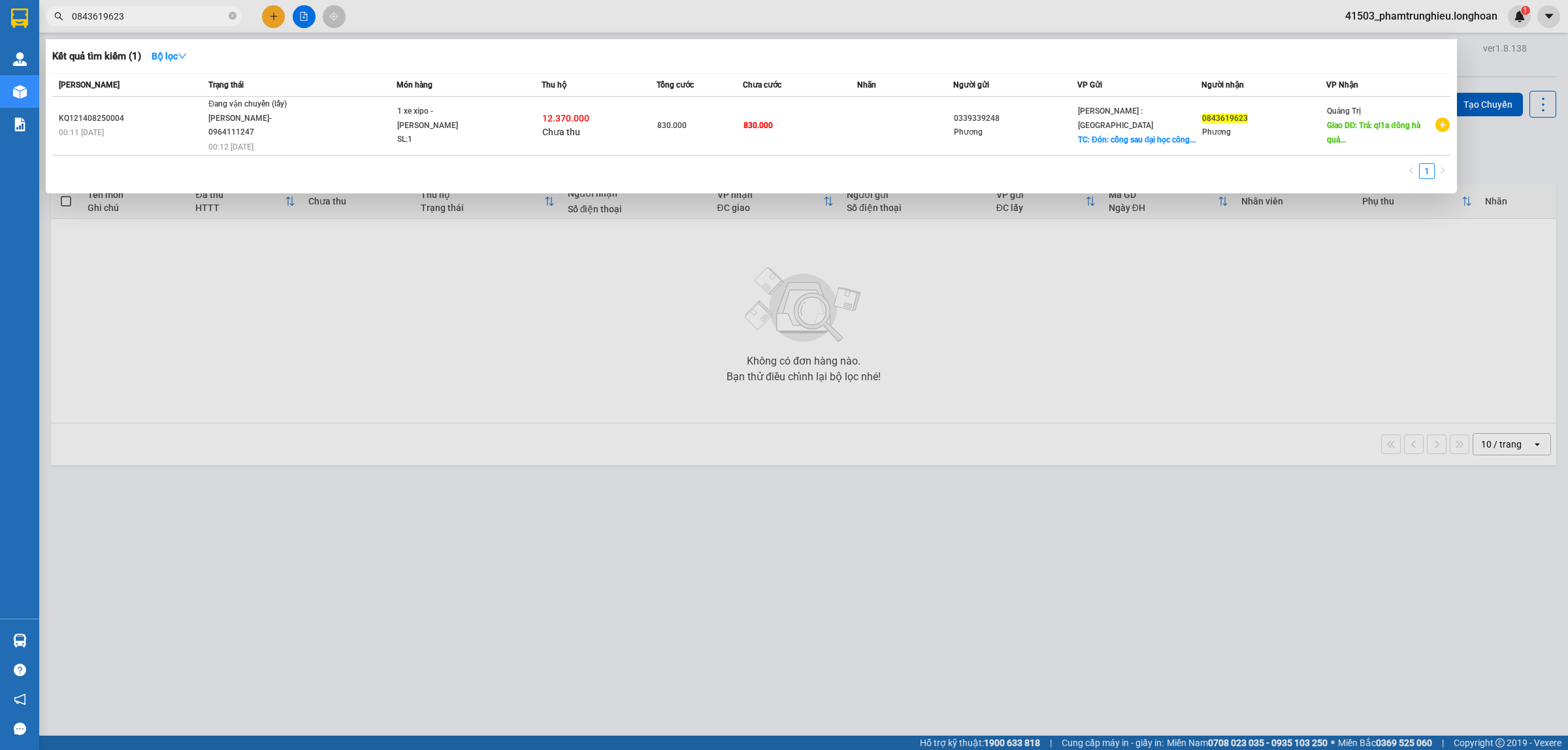
click at [176, 14] on input "0843619623" at bounding box center [148, 16] width 154 height 14
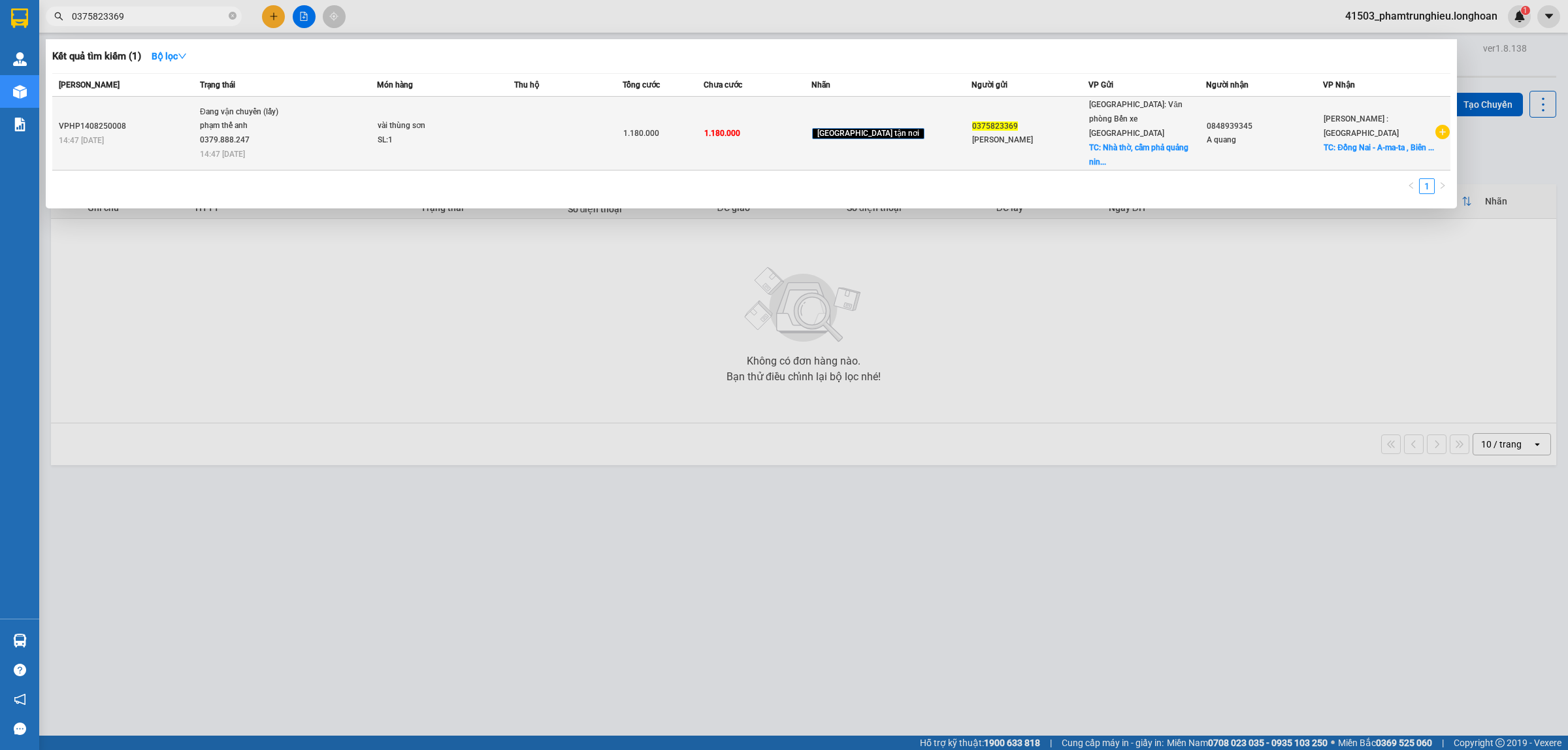
type input "0375823369"
click at [353, 138] on span "Đang vận chuyển (lấy) phạm thế anh 0379.888.247 14:47 [DATE]" at bounding box center [288, 133] width 176 height 54
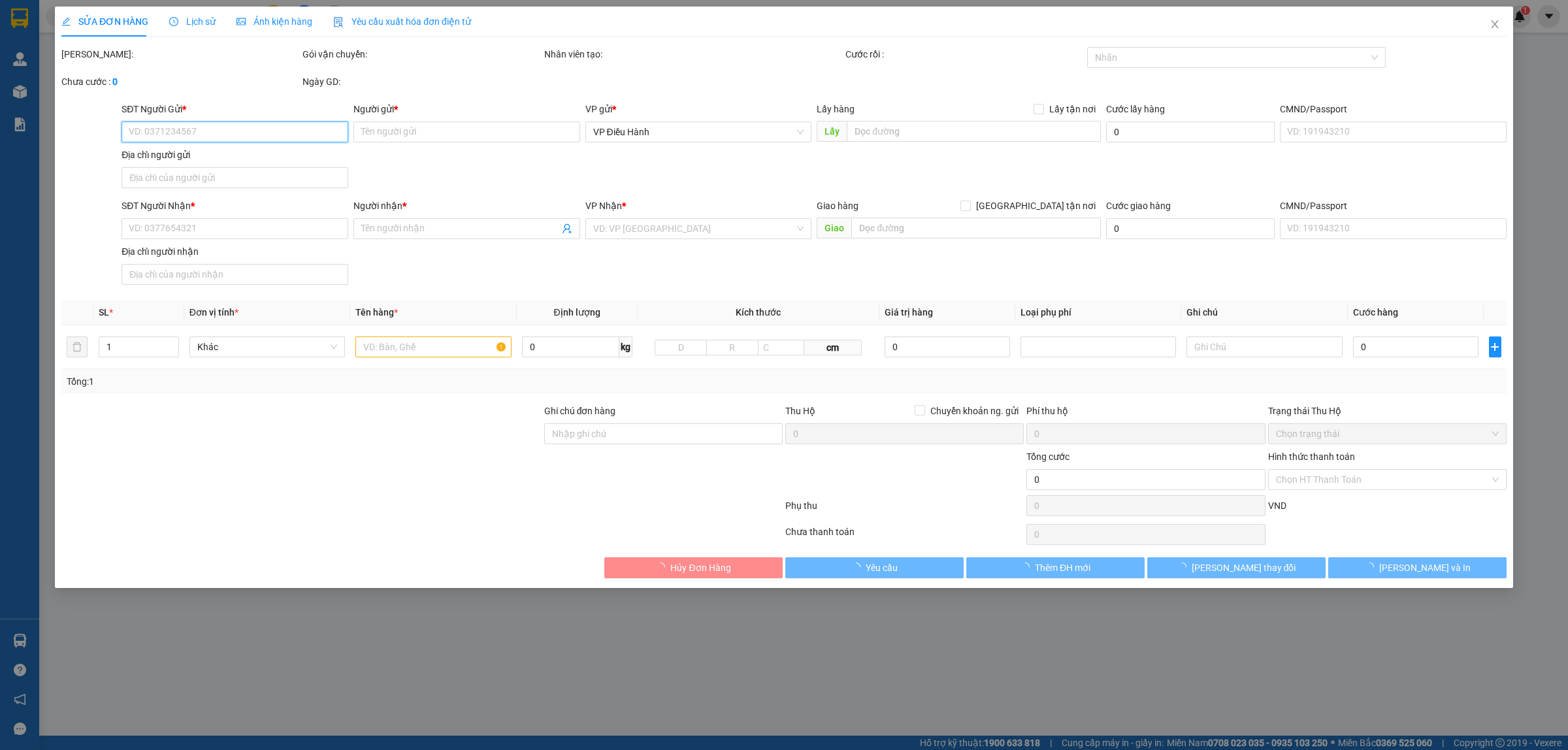
type input "0375823369"
type input "[PERSON_NAME]"
checkbox input "true"
type input "Nhà thờ, cẩm phả [GEOGRAPHIC_DATA]"
type input "0848939345"
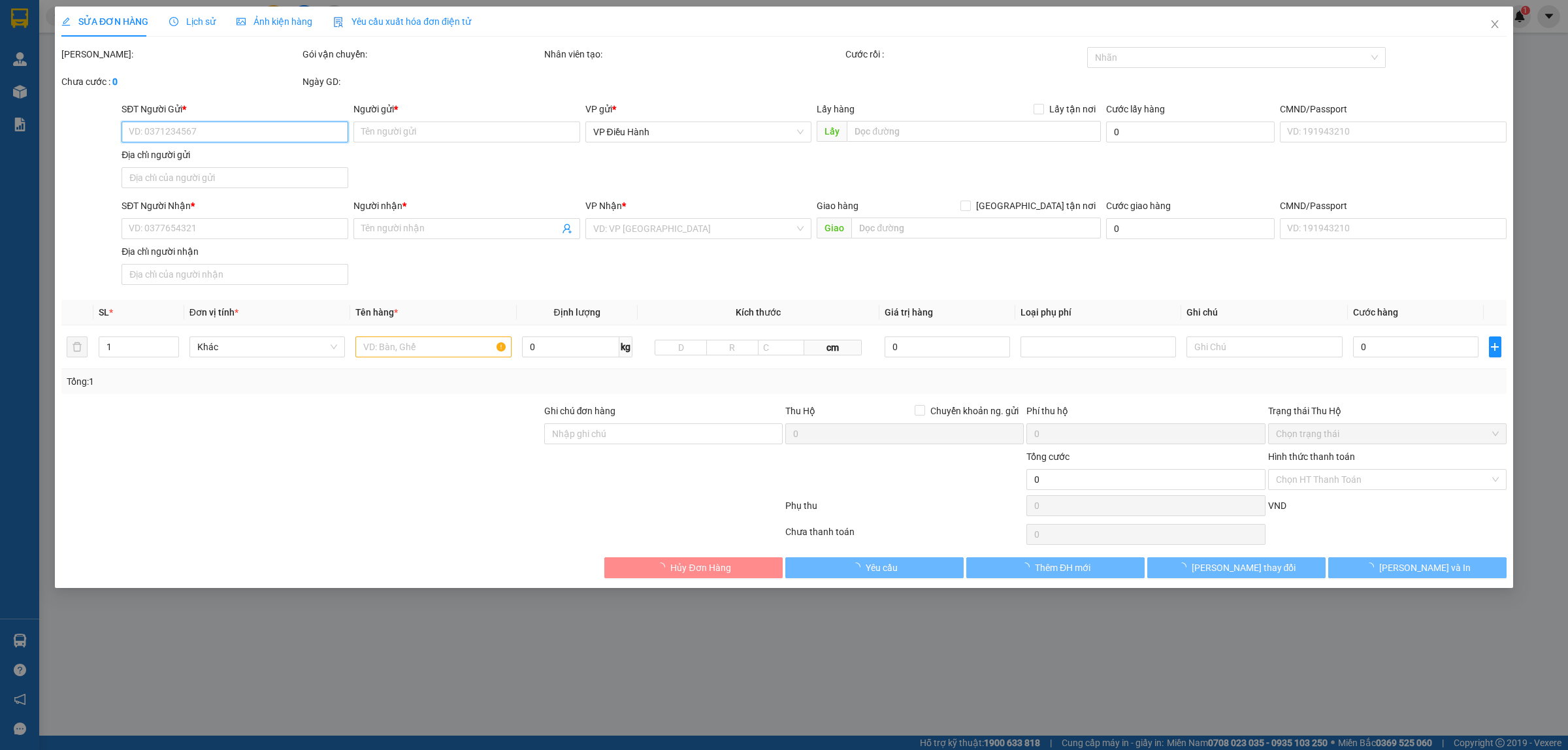
type input "A quang"
checkbox input "true"
type input "Đồng Nai - A-[GEOGRAPHIC_DATA] , [GEOGRAPHIC_DATA], [GEOGRAPHIC_DATA]."
type input "1.180.000"
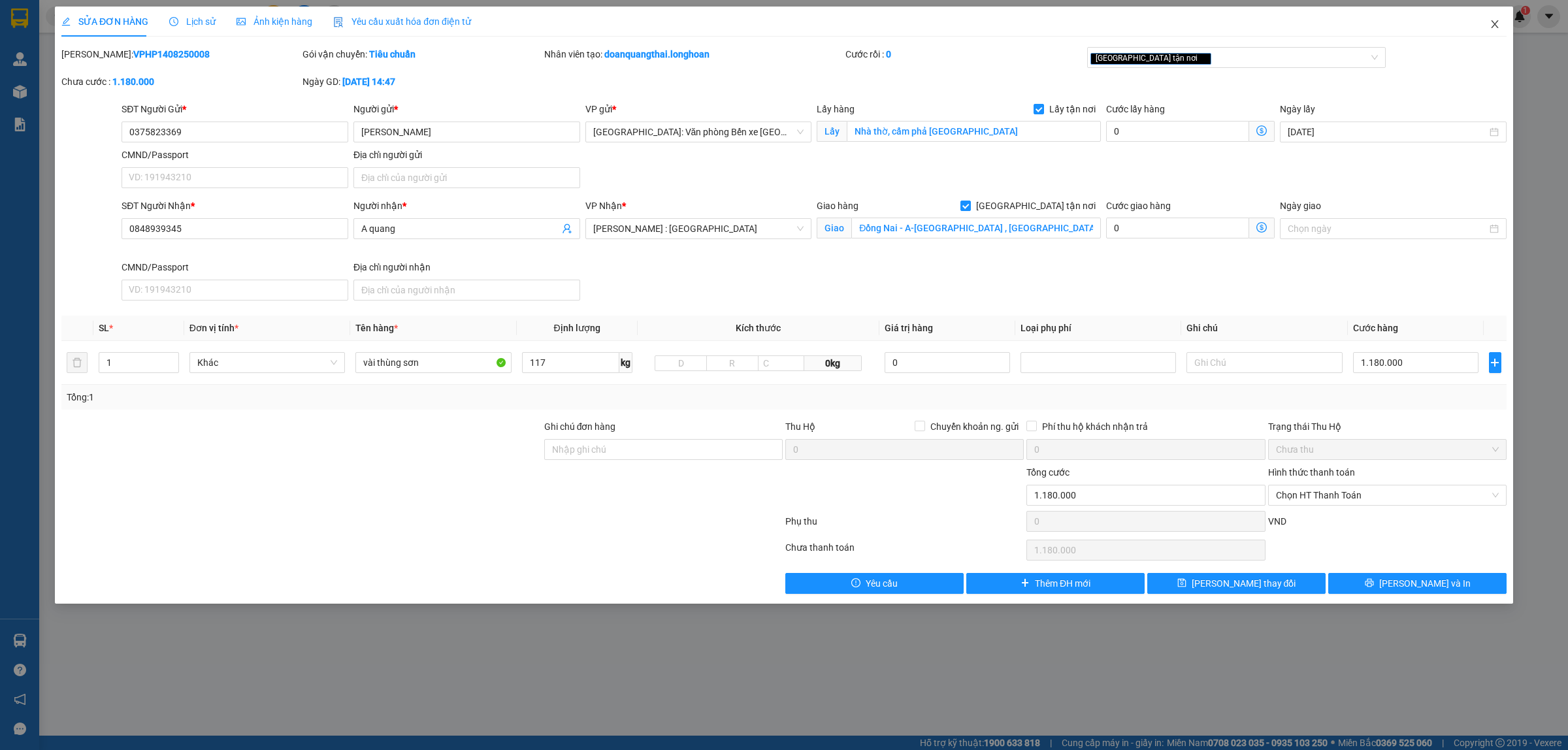
click at [1500, 16] on span "Close" at bounding box center [1495, 25] width 36 height 36
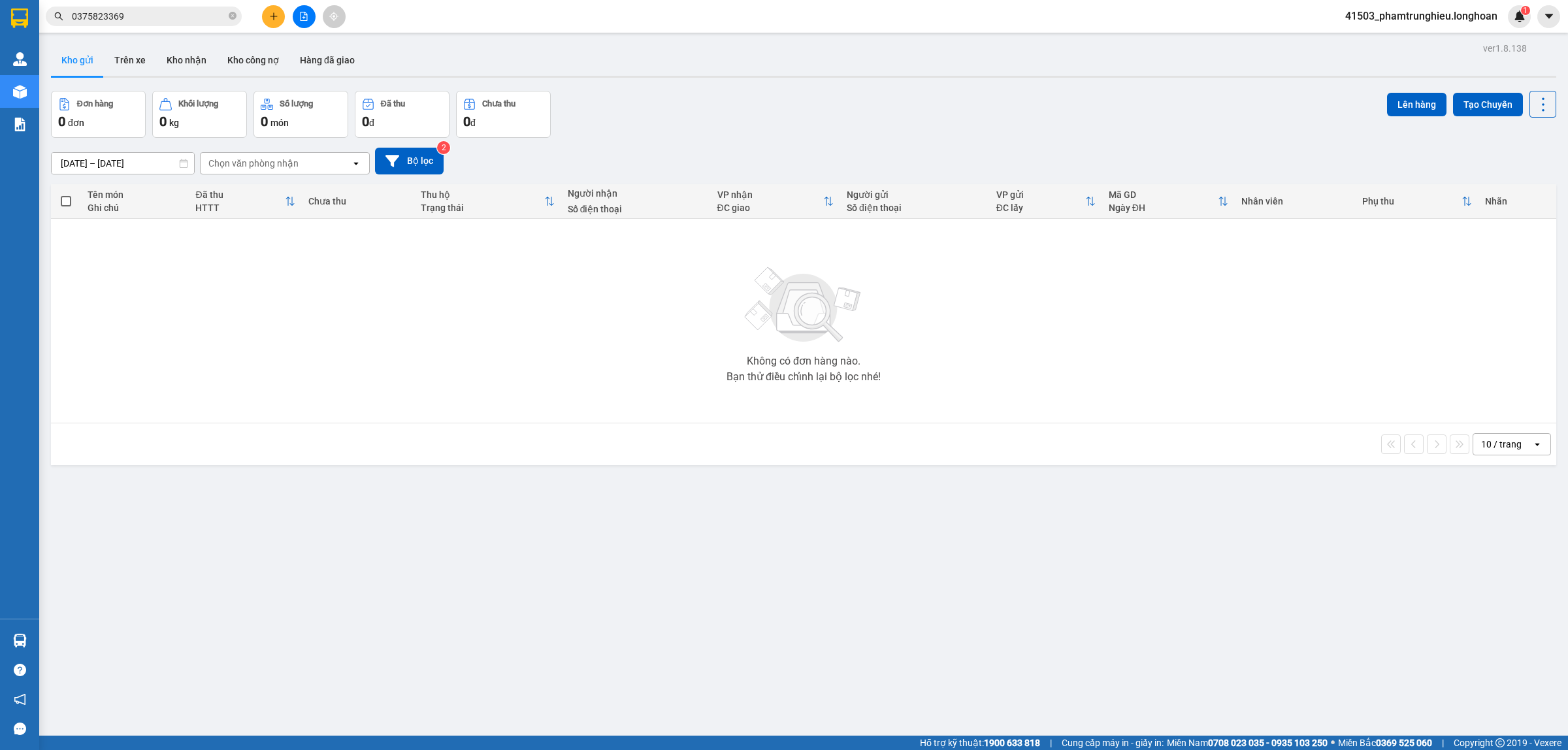
click at [136, 13] on input "0375823369" at bounding box center [148, 16] width 154 height 14
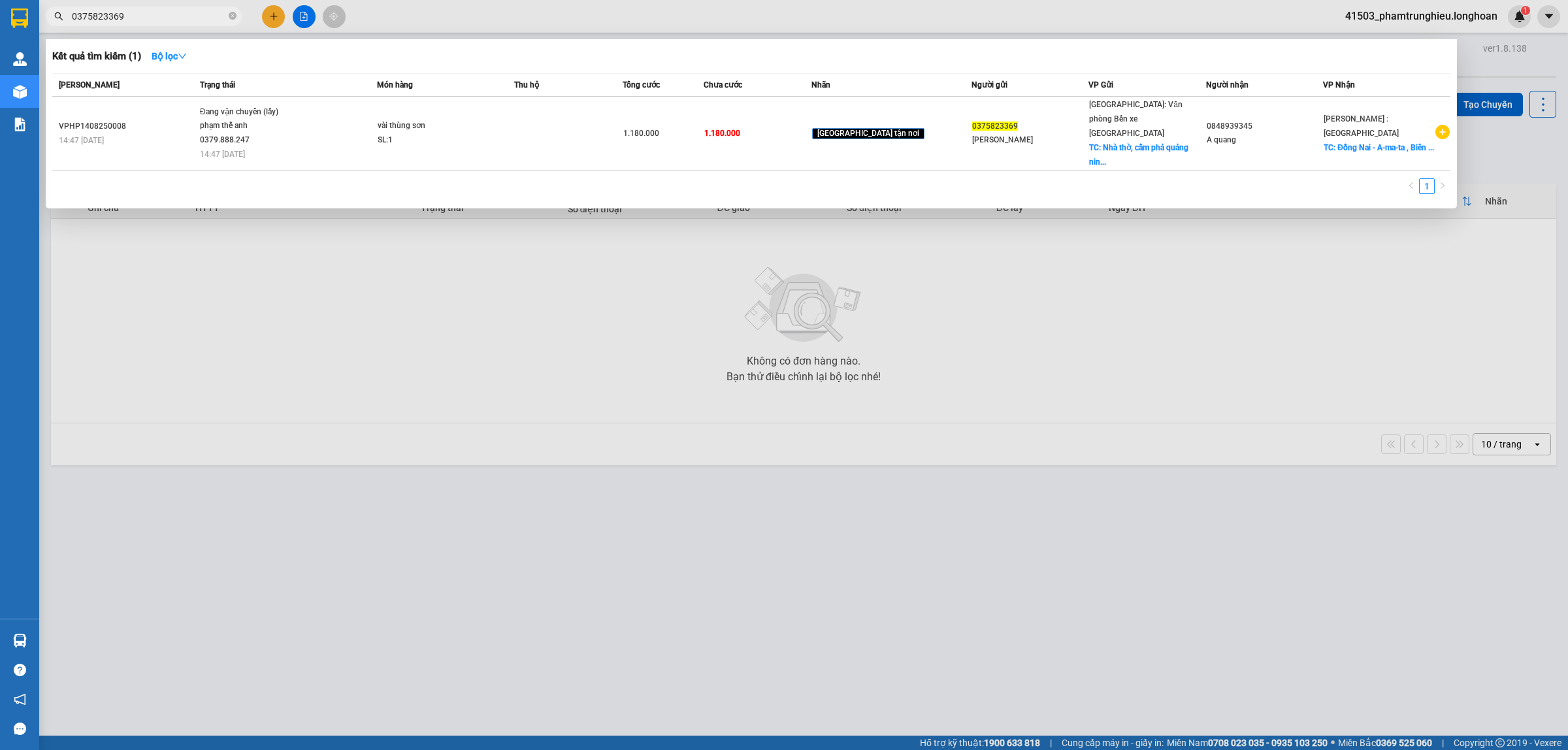
click at [136, 13] on input "0375823369" at bounding box center [148, 16] width 154 height 14
paste input "843619623"
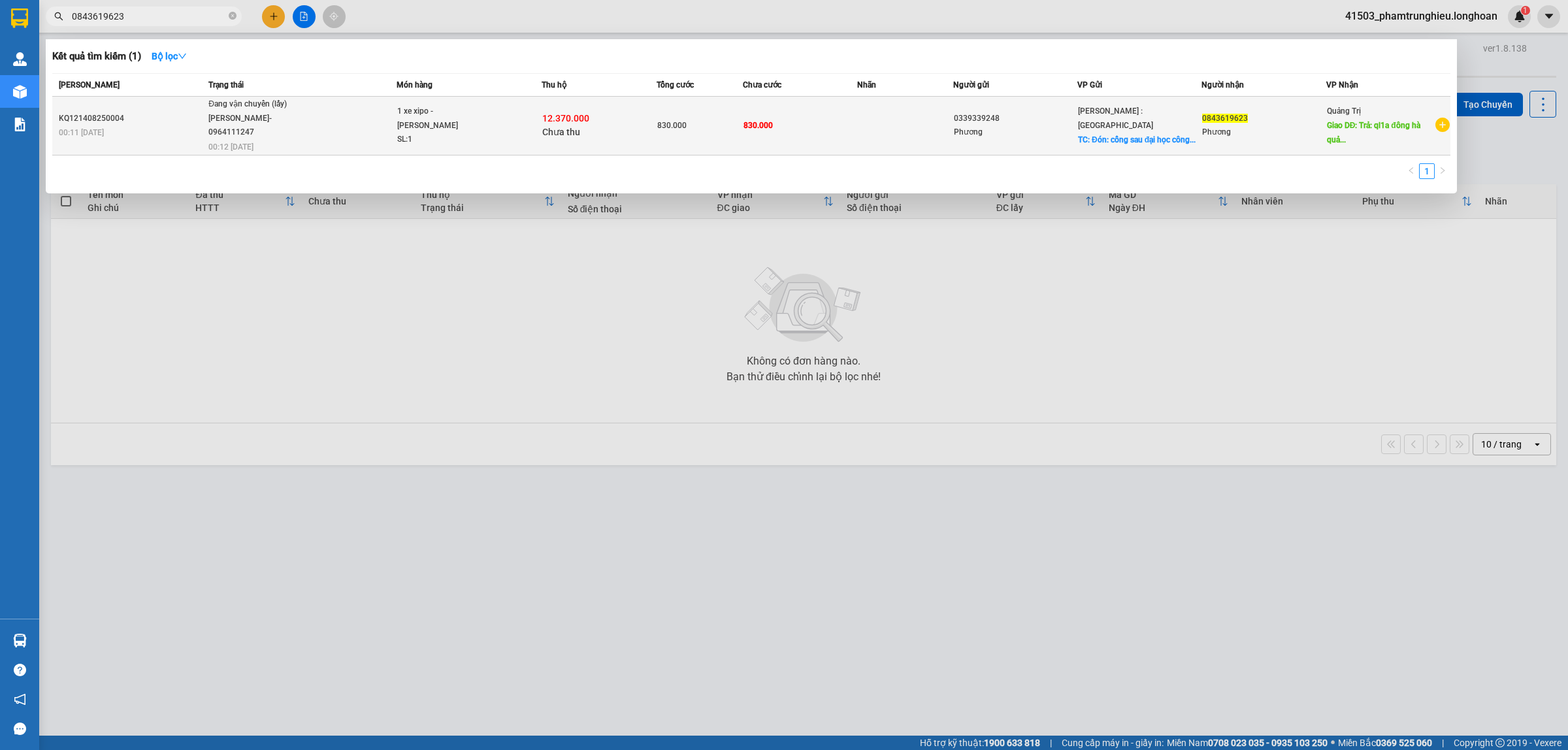
type input "0843619623"
click at [348, 129] on span "Đang vận chuyển (lấy) [PERSON_NAME]- 0964111247 00:12 [DATE]" at bounding box center [302, 124] width 187 height 54
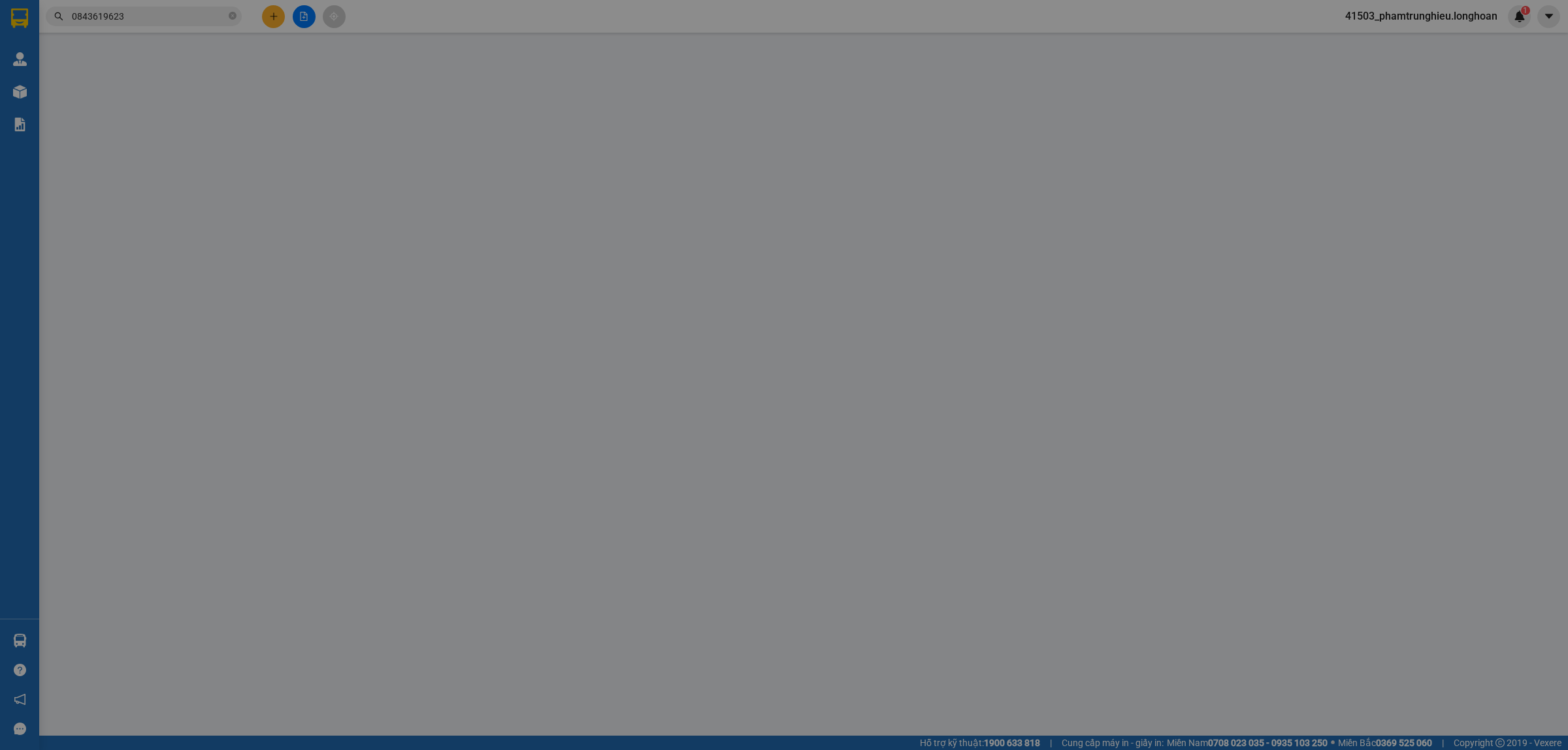
type input "0339339248"
type input "Phương"
checkbox input "true"
type input "Đón: cổng sau đại học công nghệ đồng nai trảng dài biên hoà"
type input "0843619623"
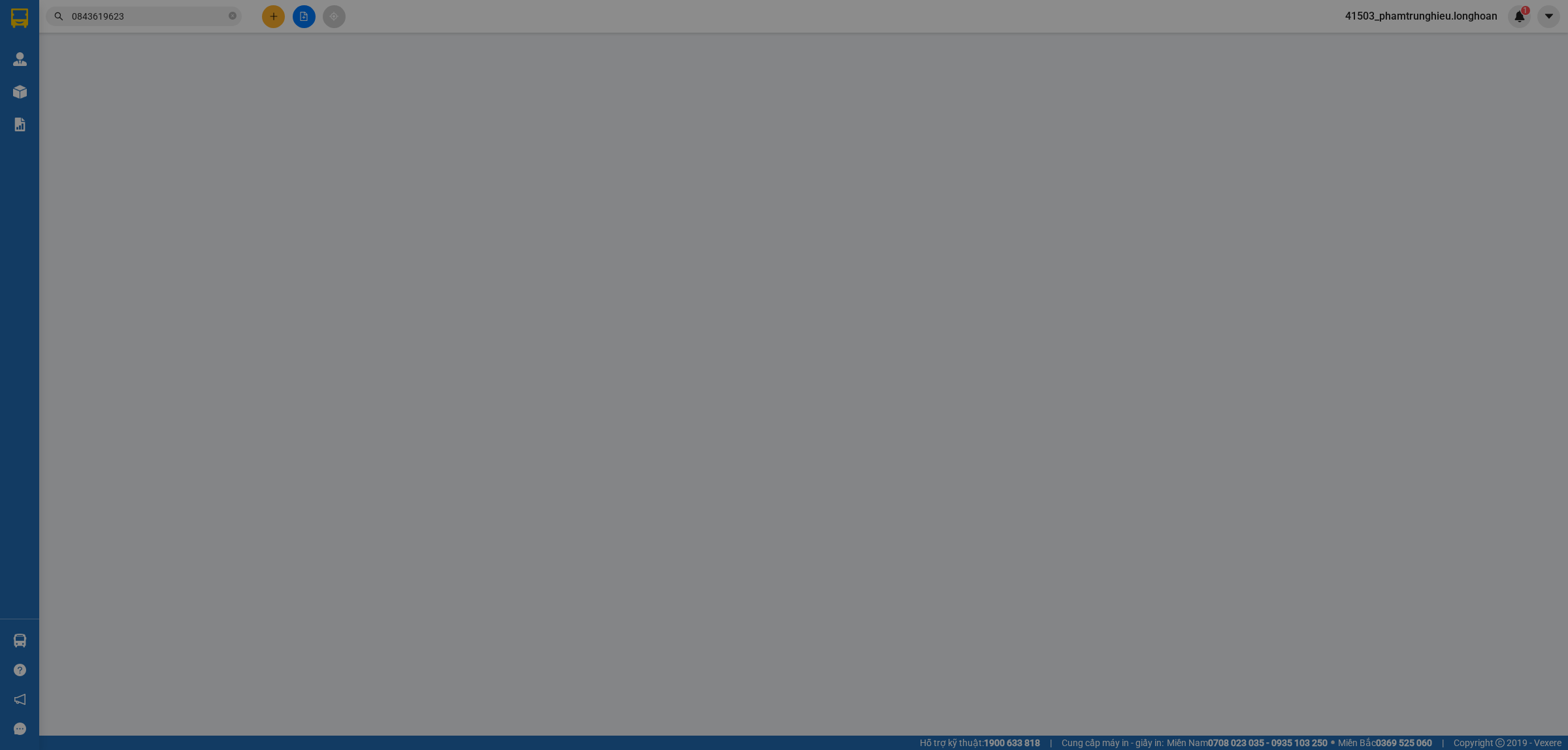
type input "Phương"
type input "Trả: ql1a đông [GEOGRAPHIC_DATA]"
type input "830.000"
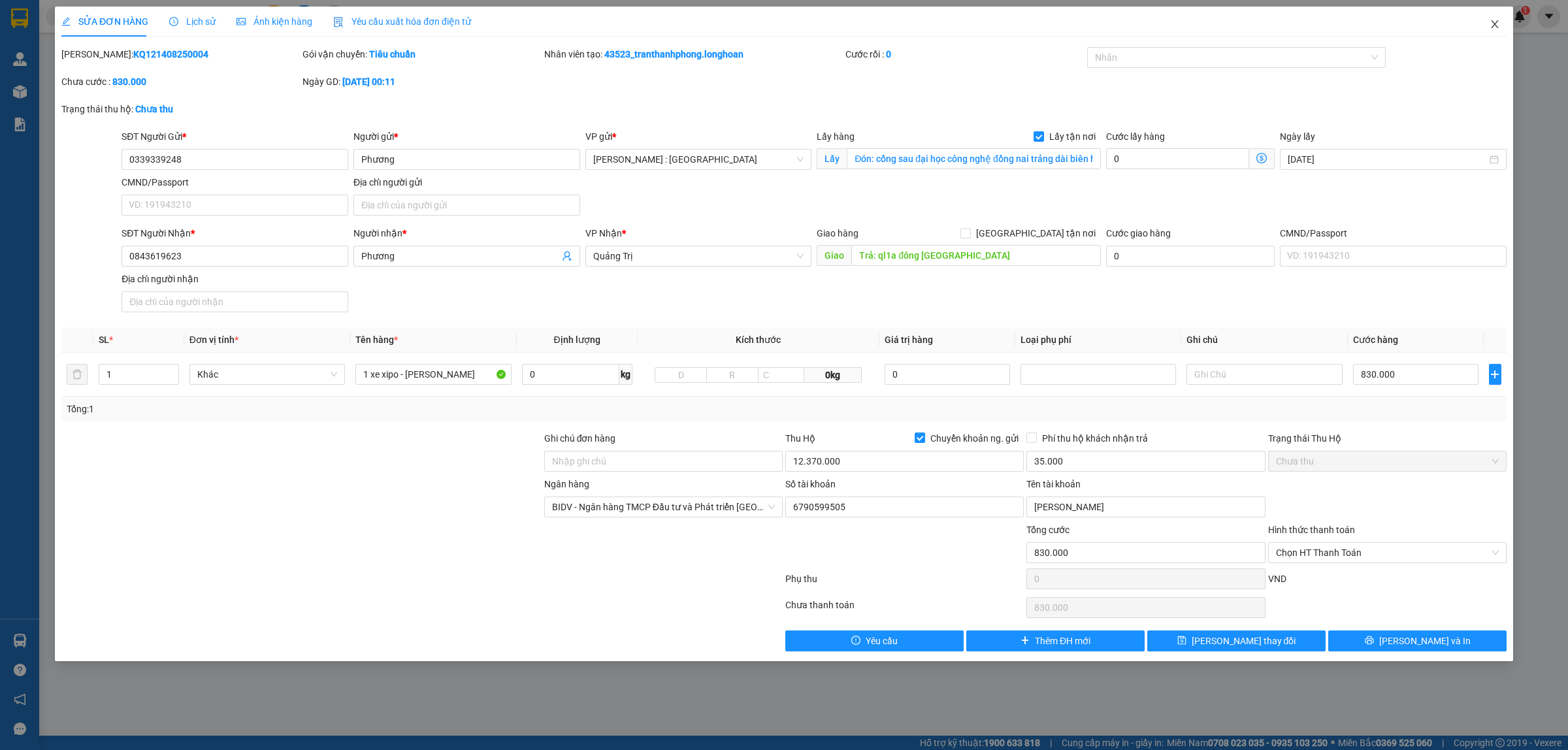
click at [1491, 24] on icon "close" at bounding box center [1494, 24] width 11 height 11
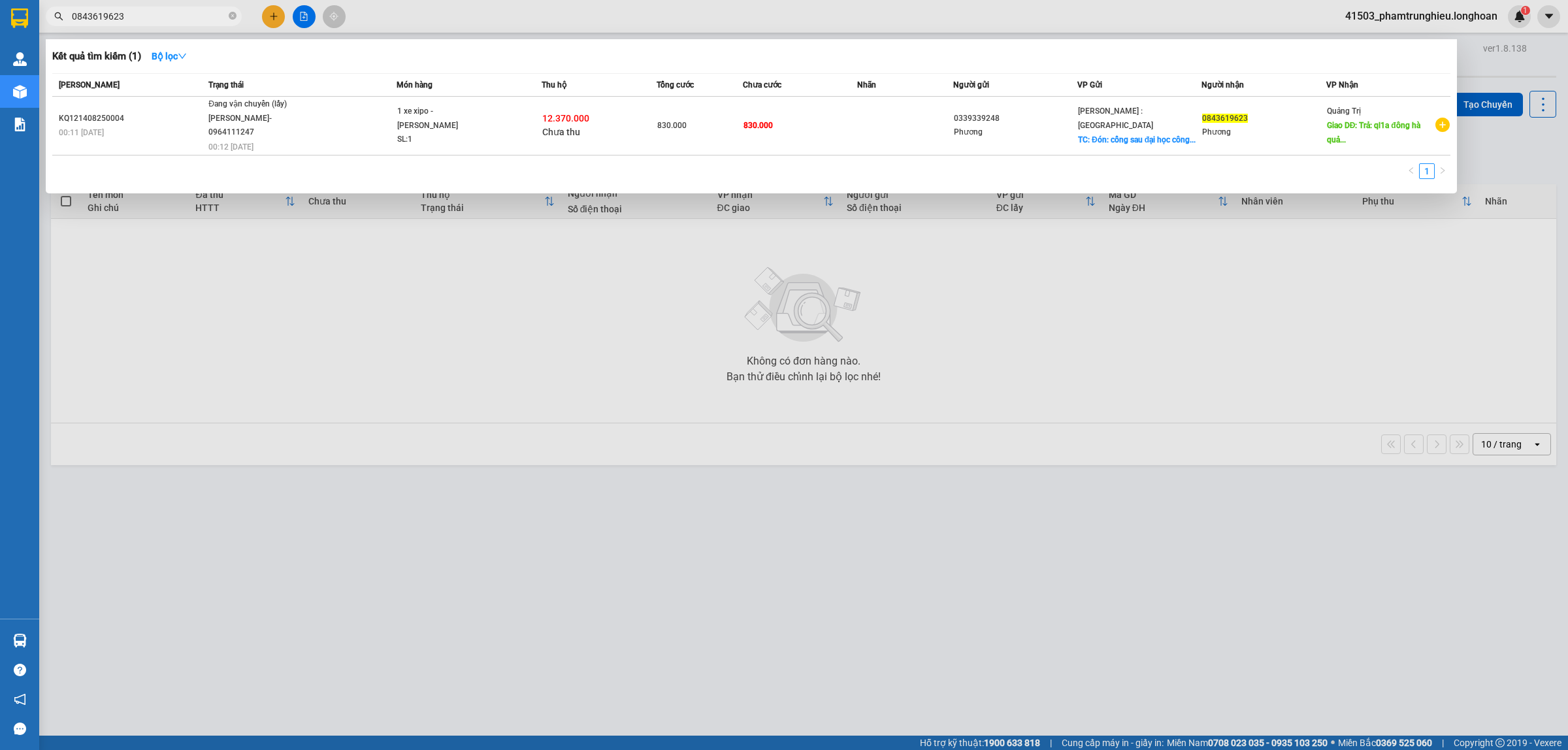
click at [154, 21] on input "0843619623" at bounding box center [148, 16] width 154 height 14
paste input "777456730"
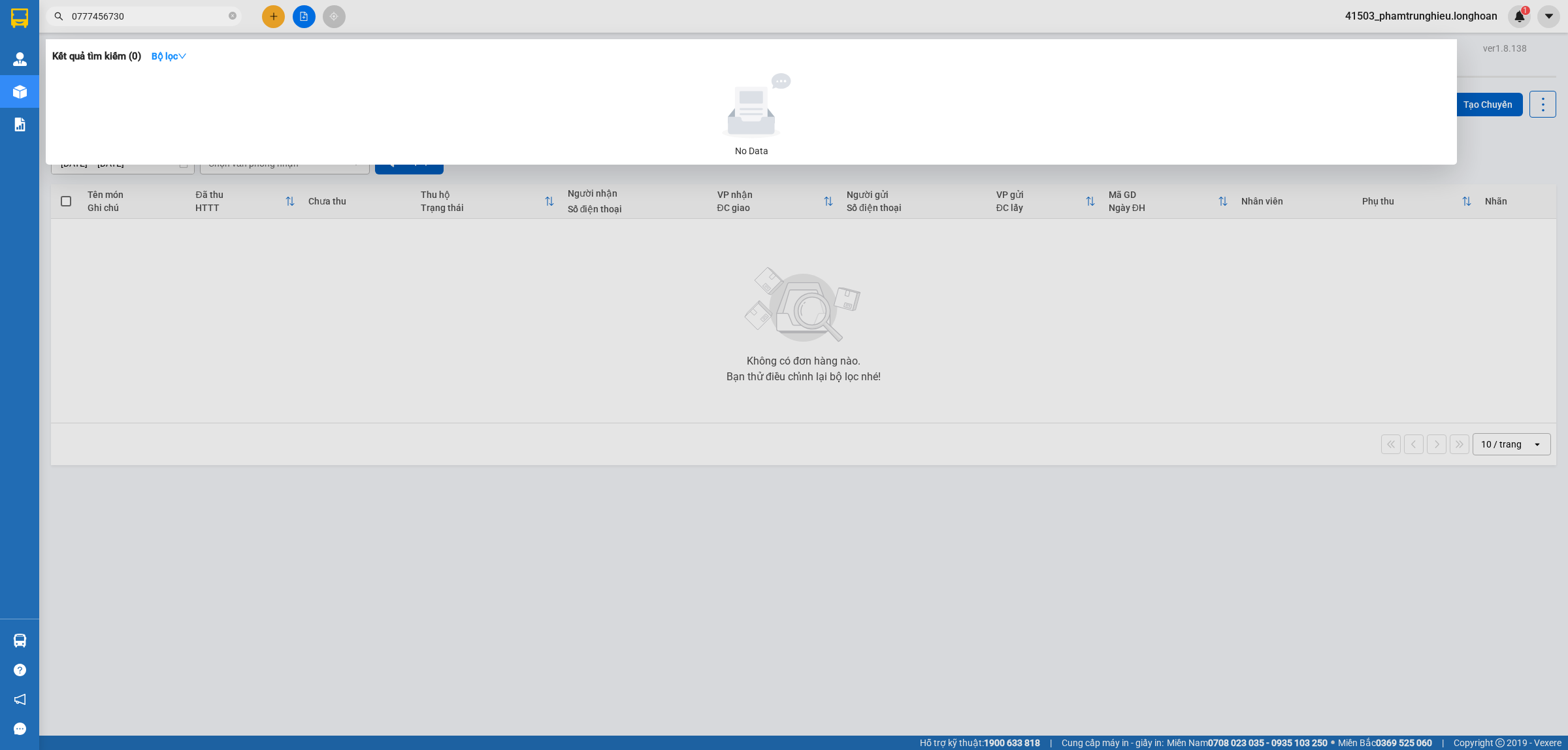
click at [153, 15] on input "0777456730" at bounding box center [148, 16] width 154 height 14
click at [152, 13] on input "0777456730" at bounding box center [148, 16] width 154 height 14
drag, startPoint x: 152, startPoint y: 13, endPoint x: 200, endPoint y: 1, distance: 49.5
click at [152, 12] on input "0777456730" at bounding box center [148, 16] width 154 height 14
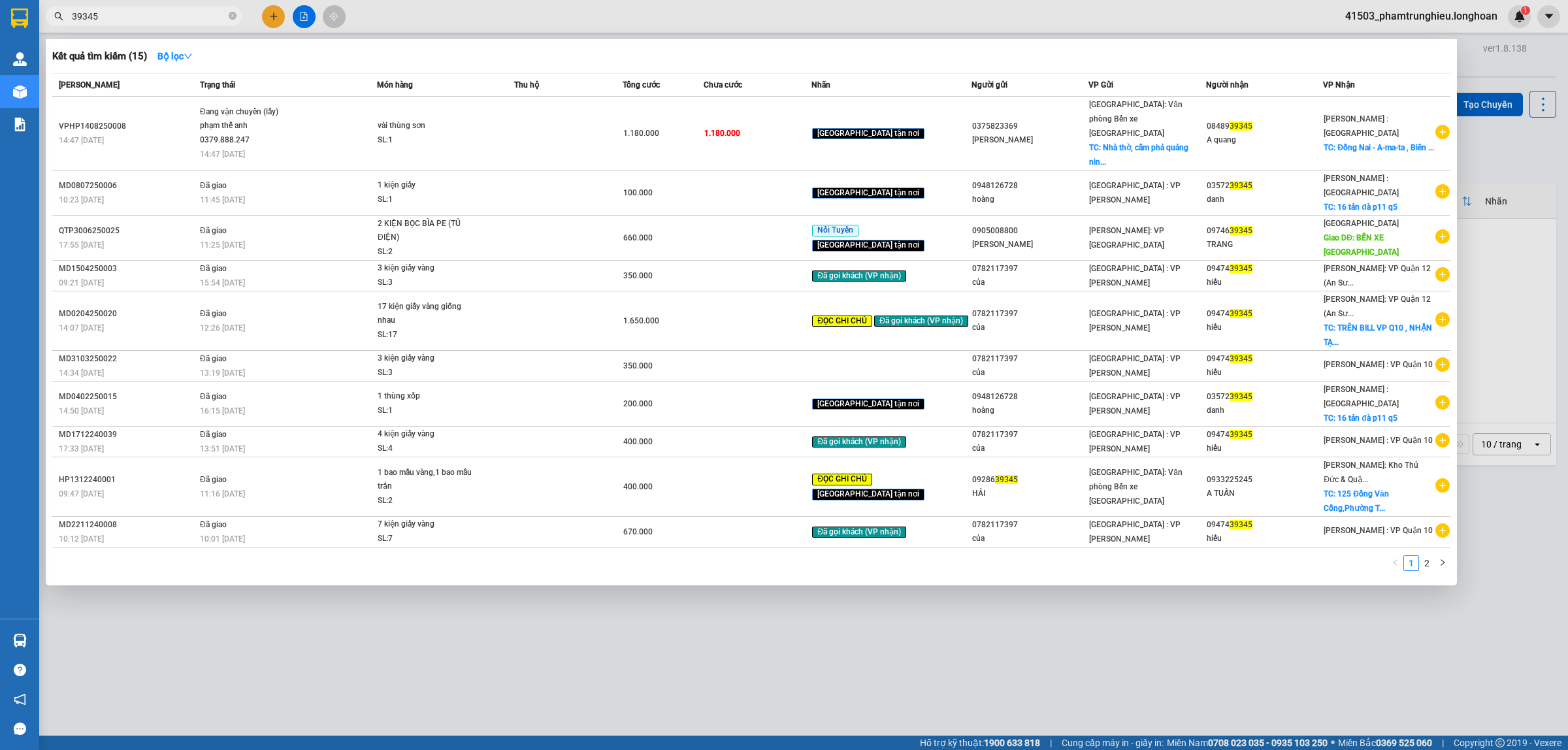
click at [162, 12] on input "39345" at bounding box center [148, 16] width 154 height 14
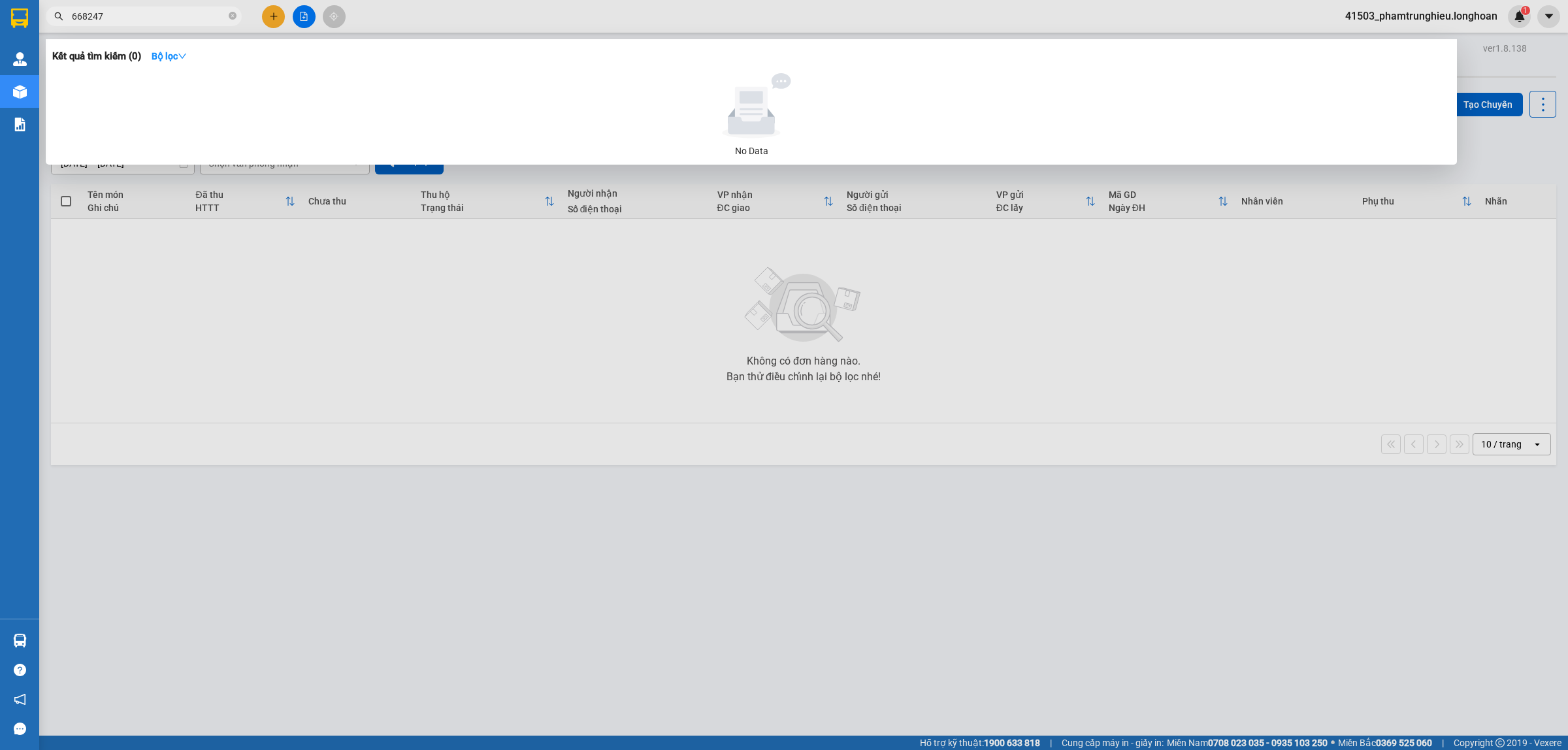
click at [125, 11] on input "668247" at bounding box center [148, 16] width 154 height 14
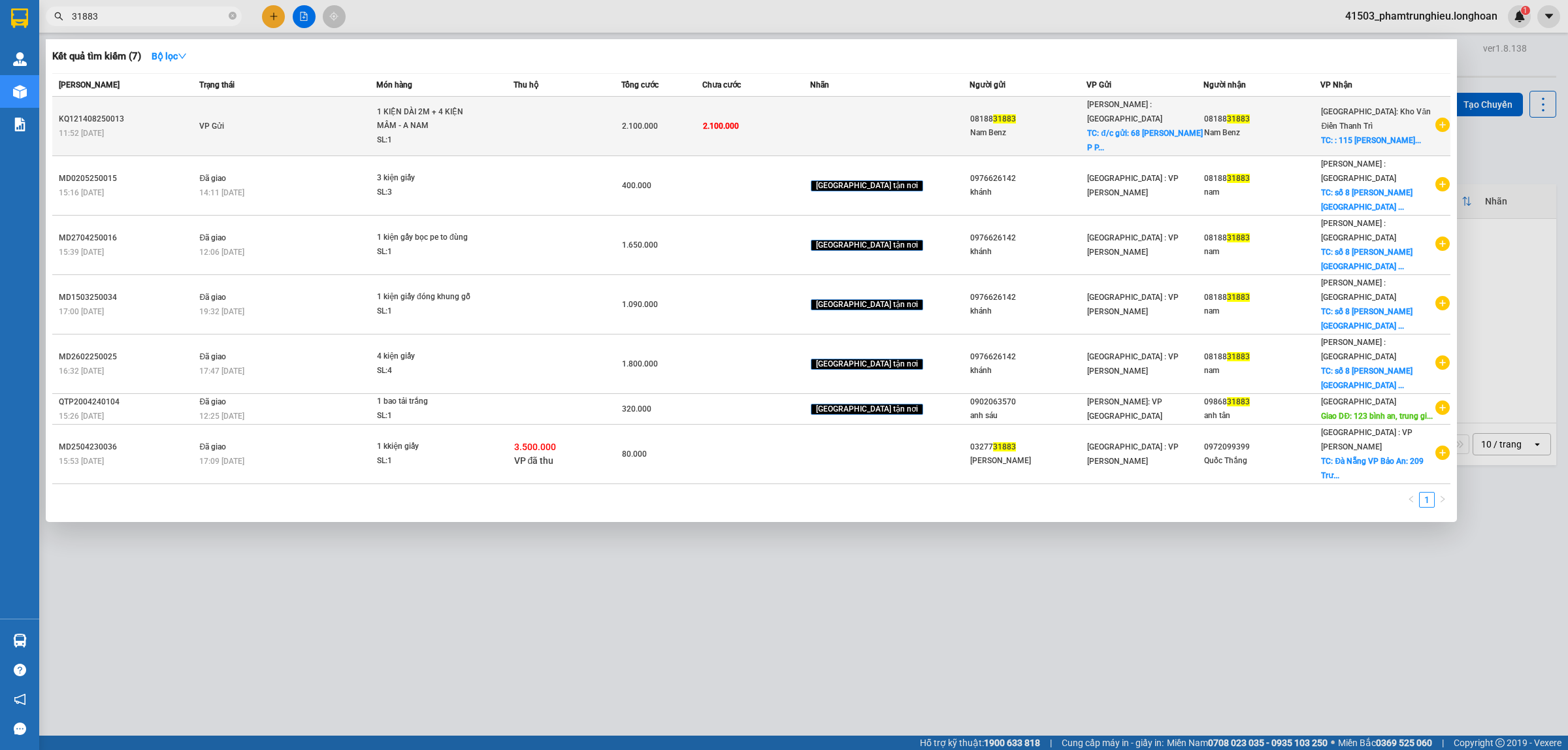
type input "31883"
click at [324, 137] on td "VP Gửi" at bounding box center [286, 126] width 181 height 59
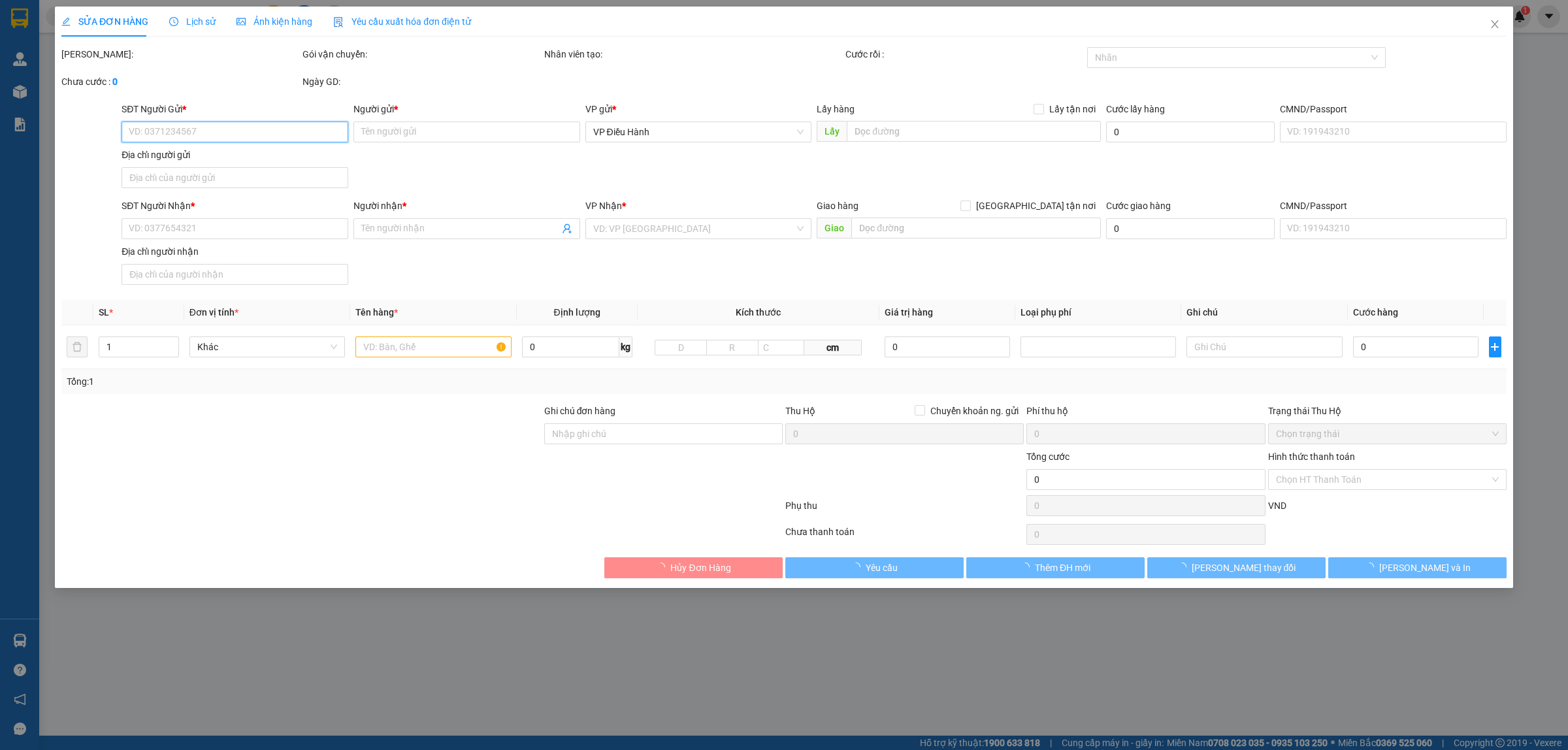
type input "0818831883"
type input "Nam Benz"
checkbox input "true"
type input "đ/c gửi: 68 [PERSON_NAME] P Phú Thuận Q7"
type input "0818831883"
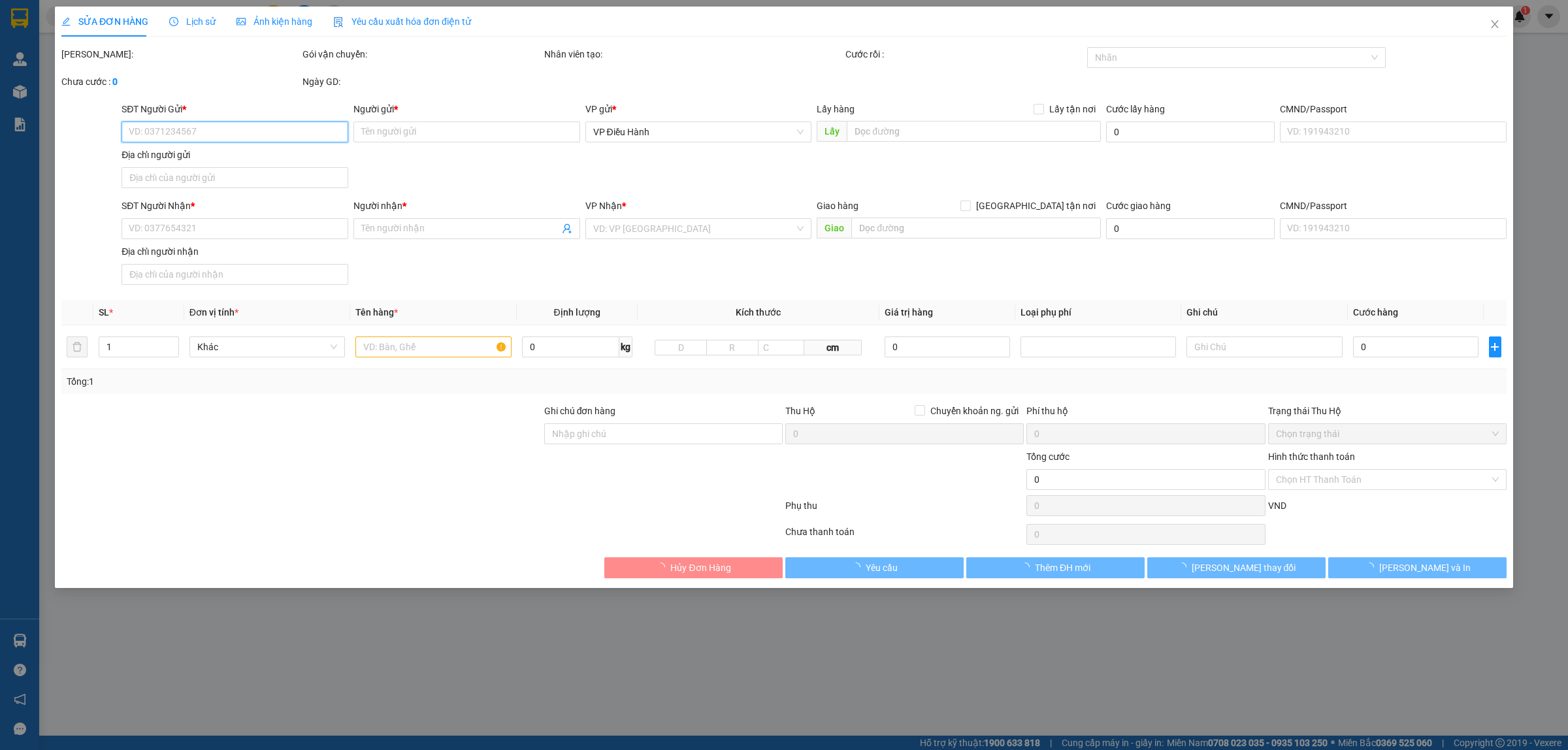
type input "Nam Benz"
checkbox input "true"
type input ": 115 [PERSON_NAME]"
type input "2.100.000"
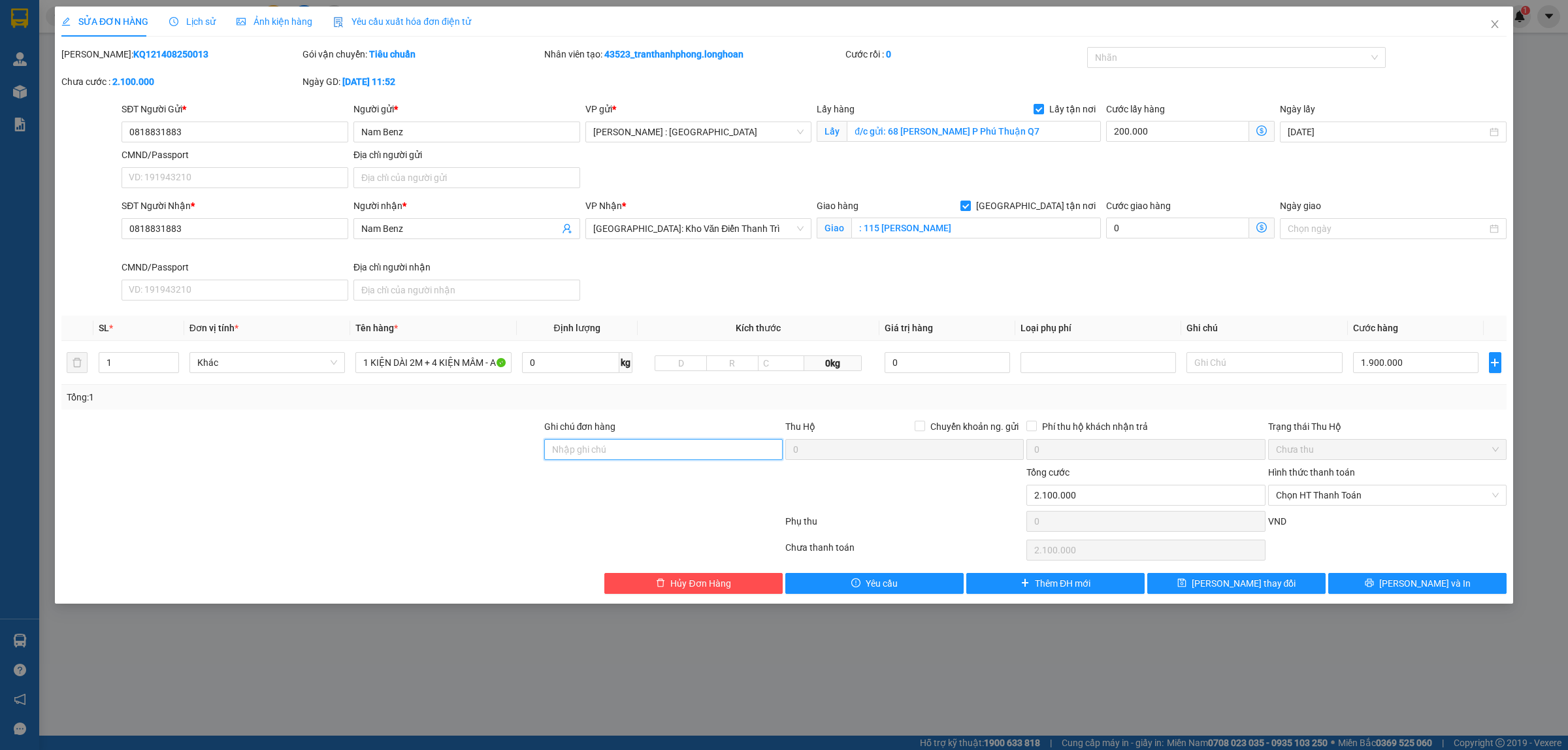
click at [605, 448] on input "Ghi chú đơn hàng" at bounding box center [663, 448] width 238 height 21
type input "HÀNG PHỤ KIỆN GIÁ TRỊ CAO CHÚ Ý BỐC XẾP GỌI LẠI CHO KHÁCH BÁO CHÍNH SÁCH"
click at [1263, 584] on span "[PERSON_NAME] thay đổi" at bounding box center [1243, 583] width 105 height 14
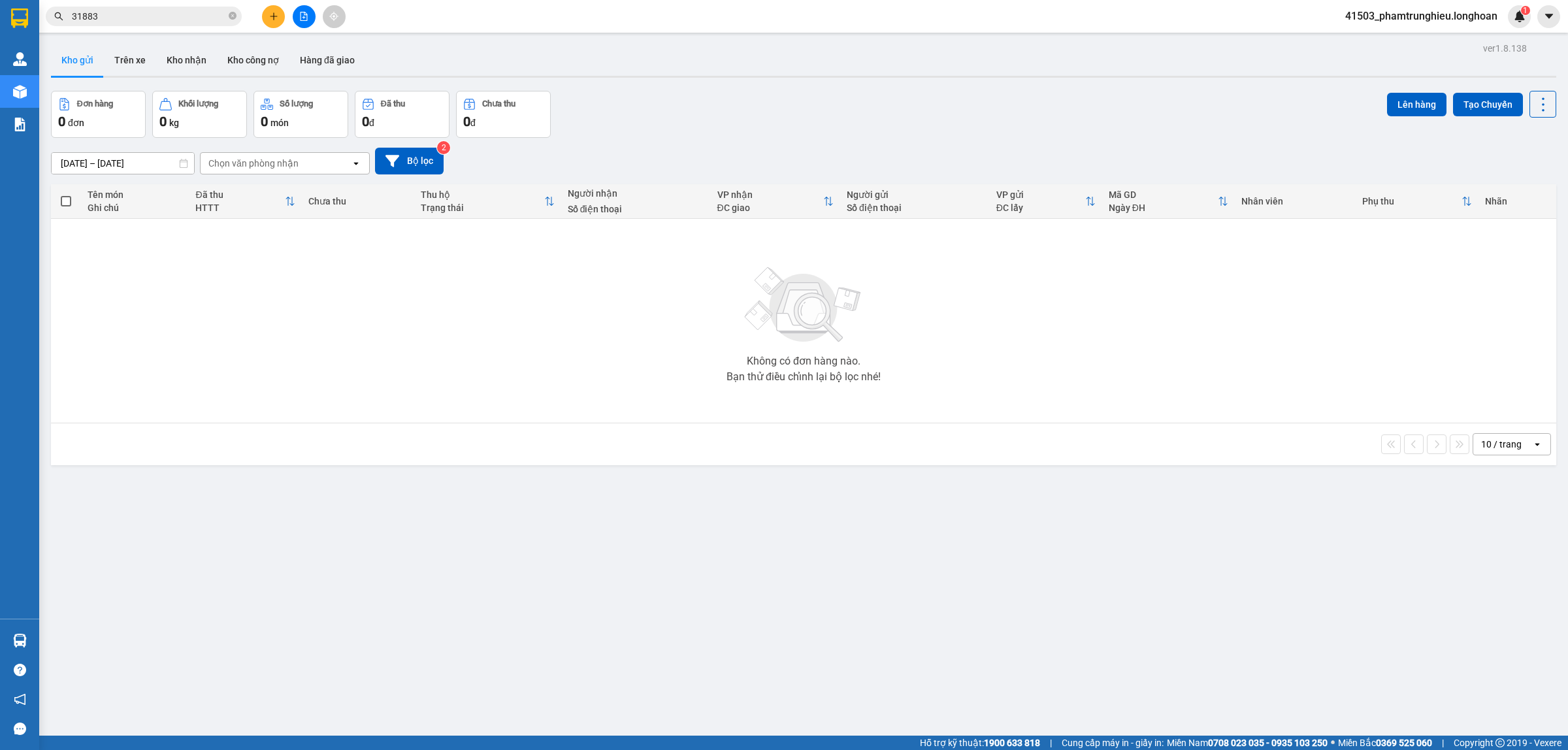
click at [134, 17] on input "31883" at bounding box center [148, 16] width 154 height 14
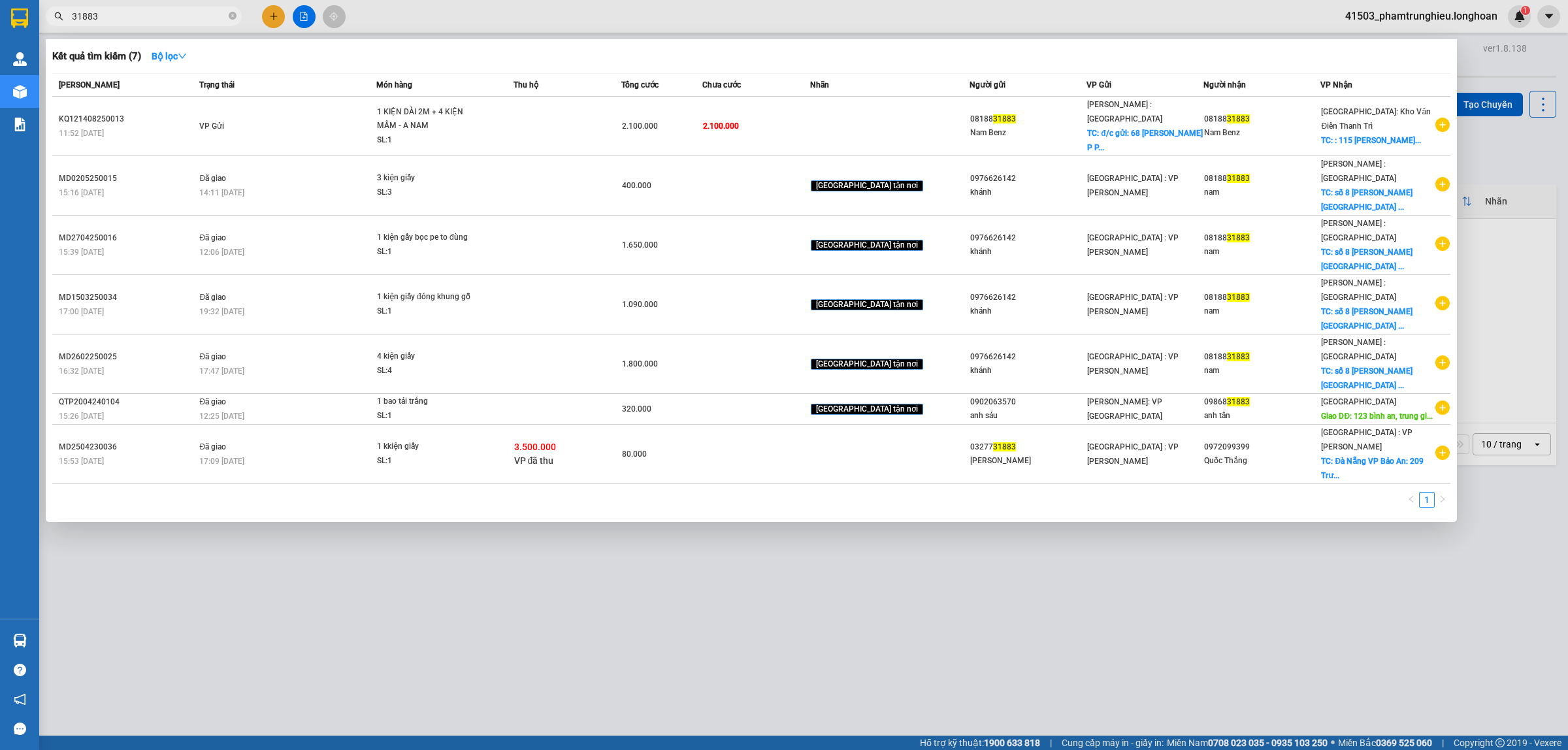
click at [134, 17] on input "31883" at bounding box center [148, 16] width 154 height 14
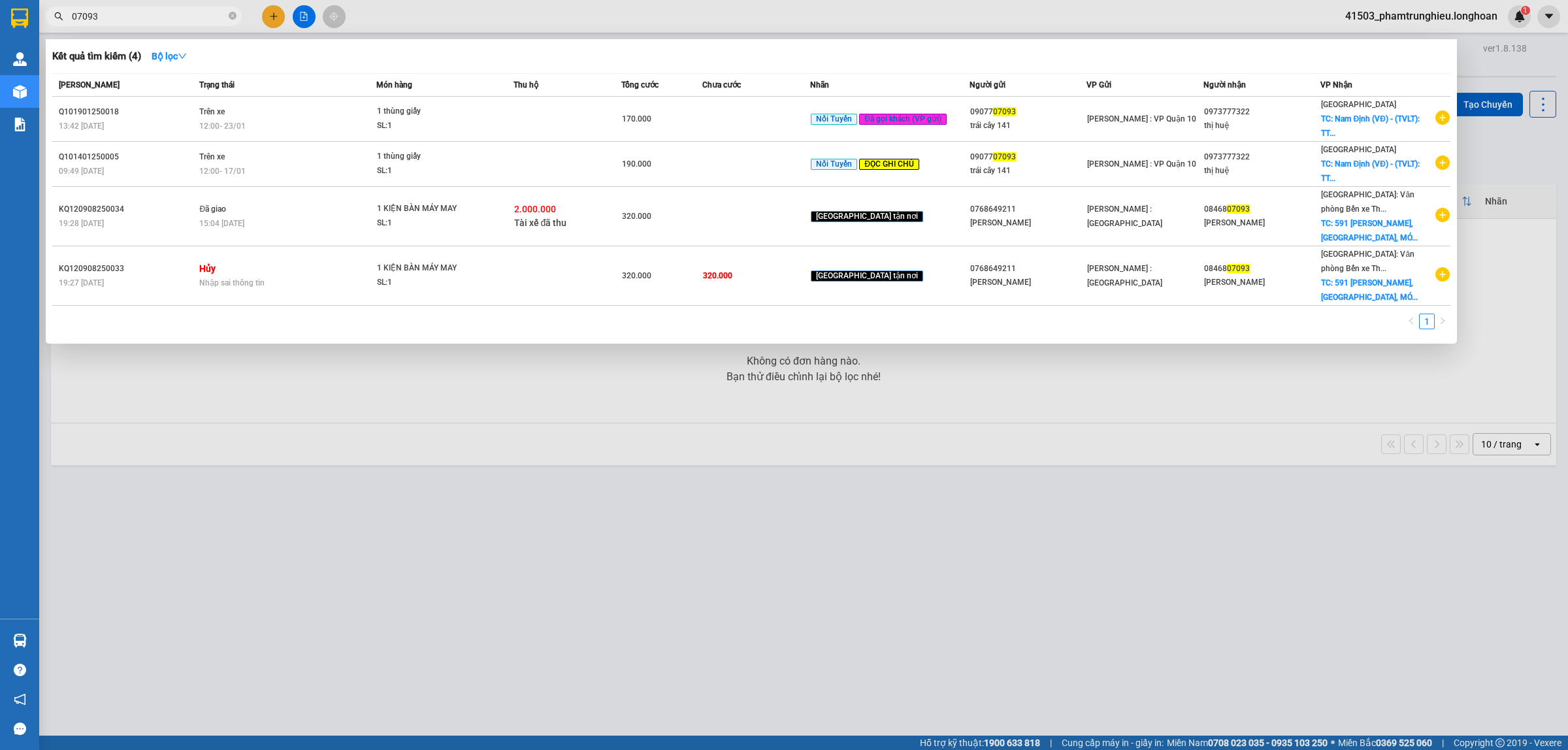
click at [165, 20] on input "07093" at bounding box center [148, 16] width 154 height 14
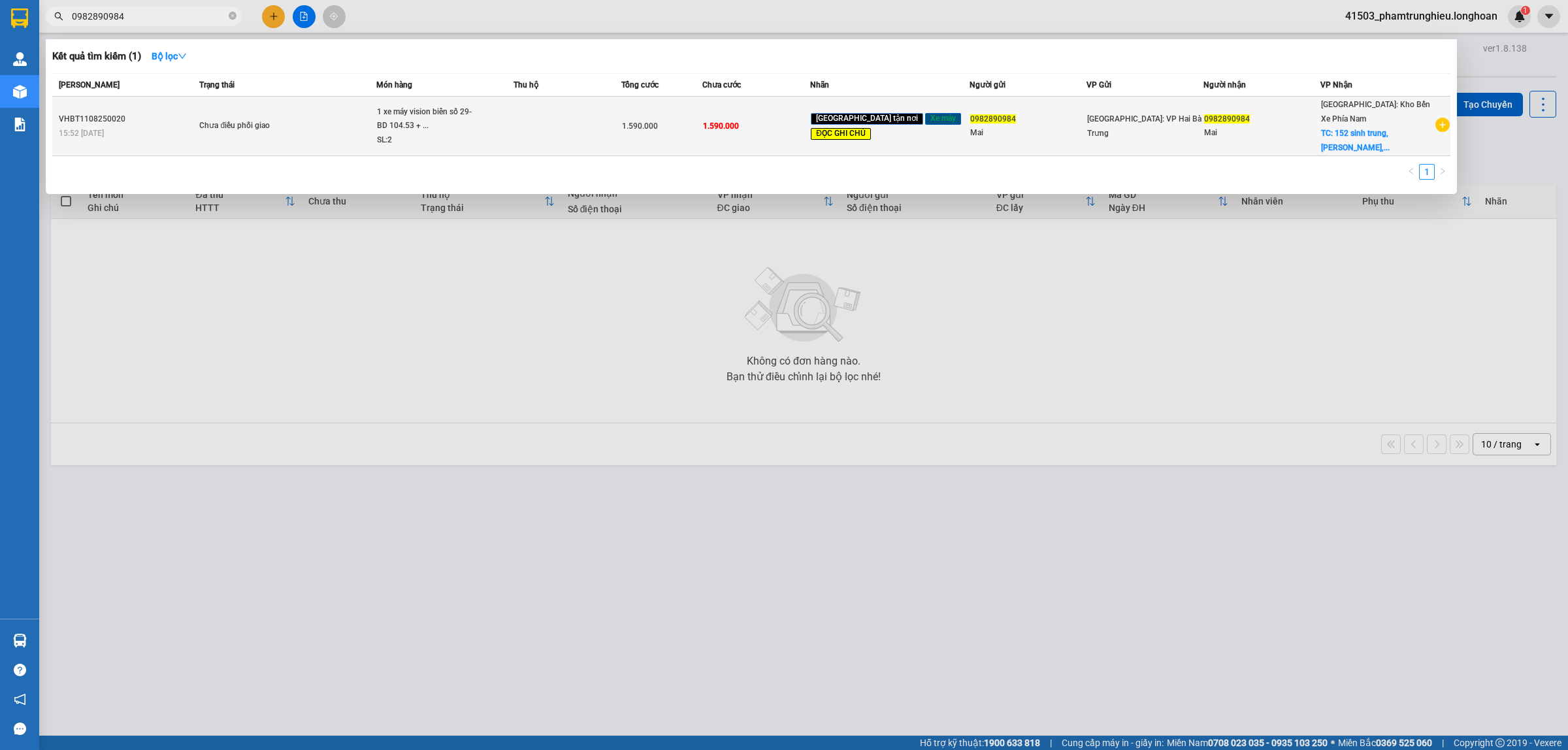
type input "0982890984"
click at [442, 139] on div "SL: 2" at bounding box center [425, 140] width 98 height 14
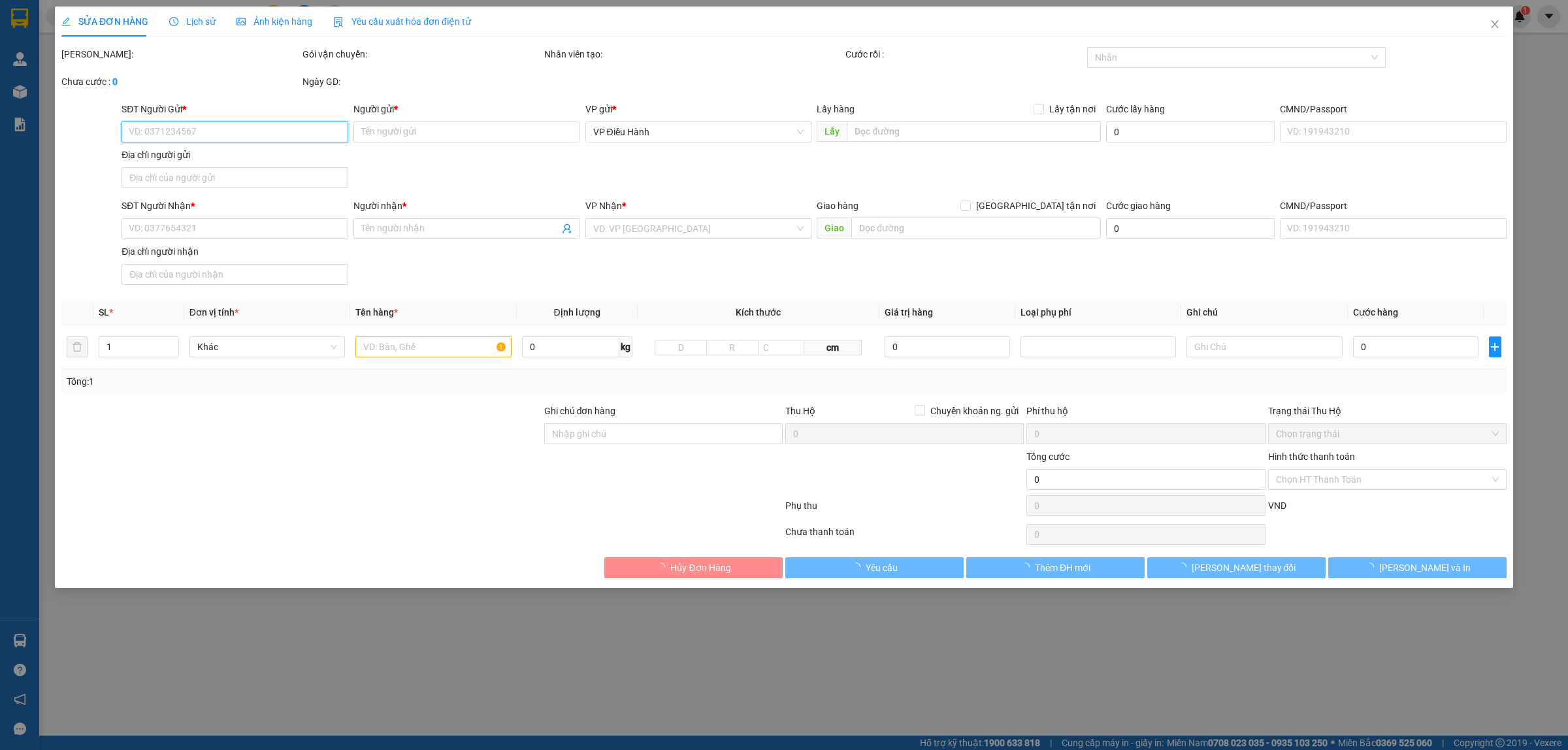
type input "0982890984"
type input "Mai"
type input "0982890984"
type input "Mai"
checkbox input "true"
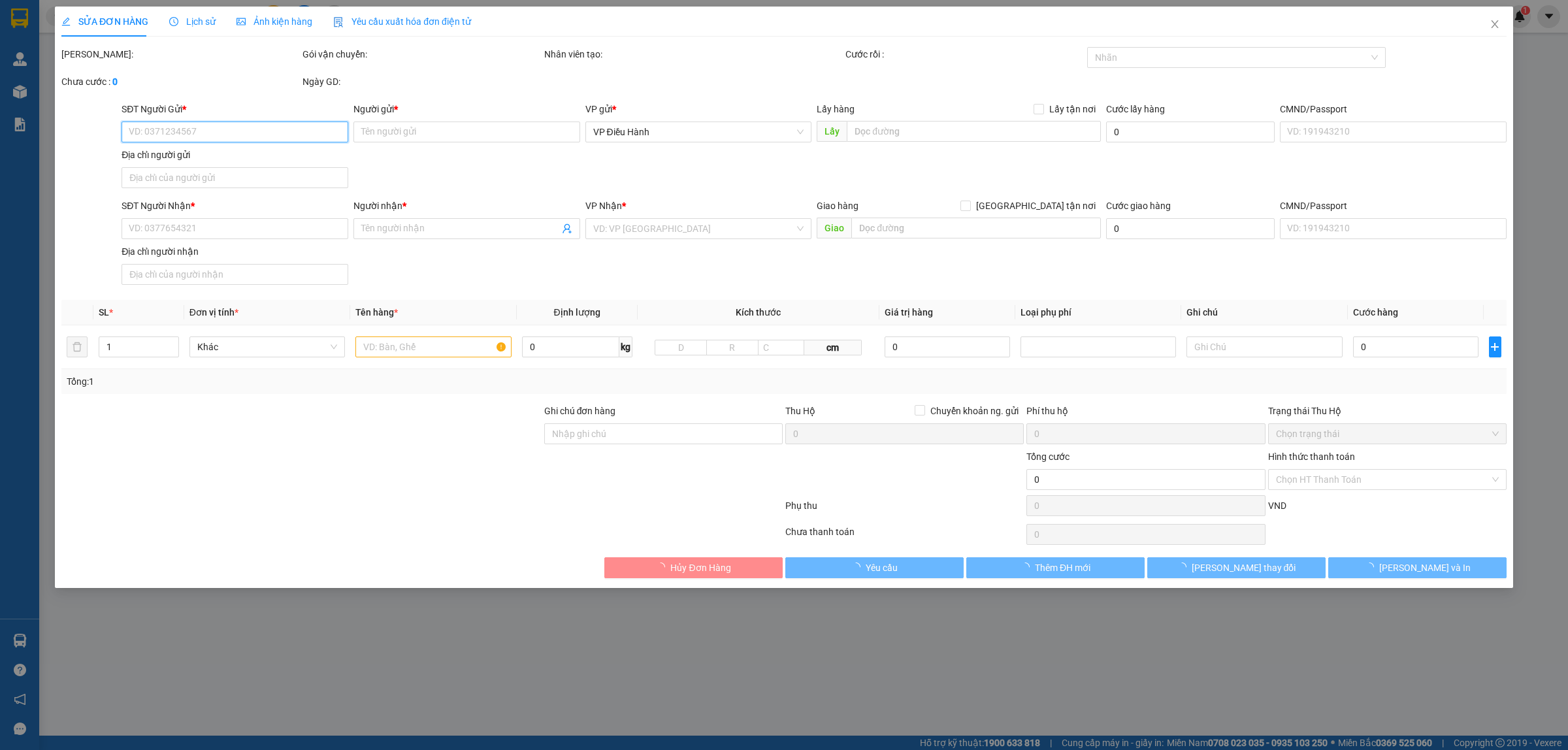
type input "152 sinh trung, [PERSON_NAME], [GEOGRAPHIC_DATA]"
type input "có 1 chìa khoá, không giấy tờ, 2 gương, 1 mũ"
type input "1.590.000"
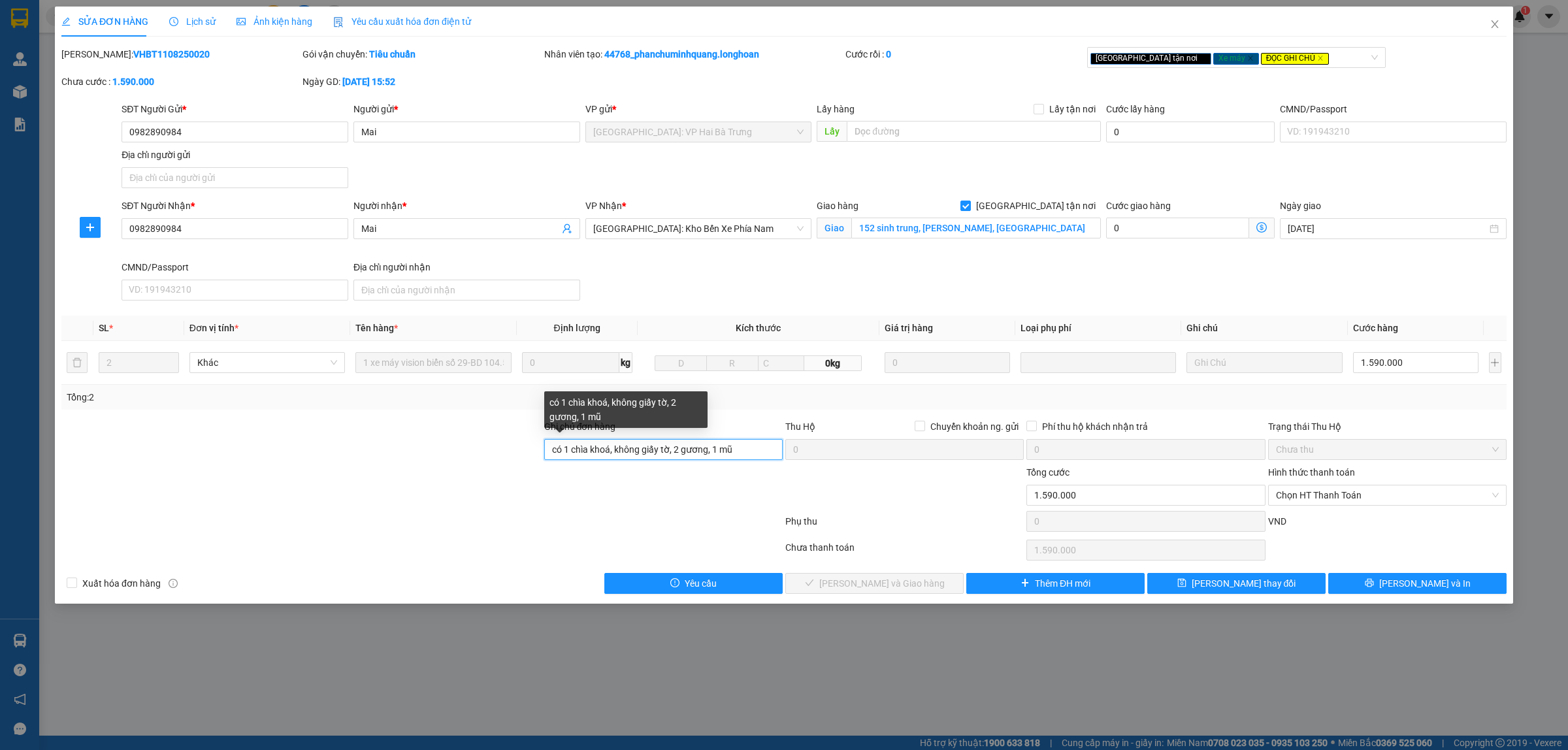
click at [757, 458] on input "có 1 chìa khoá, không giấy tờ, 2 gương, 1 mũ" at bounding box center [663, 448] width 238 height 21
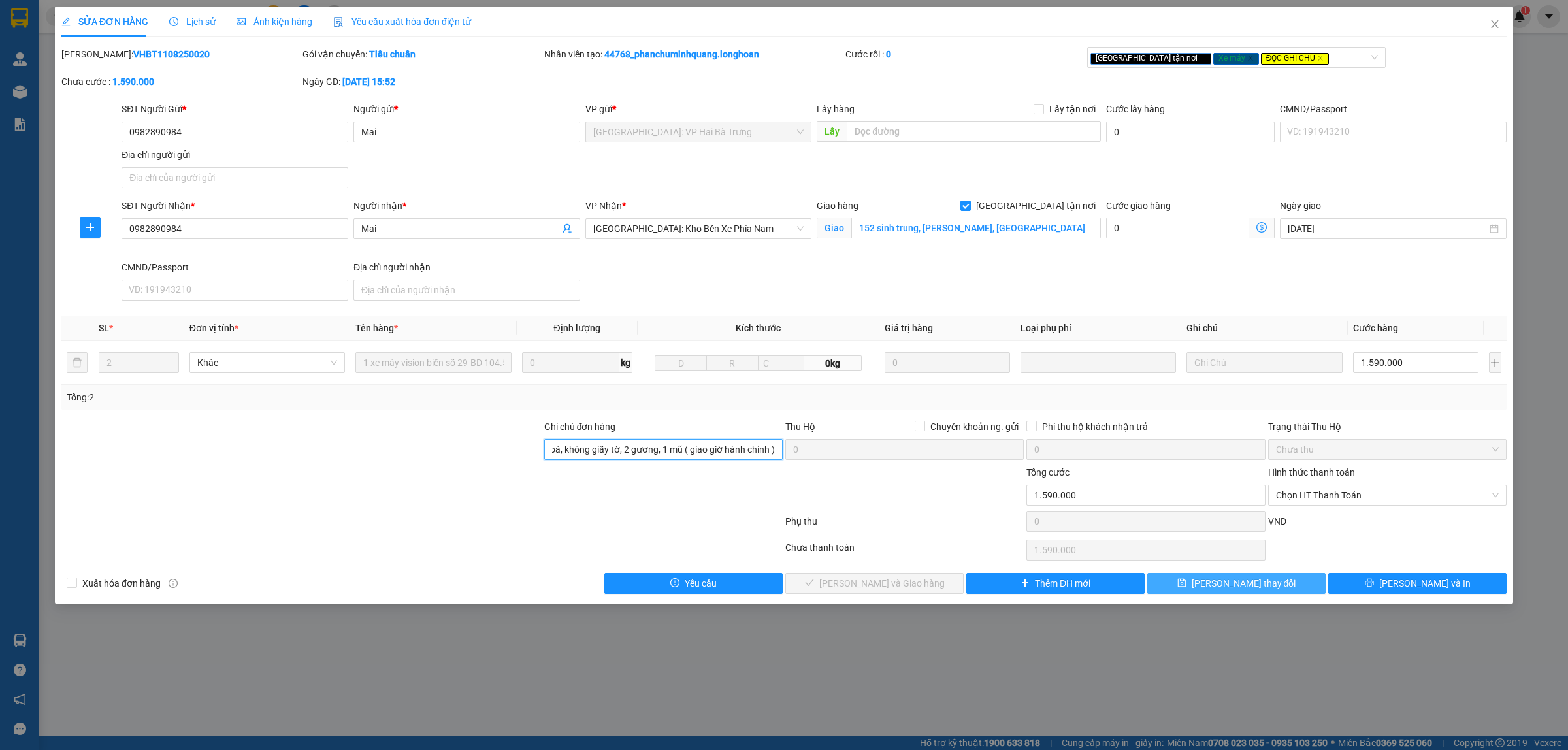
type input "có 1 chìa khoá, không giấy tờ, 2 gương, 1 mũ ( giao giờ hành chính )"
click at [1245, 580] on span "[PERSON_NAME] thay đổi" at bounding box center [1243, 583] width 105 height 14
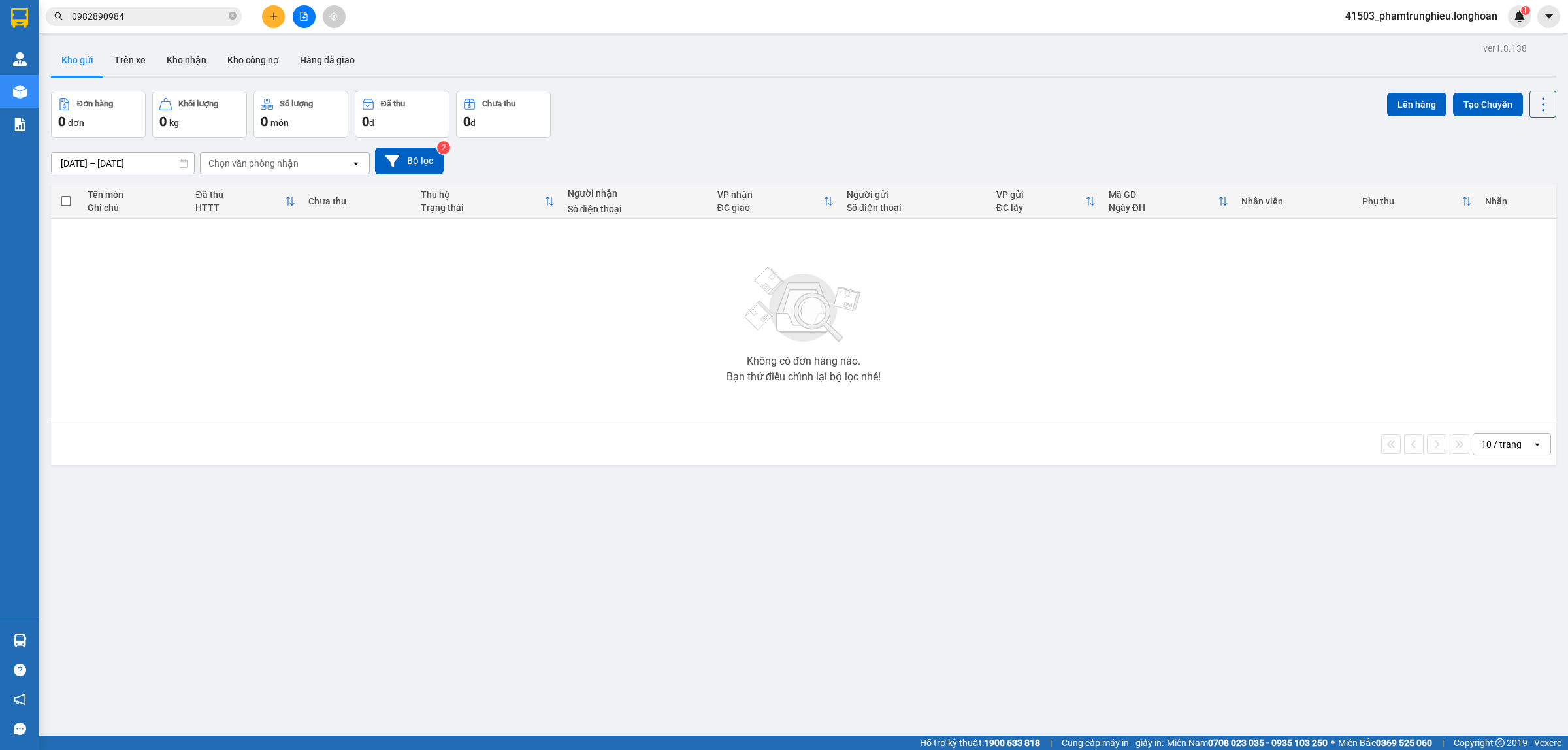
click at [168, 16] on input "0982890984" at bounding box center [148, 16] width 154 height 14
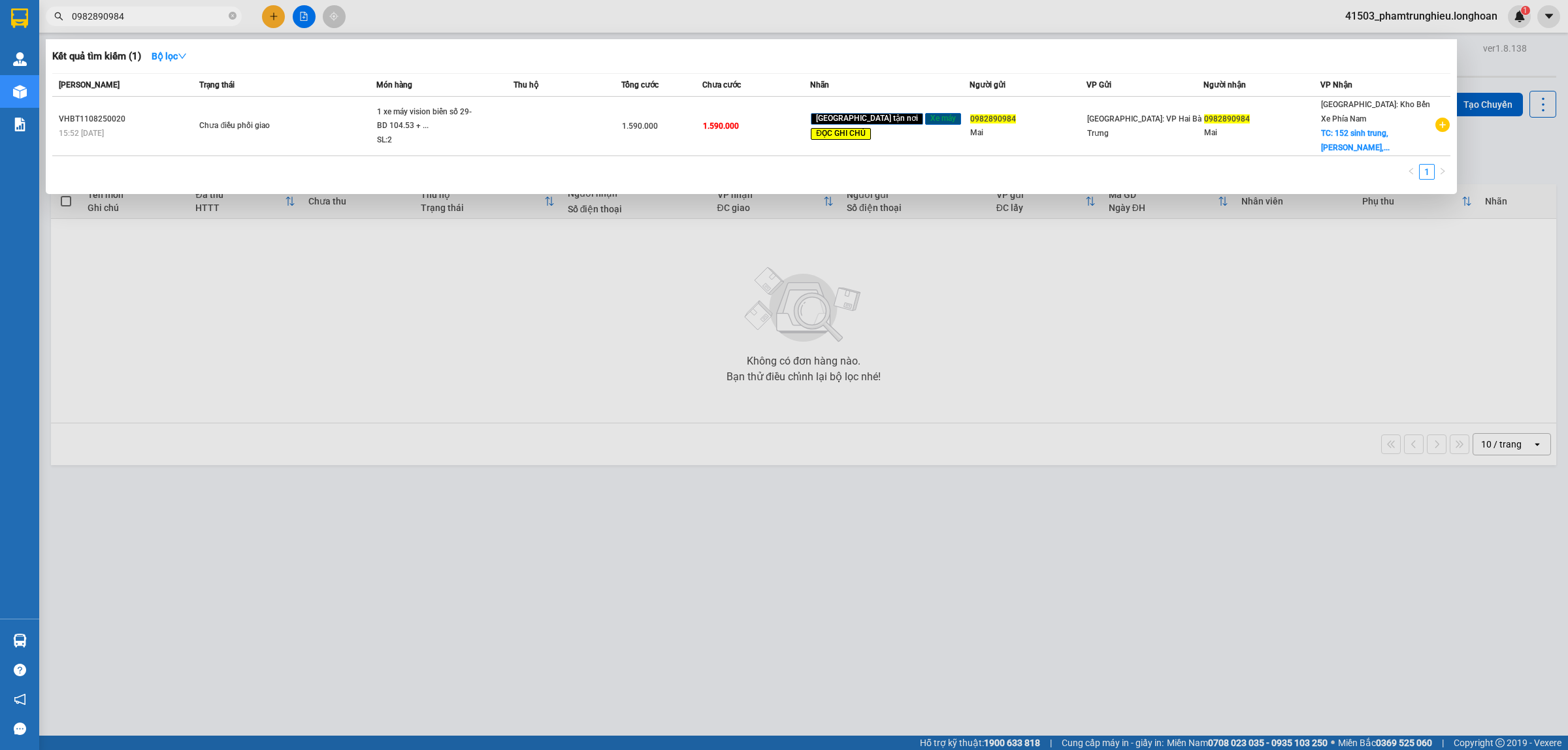
click at [168, 16] on input "0982890984" at bounding box center [148, 16] width 154 height 14
paste input "762997081"
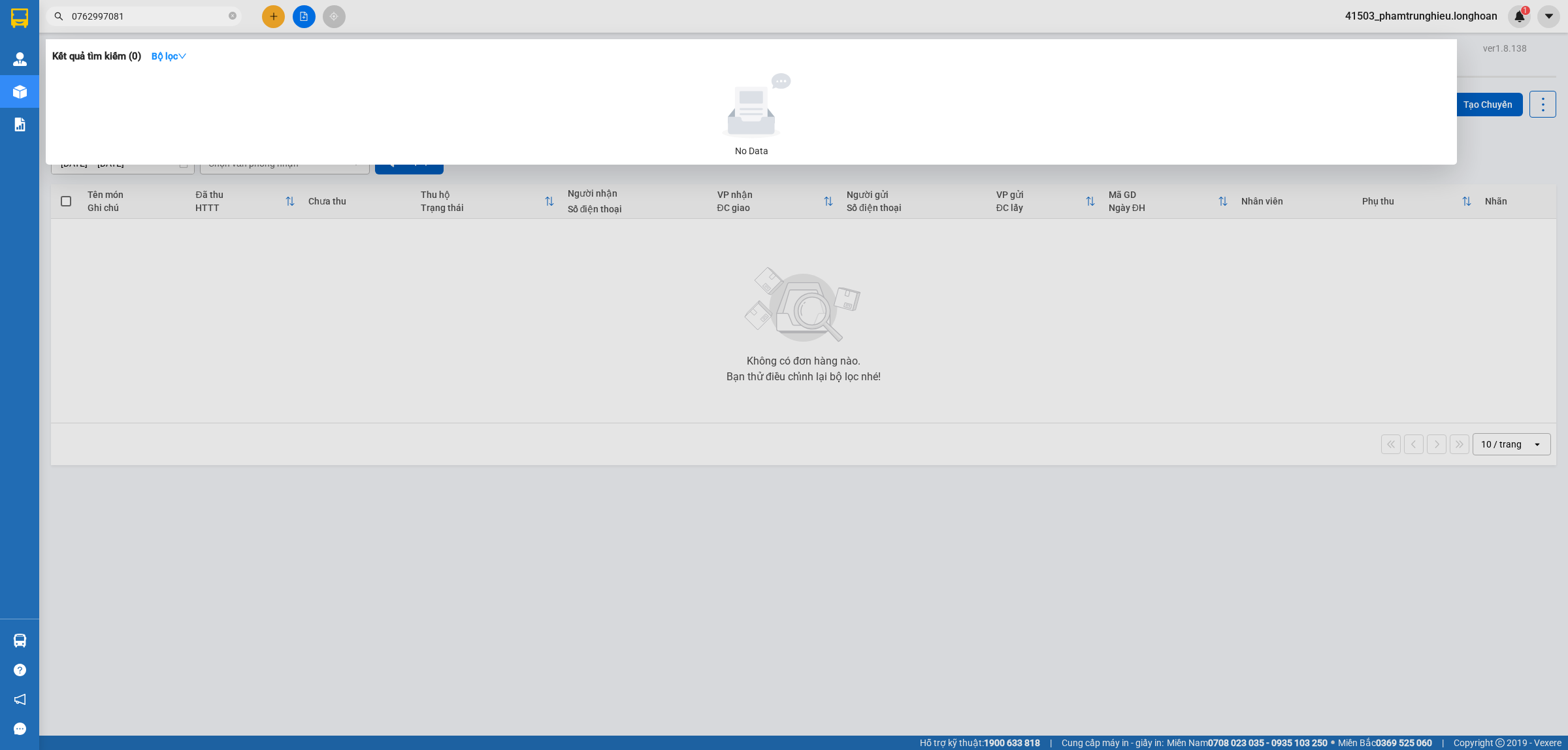
click at [164, 14] on input "0762997081" at bounding box center [148, 16] width 154 height 14
paste input "354263459"
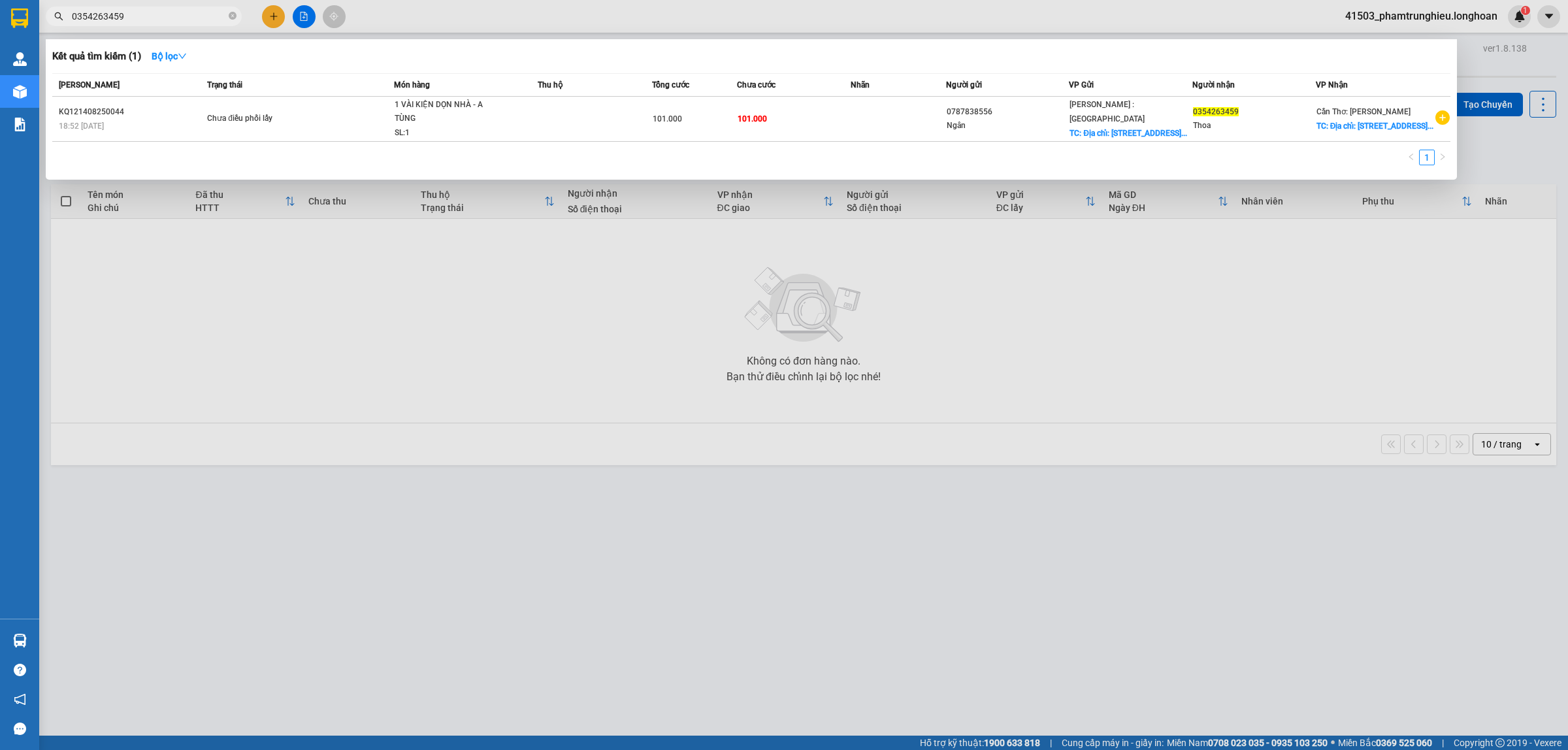
click at [160, 14] on input "0354263459" at bounding box center [148, 16] width 154 height 14
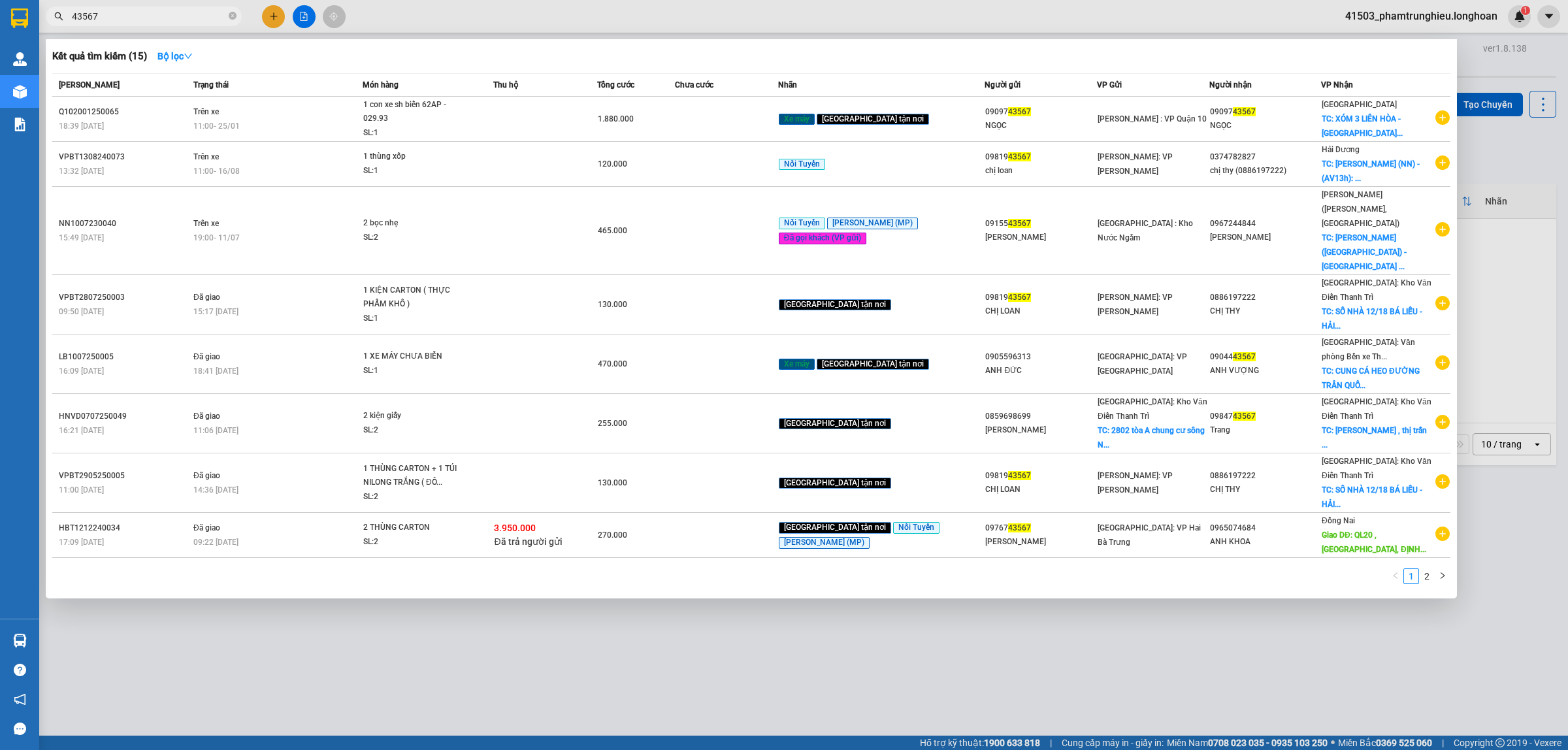
click at [171, 7] on span "43567" at bounding box center [143, 16] width 196 height 20
click at [153, 20] on input "43567" at bounding box center [148, 16] width 154 height 14
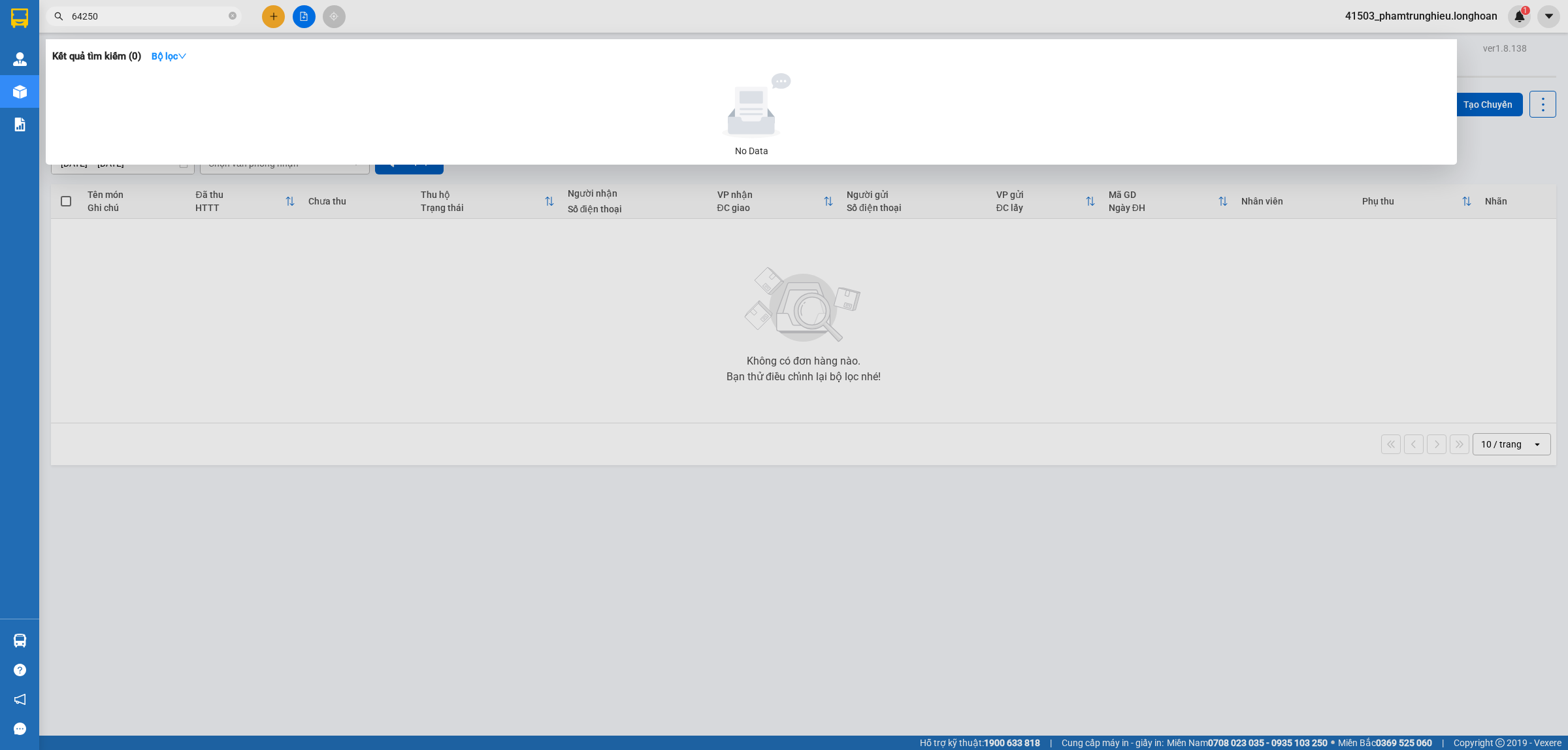
click at [156, 16] on input "64250" at bounding box center [148, 16] width 154 height 14
click at [153, 21] on input "0944164250" at bounding box center [148, 16] width 154 height 14
click at [168, 20] on input "0944164250" at bounding box center [148, 16] width 154 height 14
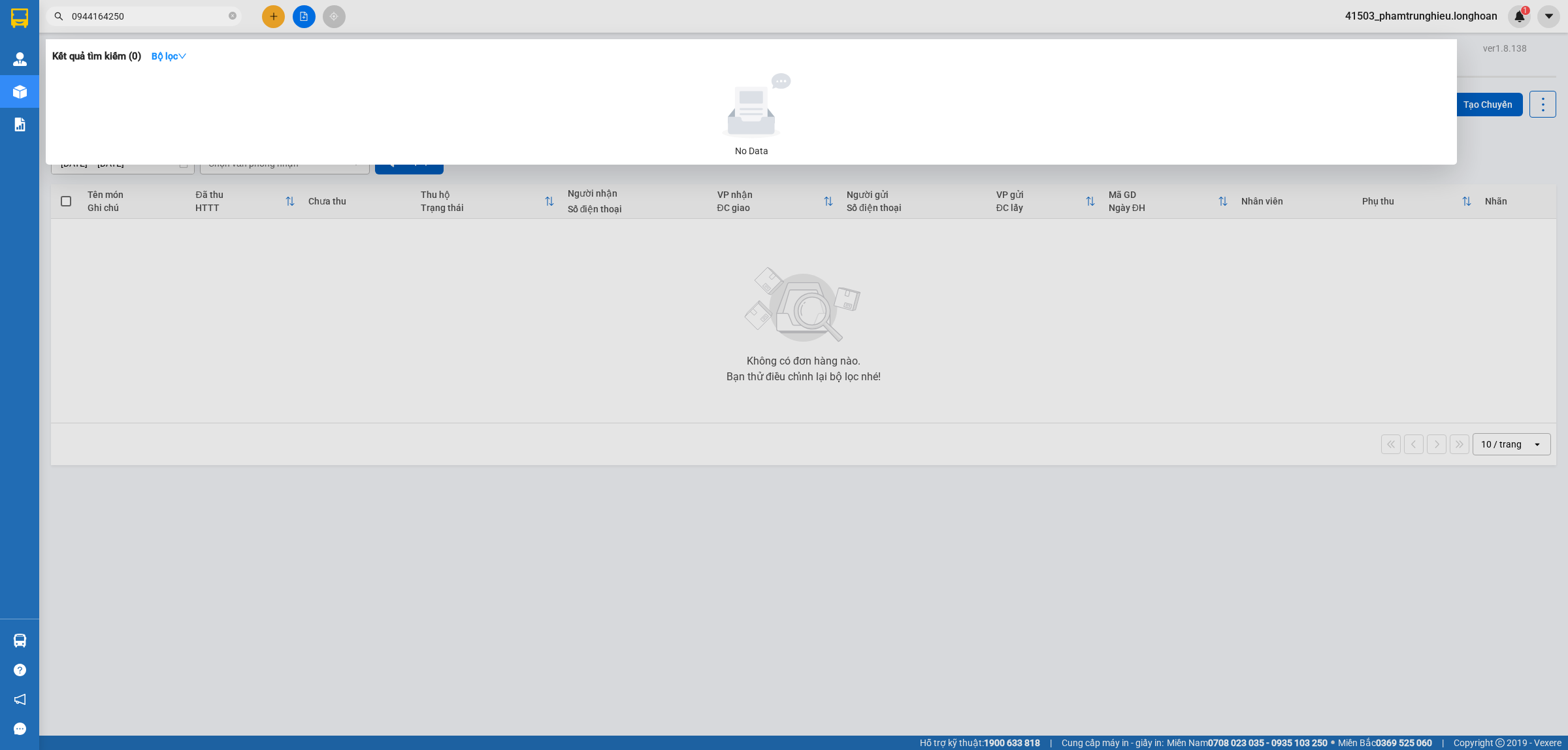
click at [168, 20] on input "0944164250" at bounding box center [148, 16] width 154 height 14
paste input "19343567"
click at [181, 16] on input "0919343567" at bounding box center [148, 16] width 154 height 14
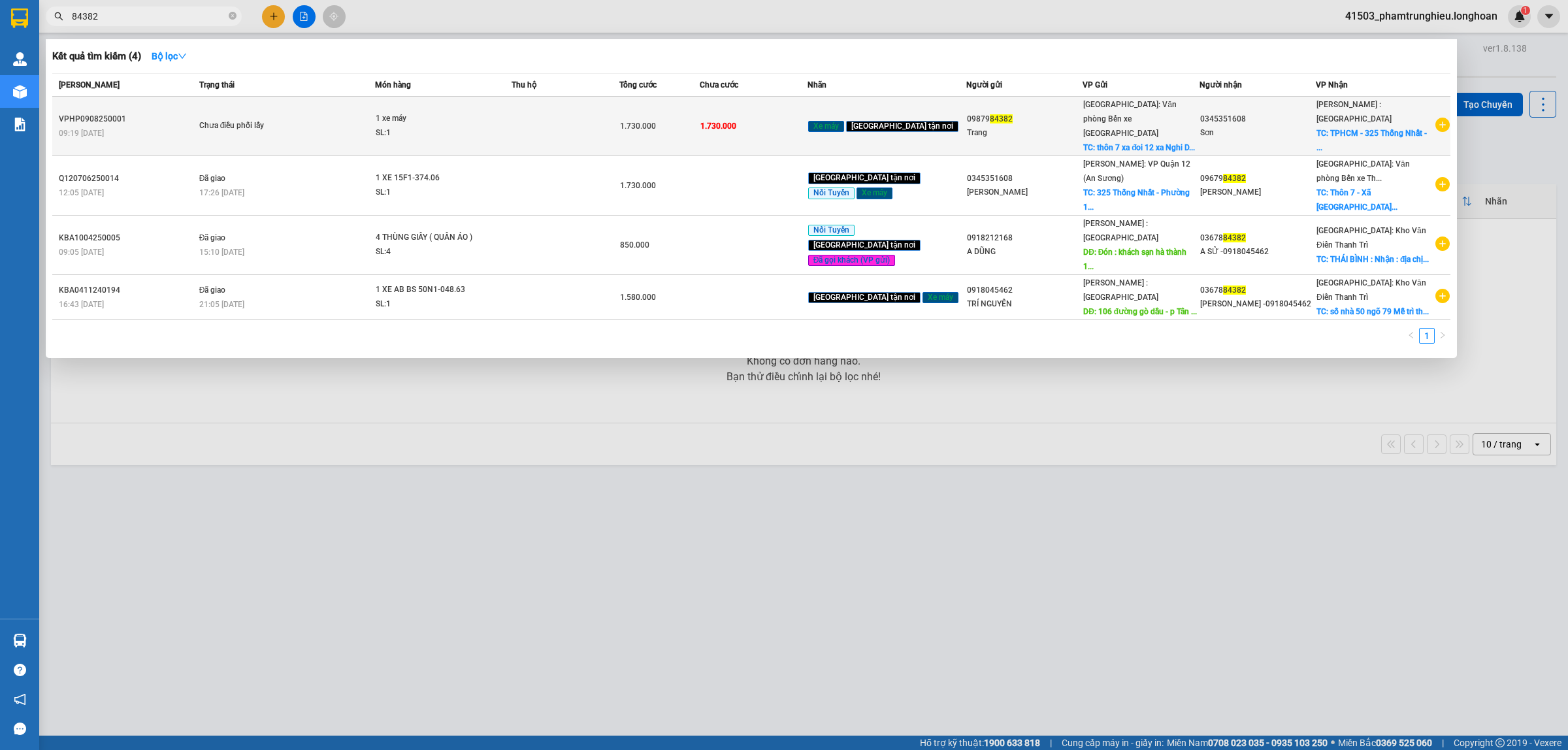
type input "84382"
click at [751, 123] on td "1.730.000" at bounding box center [753, 126] width 108 height 59
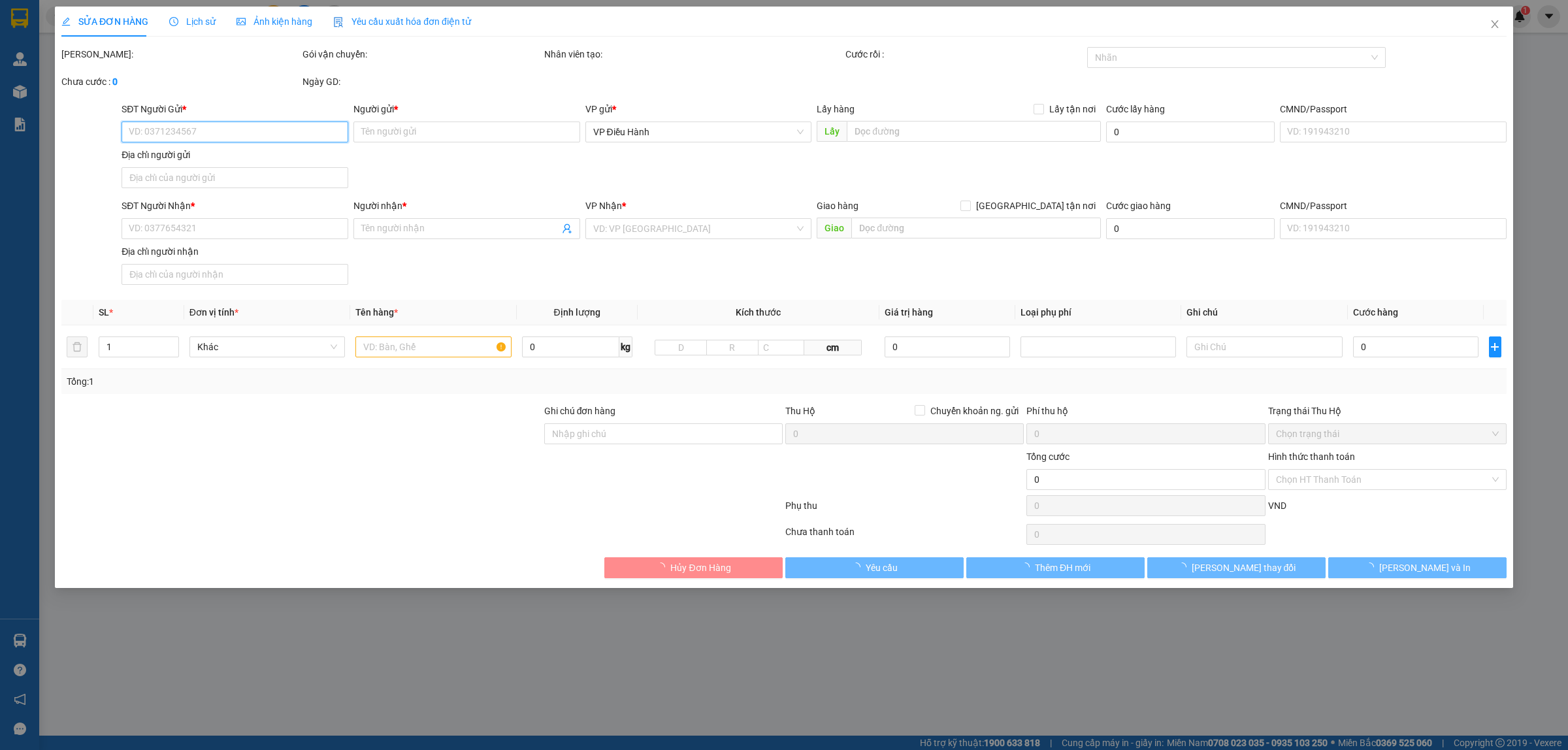
type input "0987984382"
type input "Trang"
checkbox input "true"
type input "thôn 7 xa đoi 12 xa Nghi Dương kiến [GEOGRAPHIC_DATA]"
type input "0345351608"
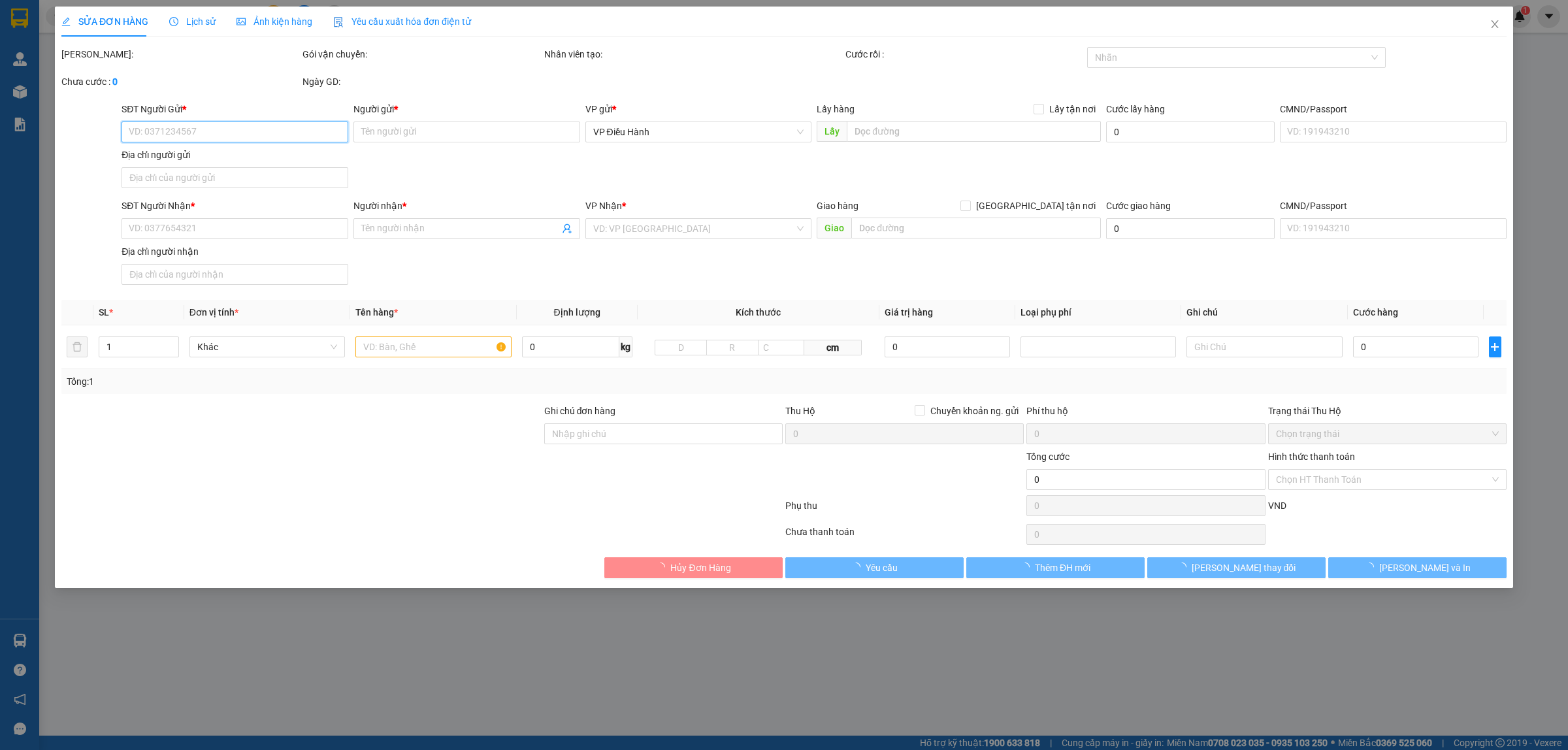
type input "Sơn"
checkbox input "true"
type input "TPHCM - 325 Thống Nhất - [GEOGRAPHIC_DATA] - [GEOGRAPHIC_DATA] Vấp"
type input "1.730.000"
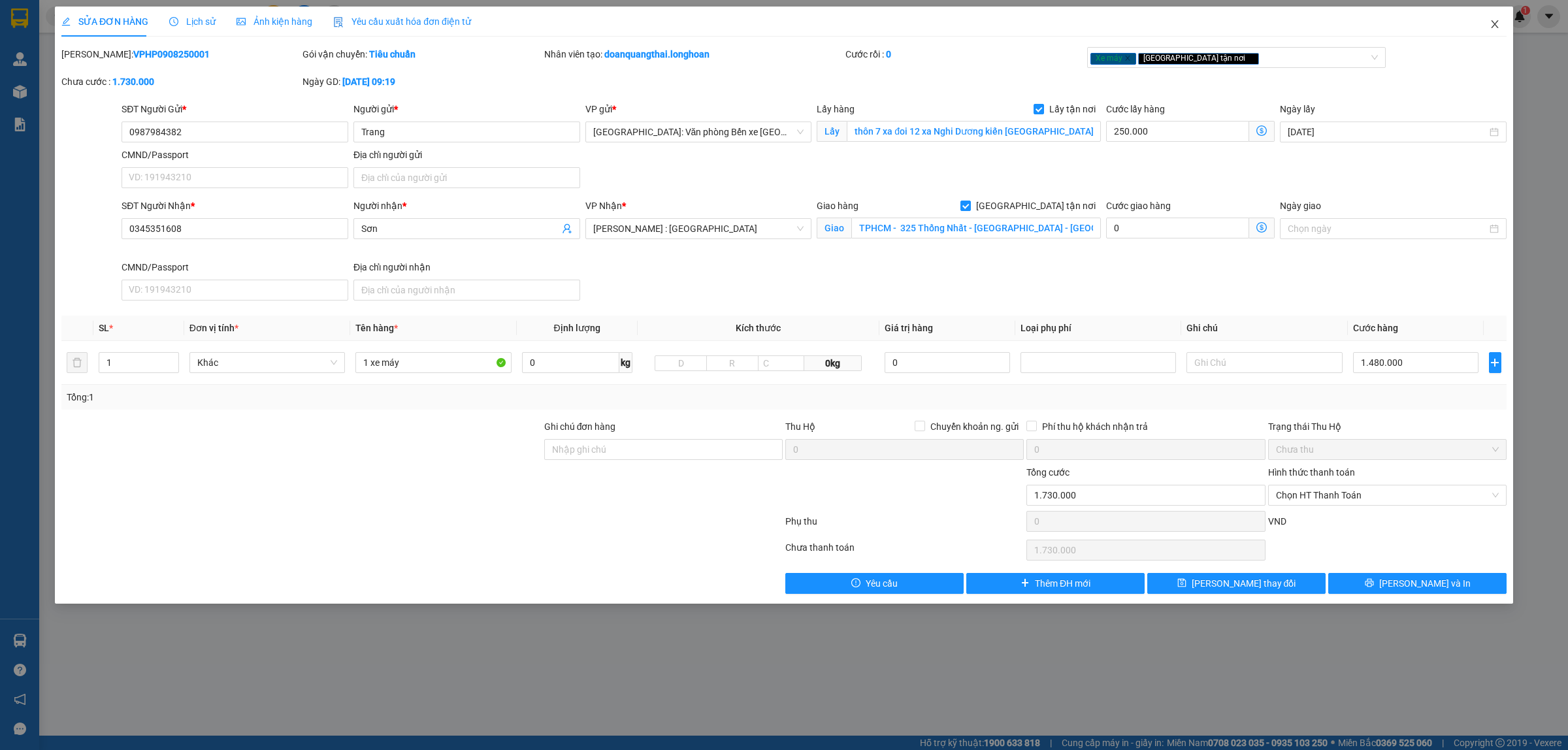
click at [1491, 21] on icon "close" at bounding box center [1494, 24] width 11 height 11
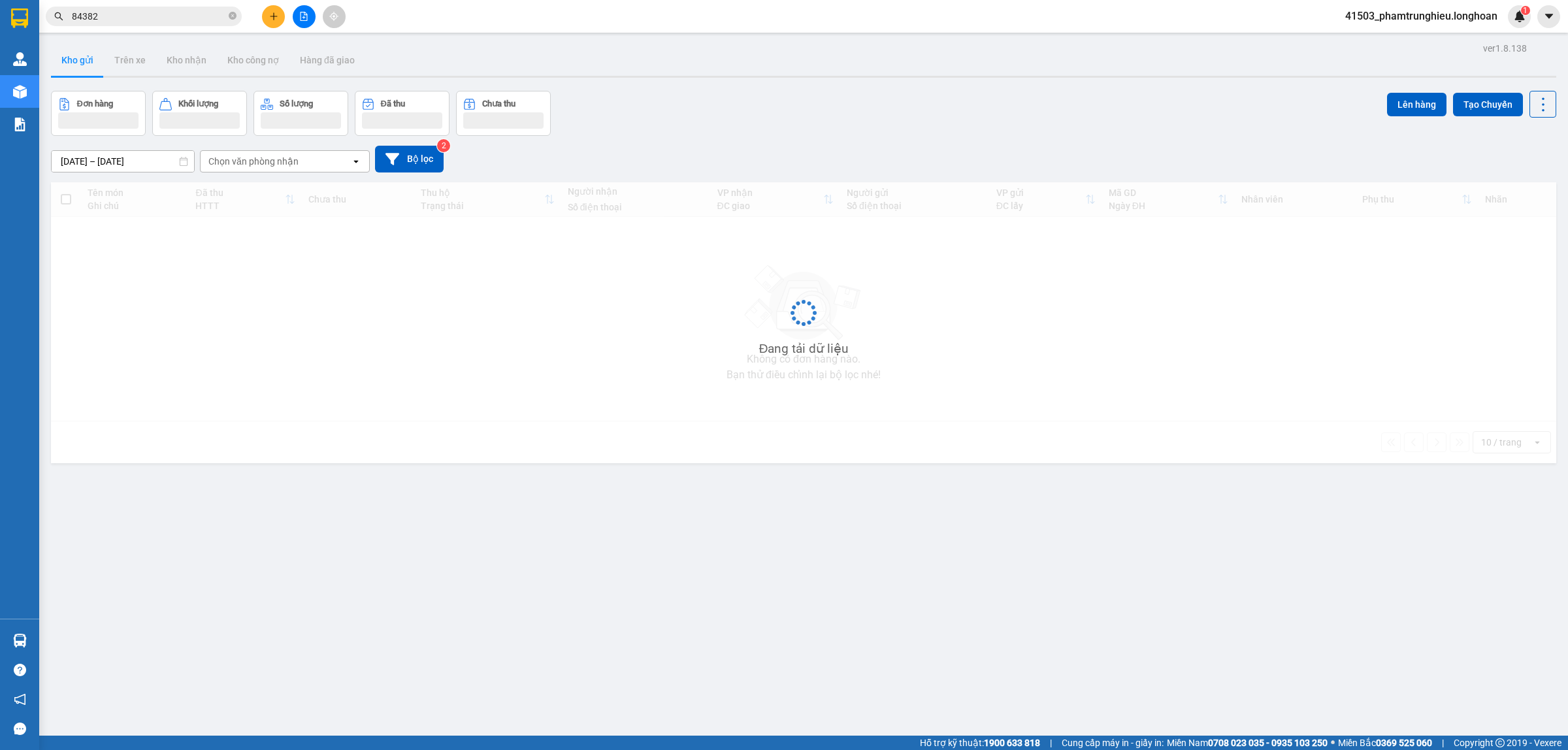
click at [168, 21] on input "84382" at bounding box center [148, 16] width 154 height 14
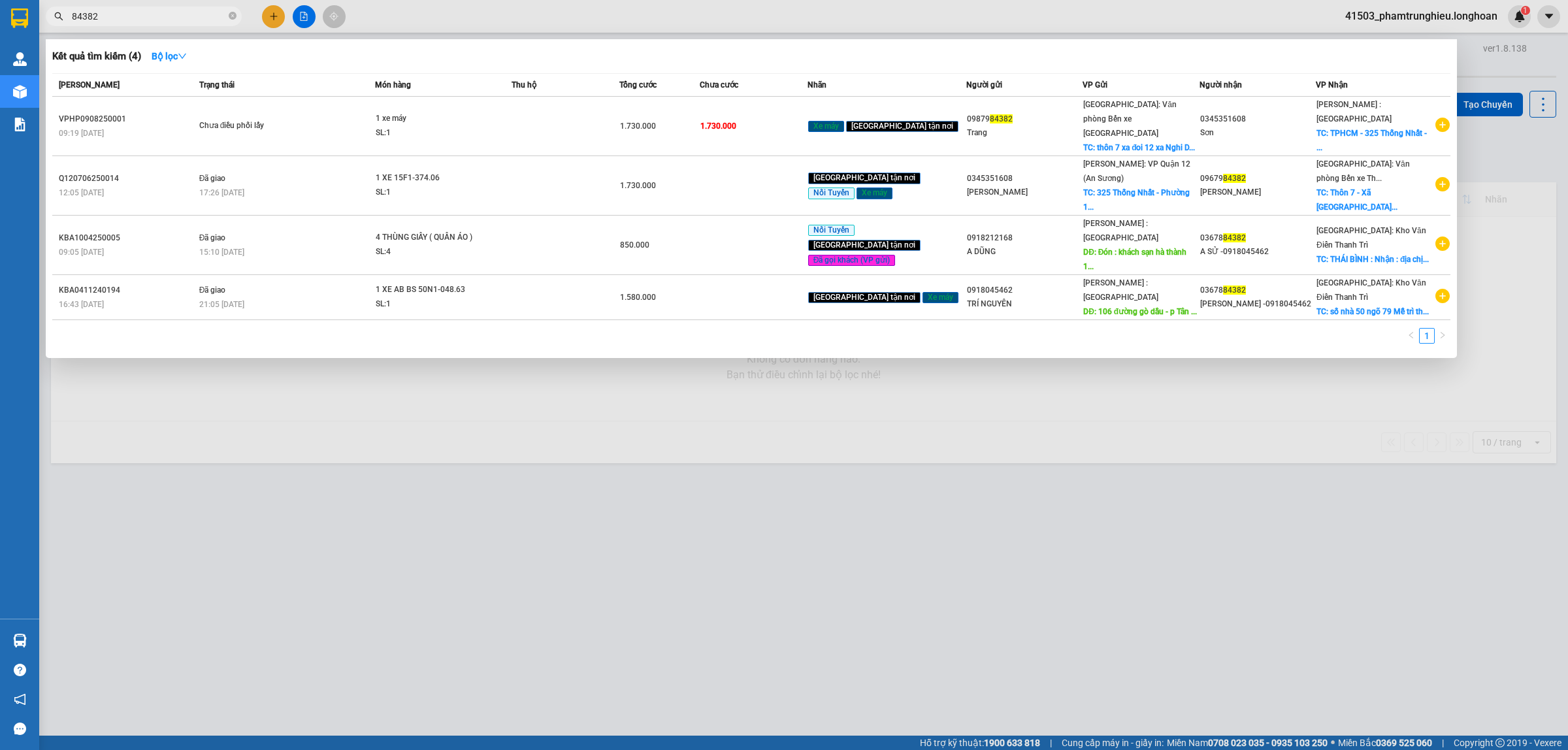
click at [168, 21] on input "84382" at bounding box center [148, 16] width 154 height 14
paste input "0339.333.247"
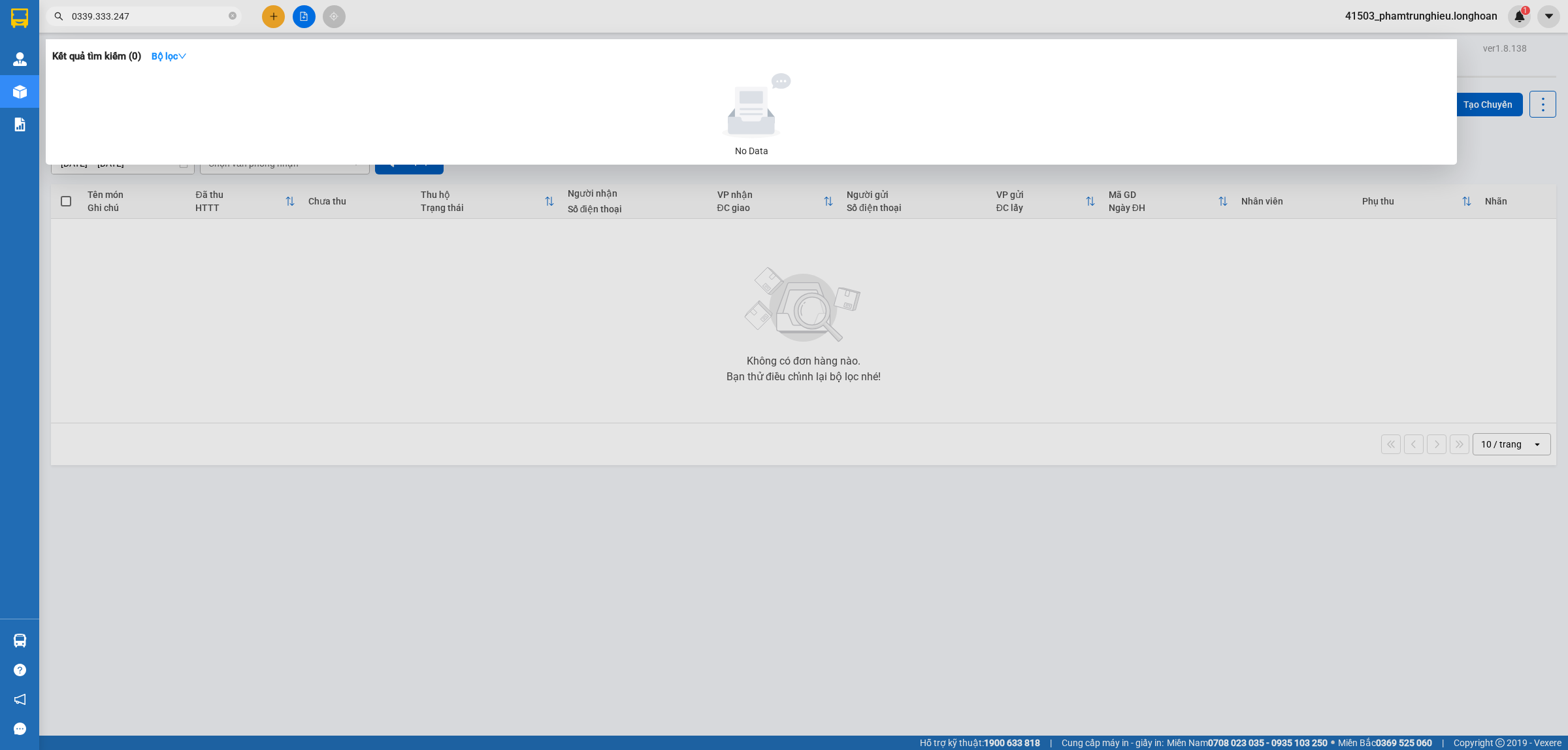
click at [167, 17] on input "0339.333.247" at bounding box center [148, 16] width 154 height 14
paste input "902795888"
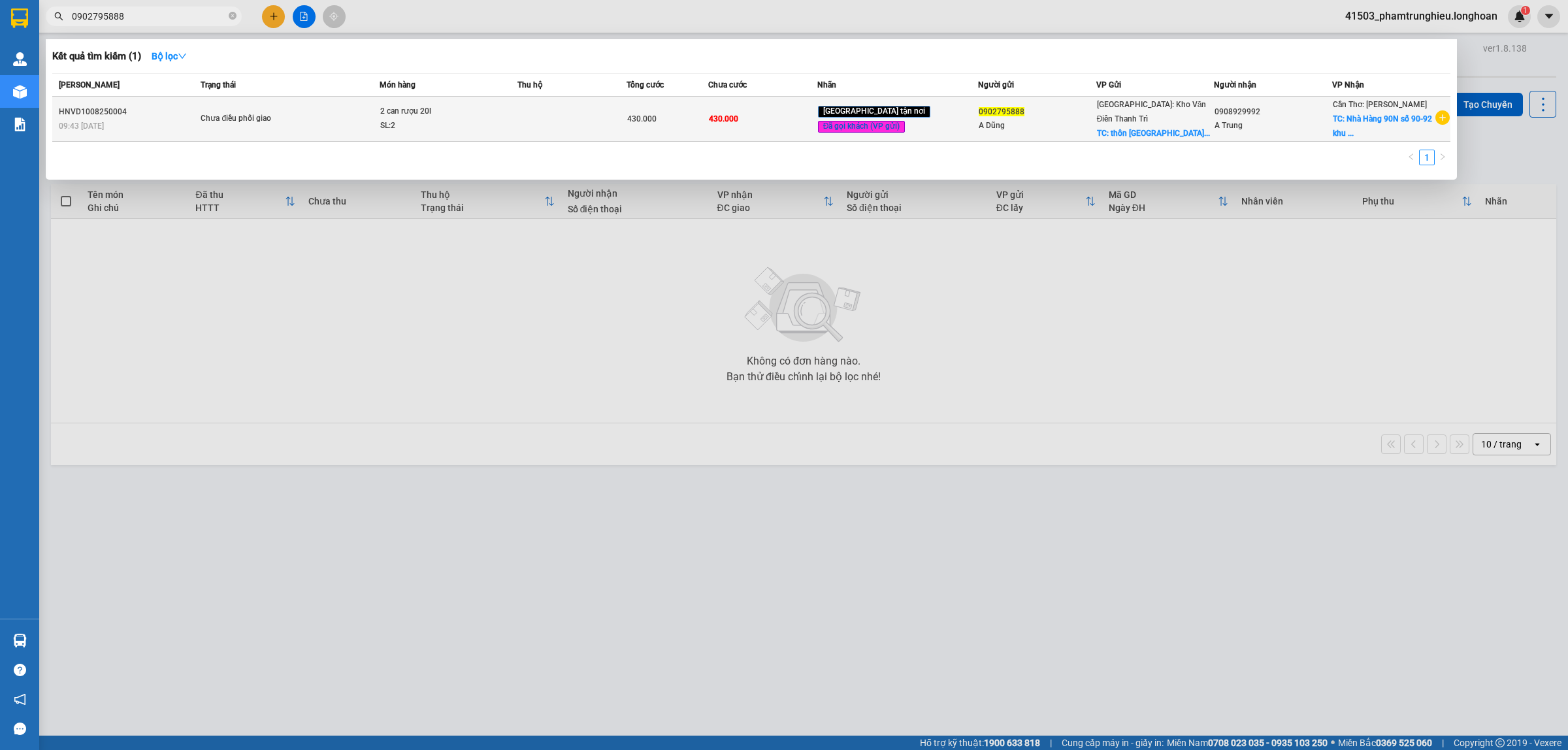
type input "0902795888"
click at [354, 118] on span "Chưa điều phối giao" at bounding box center [289, 118] width 178 height 14
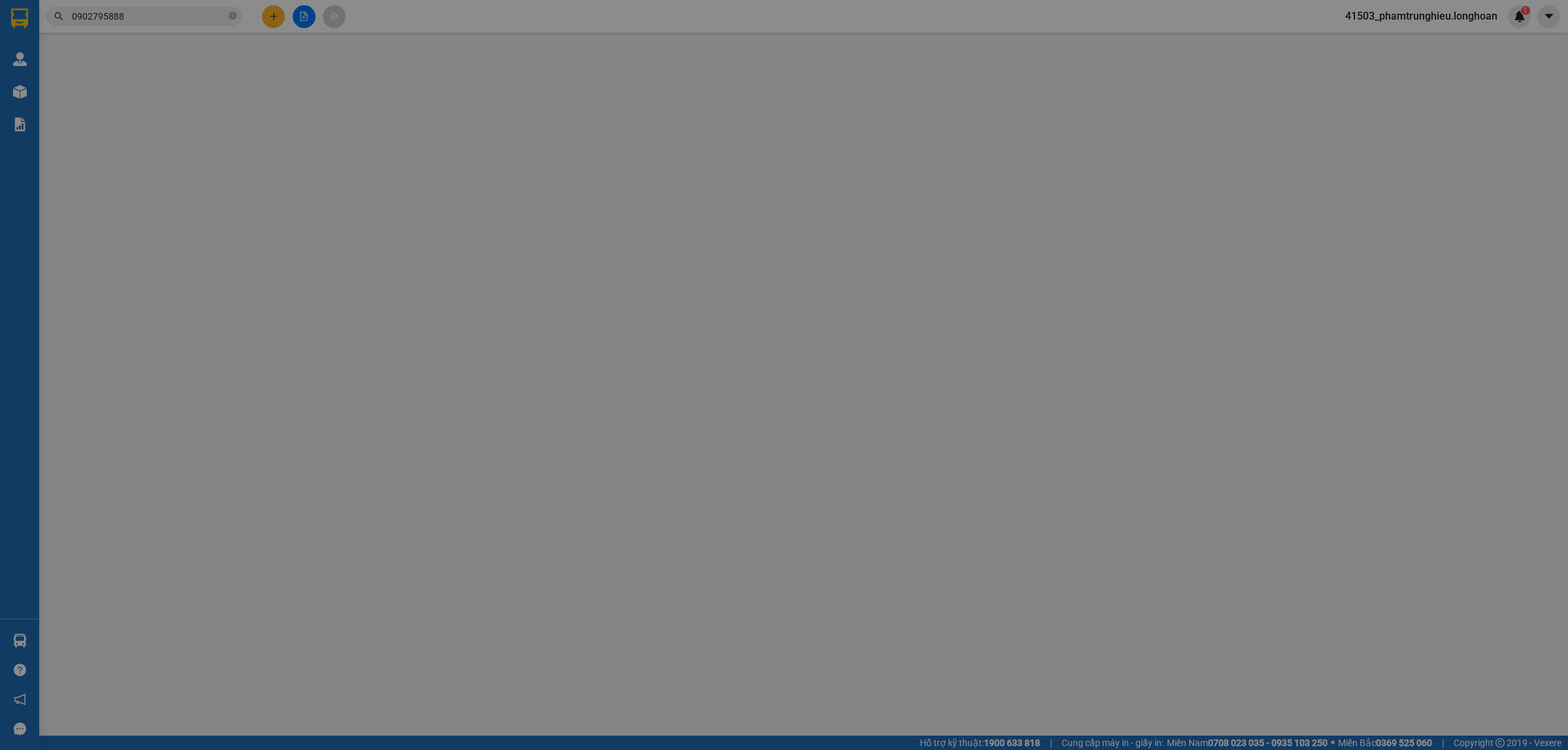
type input "0902795888"
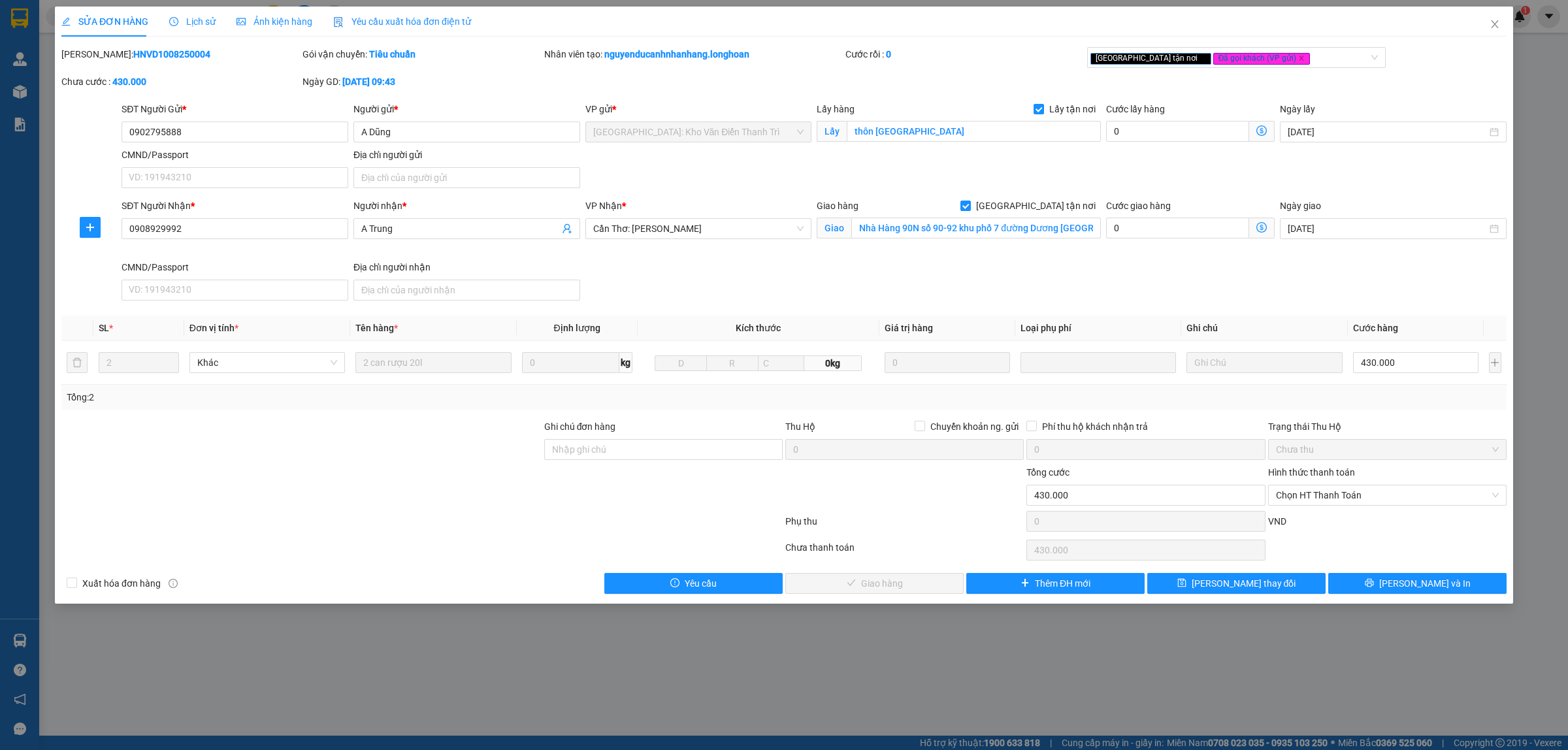
click at [204, 17] on span "Lịch sử" at bounding box center [192, 21] width 46 height 11
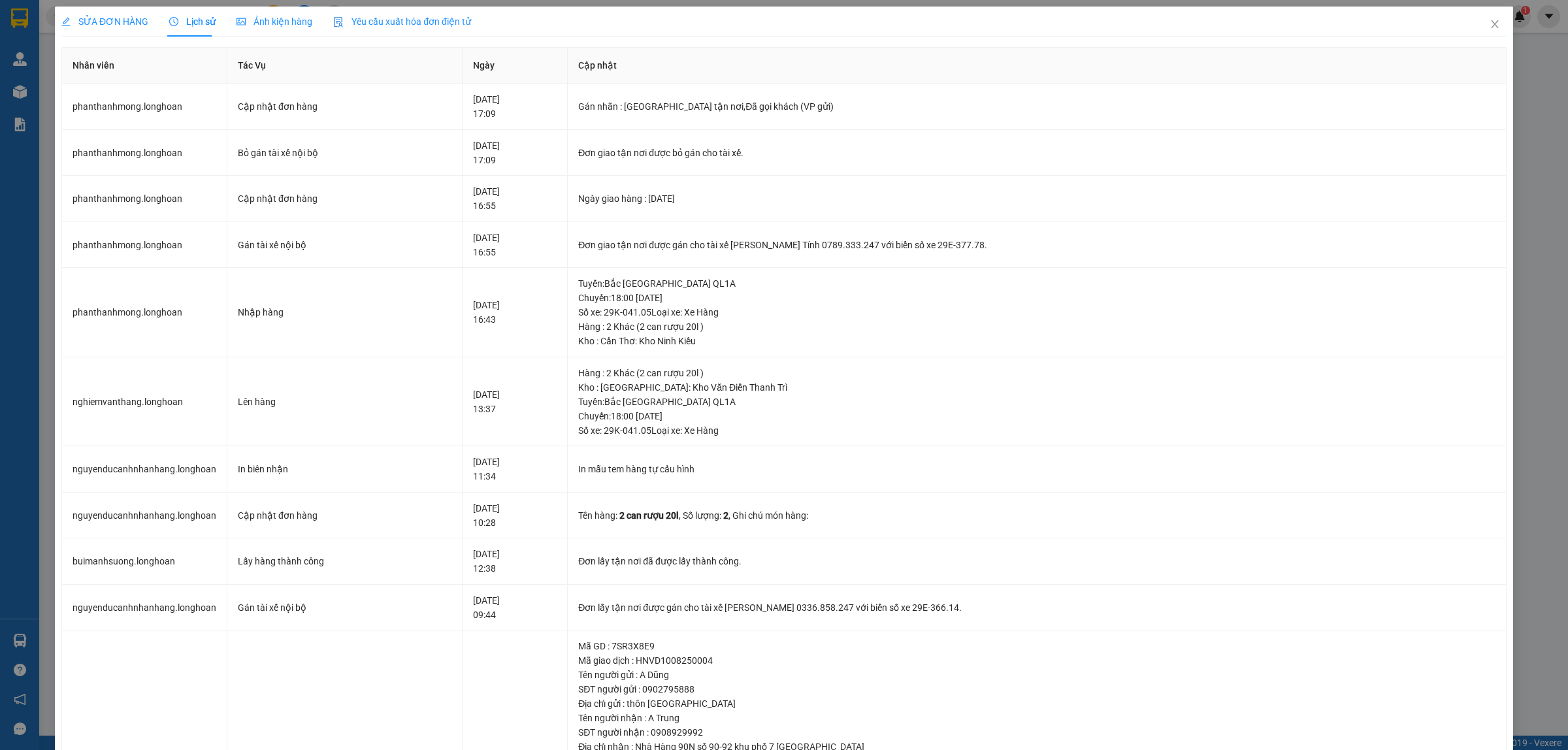
click at [118, 17] on span "SỬA ĐƠN HÀNG" at bounding box center [104, 21] width 87 height 11
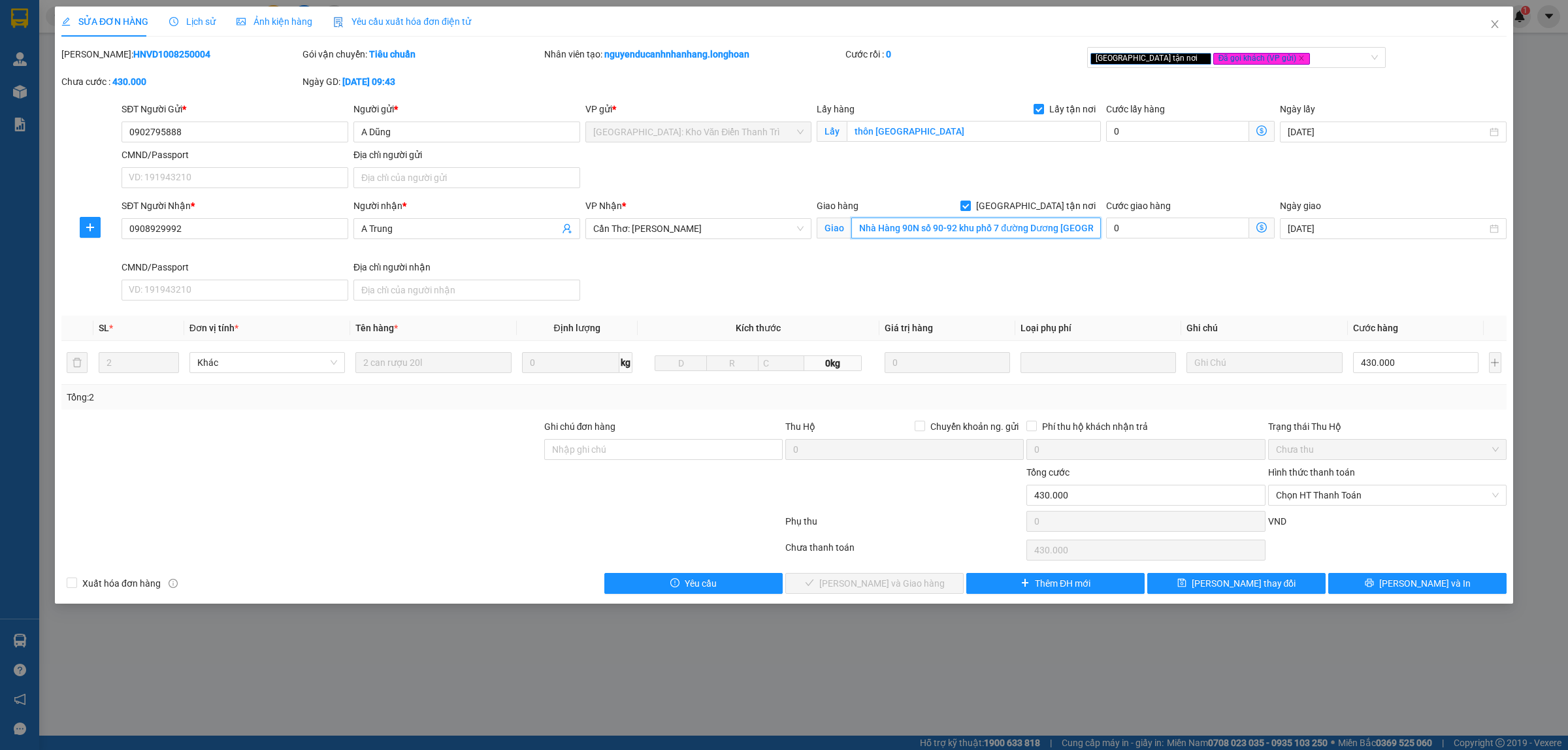
click at [1059, 223] on input "Nhà Hàng 90N số 90-92 khu phố 7 đường Dương [GEOGRAPHIC_DATA]" at bounding box center [975, 227] width 250 height 21
click at [1078, 230] on input "Nhà Hàng 90N số 90-92 khu phố 7 đường Dương [GEOGRAPHIC_DATA]" at bounding box center [975, 227] width 250 height 21
click at [1496, 21] on icon "close" at bounding box center [1494, 25] width 7 height 8
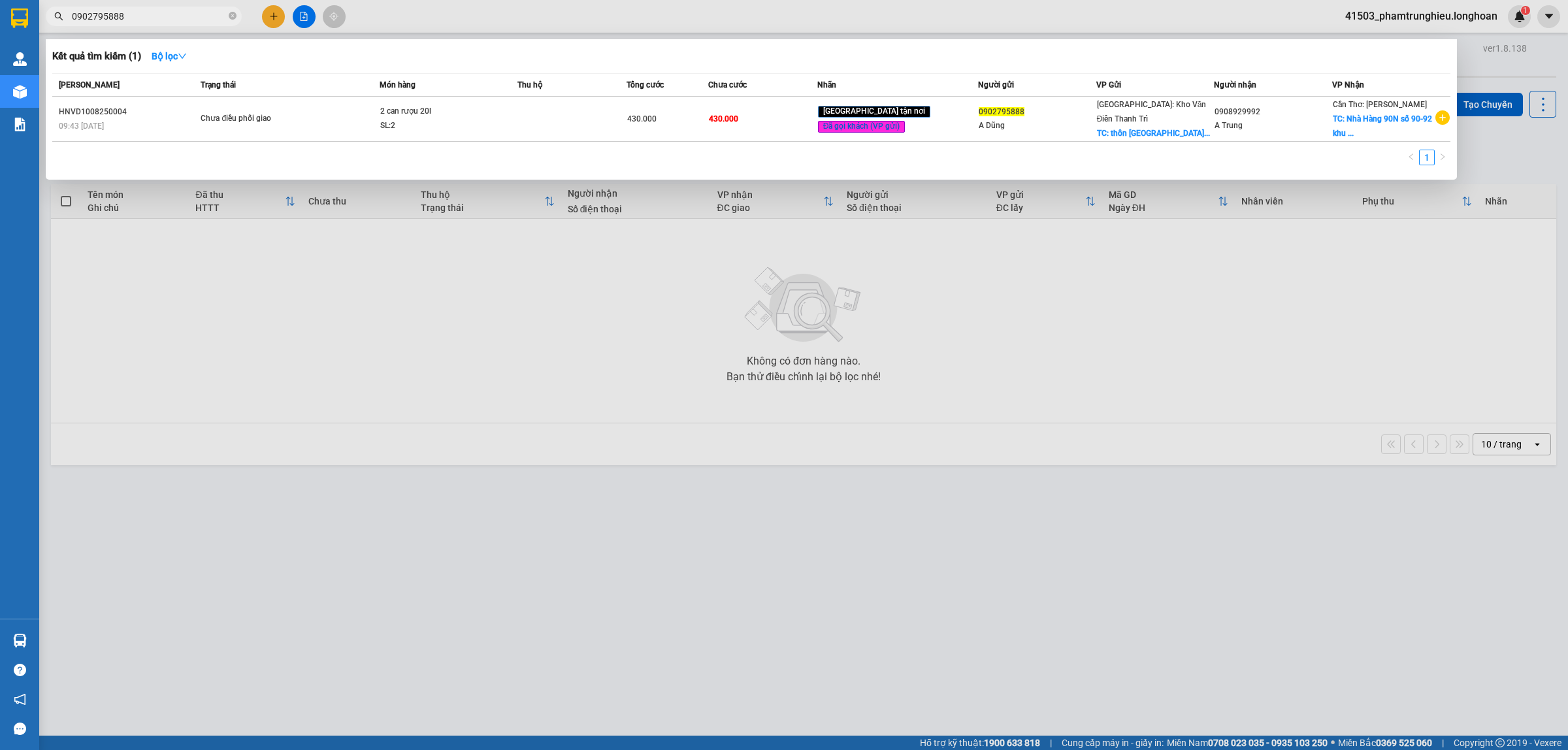
click at [178, 21] on input "0902795888" at bounding box center [148, 16] width 154 height 14
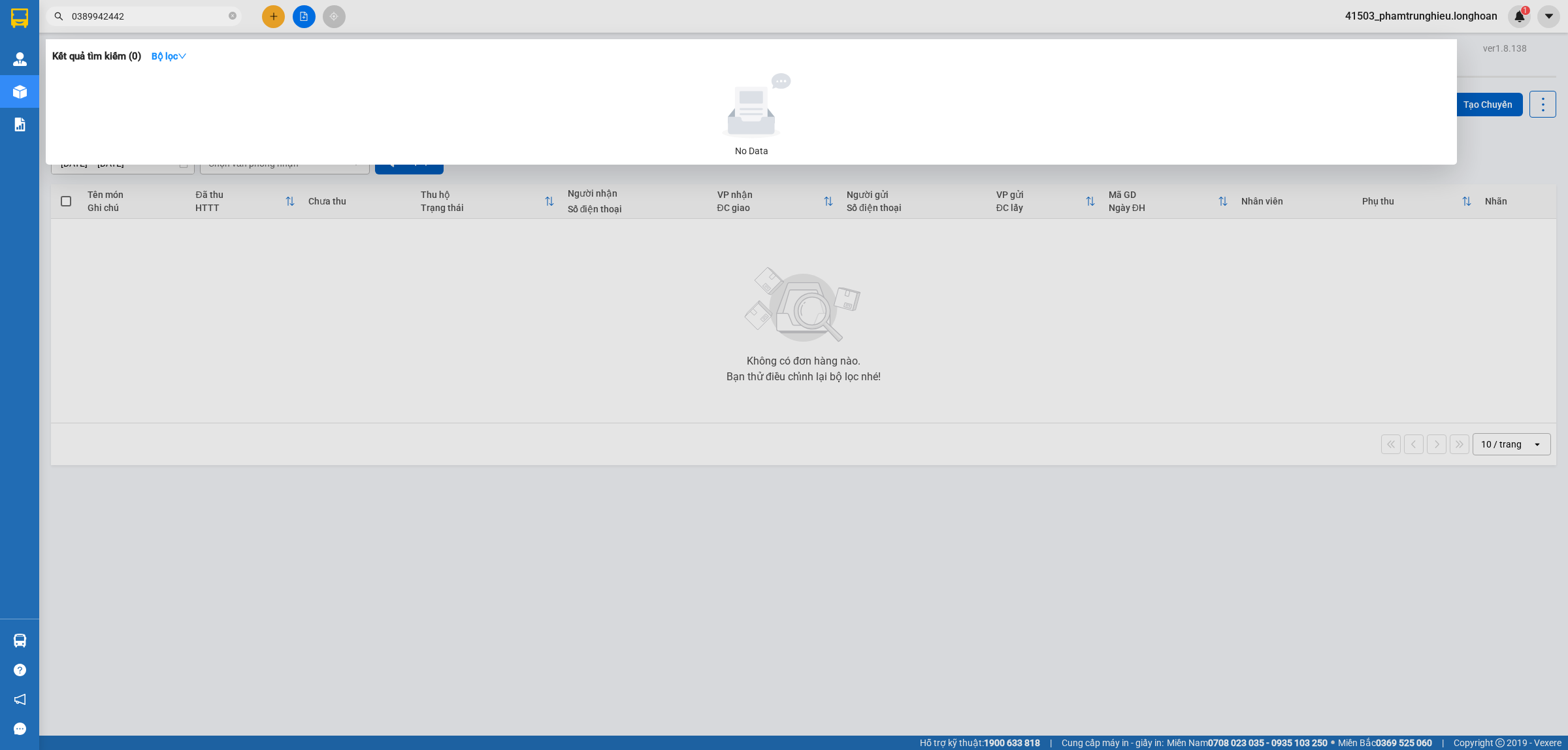
click at [167, 21] on input "0389942442" at bounding box center [148, 16] width 154 height 14
click at [151, 16] on input "0389942442" at bounding box center [148, 16] width 154 height 14
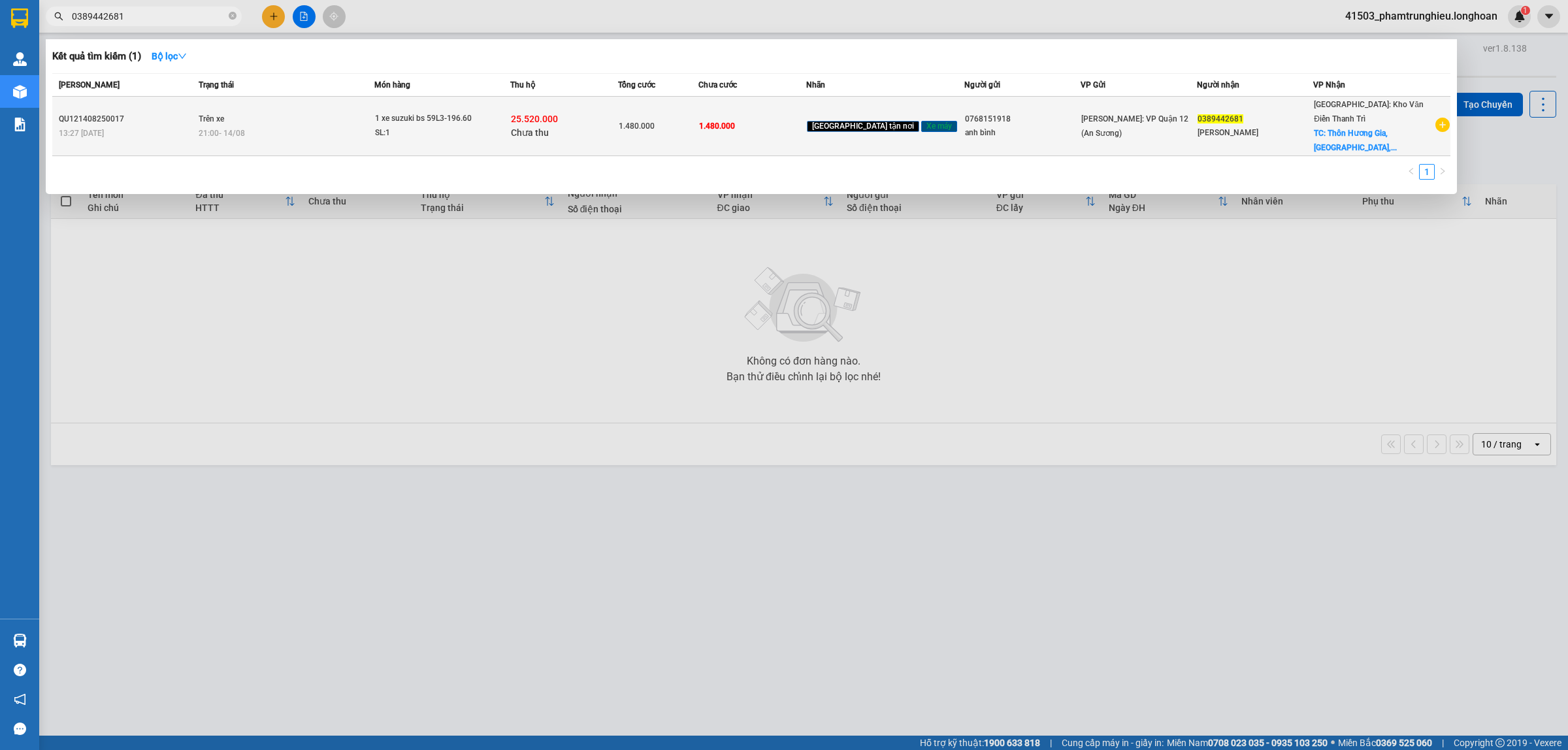
click at [420, 136] on div "SL: 1" at bounding box center [424, 133] width 98 height 14
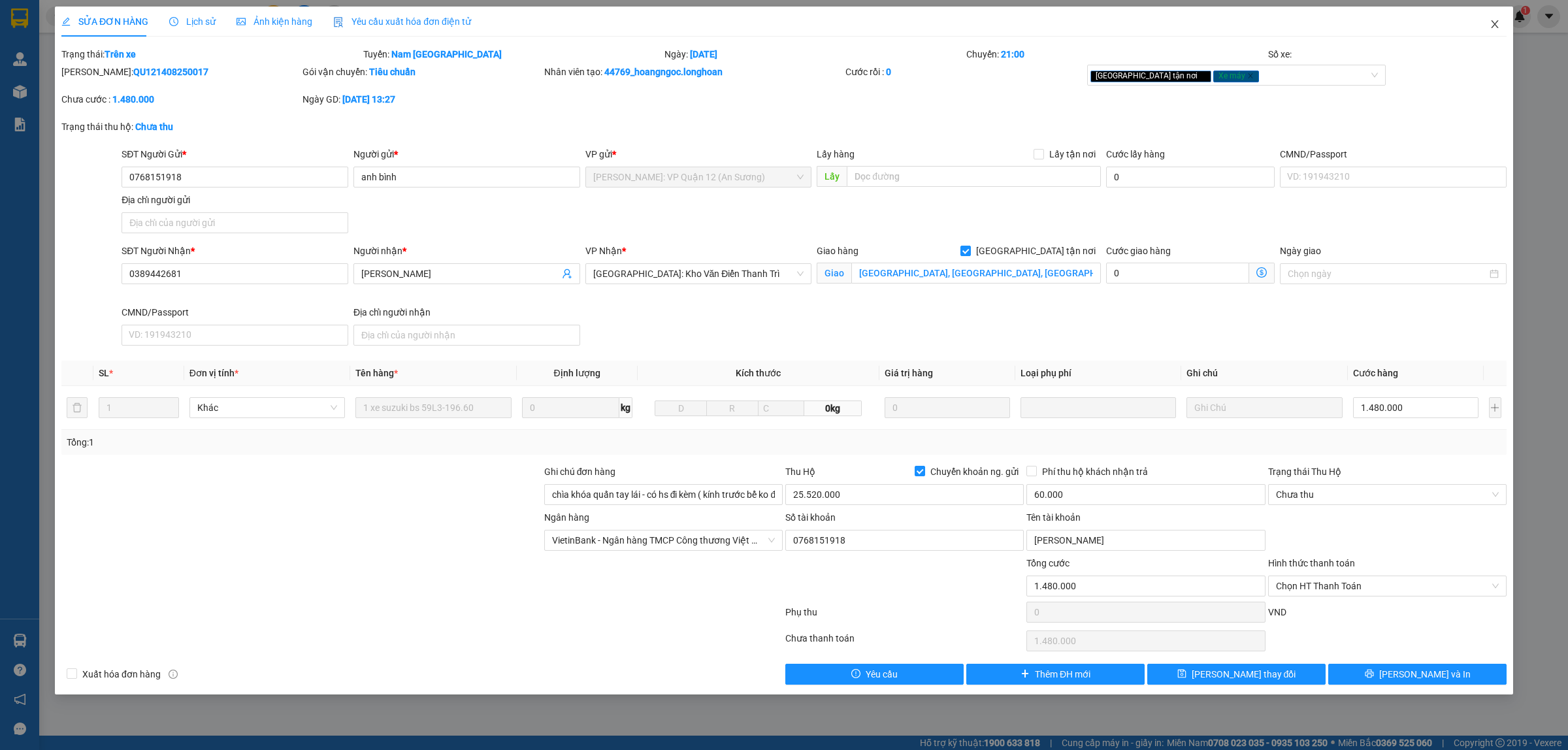
click at [1489, 24] on icon "close" at bounding box center [1494, 24] width 11 height 11
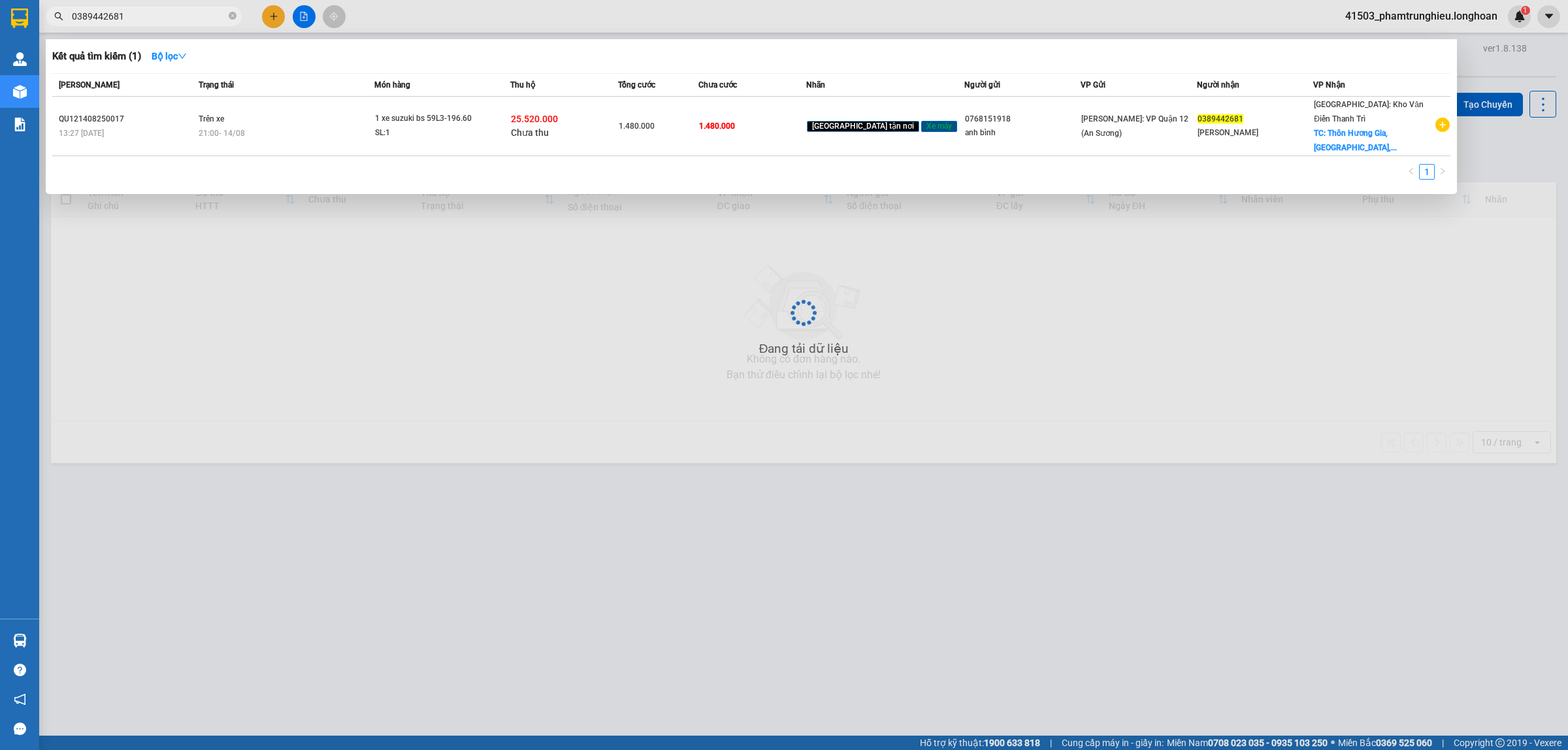
click at [171, 11] on input "0389442681" at bounding box center [148, 16] width 154 height 14
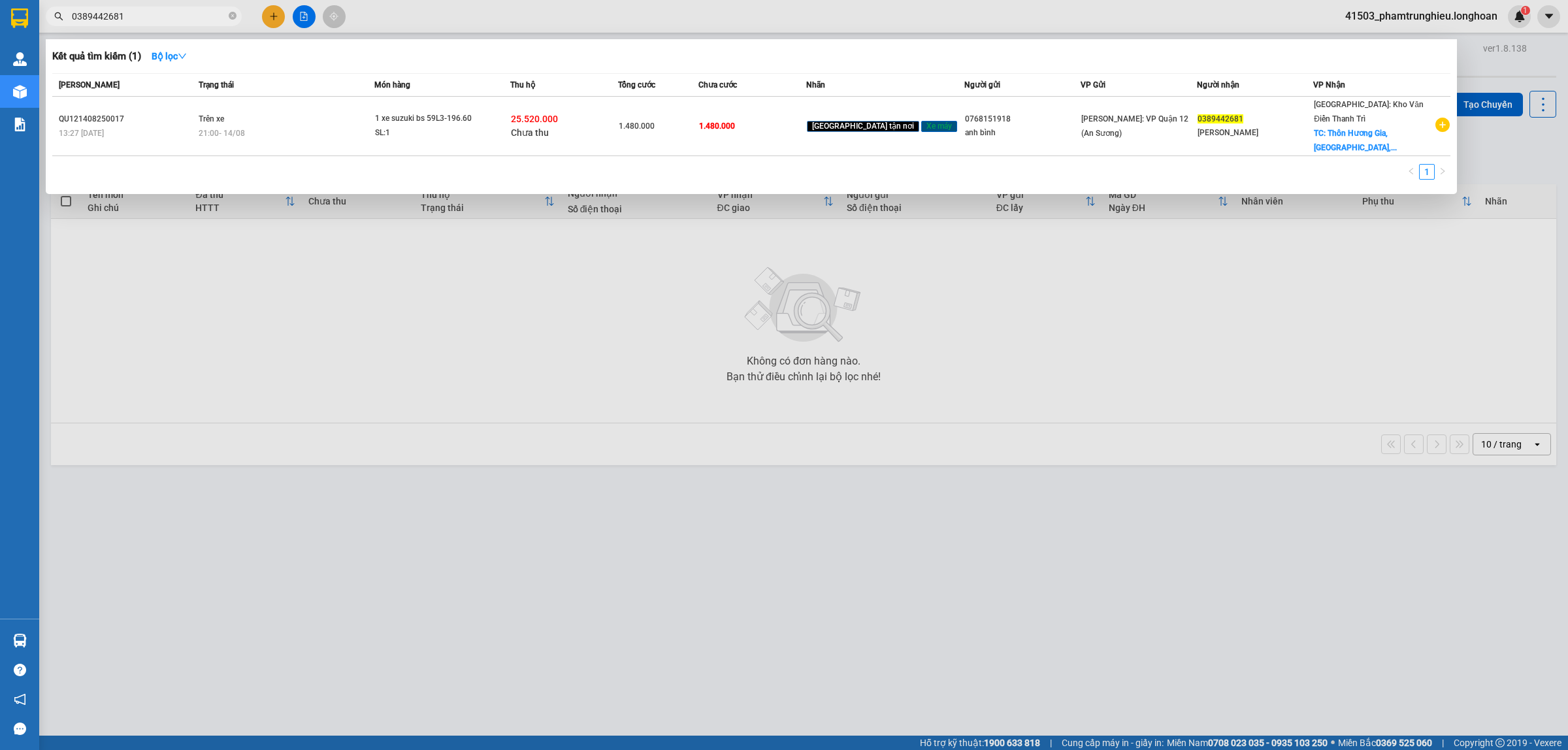
paste input "7411997"
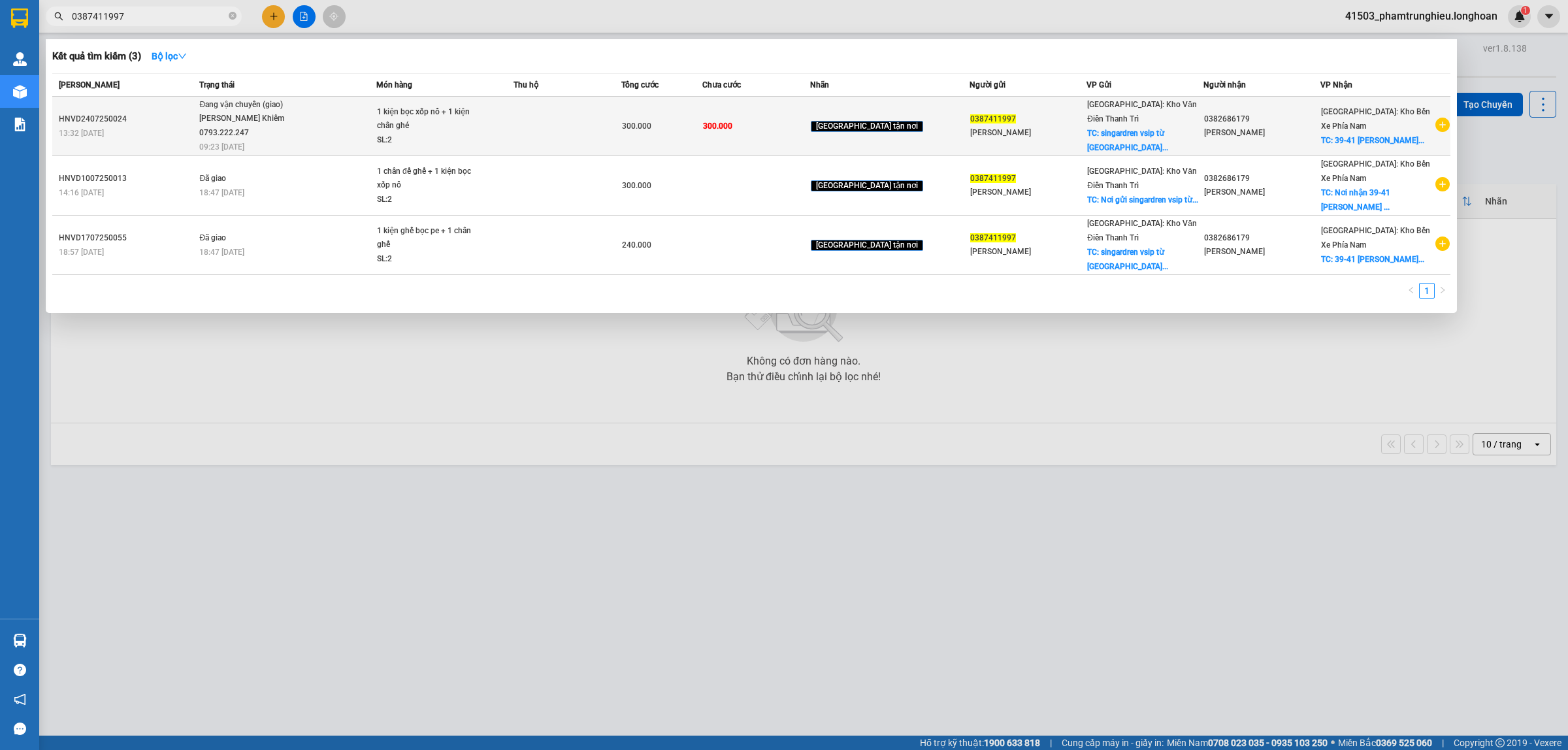
click at [475, 128] on div "1 kiện bọc xốp nổ + 1 kiện chân ghé" at bounding box center [425, 120] width 98 height 28
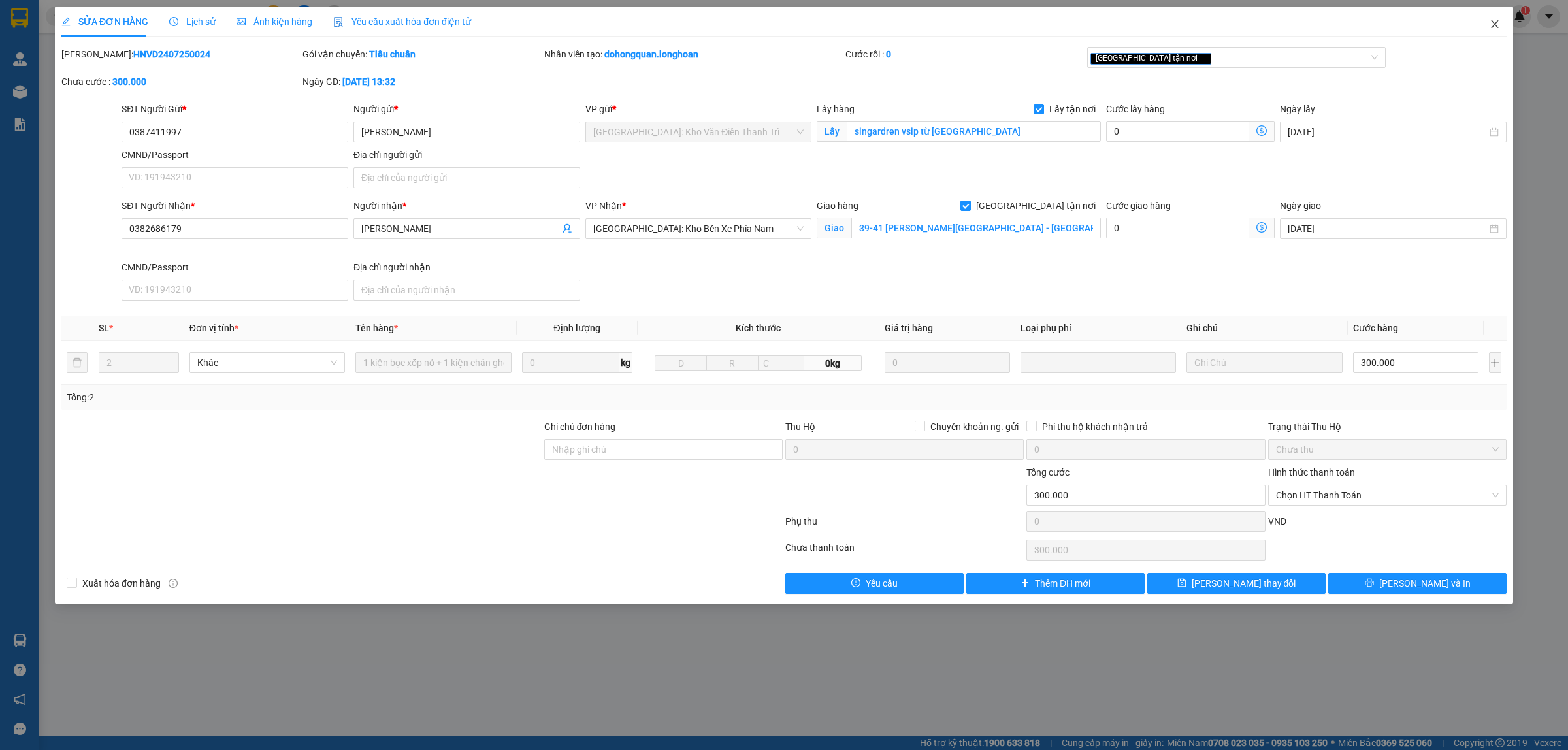
click at [1495, 26] on icon "close" at bounding box center [1494, 24] width 11 height 11
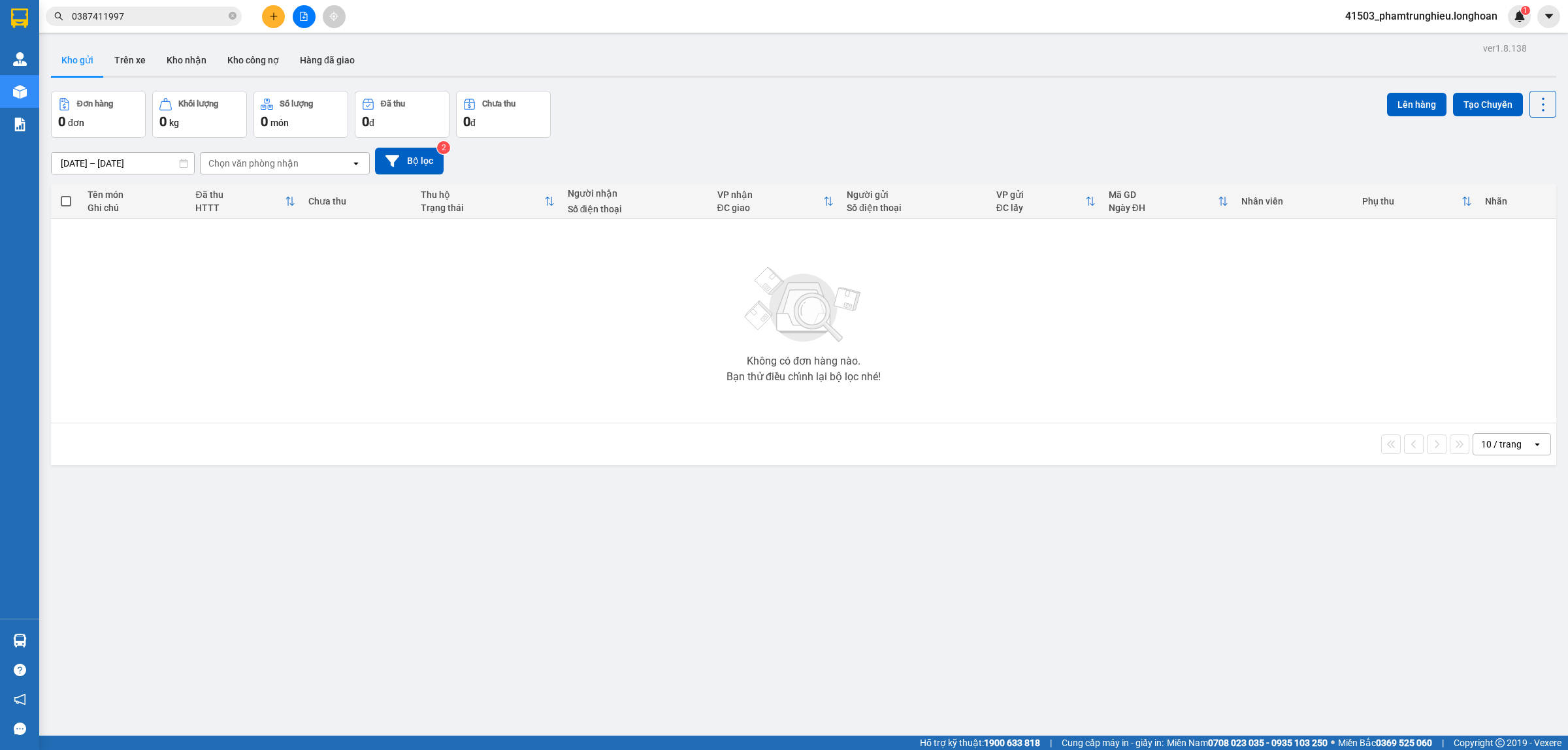
click at [157, 14] on input "0387411997" at bounding box center [148, 16] width 154 height 14
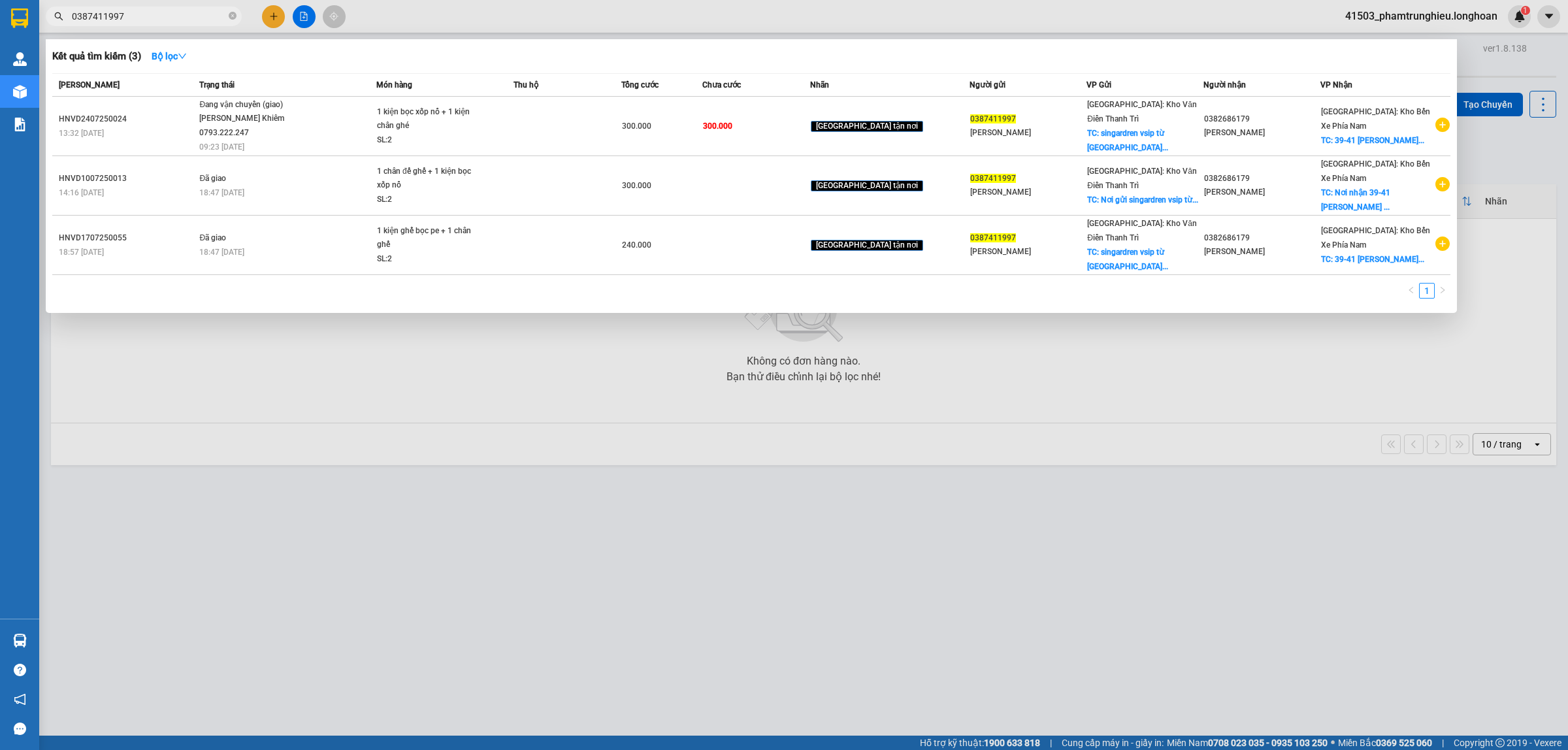
click at [156, 17] on input "0387411997" at bounding box center [148, 16] width 154 height 14
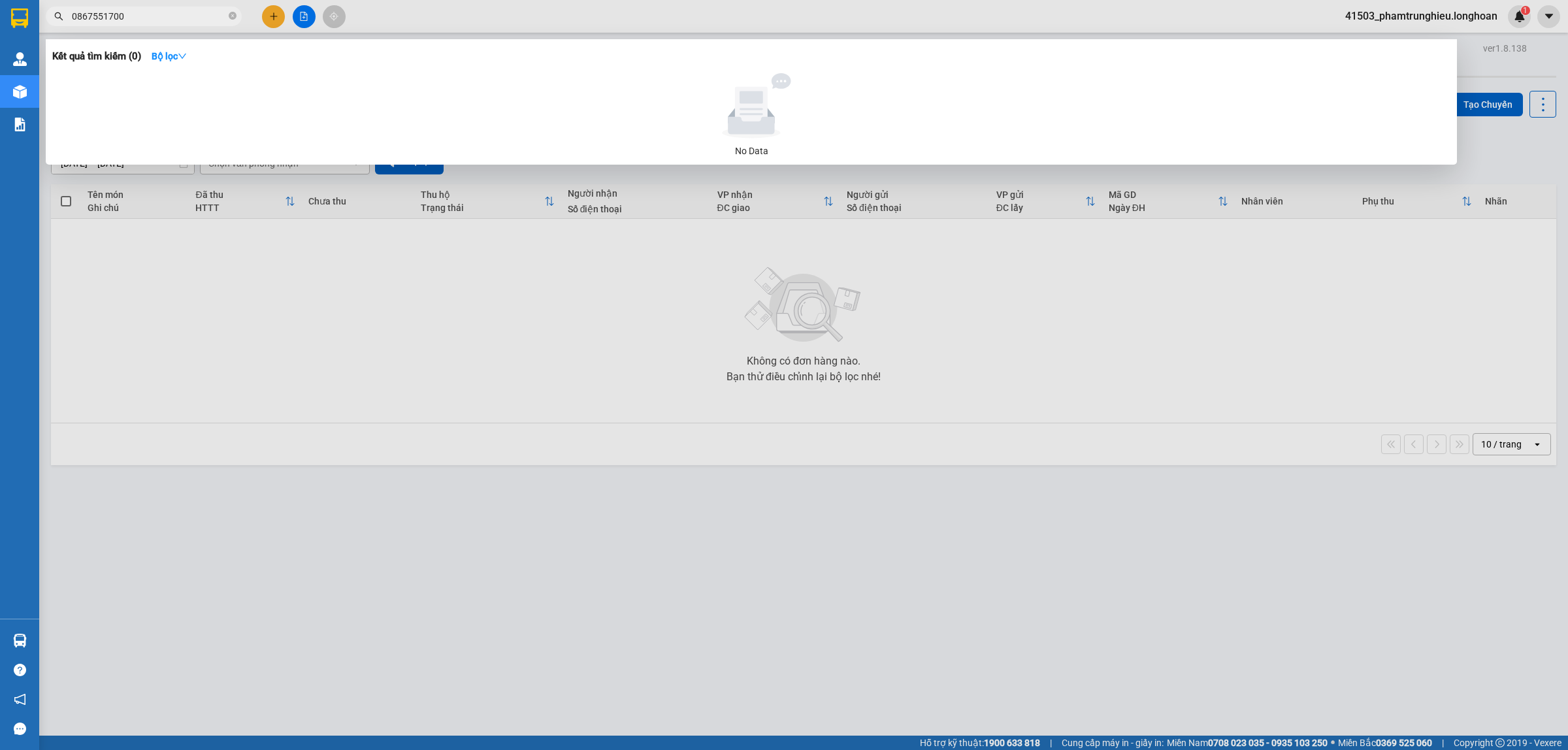
click at [143, 14] on input "0867551700" at bounding box center [148, 16] width 154 height 14
click at [168, 15] on input "0867551700" at bounding box center [148, 16] width 154 height 14
click at [142, 14] on input "0867551700" at bounding box center [148, 16] width 154 height 14
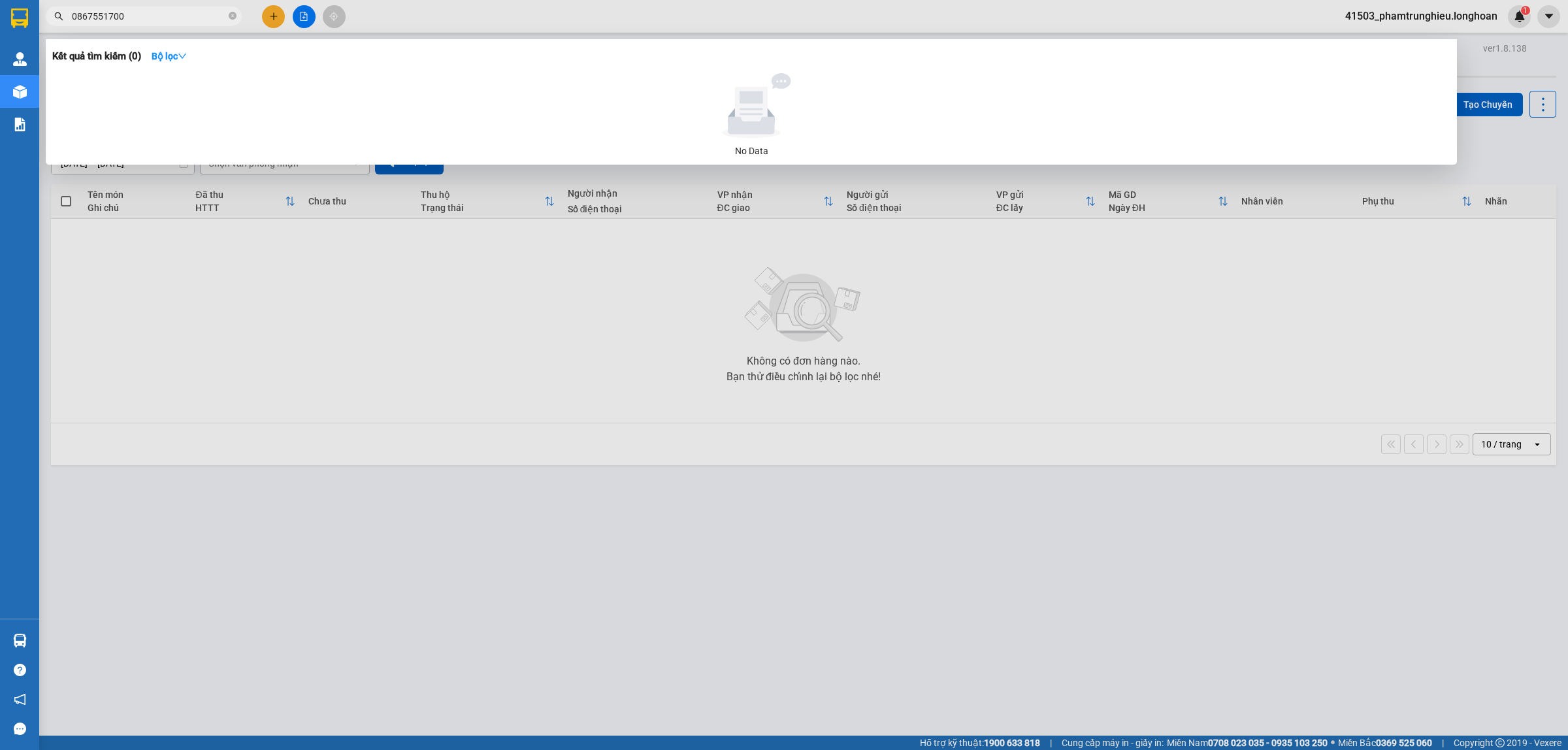
click at [142, 14] on input "0867551700" at bounding box center [148, 16] width 154 height 14
click at [140, 15] on input "0867551700" at bounding box center [148, 16] width 154 height 14
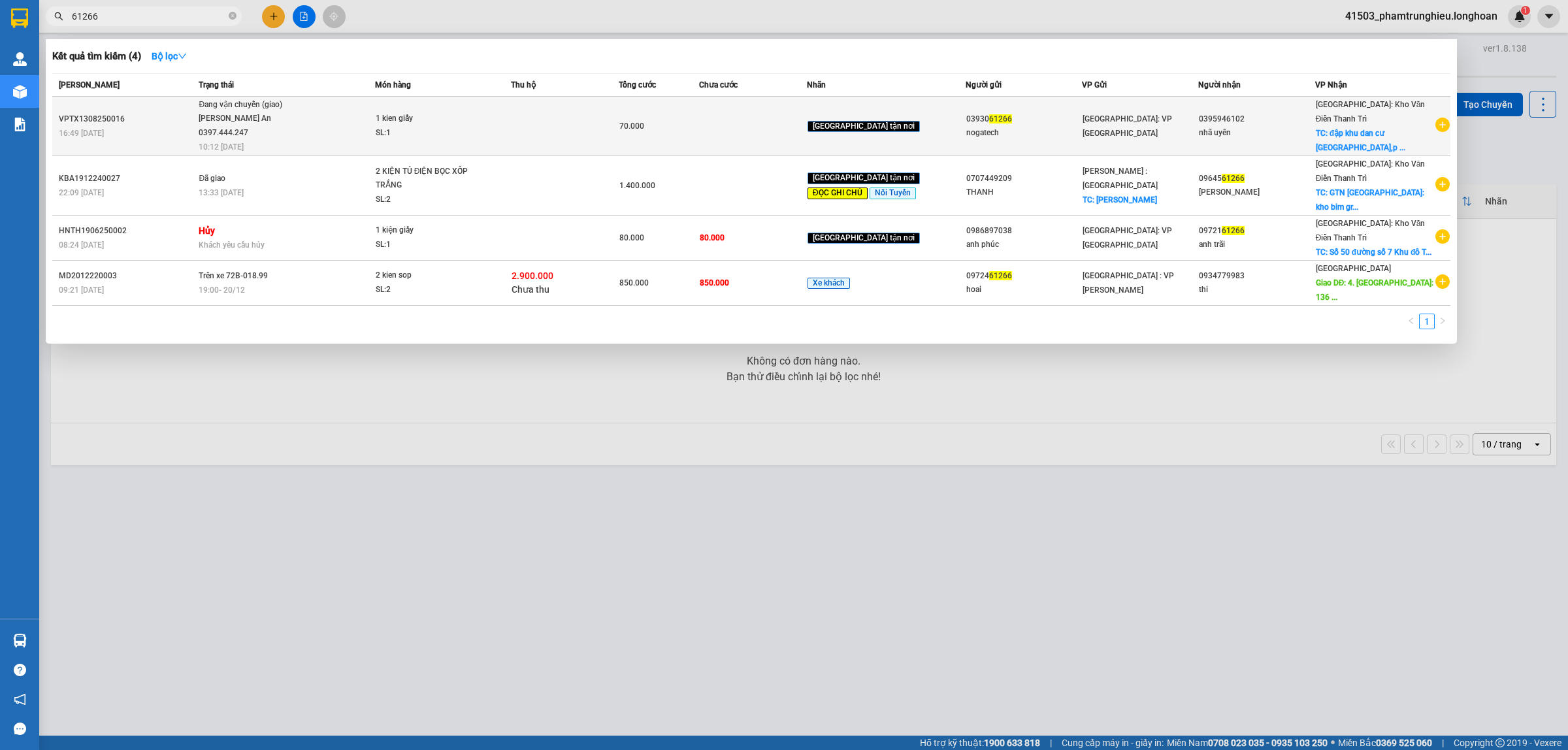
click at [275, 111] on div "[PERSON_NAME] An 0397.444.247" at bounding box center [247, 125] width 98 height 28
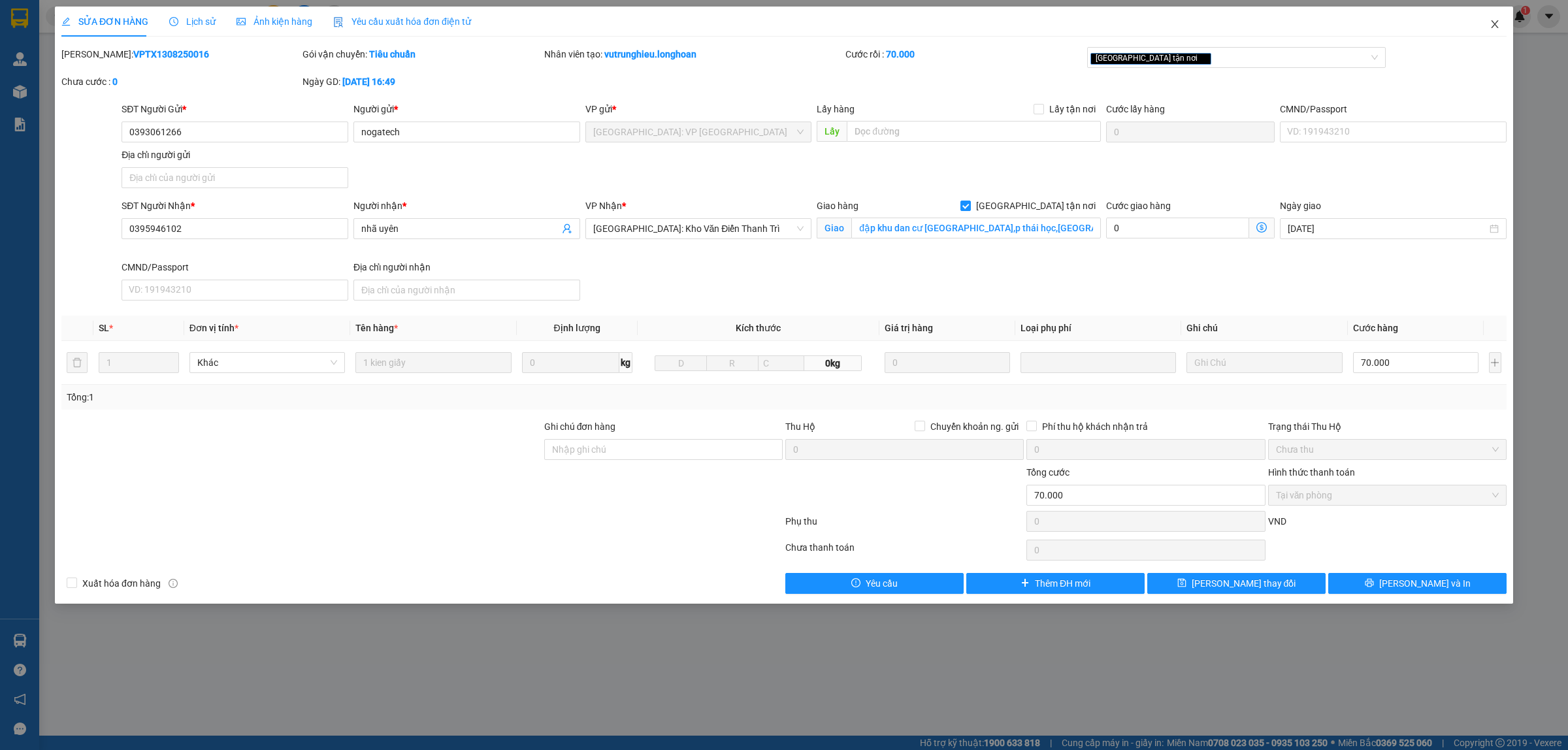
click at [1496, 21] on icon "close" at bounding box center [1494, 25] width 7 height 8
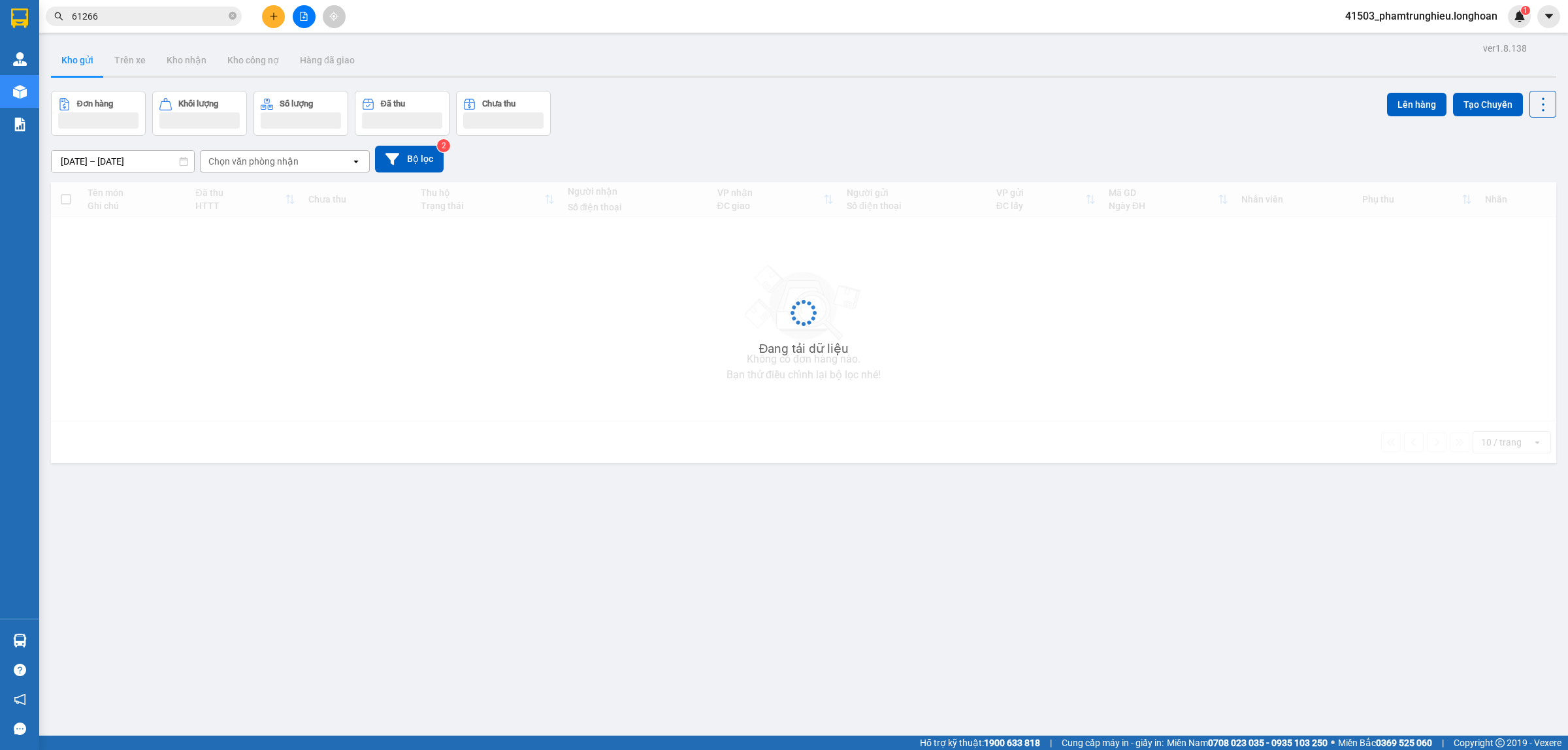
click at [167, 17] on input "61266" at bounding box center [148, 16] width 154 height 14
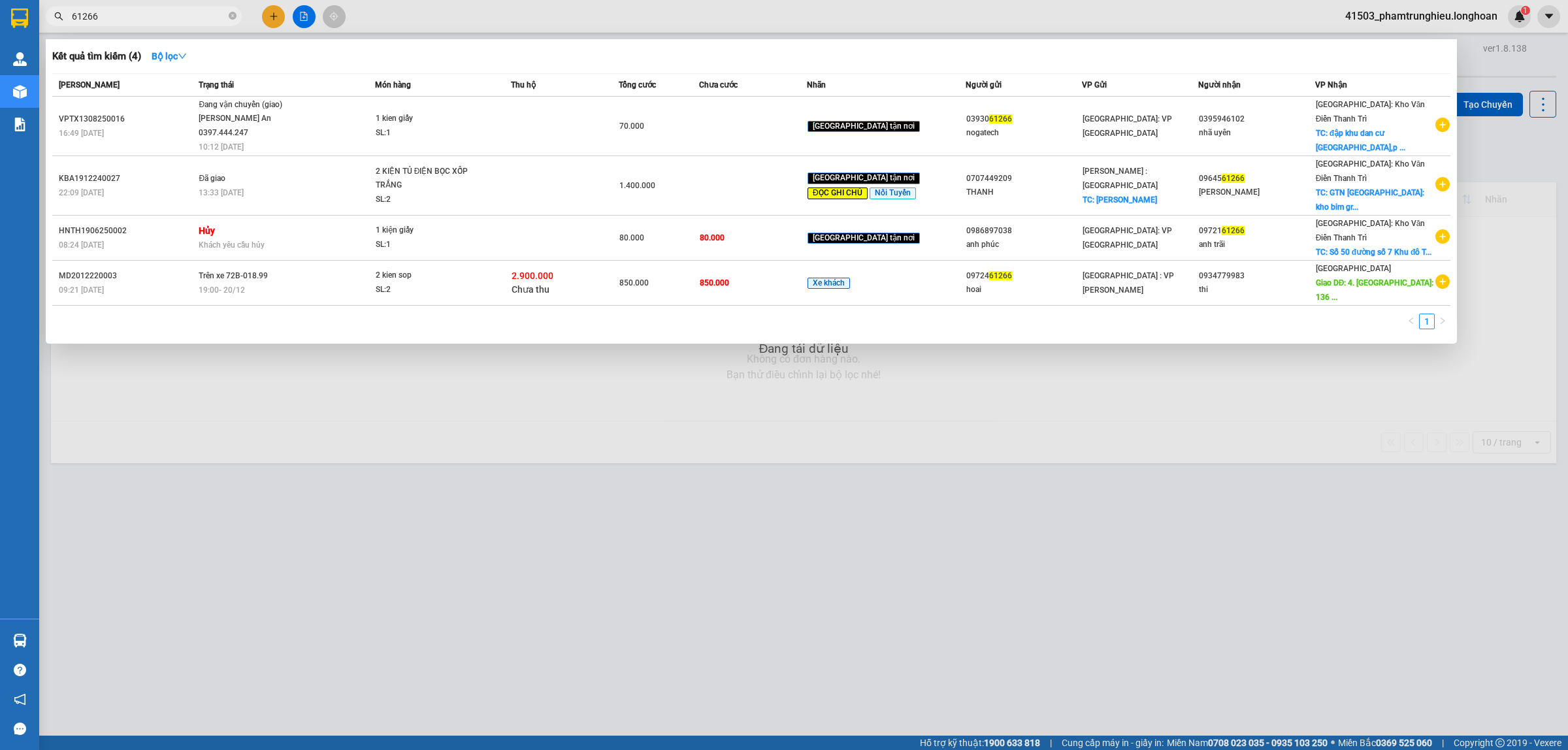
click at [167, 17] on input "61266" at bounding box center [148, 16] width 154 height 14
paste input "09773117"
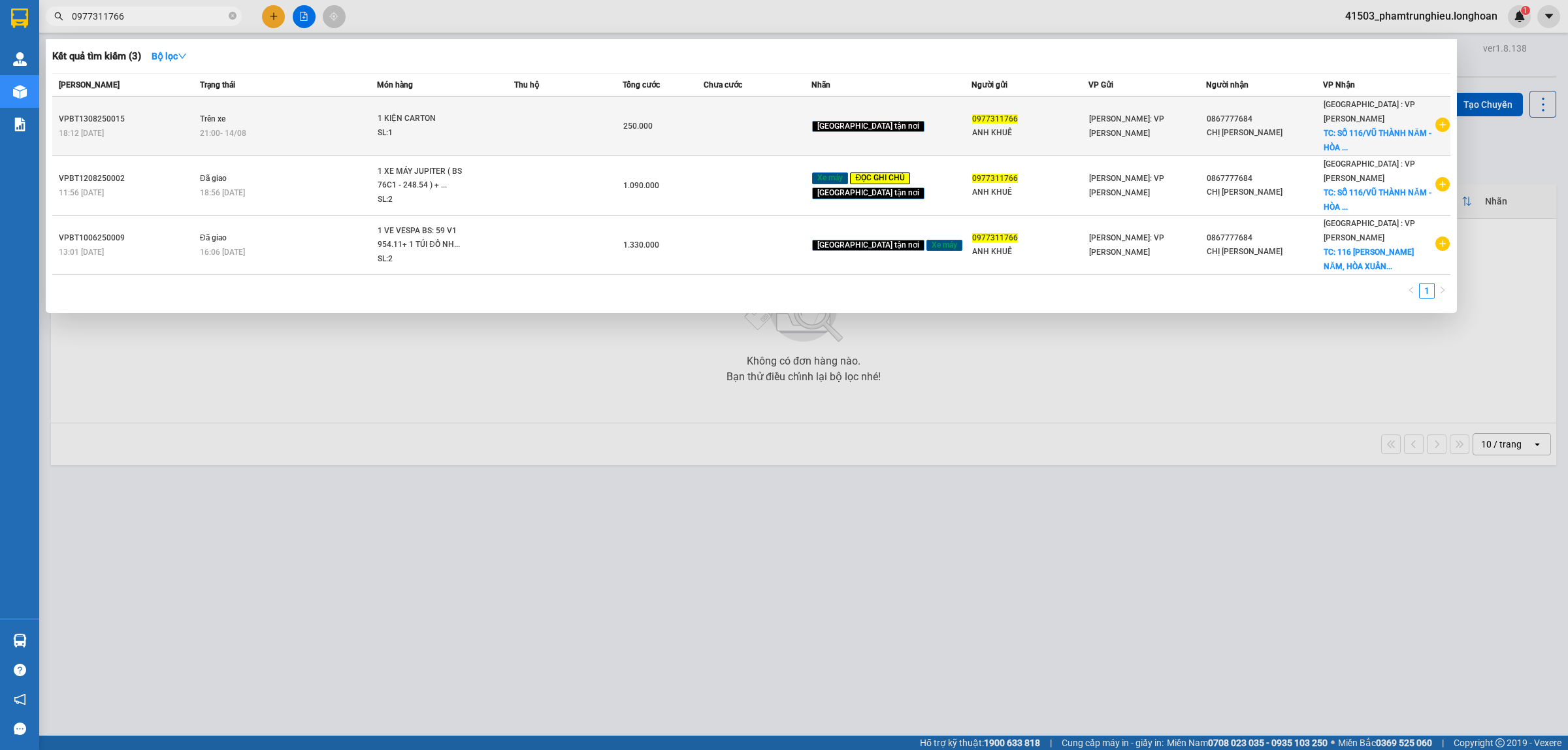
click at [369, 115] on td "Trên xe 21:00 [DATE]" at bounding box center [286, 126] width 181 height 59
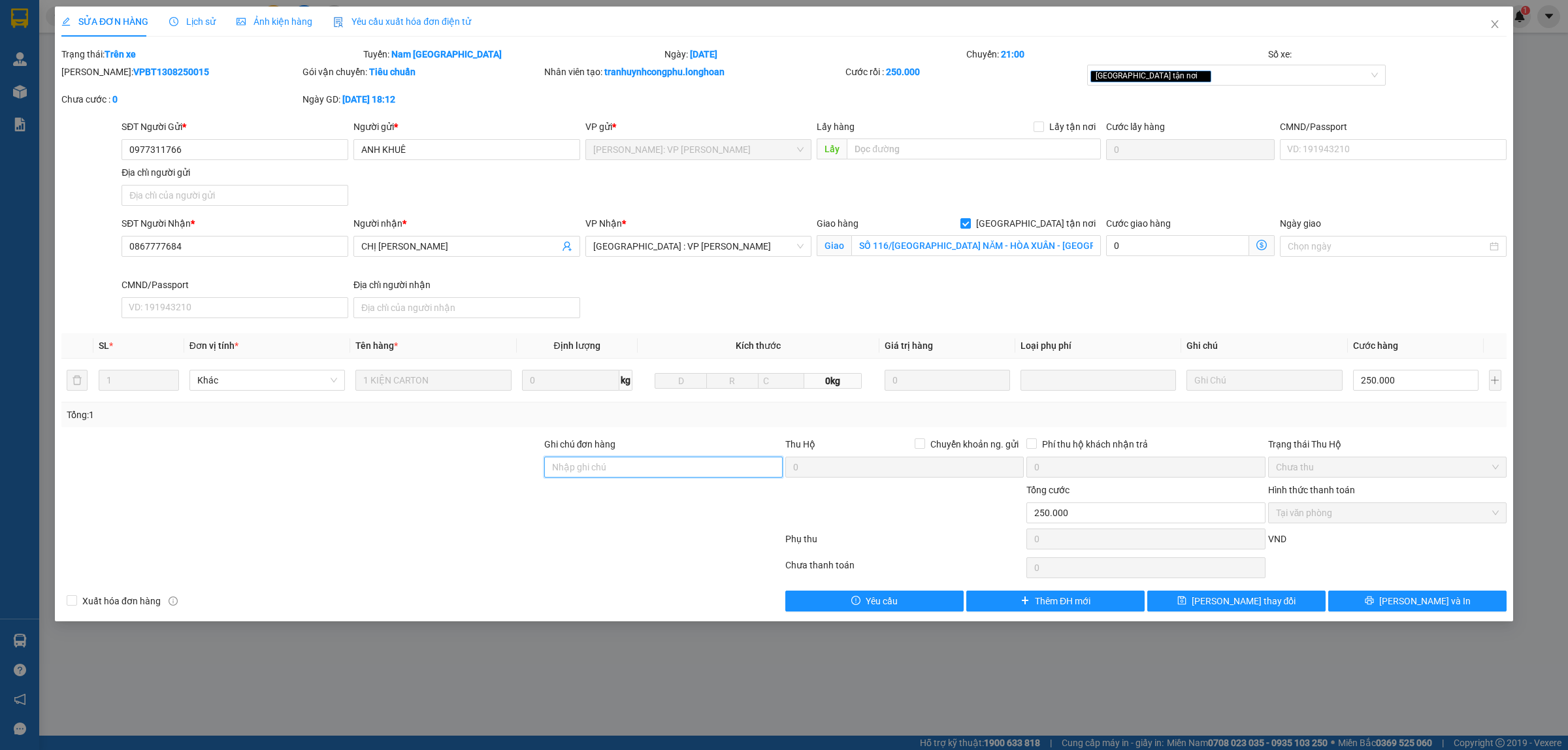
click at [603, 468] on input "Ghi chú đơn hàng" at bounding box center [663, 466] width 238 height 21
click at [1298, 608] on button "[PERSON_NAME] thay đổi" at bounding box center [1236, 600] width 178 height 21
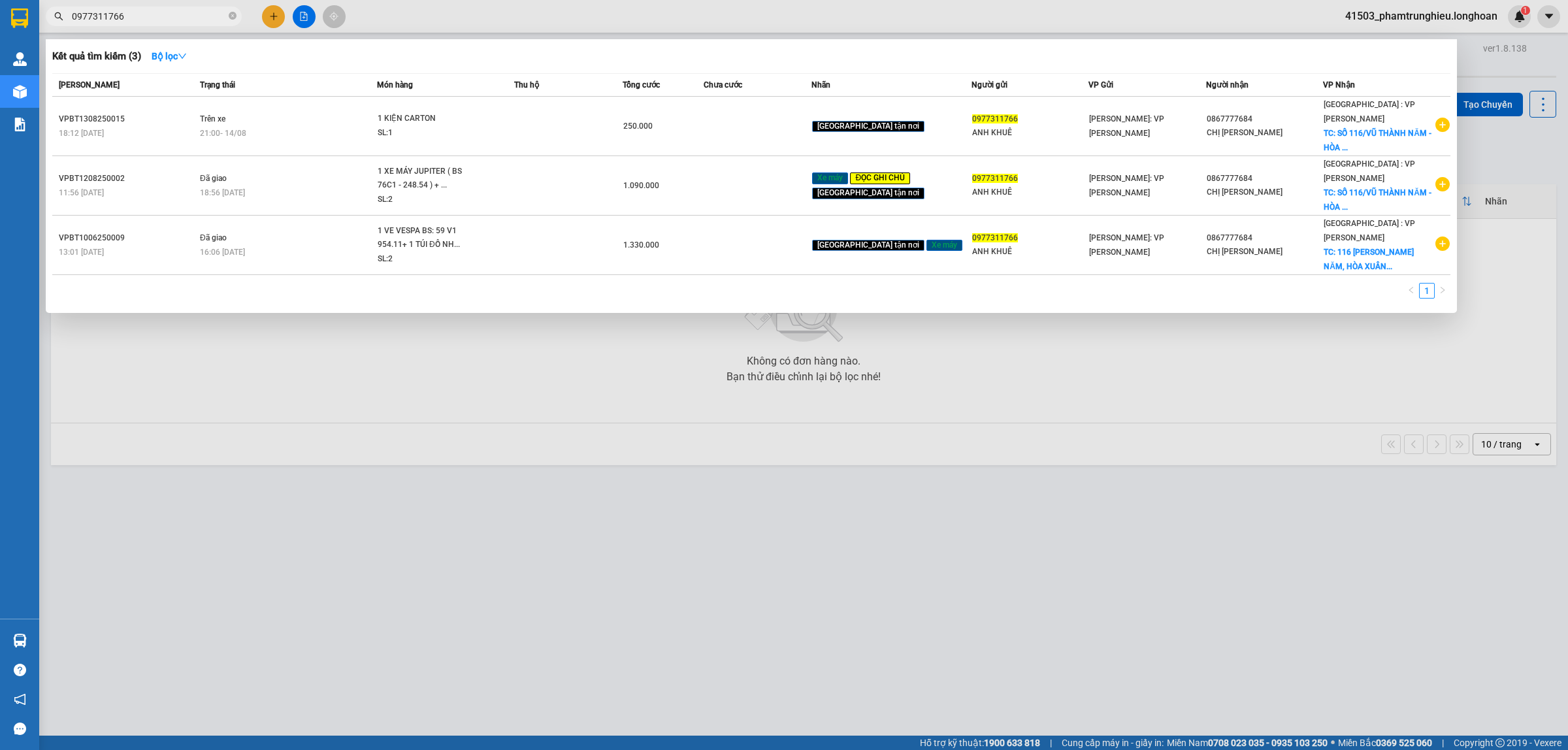
click at [168, 12] on input "0977311766" at bounding box center [148, 16] width 154 height 14
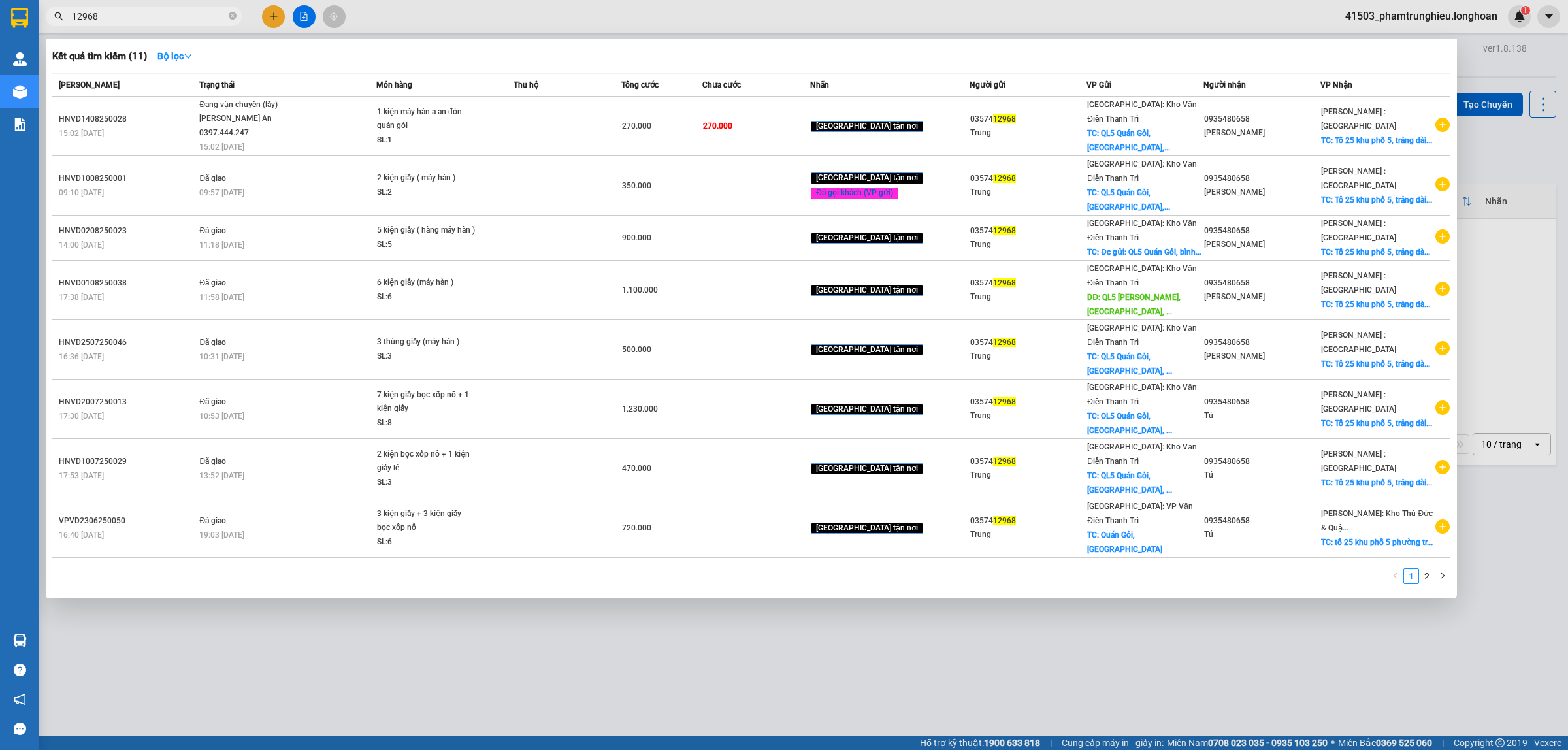
click at [165, 17] on input "12968" at bounding box center [148, 16] width 154 height 14
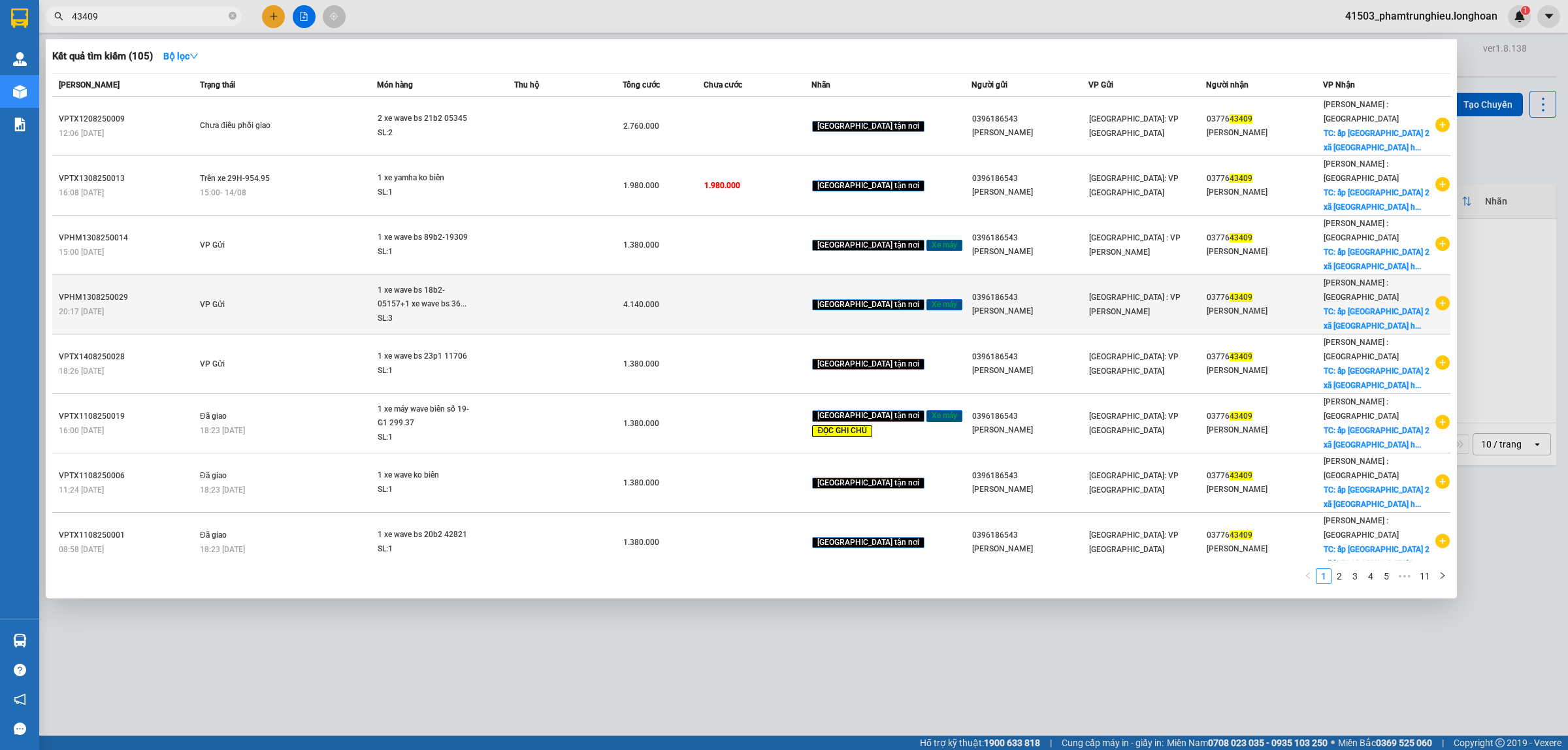
click at [426, 284] on div "1 xe wave bs 18b2-05157+1 xe wave bs 36..." at bounding box center [426, 298] width 98 height 28
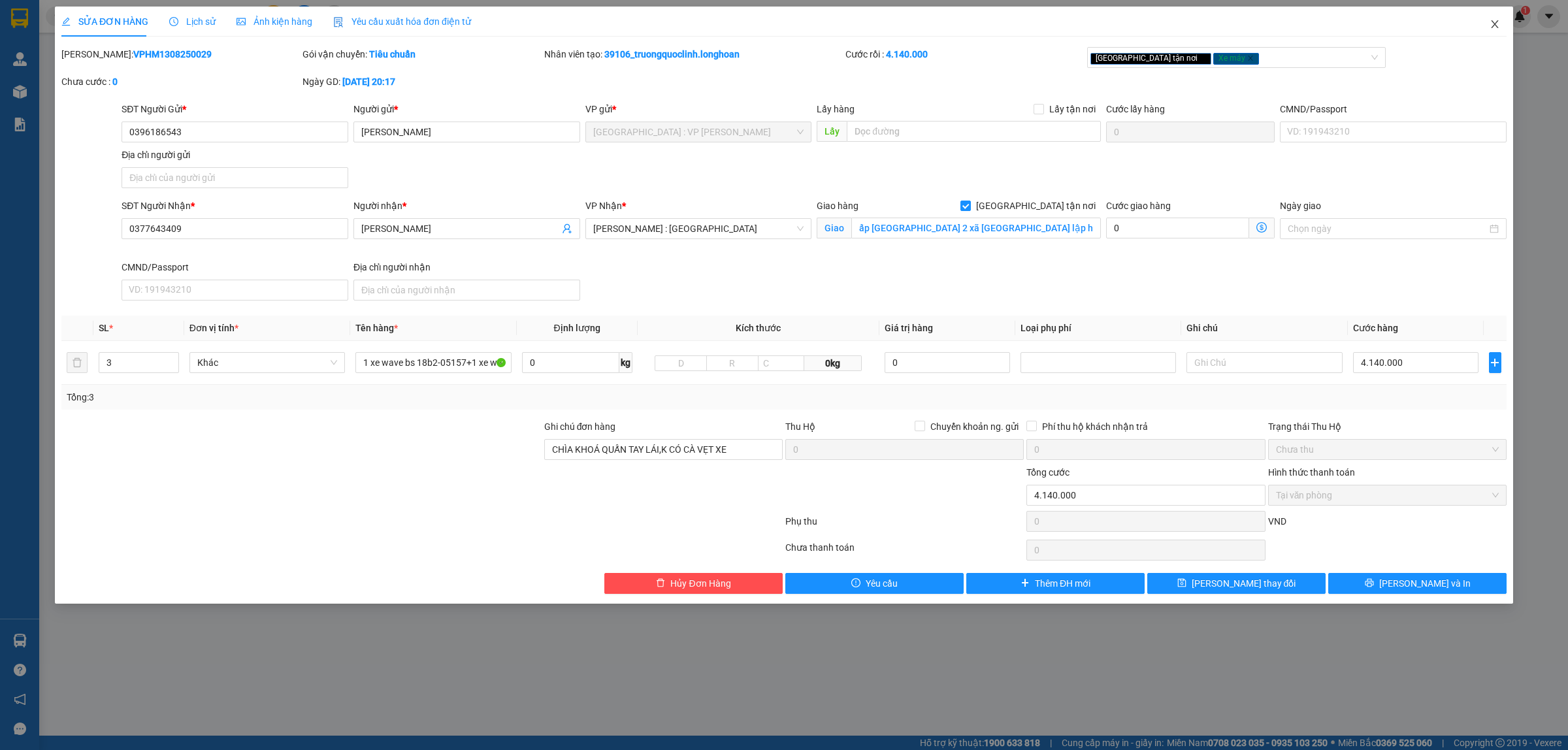
click at [1495, 21] on icon "close" at bounding box center [1494, 24] width 11 height 11
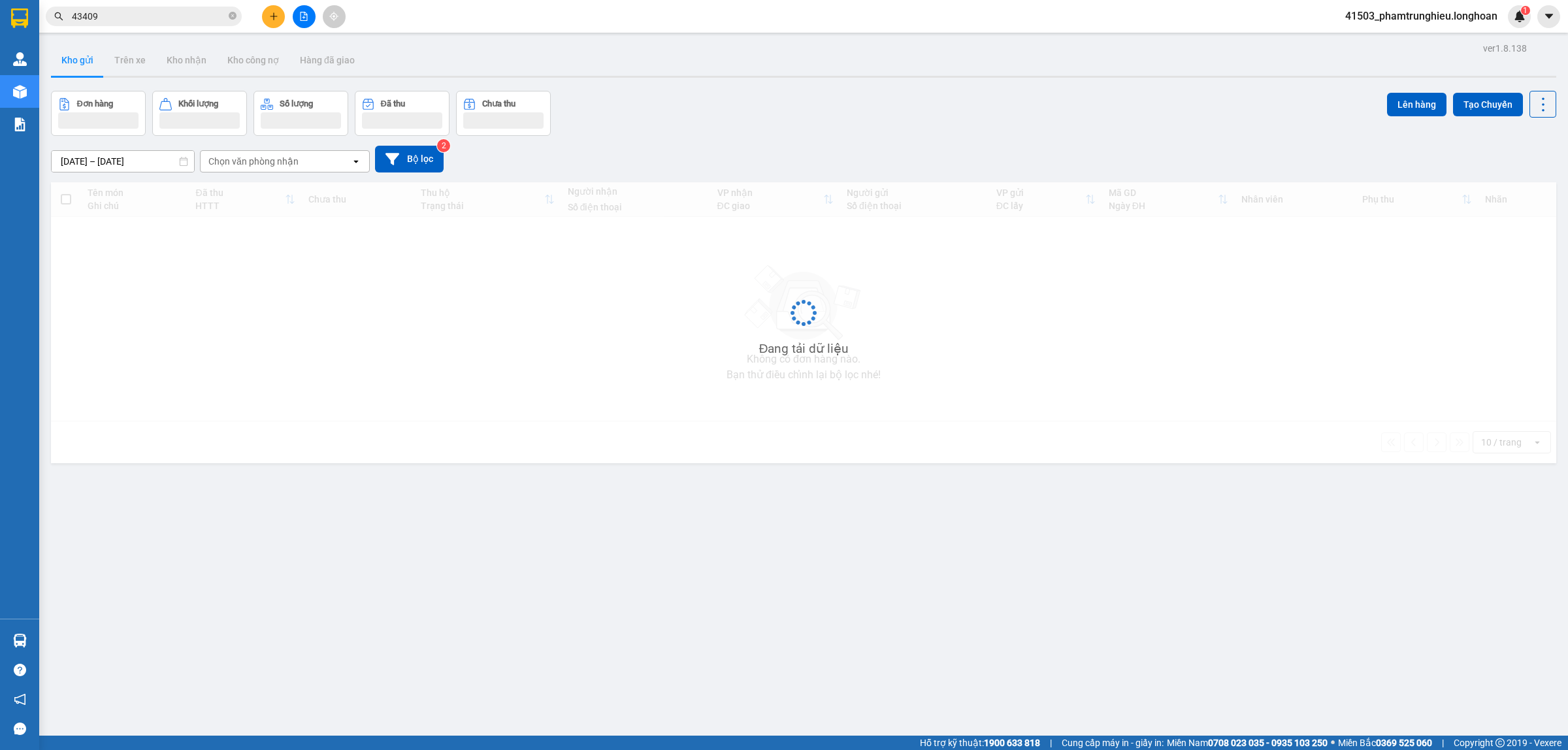
click at [168, 26] on div "Kết quả tìm kiếm ( 105 ) Bộ lọc Mã ĐH Trạng thái Món hàng Thu hộ Tổng cước Chưa…" at bounding box center [127, 16] width 255 height 23
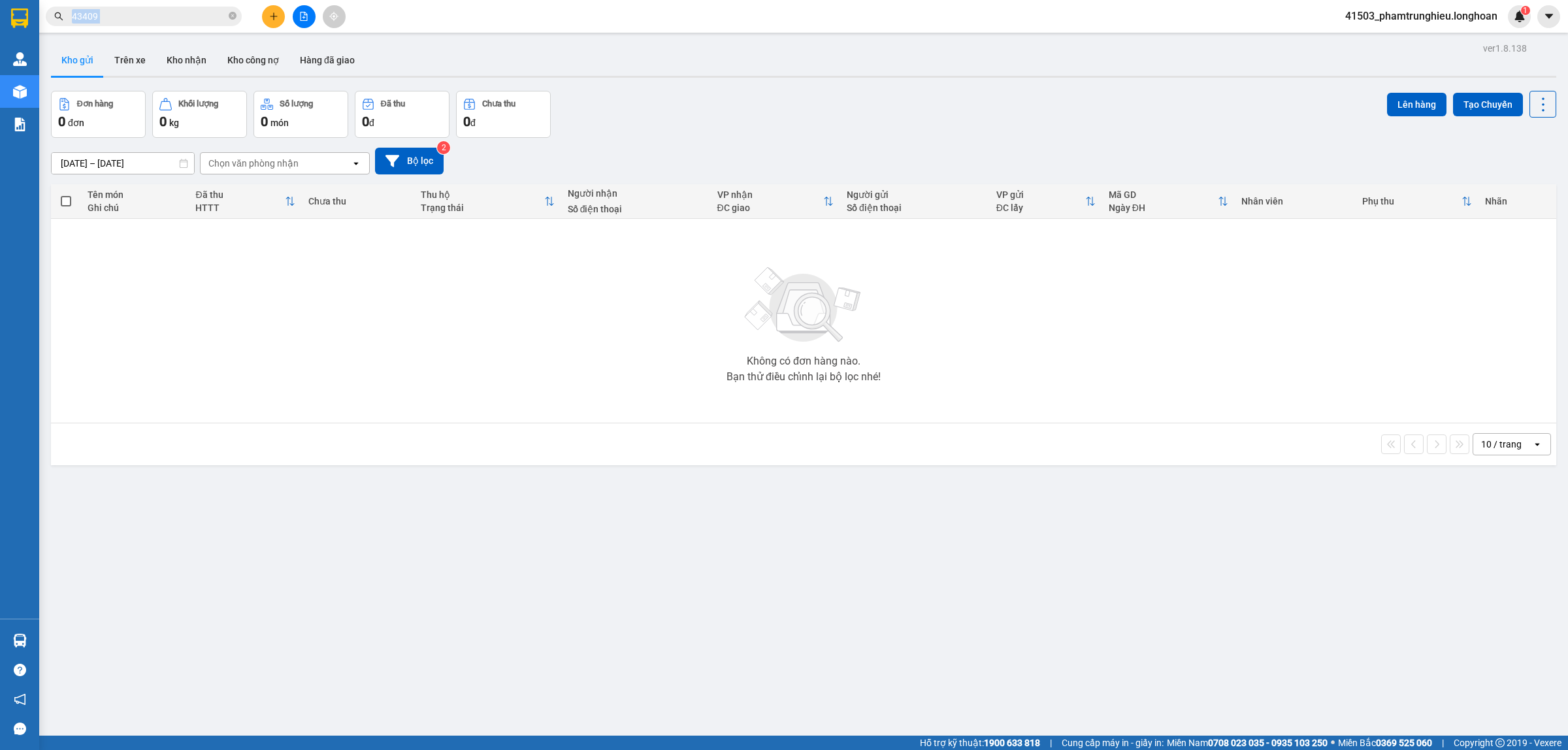
click at [168, 26] on div "Kết quả tìm kiếm ( 105 ) Bộ lọc Mã ĐH Trạng thái Món hàng Thu hộ Tổng cước Chưa…" at bounding box center [127, 16] width 255 height 23
click at [158, 14] on input "43409" at bounding box center [148, 16] width 154 height 14
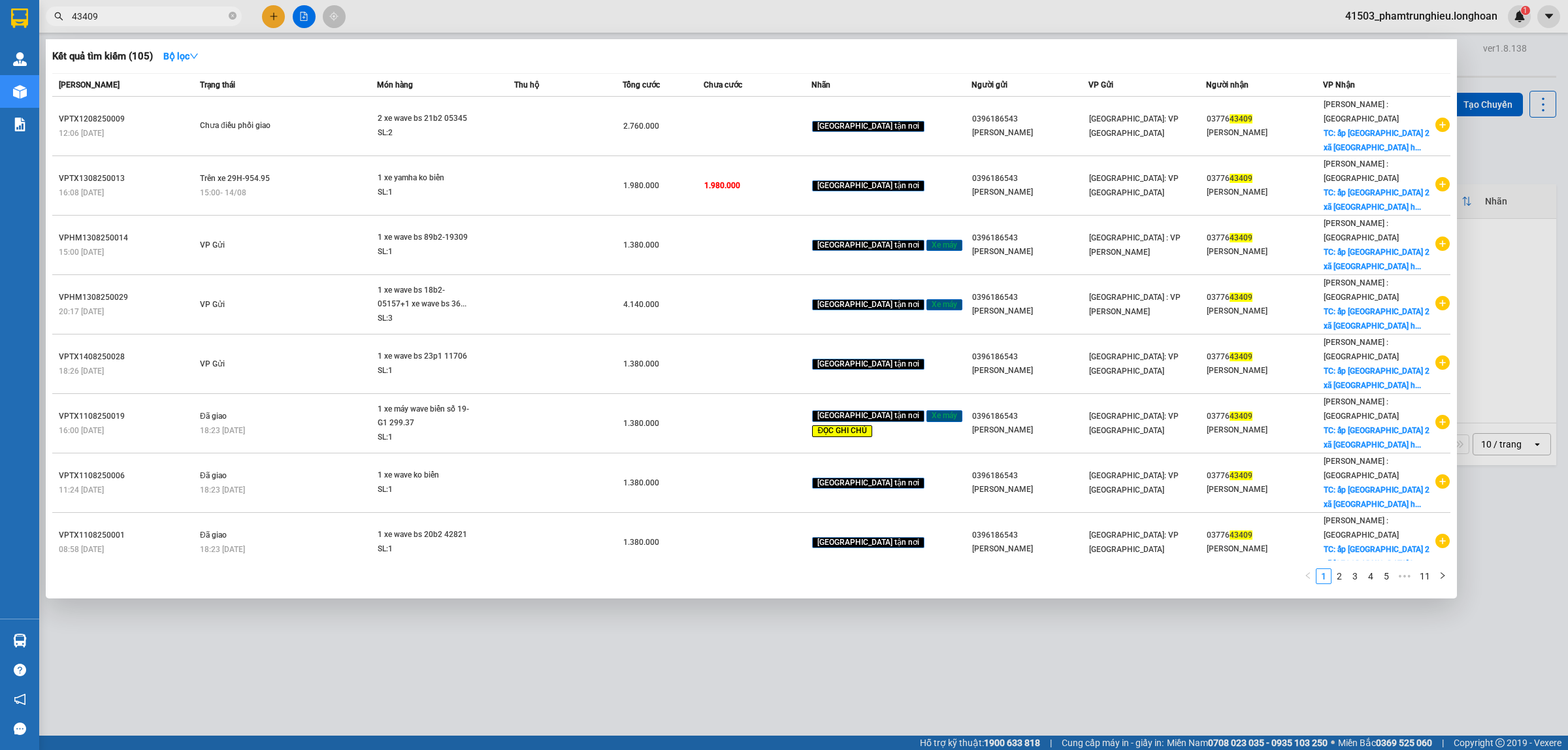
click at [158, 14] on input "43409" at bounding box center [148, 16] width 154 height 14
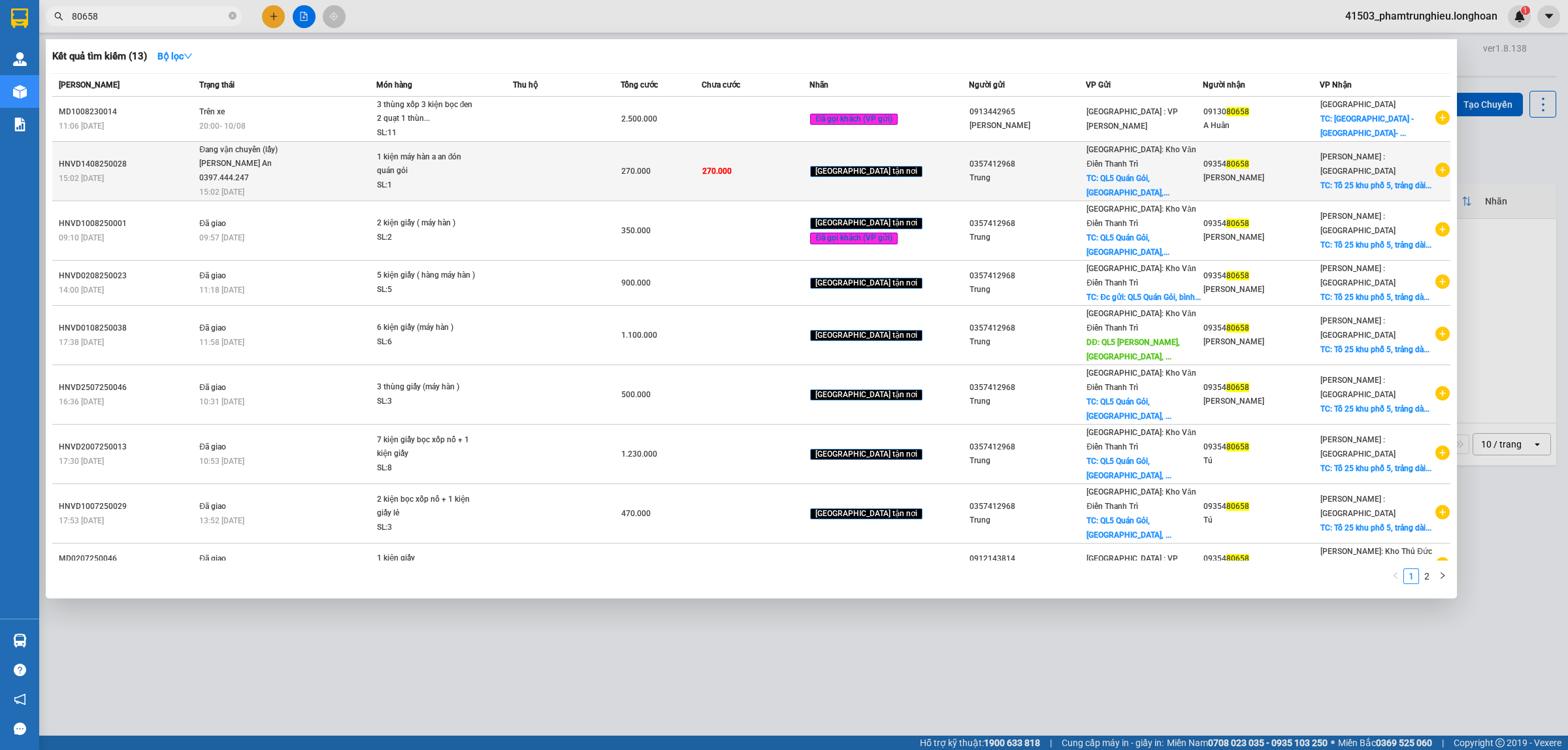
click at [340, 171] on span "Đang vận chuyển (lấy) [PERSON_NAME] An 0397.444.247 15:02 [DATE]" at bounding box center [287, 171] width 176 height 54
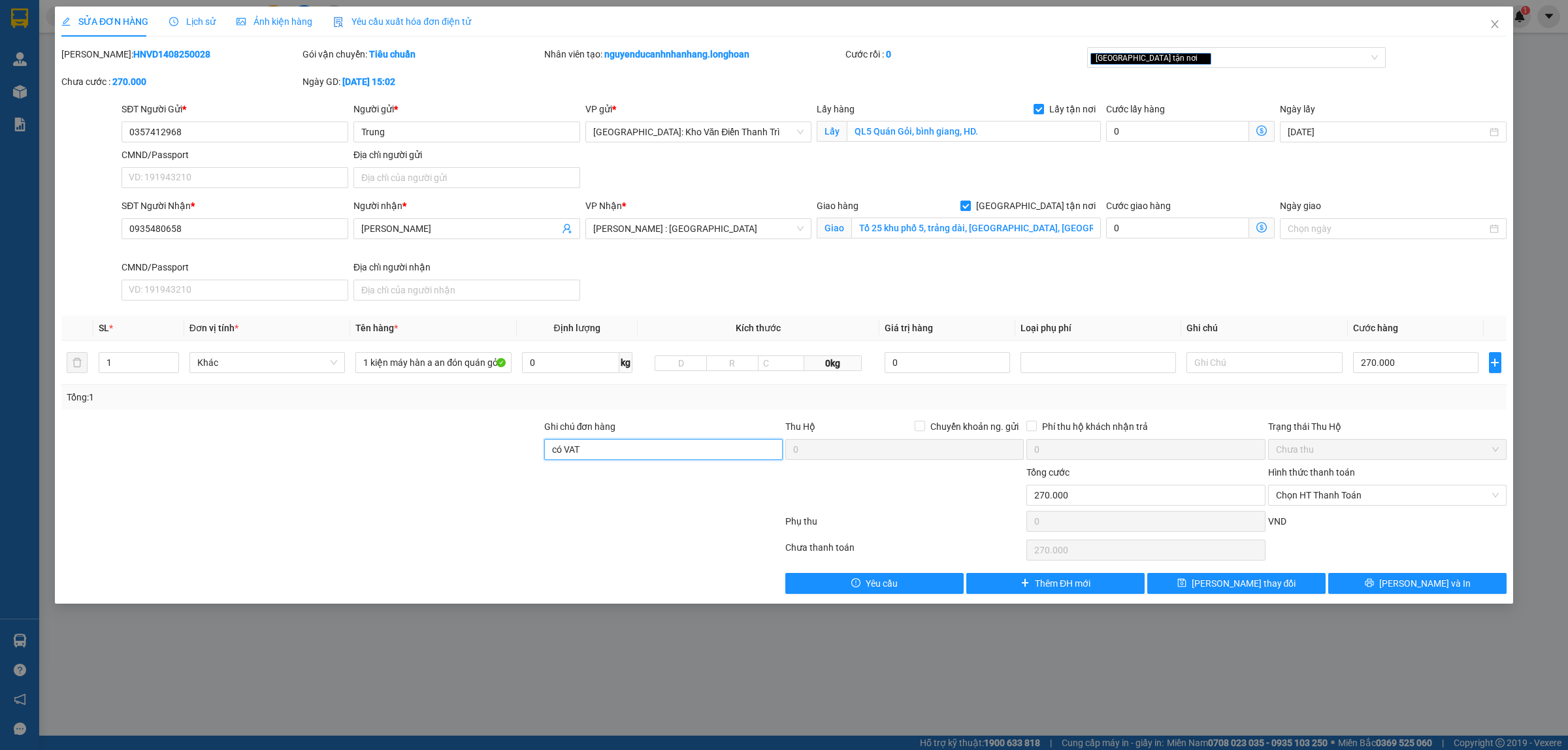
click at [626, 451] on input "có VAT" at bounding box center [663, 448] width 238 height 21
click at [1256, 587] on span "[PERSON_NAME] thay đổi" at bounding box center [1243, 583] width 105 height 14
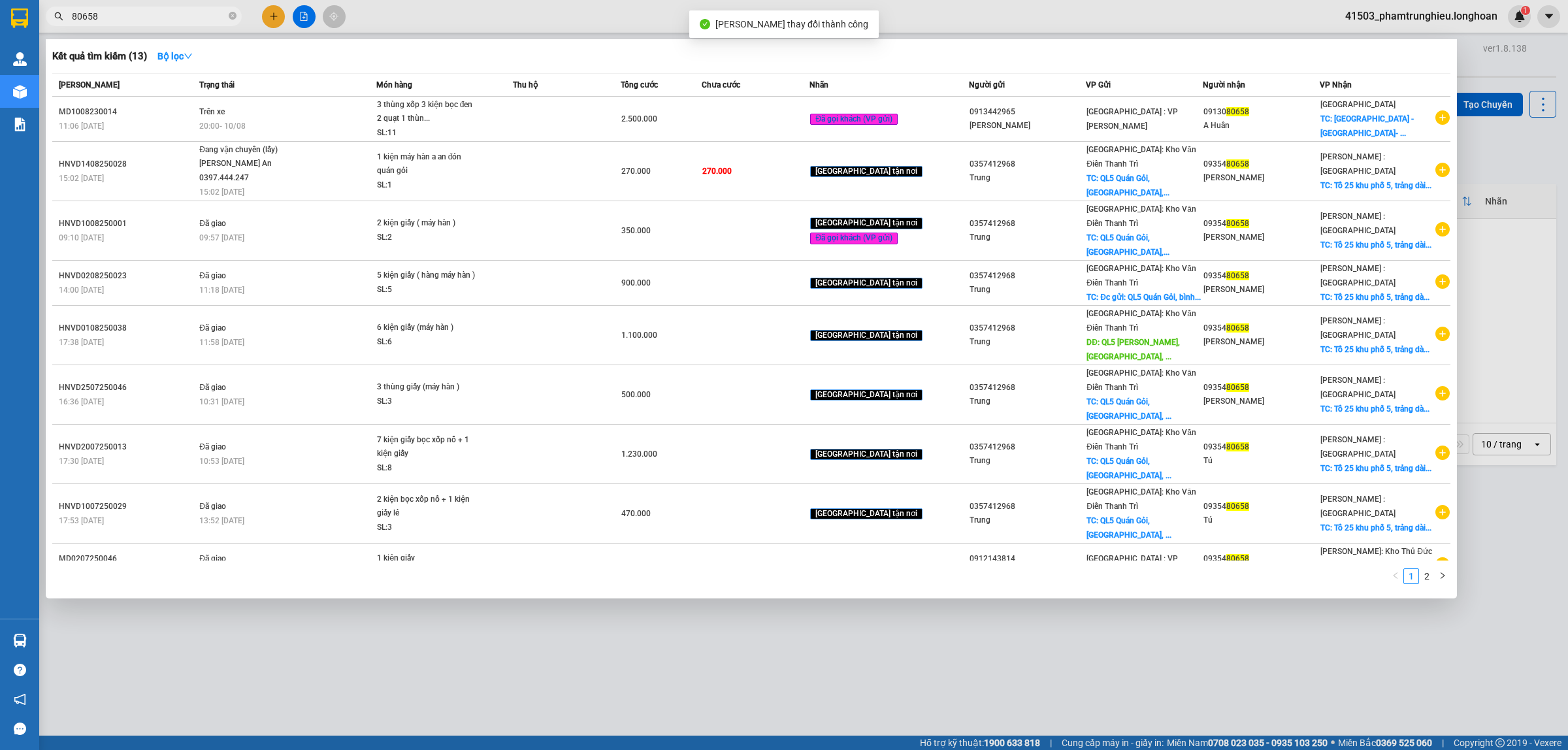
click at [165, 17] on input "80658" at bounding box center [148, 16] width 154 height 14
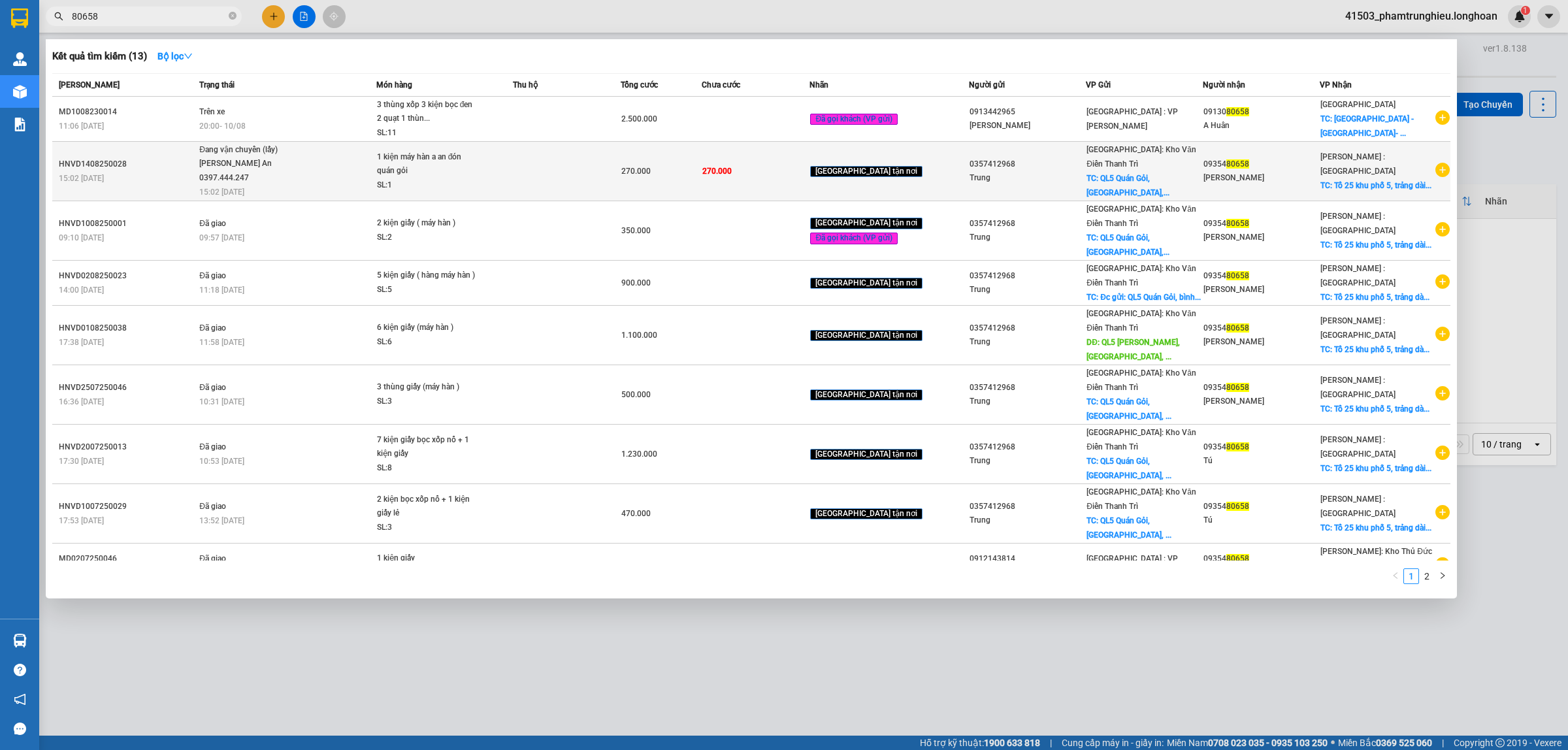
click at [333, 165] on span "Đang vận chuyển (lấy) [PERSON_NAME] An 0397.444.247 15:02 [DATE]" at bounding box center [287, 171] width 176 height 54
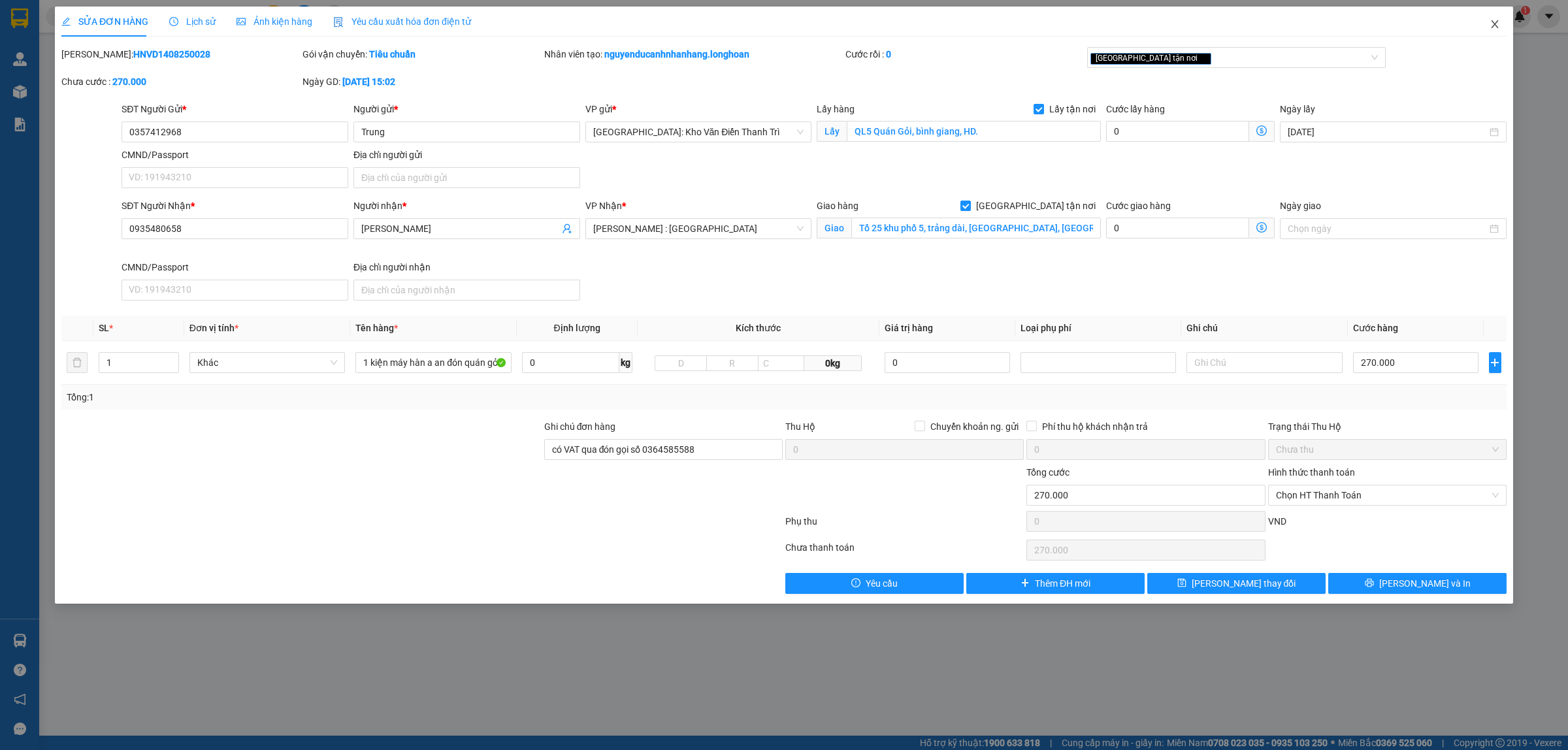
click at [1492, 23] on icon "close" at bounding box center [1494, 25] width 7 height 8
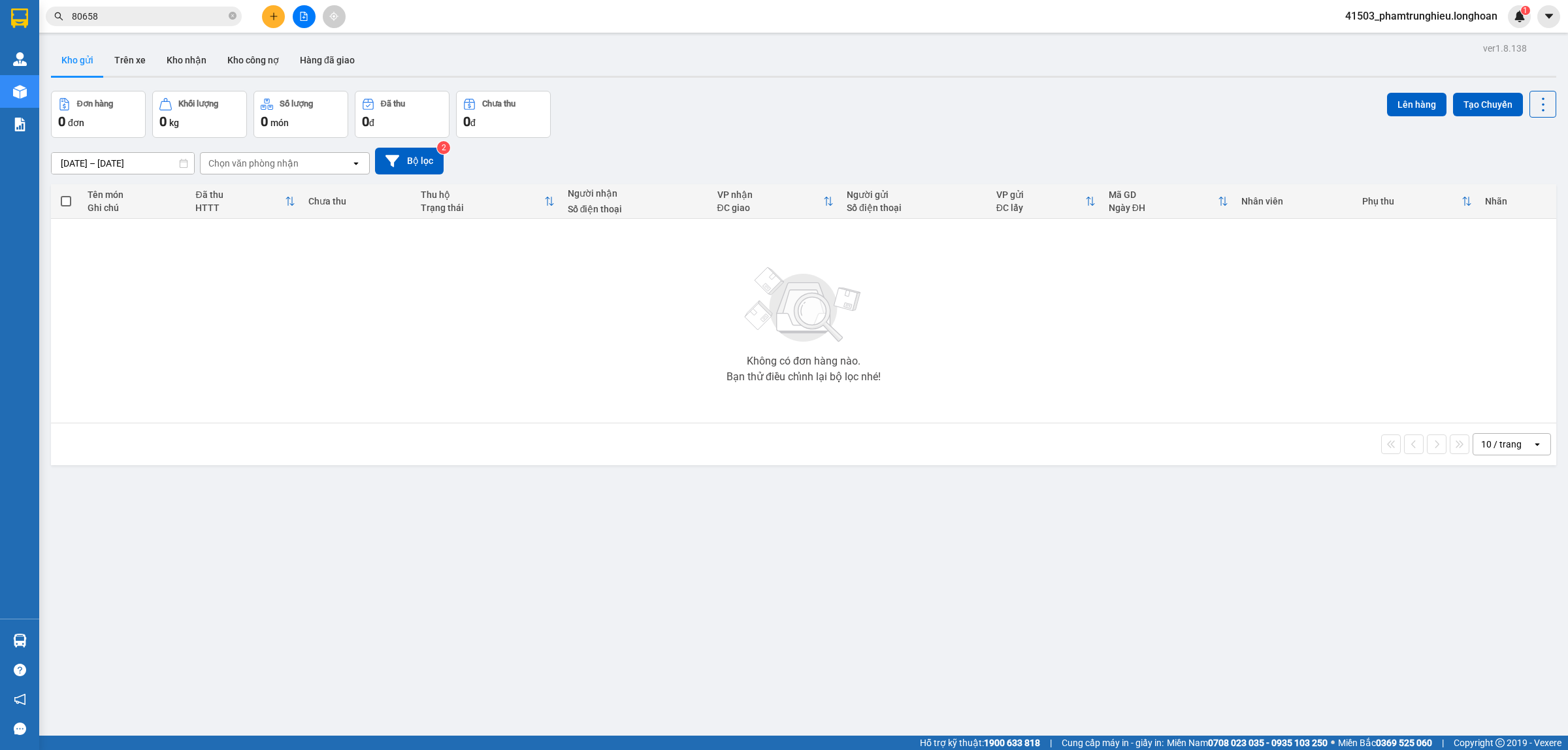
click at [186, 14] on input "80658" at bounding box center [148, 16] width 154 height 14
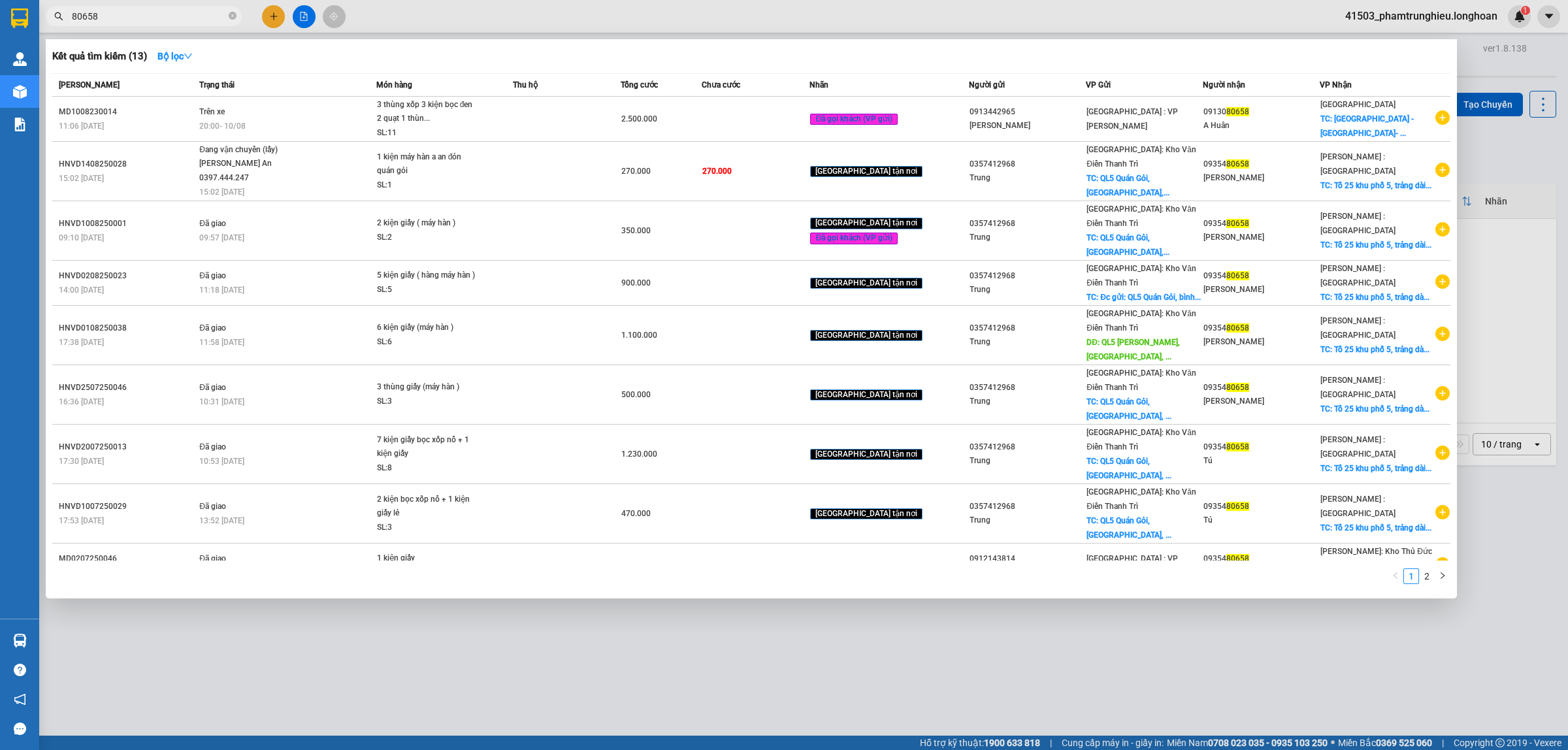
click at [186, 14] on input "80658" at bounding box center [148, 16] width 154 height 14
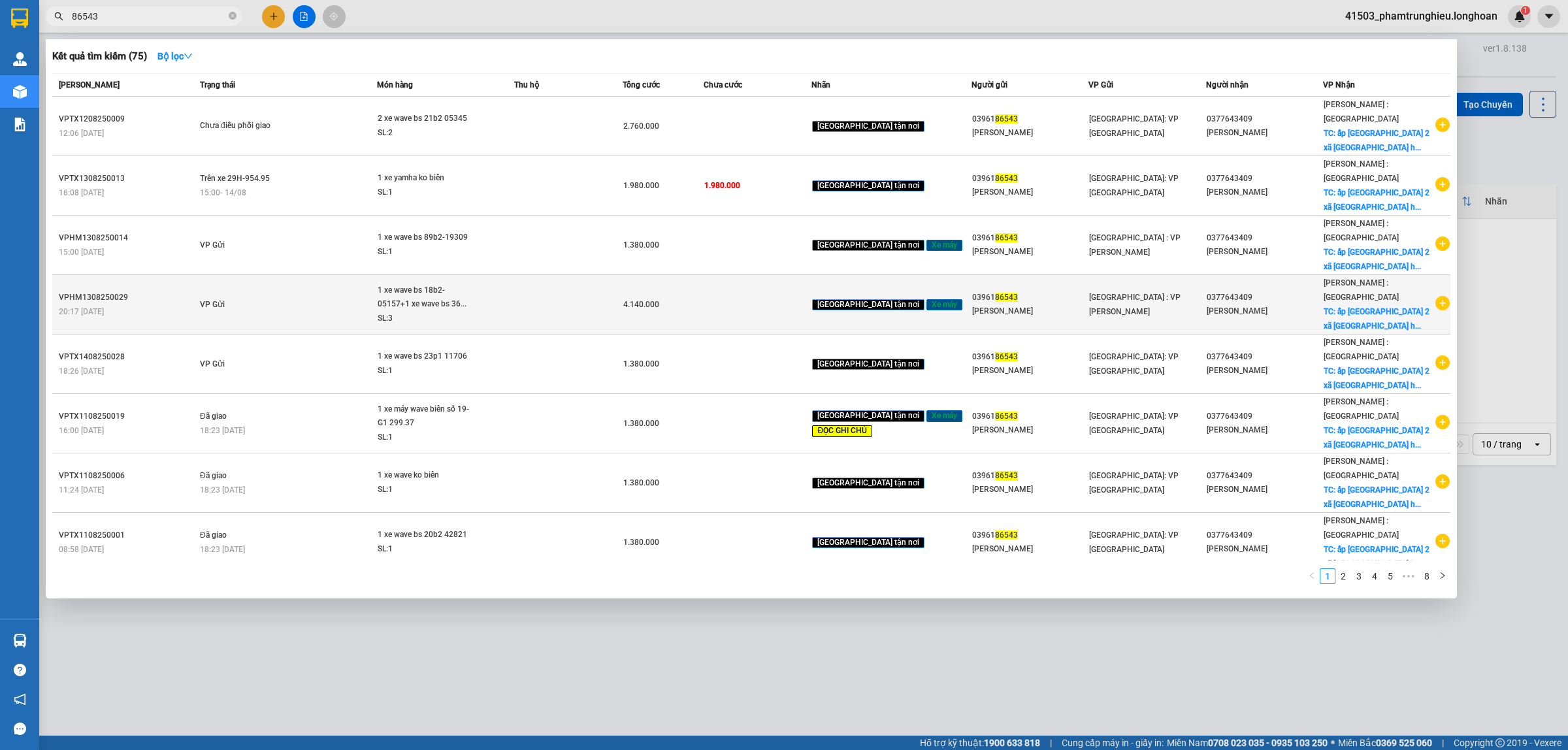
click at [429, 284] on div "1 xe wave bs 18b2-05157+1 xe wave bs 36..." at bounding box center [426, 298] width 98 height 28
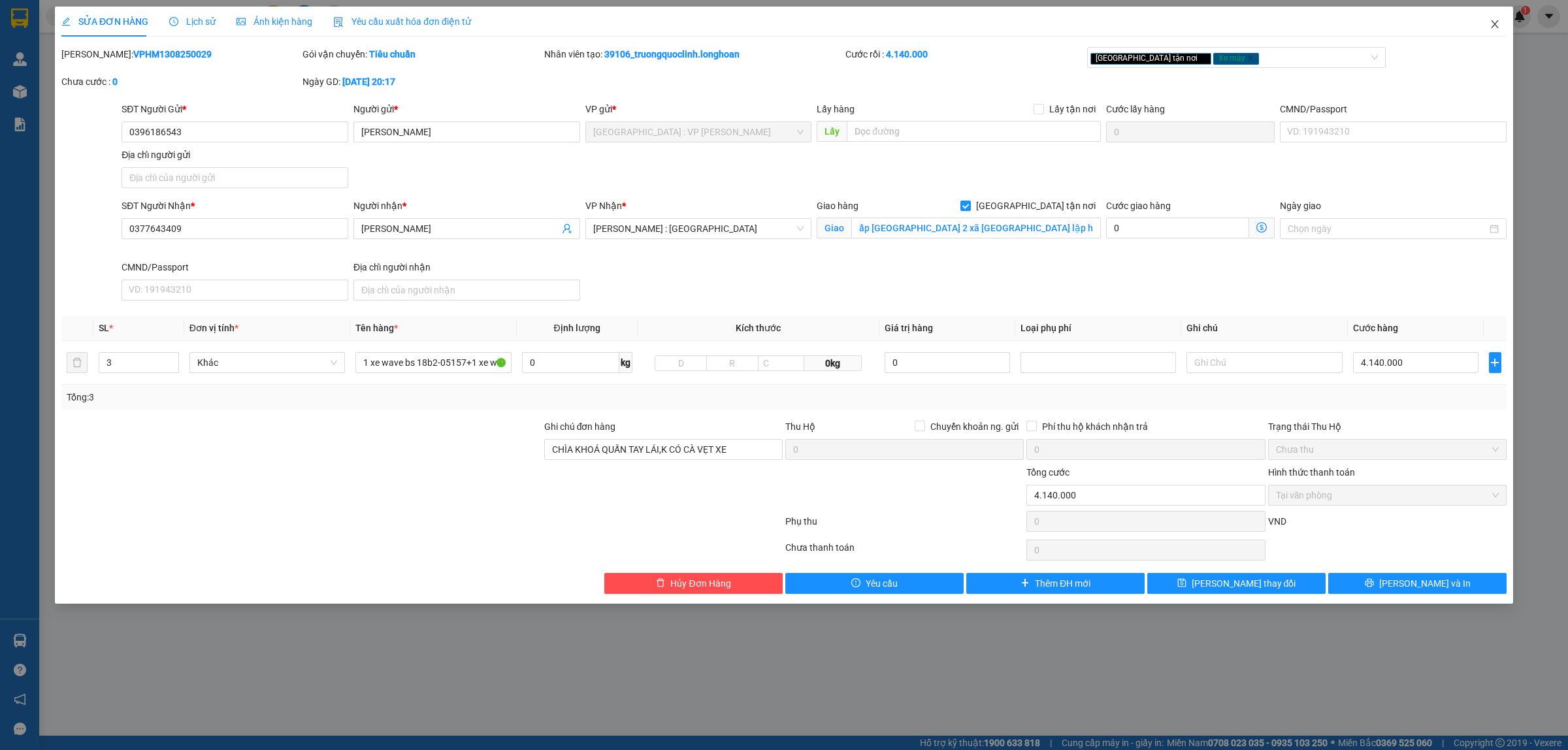
click at [1492, 21] on icon "close" at bounding box center [1494, 24] width 11 height 11
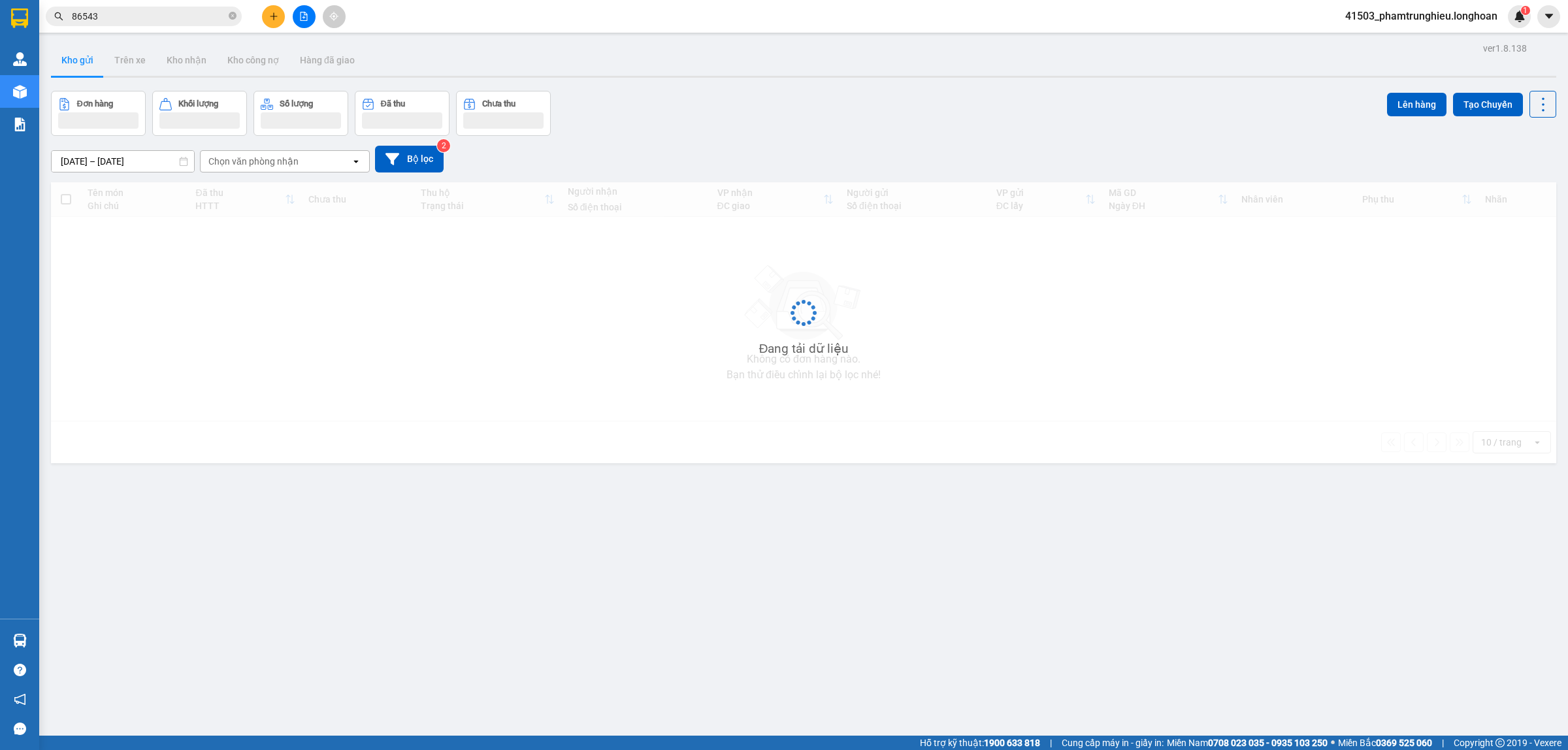
click at [112, 20] on input "86543" at bounding box center [148, 16] width 154 height 14
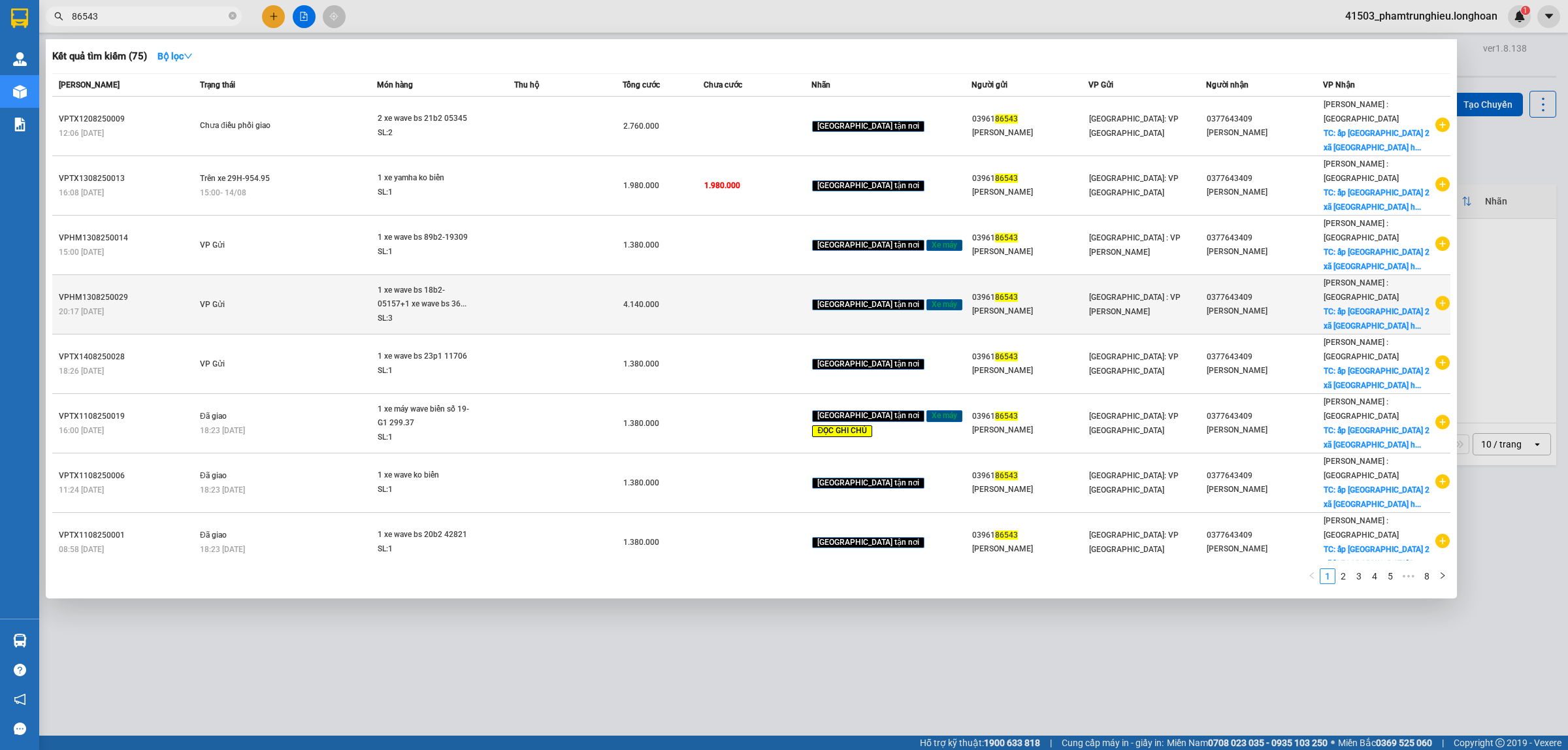
click at [458, 284] on div "1 xe wave bs 18b2-05157+1 xe wave bs 36..." at bounding box center [426, 298] width 98 height 28
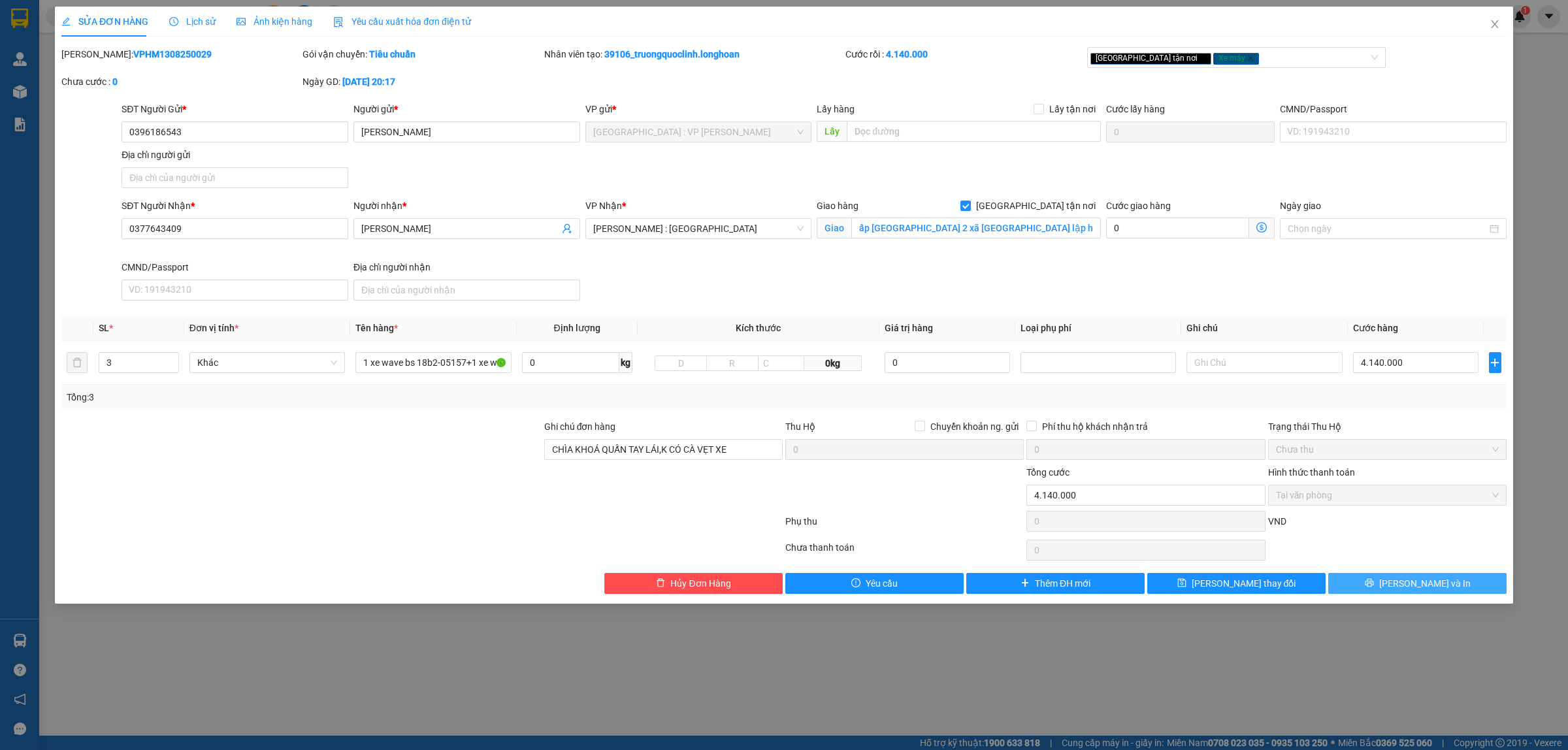
click at [1373, 584] on icon "printer" at bounding box center [1368, 583] width 8 height 8
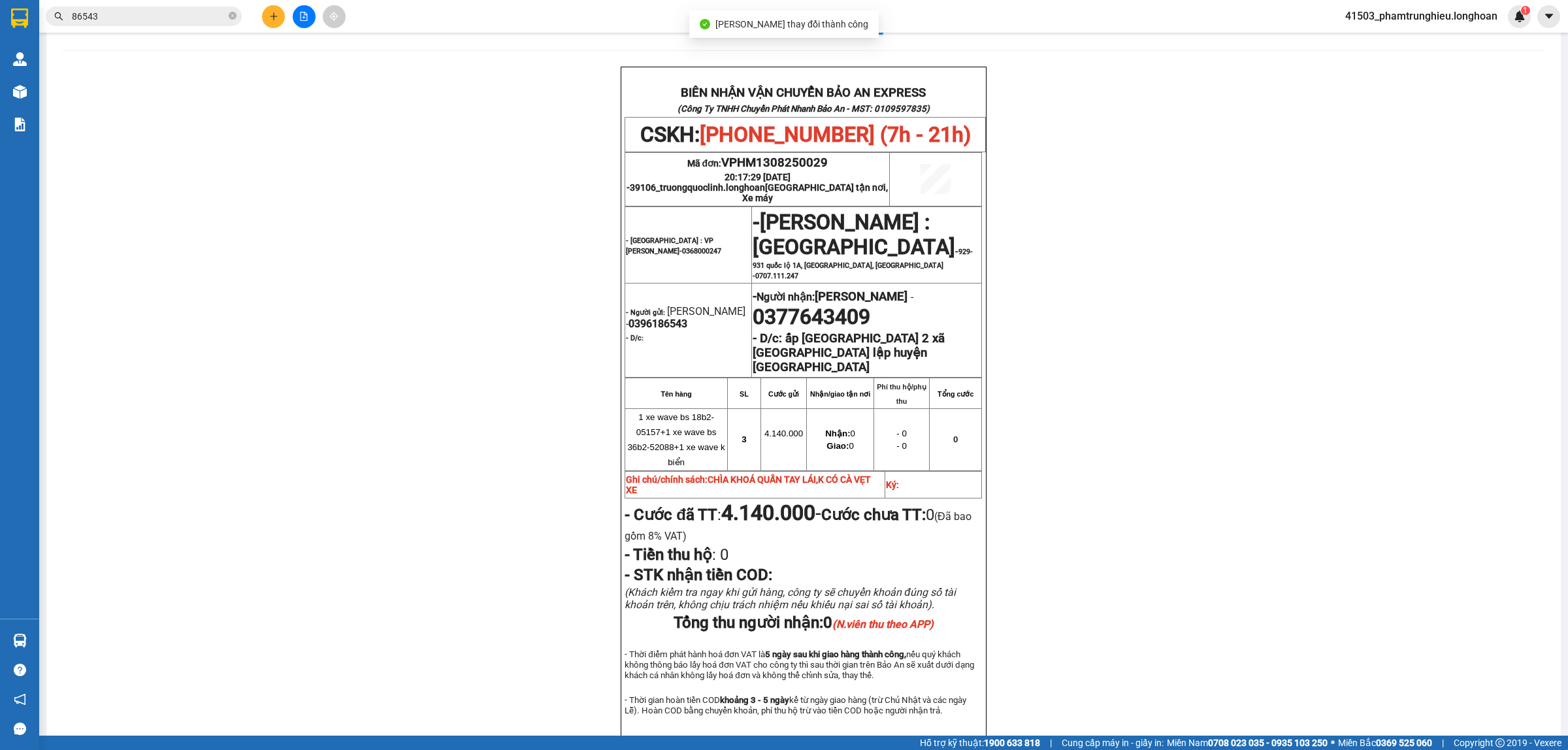
scroll to position [82, 0]
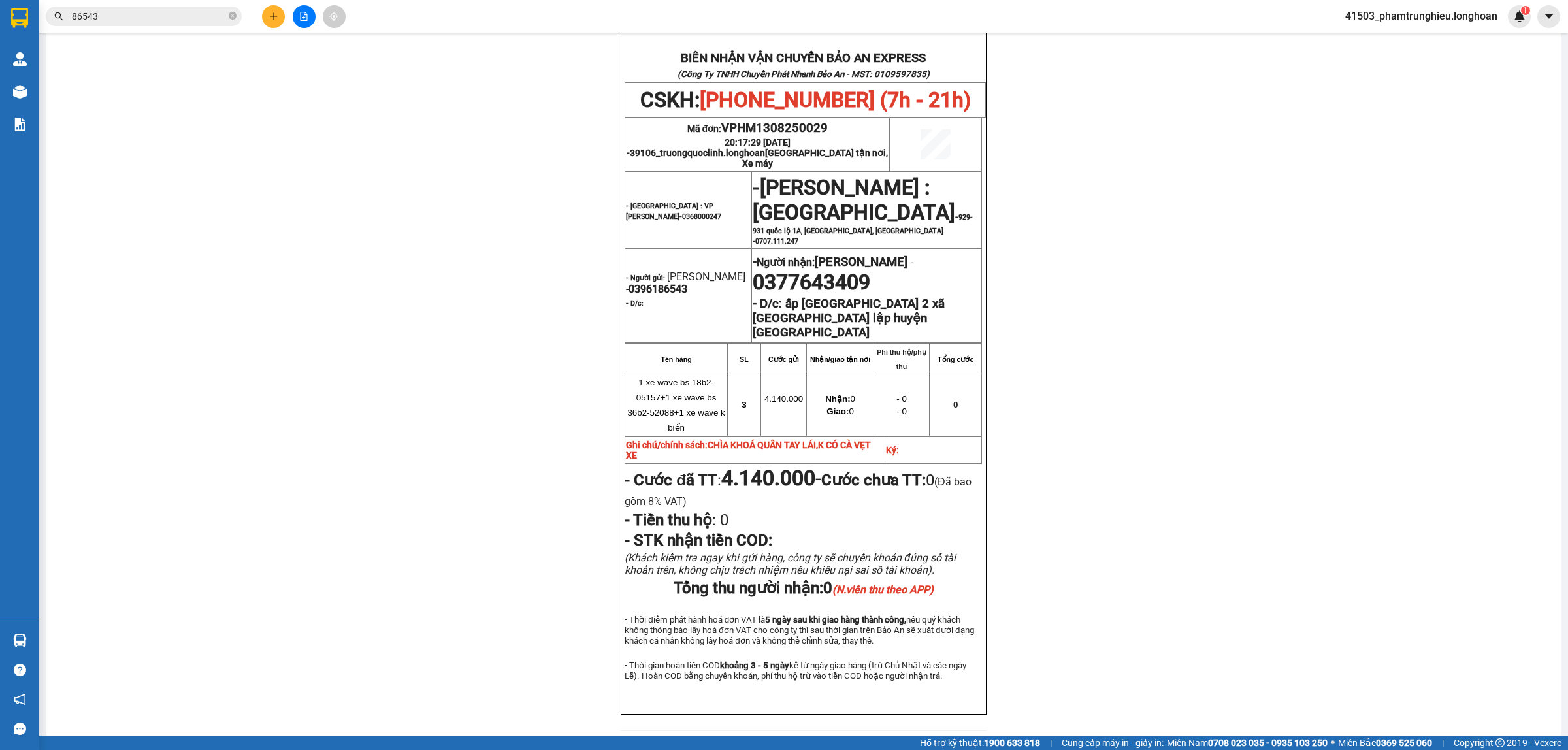
click at [200, 21] on input "86543" at bounding box center [148, 16] width 154 height 14
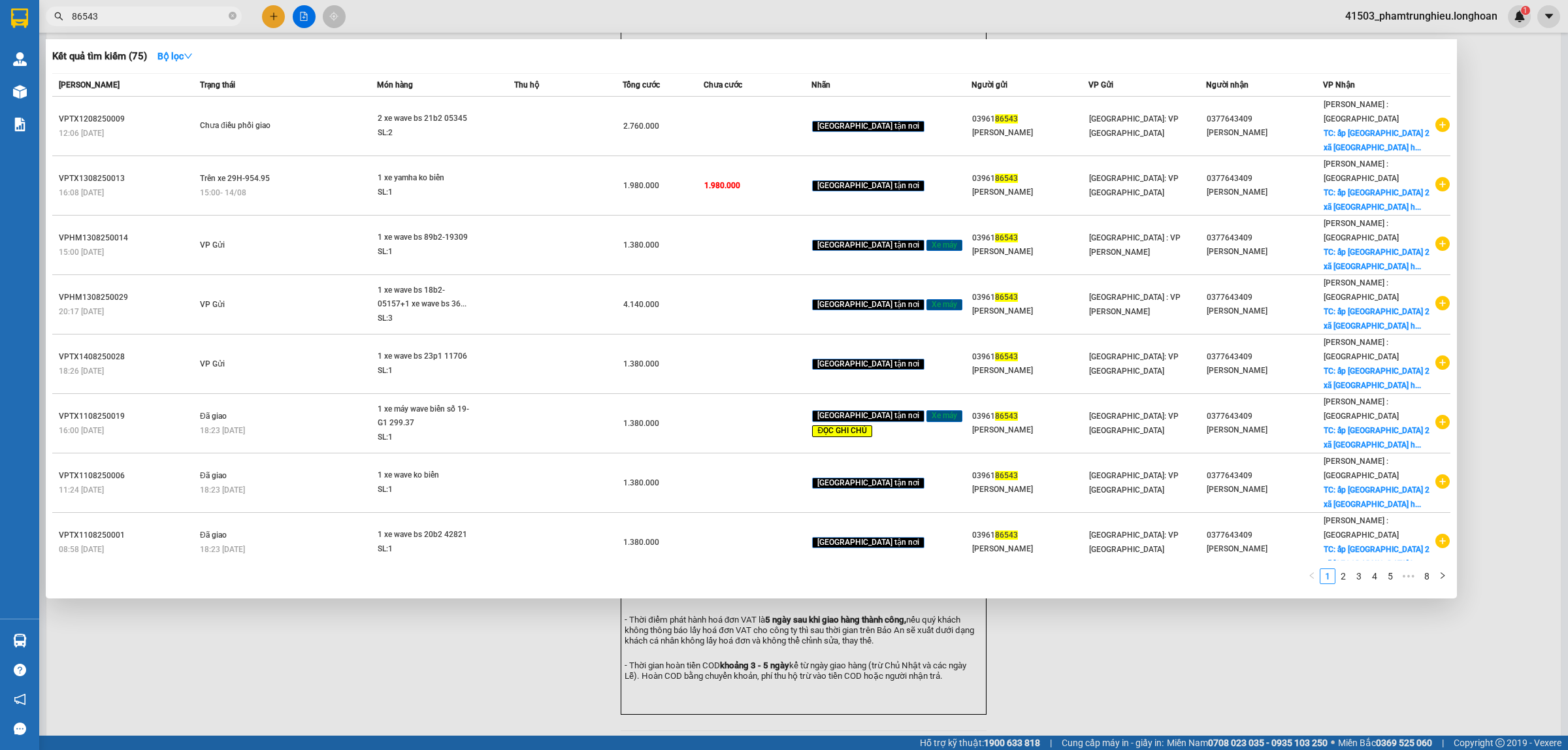
click at [200, 21] on input "86543" at bounding box center [148, 16] width 154 height 14
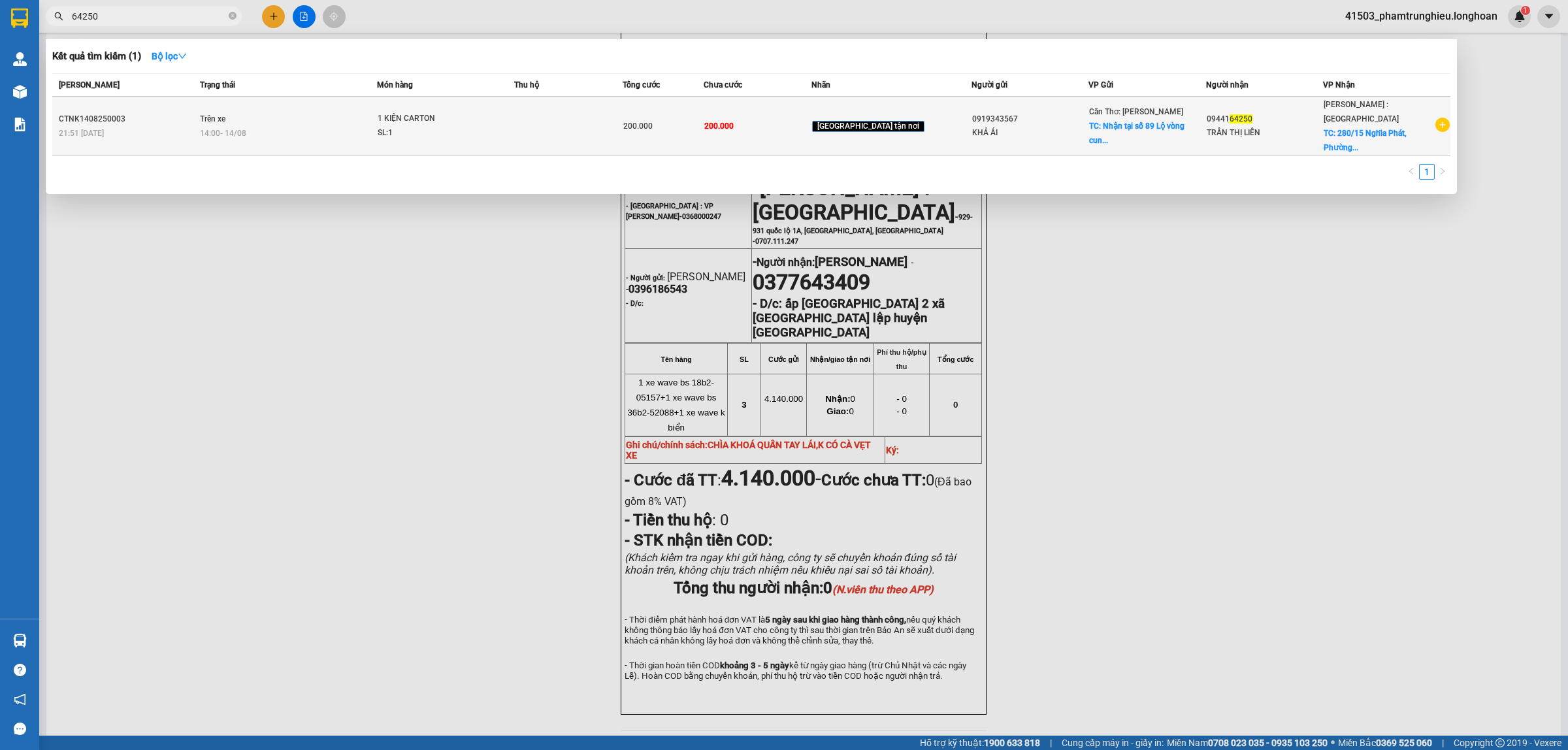
click at [401, 126] on div "SL: 1" at bounding box center [426, 133] width 98 height 14
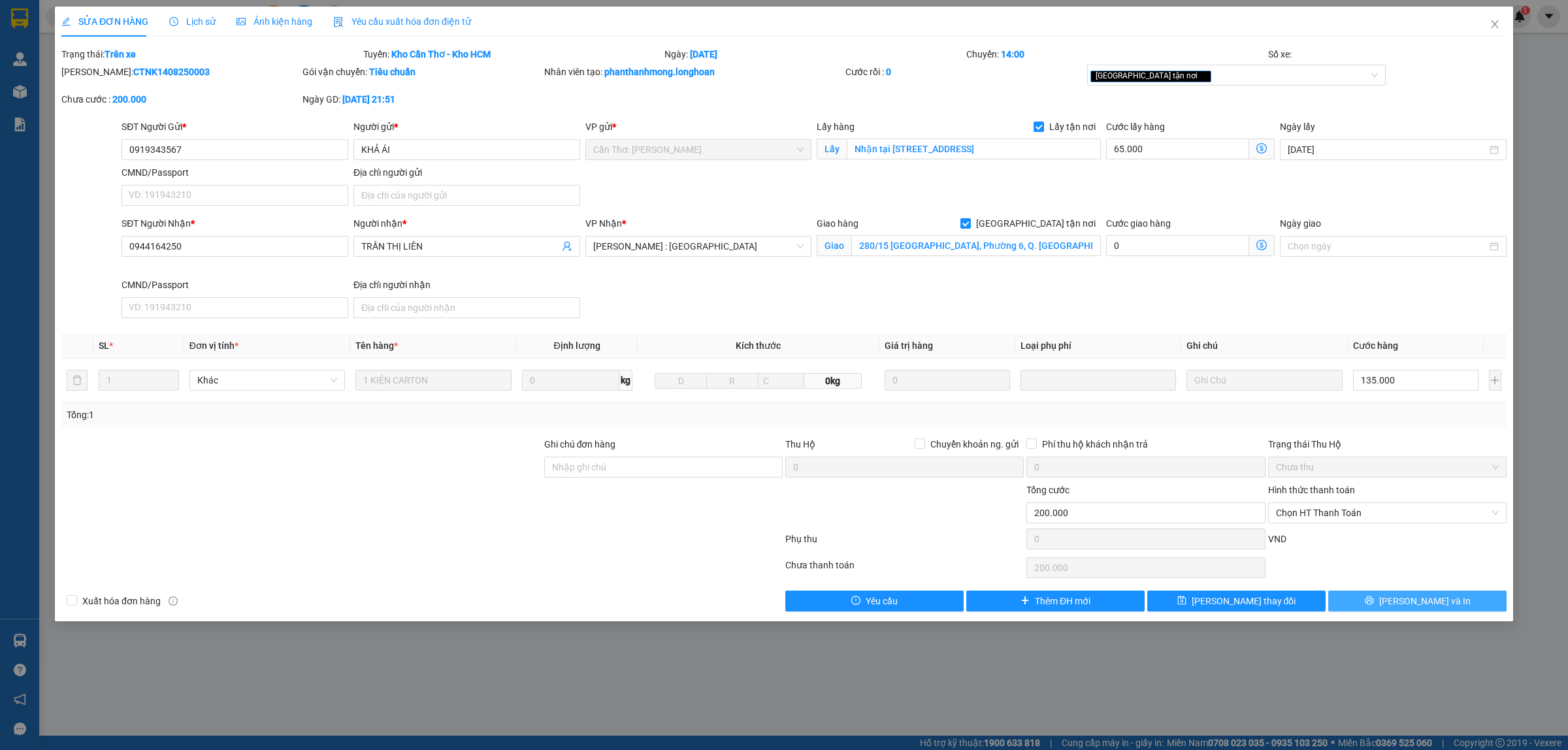
click at [1415, 605] on span "[PERSON_NAME] và In" at bounding box center [1425, 600] width 92 height 14
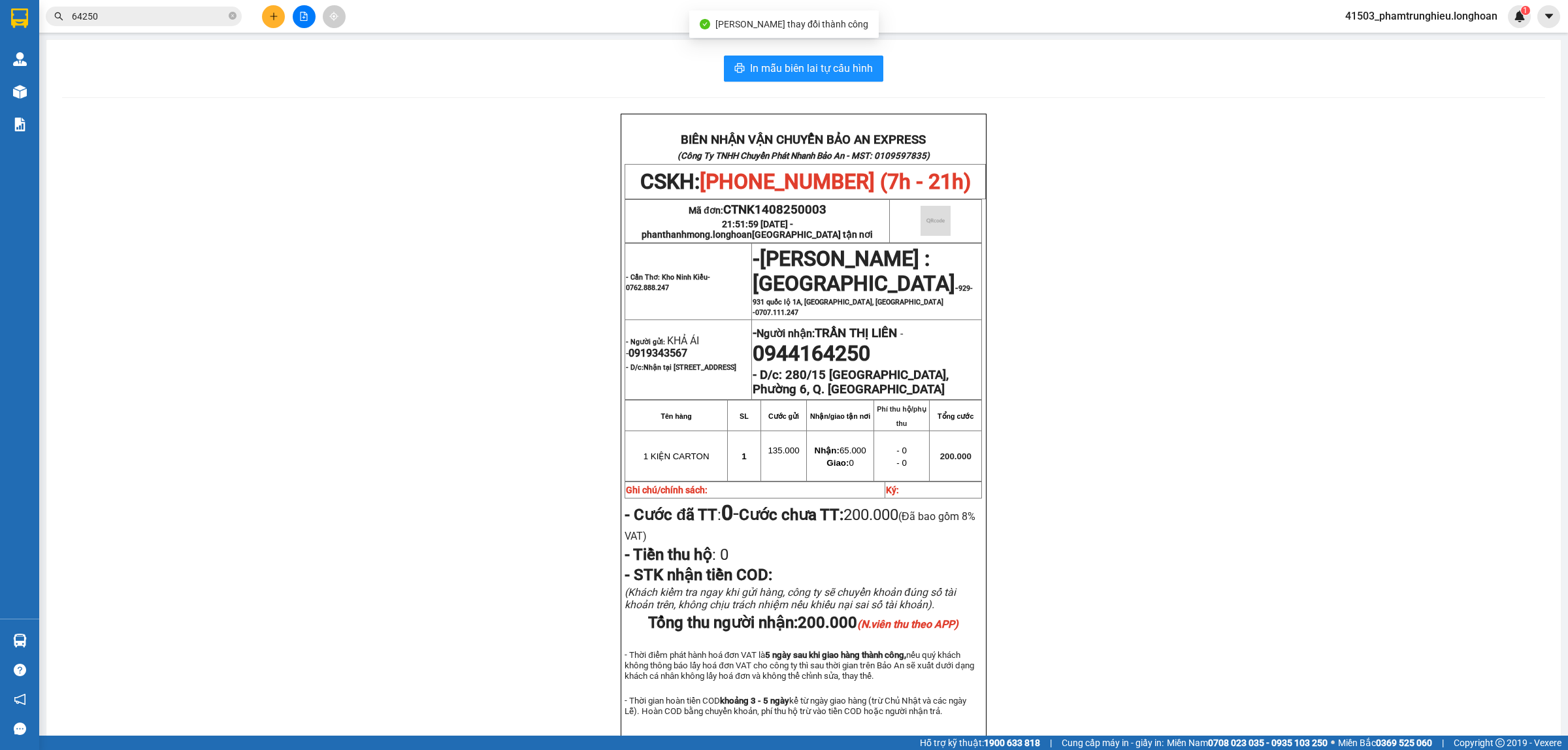
scroll to position [82, 0]
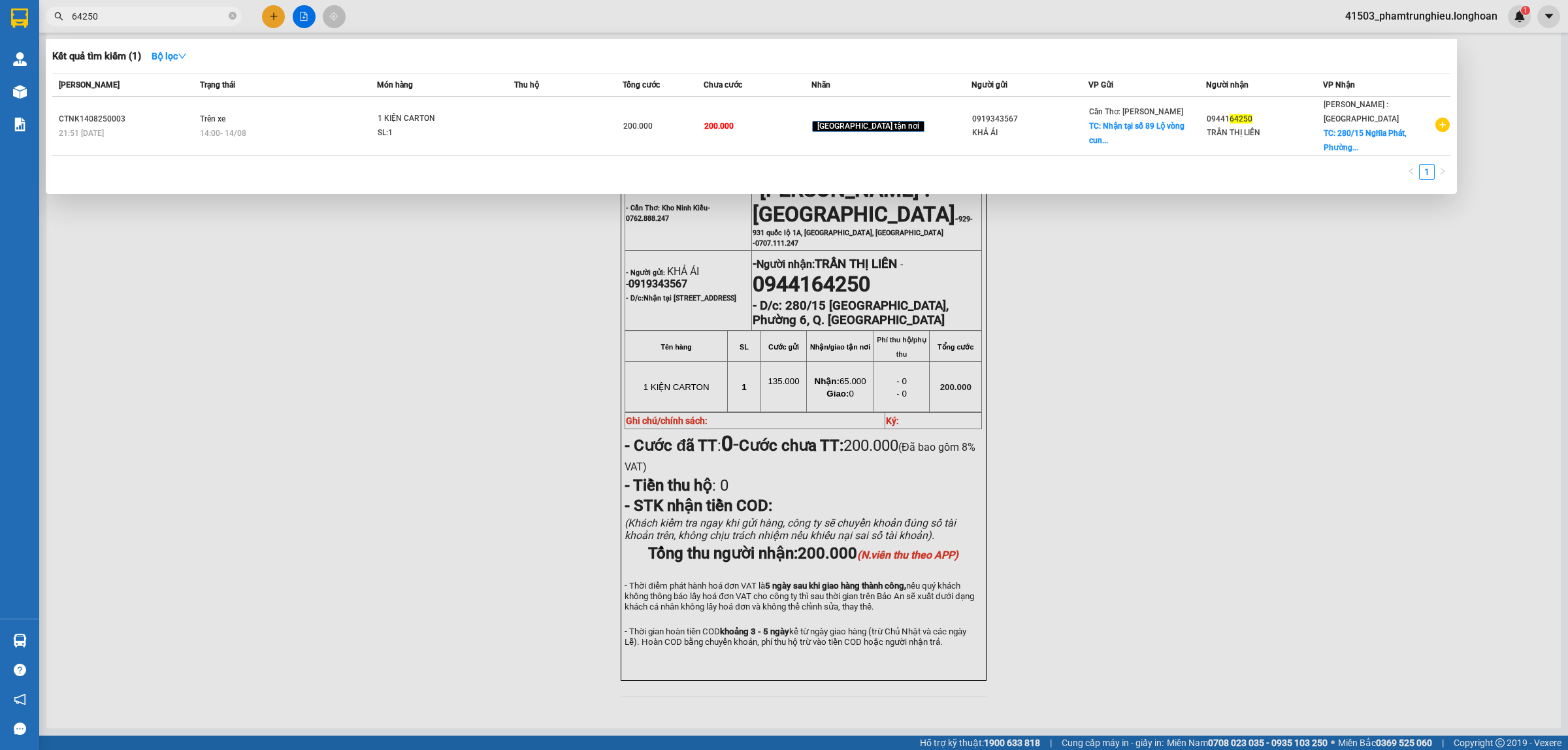
click at [171, 14] on input "64250" at bounding box center [148, 16] width 154 height 14
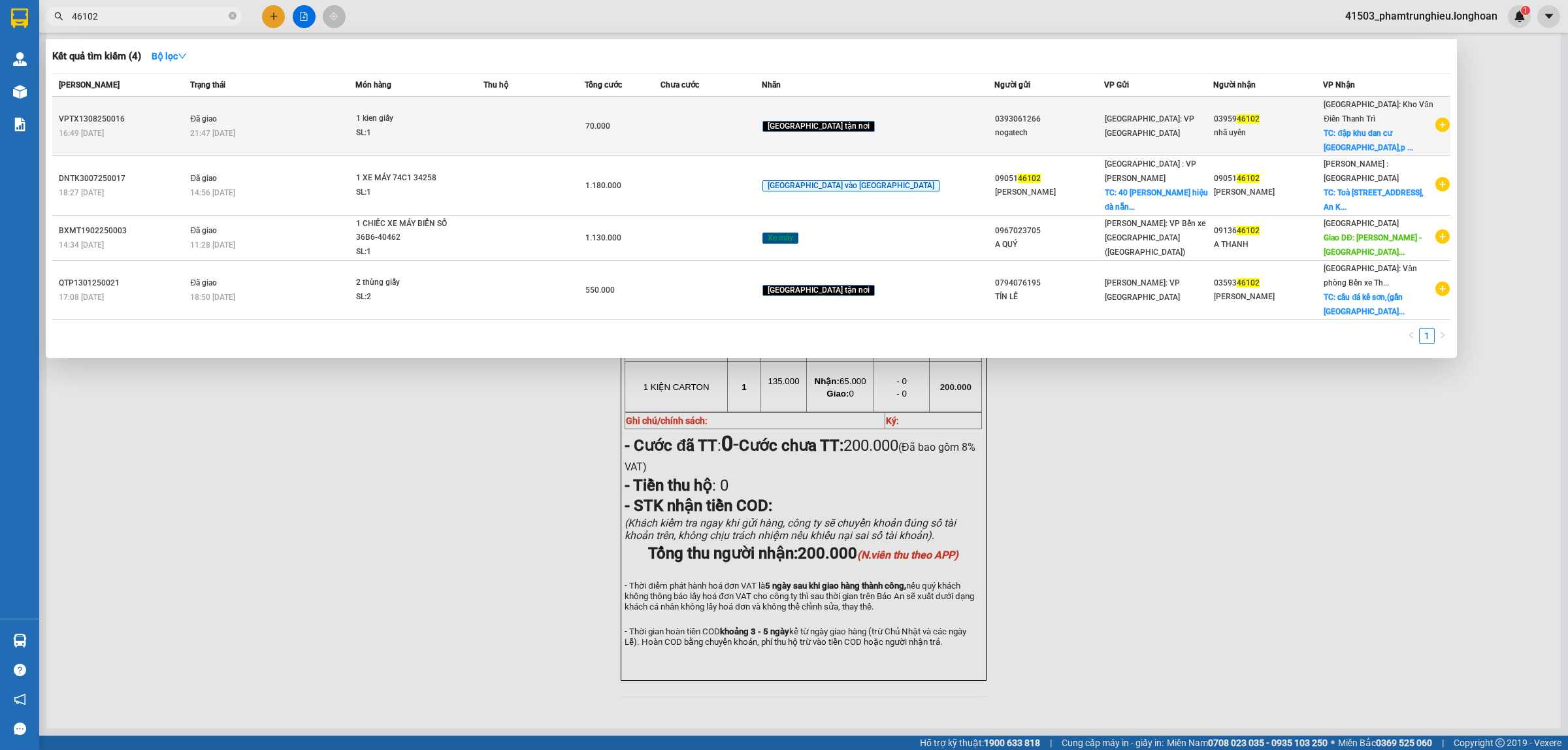
click at [340, 135] on div "21:47 [DATE]" at bounding box center [273, 133] width 165 height 14
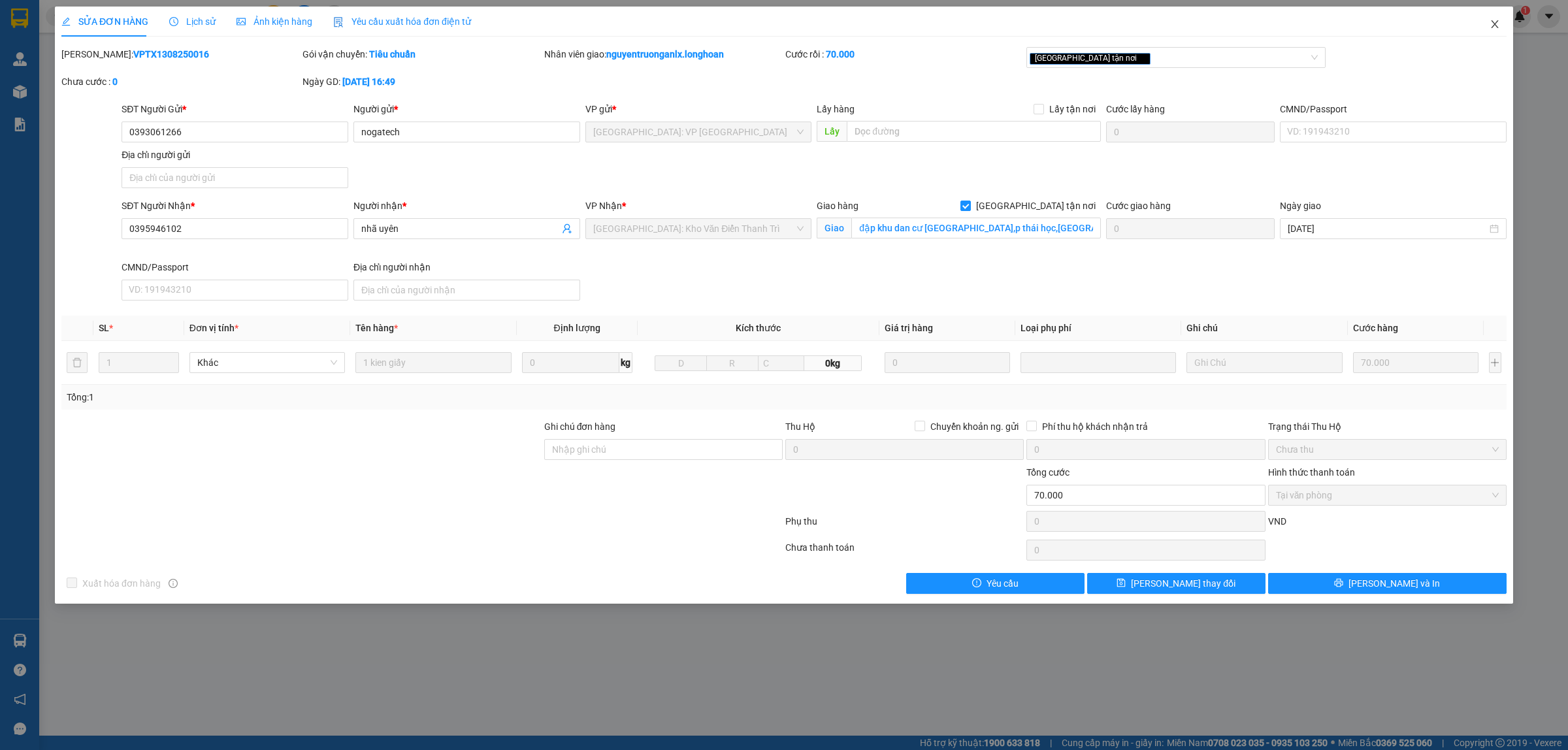
click at [1487, 27] on span "Close" at bounding box center [1495, 25] width 36 height 36
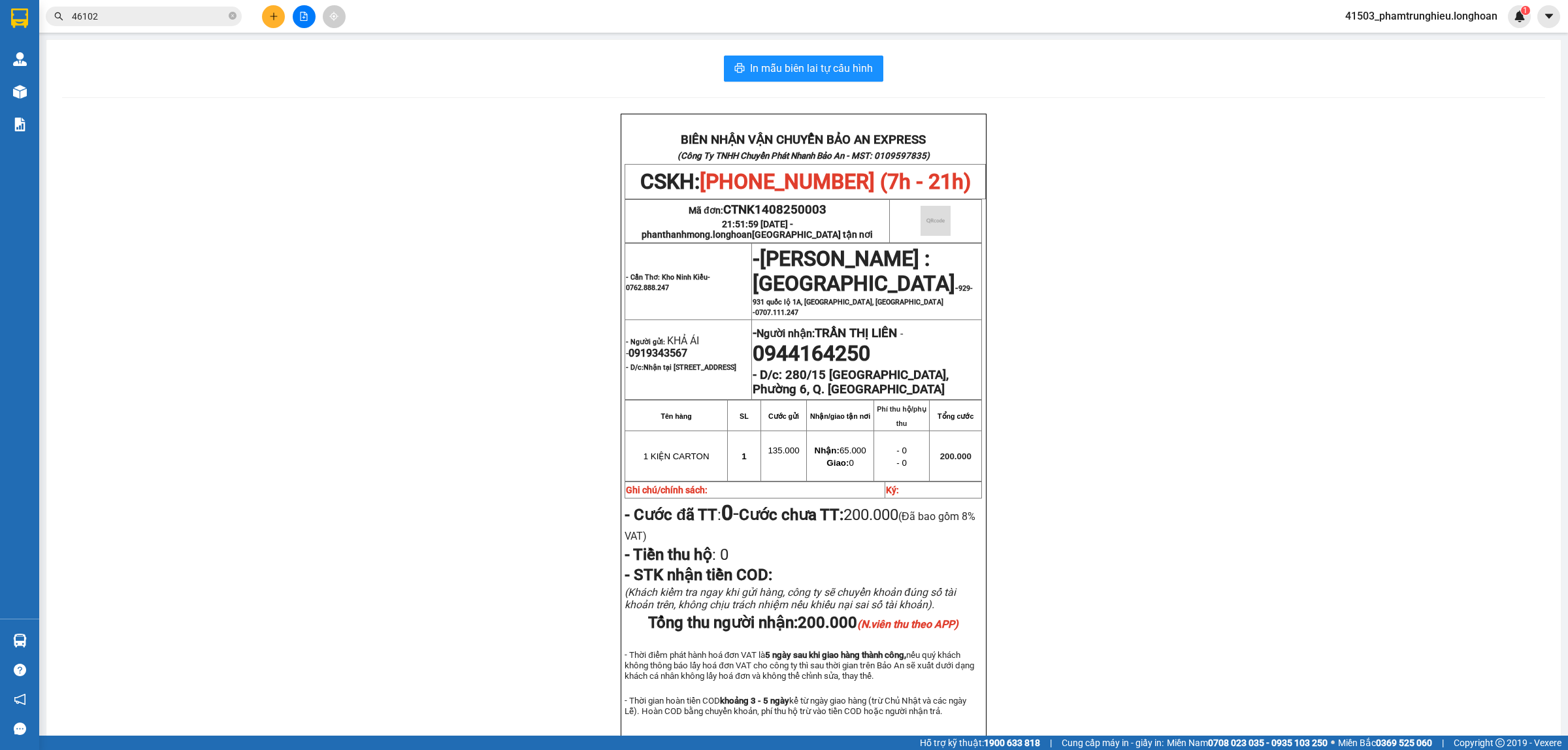
click at [152, 14] on input "46102" at bounding box center [148, 16] width 154 height 14
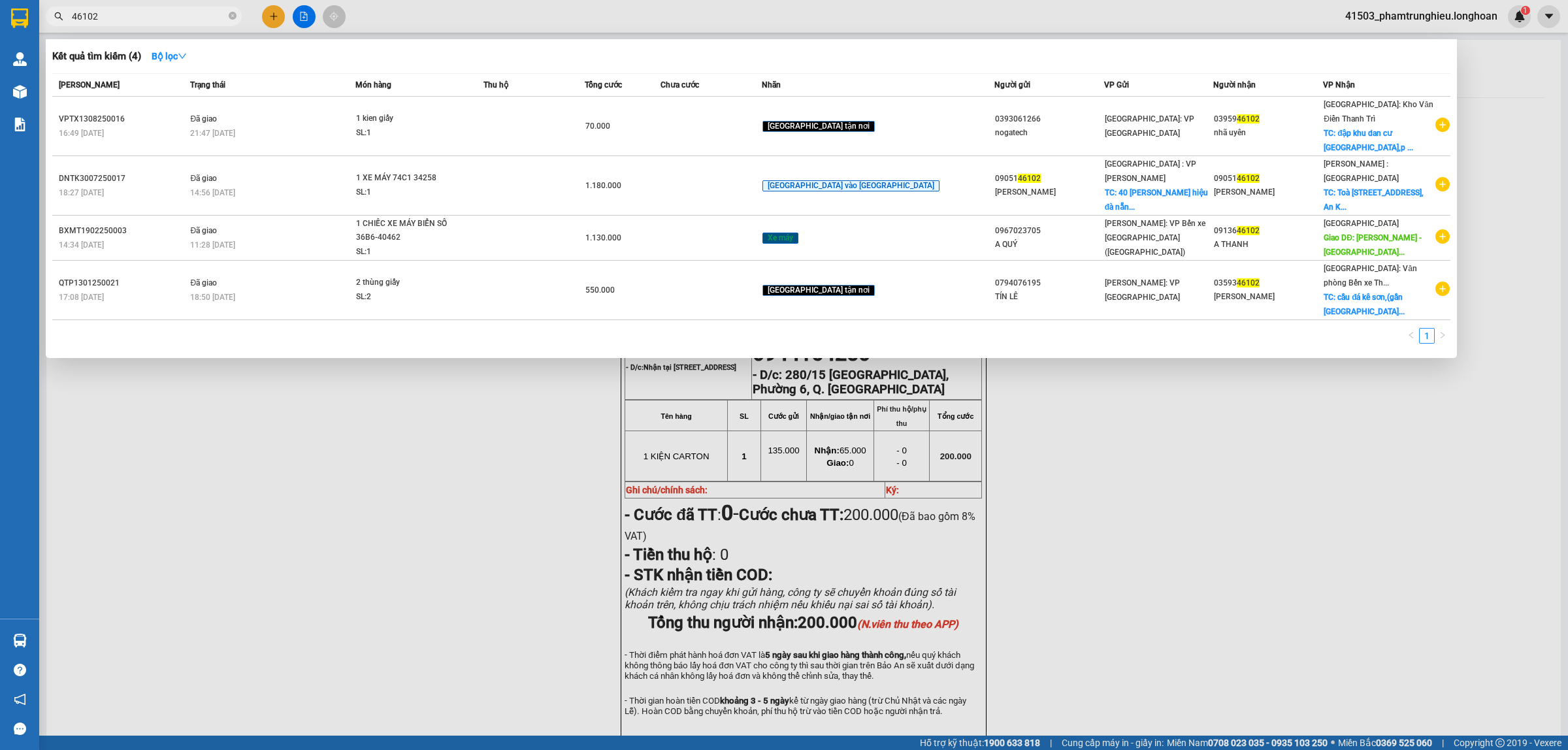
click at [152, 14] on input "46102" at bounding box center [148, 16] width 154 height 14
paste input "0835901199"
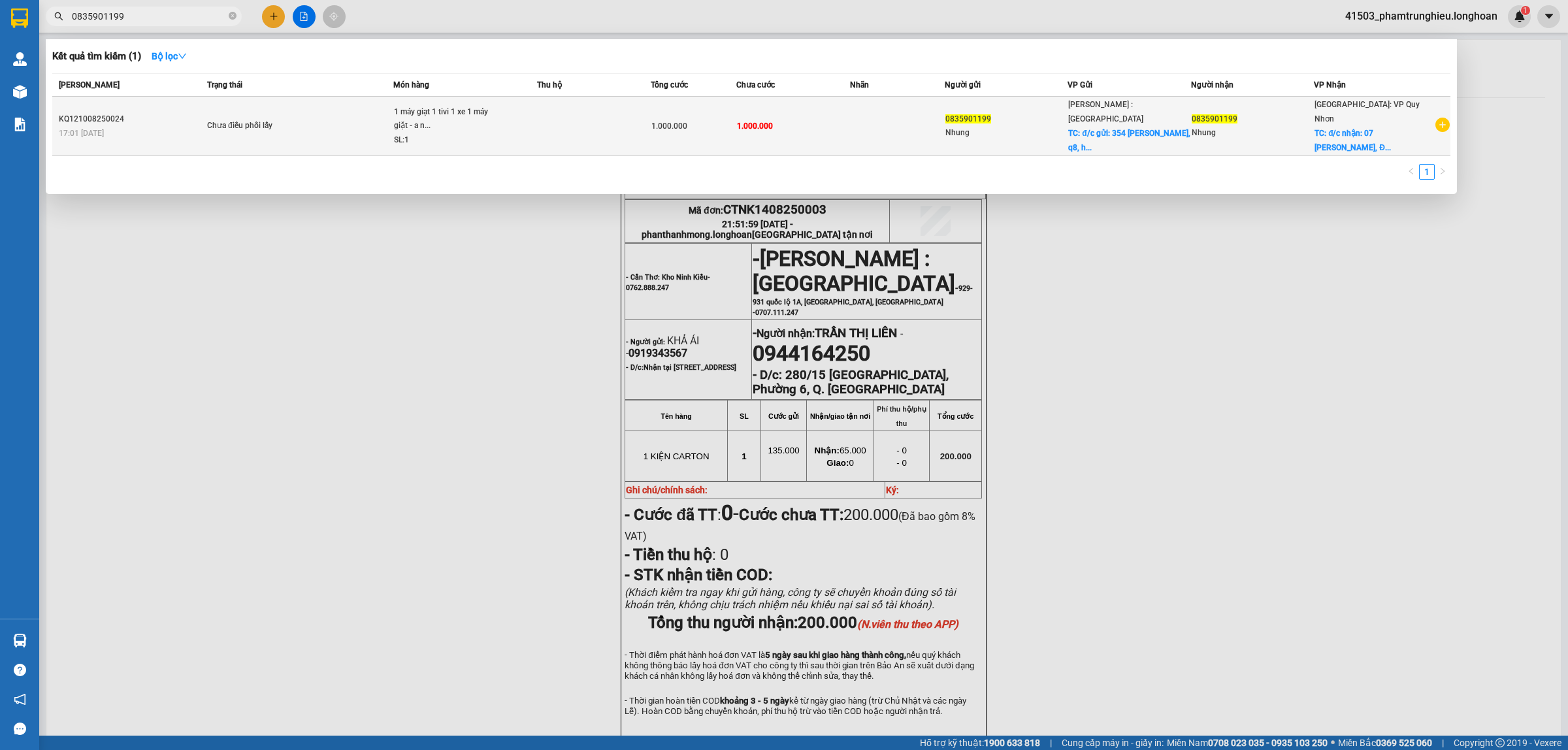
click at [528, 128] on span "1 máy giạt 1 tivi 1 xe 1 máy giặt - a n... SL: 1" at bounding box center [465, 127] width 143 height 43
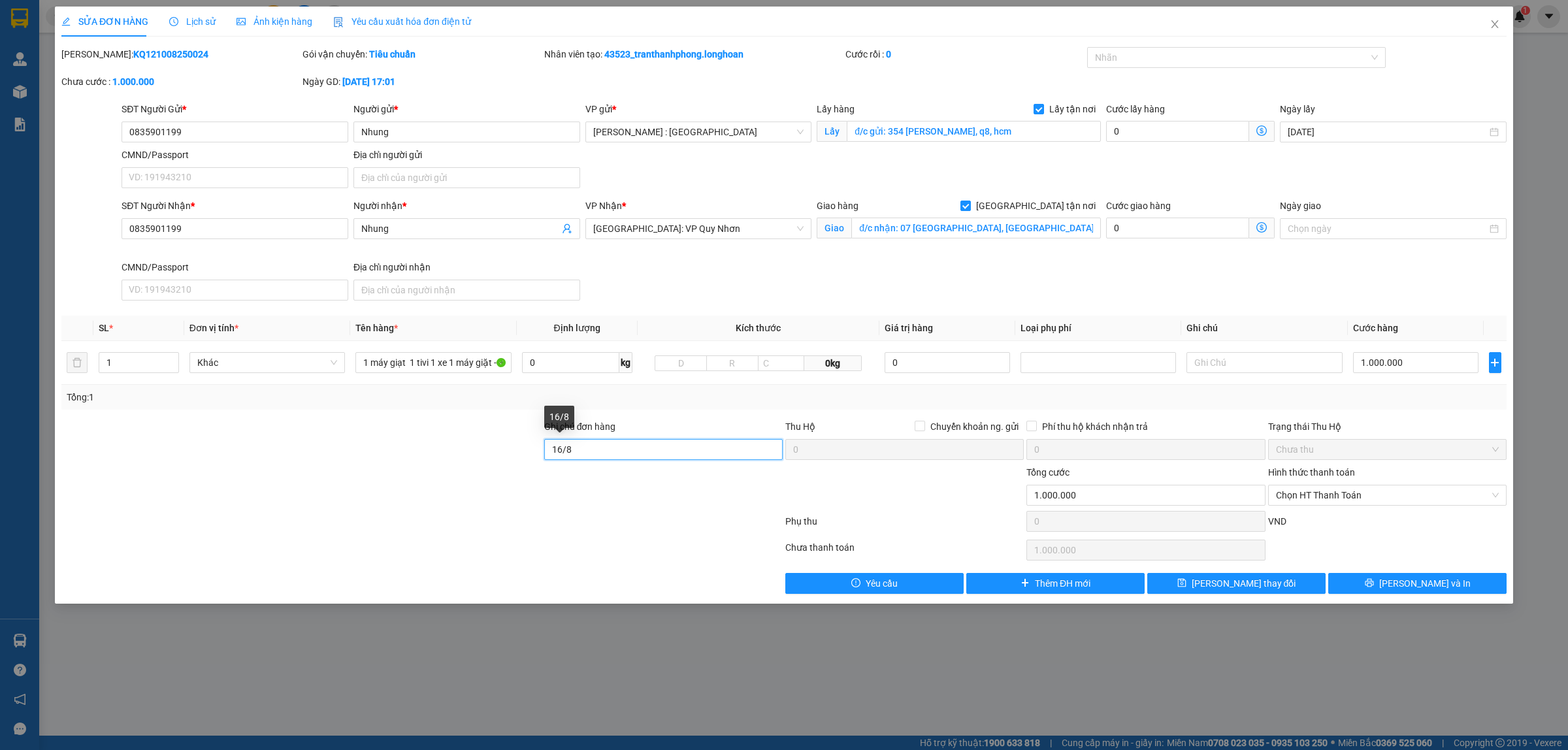
click at [592, 446] on input "16/8" at bounding box center [663, 448] width 238 height 21
click at [591, 446] on input "16/8" at bounding box center [663, 448] width 238 height 21
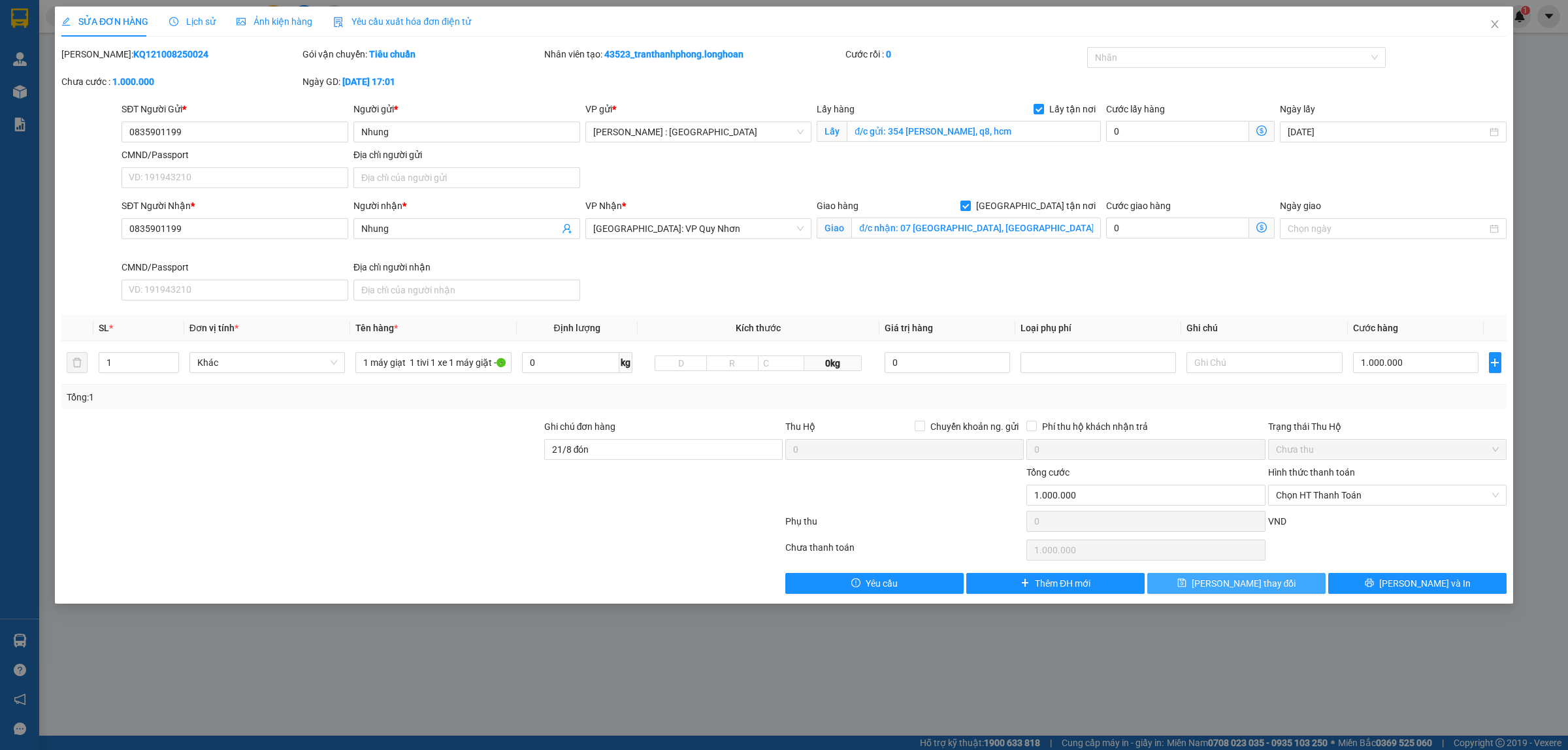
click at [1247, 581] on span "[PERSON_NAME] thay đổi" at bounding box center [1243, 583] width 105 height 14
